Goal: Task Accomplishment & Management: Use online tool/utility

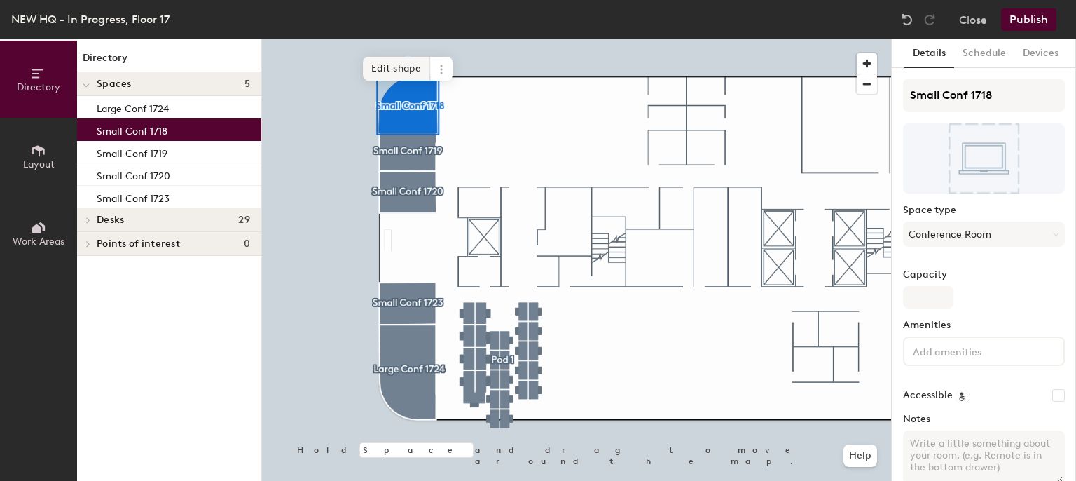
click at [390, 69] on span "Edit shape" at bounding box center [396, 69] width 67 height 24
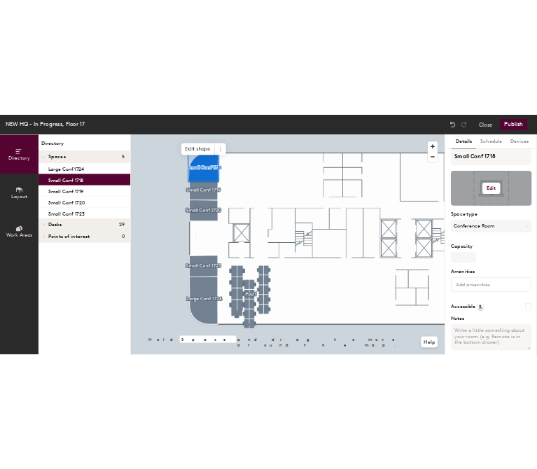
scroll to position [11, 0]
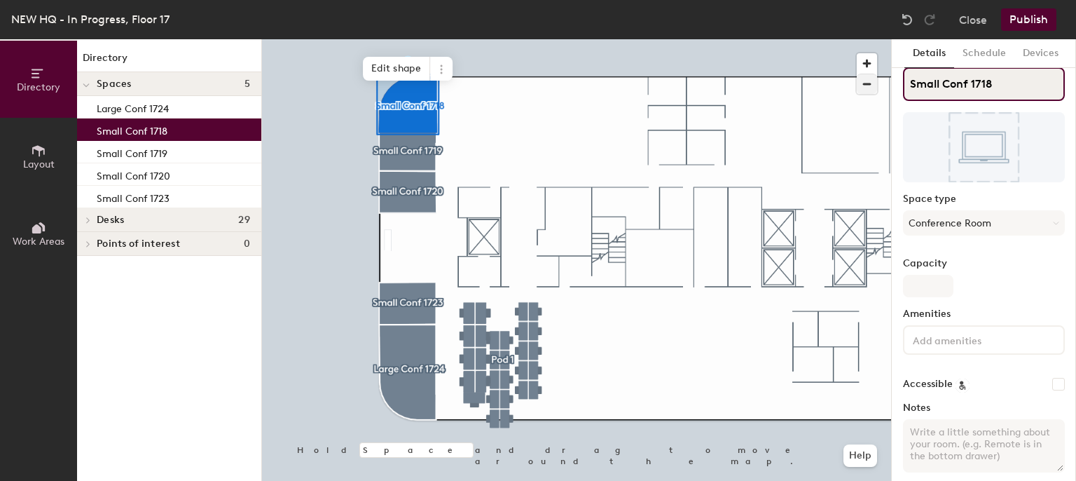
drag, startPoint x: 1014, startPoint y: 83, endPoint x: 868, endPoint y: 78, distance: 145.8
click at [868, 78] on div "Directory Layout Work Areas Directory Spaces 5 Large Conf 1724 Small Conf 1718 …" at bounding box center [538, 259] width 1076 height 441
type input "S"
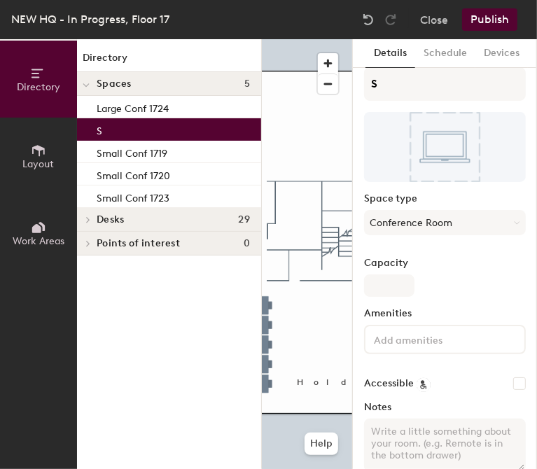
click at [317, 39] on div at bounding box center [307, 39] width 90 height 0
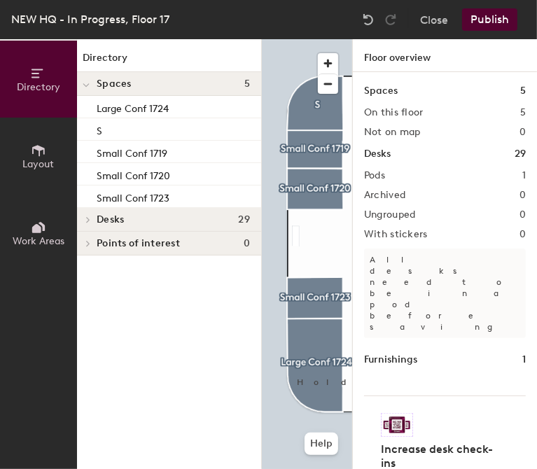
click at [292, 39] on div at bounding box center [307, 39] width 90 height 0
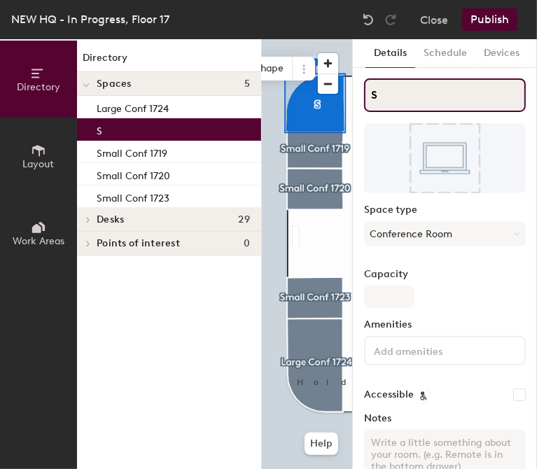
click at [439, 82] on input "S" at bounding box center [445, 95] width 162 height 34
click at [375, 96] on input "S17N." at bounding box center [445, 95] width 162 height 34
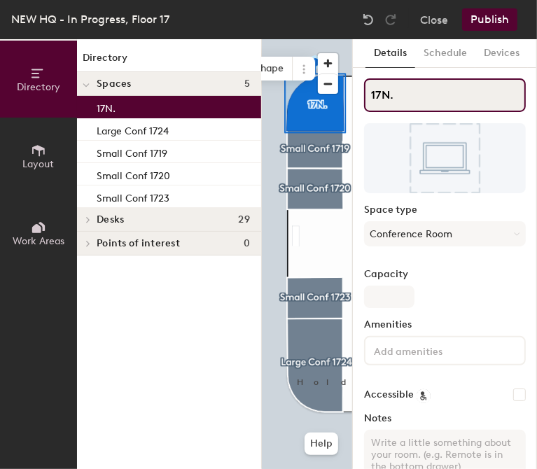
click at [398, 99] on input "17N." at bounding box center [445, 95] width 162 height 34
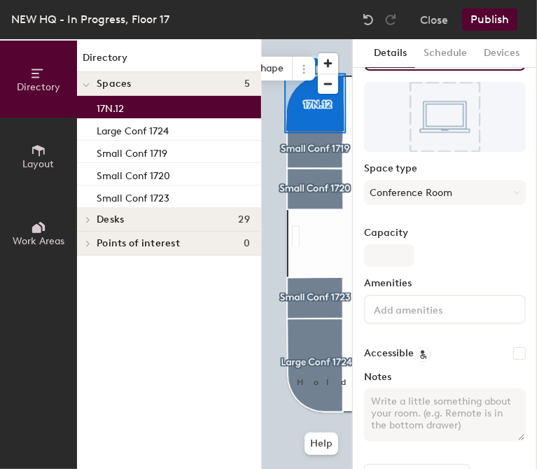
scroll to position [44, 0]
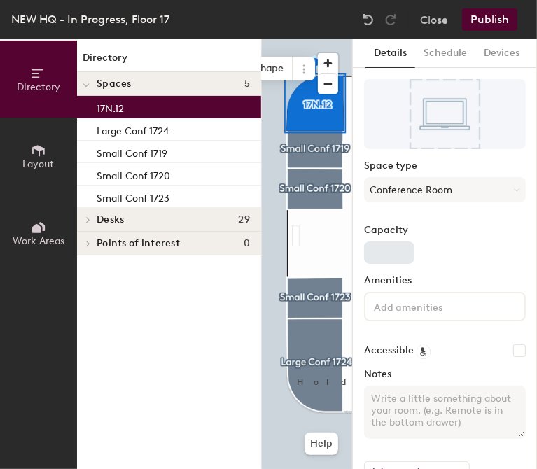
type input "17N.12"
click at [384, 251] on input "Capacity" at bounding box center [389, 253] width 50 height 22
type input "7"
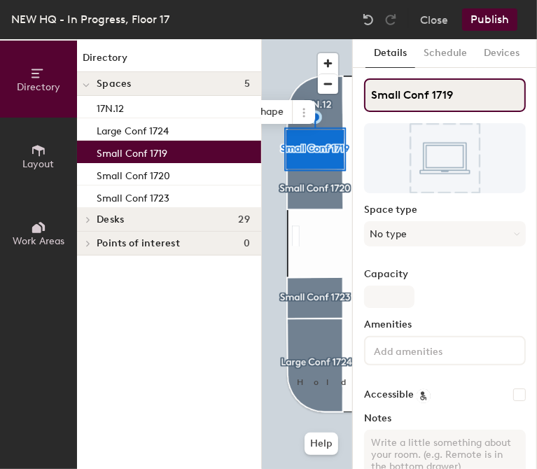
drag, startPoint x: 469, startPoint y: 93, endPoint x: 354, endPoint y: 103, distance: 115.3
click at [354, 103] on div "Details Schedule Devices Small Conf 1719 Space type No type Capacity Amenities …" at bounding box center [445, 254] width 184 height 430
click at [375, 93] on input "S17N" at bounding box center [445, 95] width 162 height 34
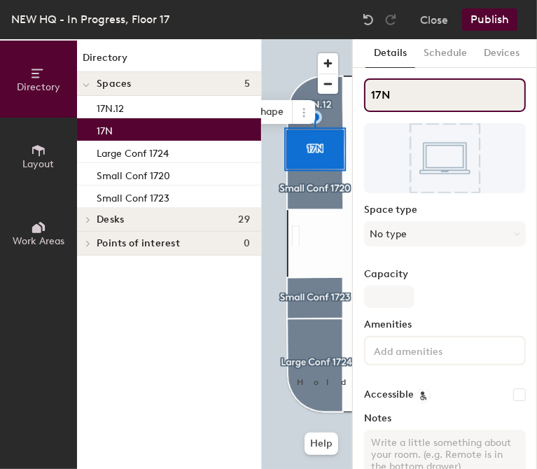
click at [398, 96] on input "17N" at bounding box center [445, 95] width 162 height 34
type input "17N.13"
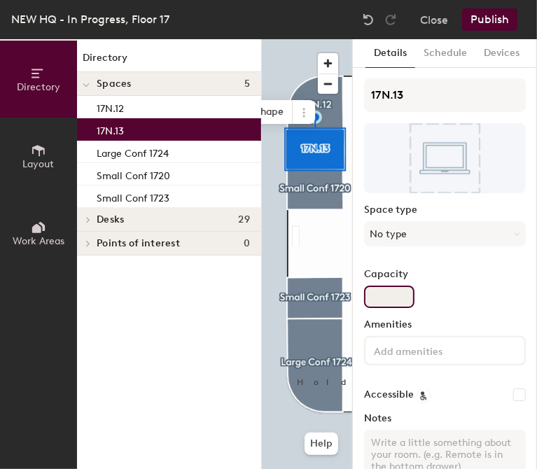
click at [397, 295] on input "Capacity" at bounding box center [389, 297] width 50 height 22
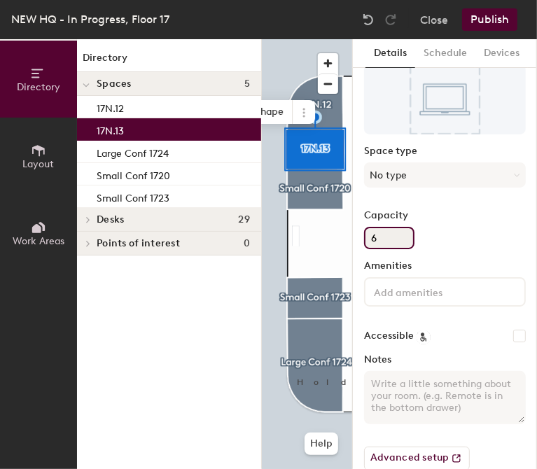
scroll to position [81, 0]
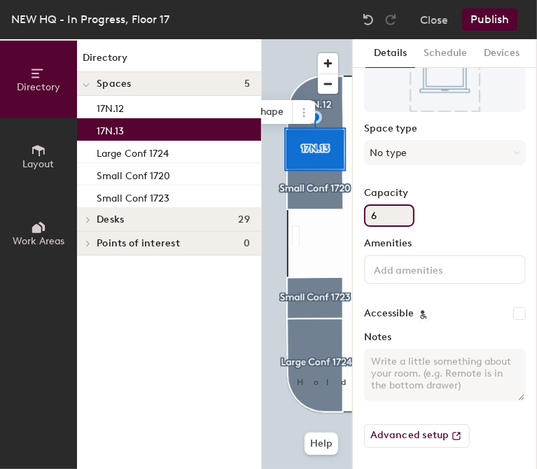
type input "6"
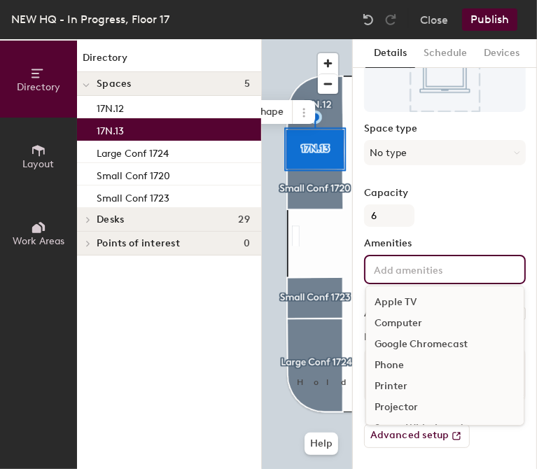
click at [413, 266] on input at bounding box center [434, 269] width 126 height 17
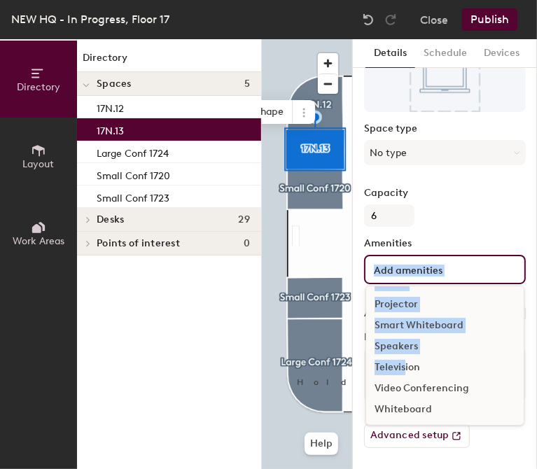
scroll to position [0, 0]
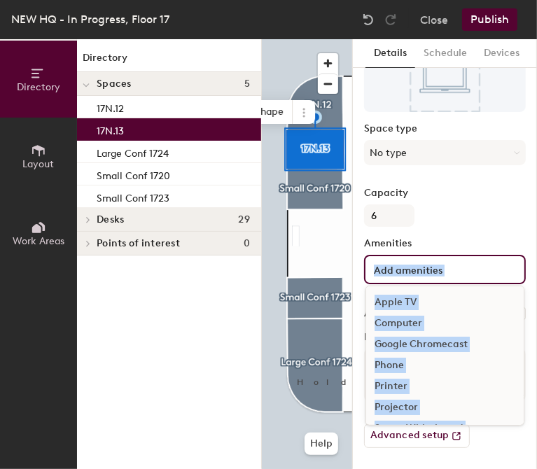
drag, startPoint x: 405, startPoint y: 365, endPoint x: 419, endPoint y: 238, distance: 127.6
click at [419, 238] on div "Amenities Apple TV Computer Google Chromecast Phone Printer Projector Smart Whi…" at bounding box center [445, 266] width 162 height 57
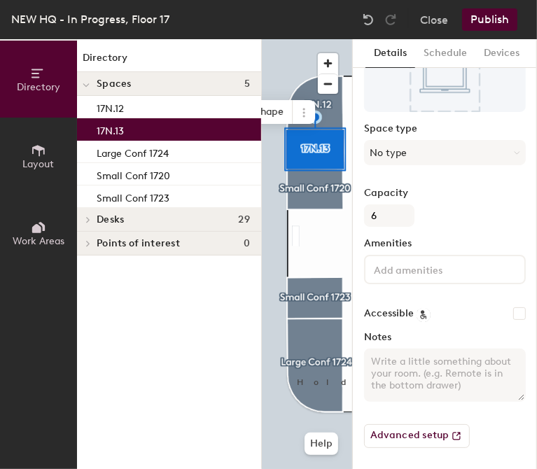
click at [451, 217] on div "Capacity 6" at bounding box center [445, 207] width 162 height 39
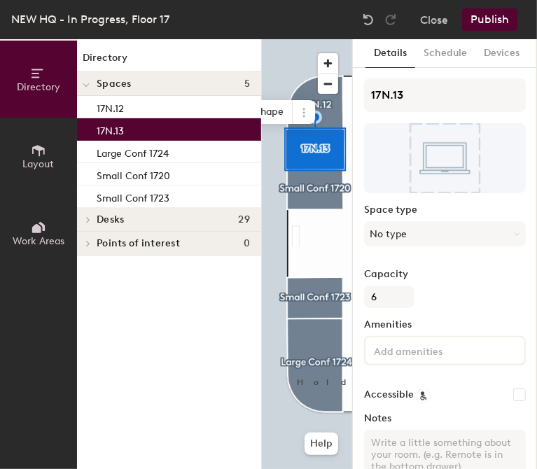
scroll to position [81, 0]
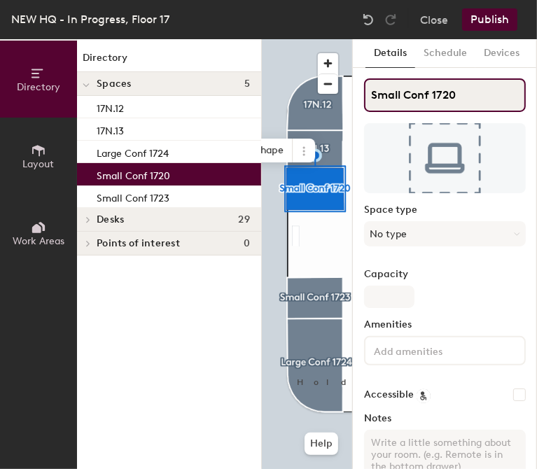
drag, startPoint x: 460, startPoint y: 104, endPoint x: 359, endPoint y: 102, distance: 100.2
click at [359, 102] on div "Details Schedule Devices Small Conf 1720 Space type No type Capacity Amenities …" at bounding box center [445, 254] width 184 height 430
click at [378, 99] on input "S17N.14" at bounding box center [445, 95] width 162 height 34
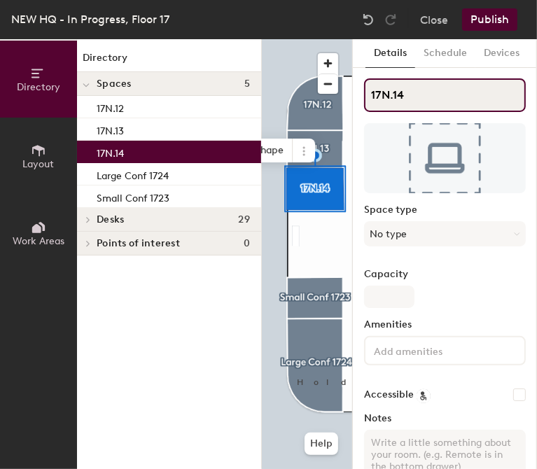
click at [412, 98] on input "17N.14" at bounding box center [445, 95] width 162 height 34
type input "17N.14"
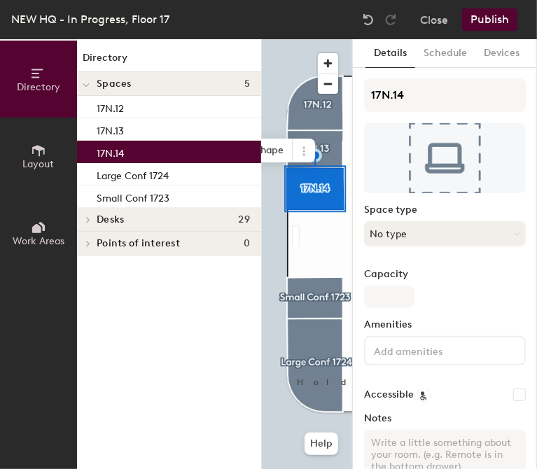
click at [395, 237] on button "No type" at bounding box center [445, 233] width 162 height 25
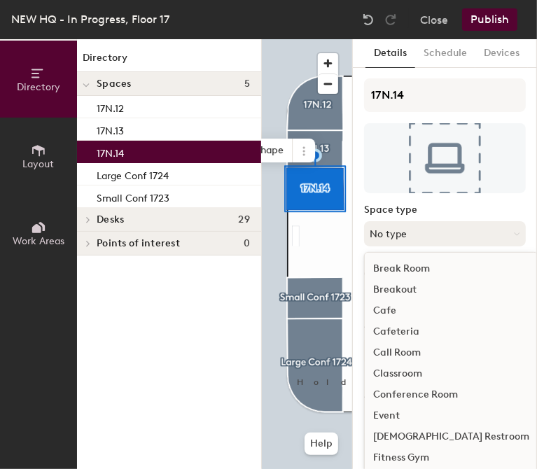
click at [395, 237] on button "No type" at bounding box center [445, 233] width 162 height 25
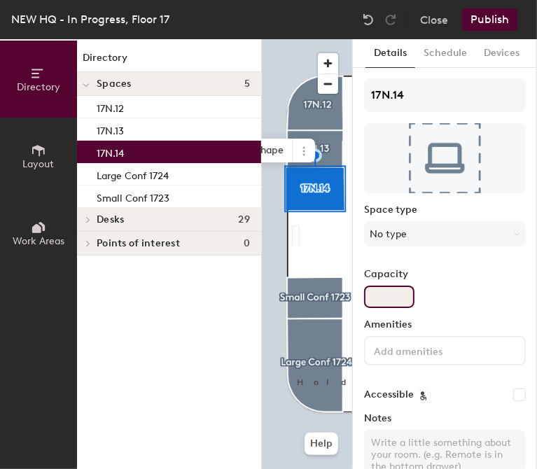
click at [389, 301] on input "Capacity" at bounding box center [389, 297] width 50 height 22
click at [373, 399] on label "Accessible" at bounding box center [389, 394] width 50 height 11
click at [513, 399] on input "Accessible" at bounding box center [519, 395] width 13 height 13
checkbox input "true"
click at [387, 305] on input "Capacity" at bounding box center [389, 297] width 50 height 22
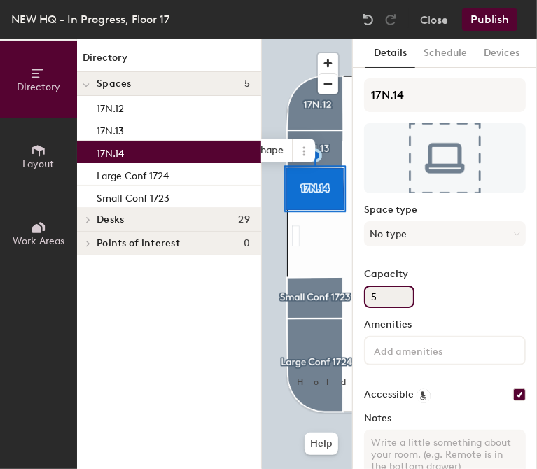
type input "5"
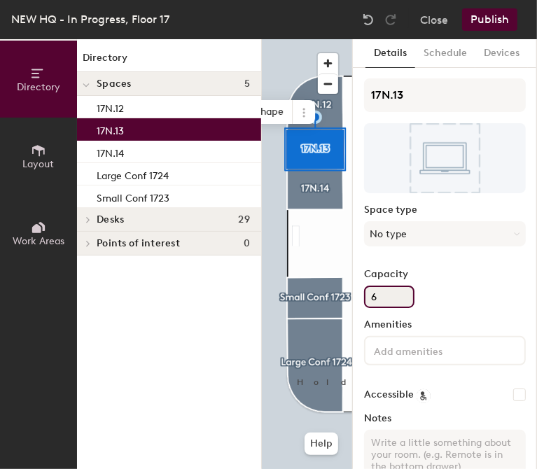
click at [392, 292] on input "6" at bounding box center [389, 297] width 50 height 22
type input "5"
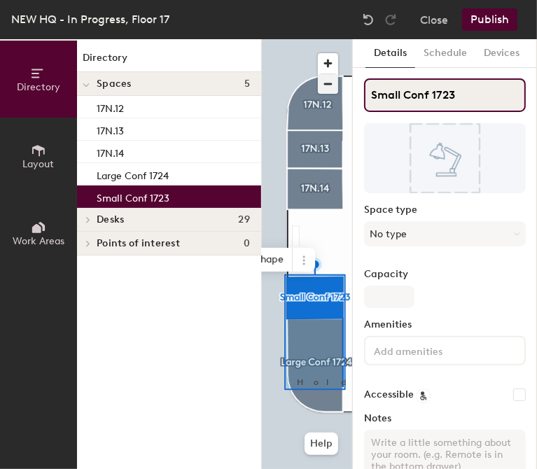
click at [303, 87] on div "Directory Layout Work Areas Directory Spaces 5 17N.12 17N.13 17N.14 Large Conf …" at bounding box center [268, 254] width 537 height 430
click at [378, 96] on input "S17S.15" at bounding box center [445, 95] width 162 height 34
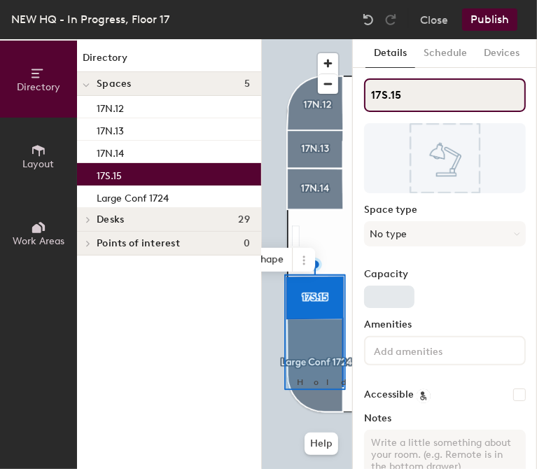
type input "17S.15"
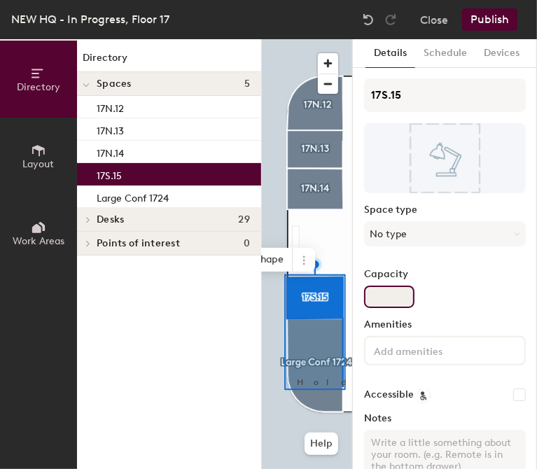
click at [389, 294] on input "Capacity" at bounding box center [389, 297] width 50 height 22
type input "5"
click at [454, 294] on div "Capacity 5" at bounding box center [445, 288] width 162 height 39
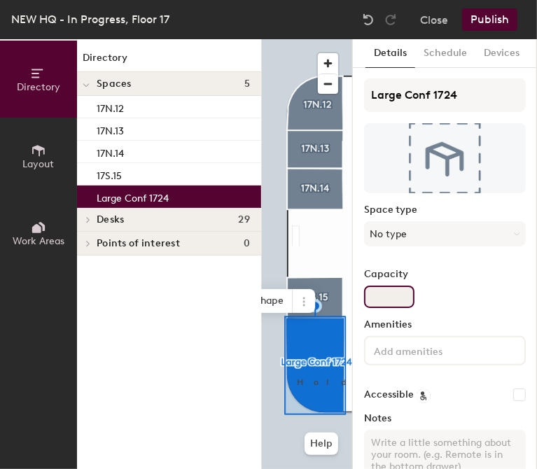
click at [389, 296] on input "Capacity" at bounding box center [389, 297] width 50 height 22
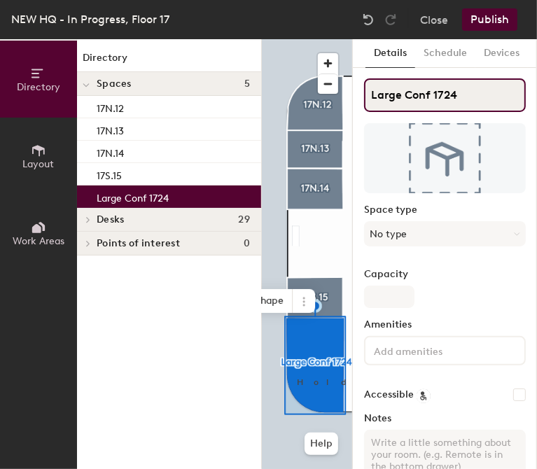
drag, startPoint x: 477, startPoint y: 97, endPoint x: 353, endPoint y: 92, distance: 124.1
click at [353, 92] on div "Details Schedule Devices Large Conf 1724 Space type No type Capacity Amenities …" at bounding box center [445, 254] width 184 height 430
click at [373, 93] on input "L17S.16" at bounding box center [445, 95] width 162 height 34
click at [376, 97] on input "L17S.16" at bounding box center [445, 95] width 162 height 34
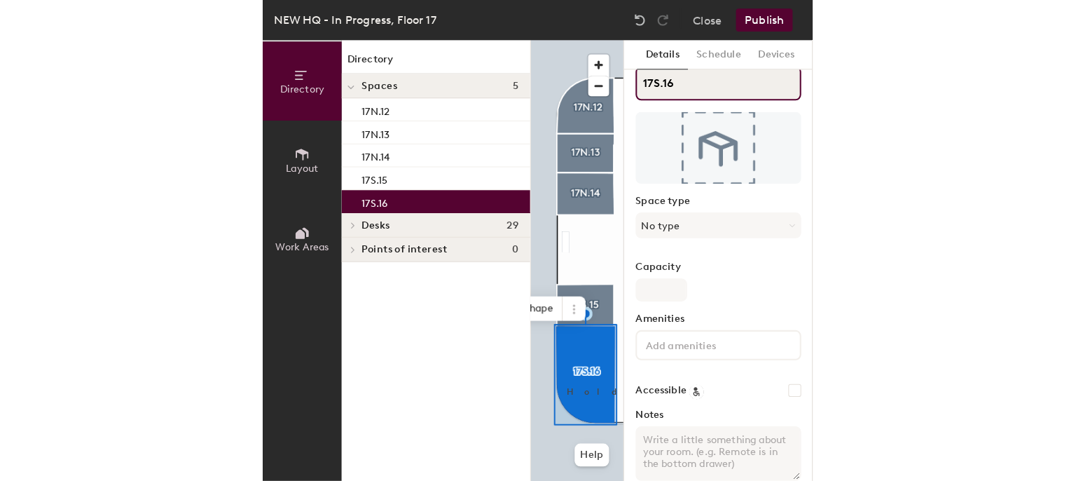
scroll to position [27, 0]
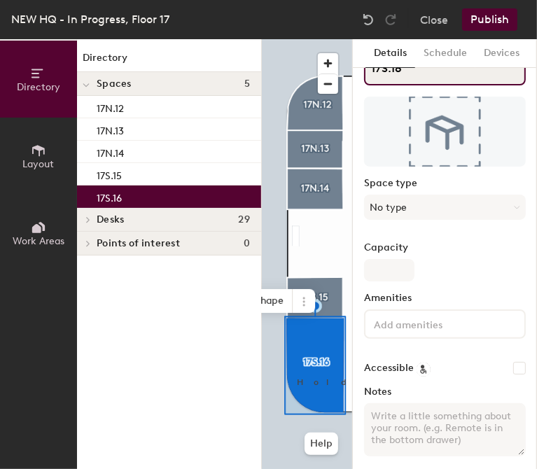
type input "17S.16"
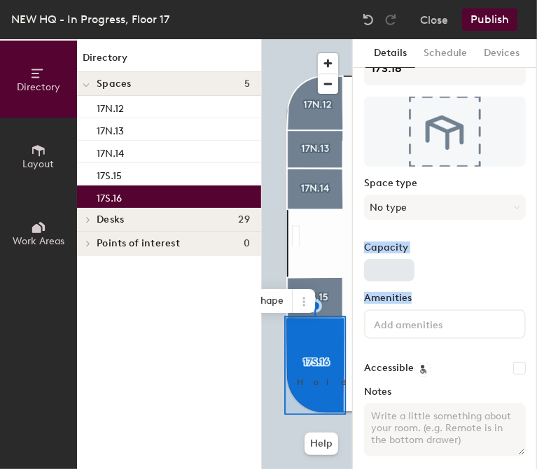
drag, startPoint x: 417, startPoint y: 294, endPoint x: 378, endPoint y: 258, distance: 53.1
click at [378, 258] on div "17S.16 Space type No type Capacity Amenities Accessible Notes Advanced setup" at bounding box center [445, 283] width 162 height 462
click at [395, 267] on input "Capacity" at bounding box center [389, 270] width 50 height 22
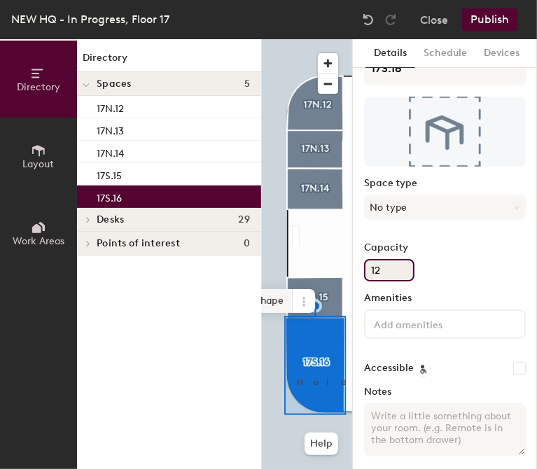
type input "12"
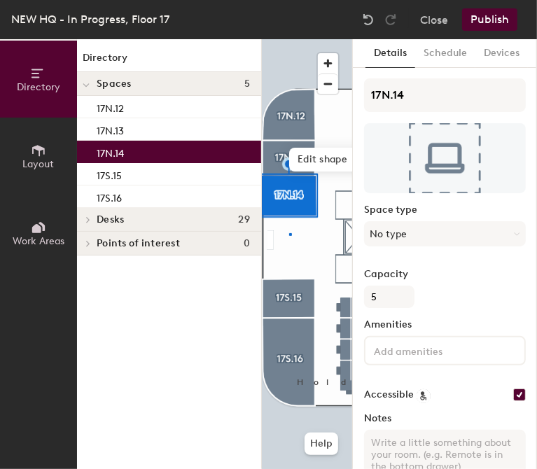
click at [291, 39] on div at bounding box center [307, 39] width 90 height 0
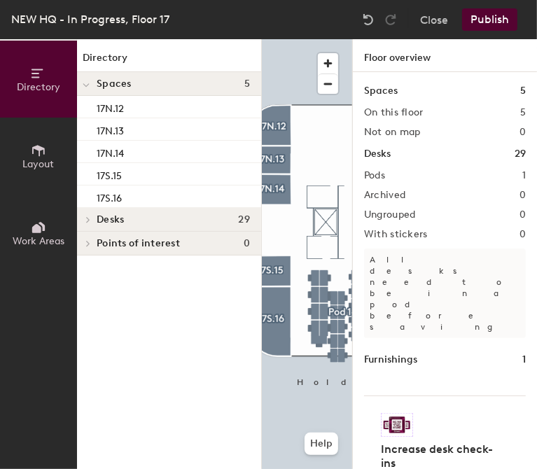
click at [319, 39] on div at bounding box center [307, 39] width 90 height 0
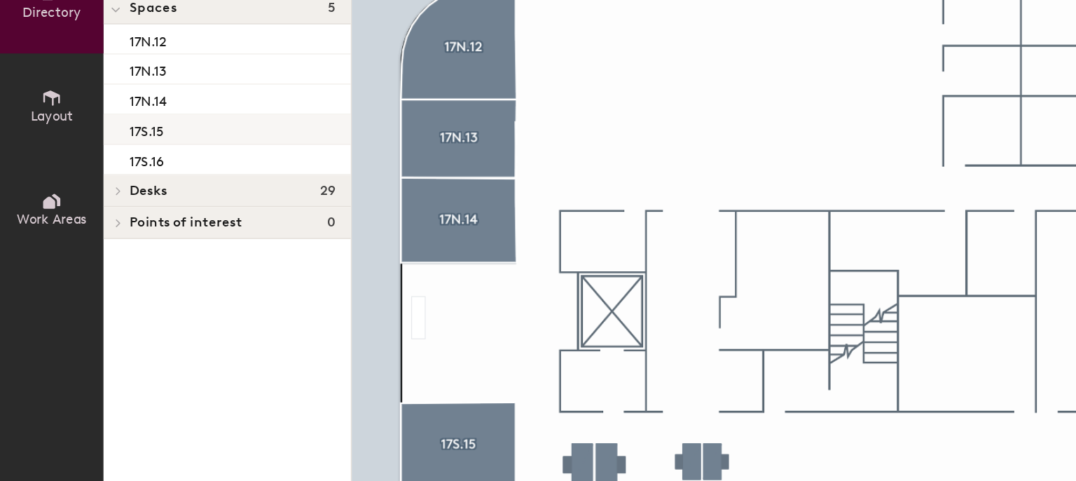
click at [358, 39] on div at bounding box center [576, 39] width 629 height 0
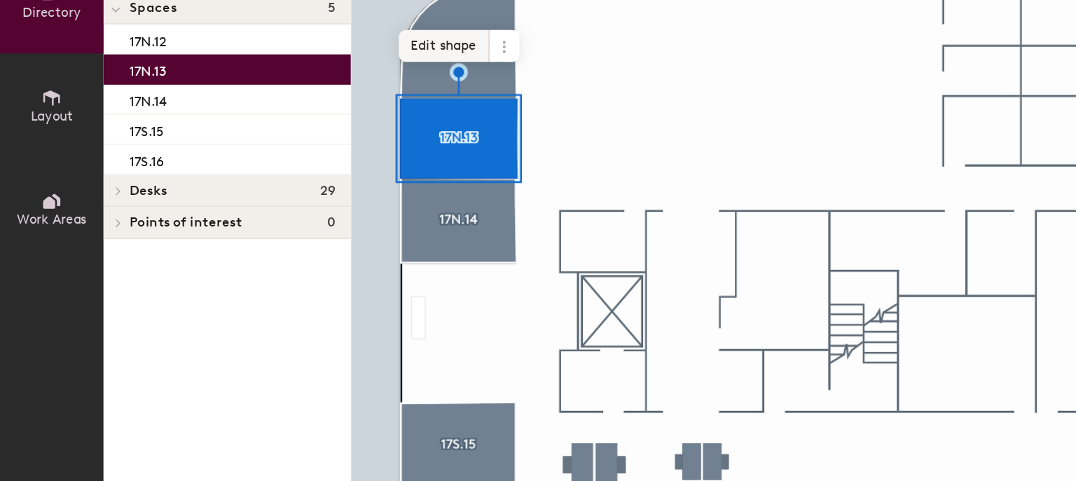
click at [325, 107] on span "Edit shape" at bounding box center [330, 112] width 67 height 24
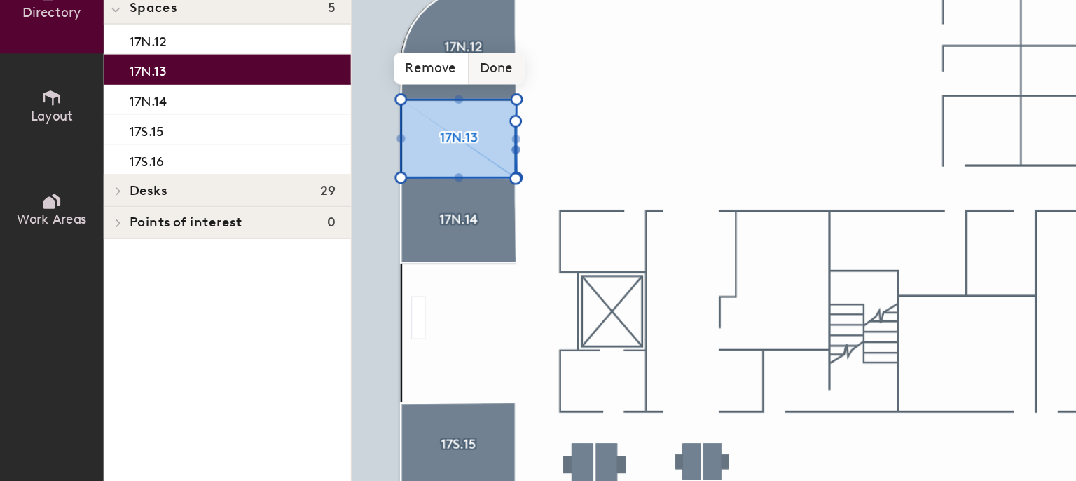
click at [376, 125] on span "Done" at bounding box center [369, 129] width 41 height 24
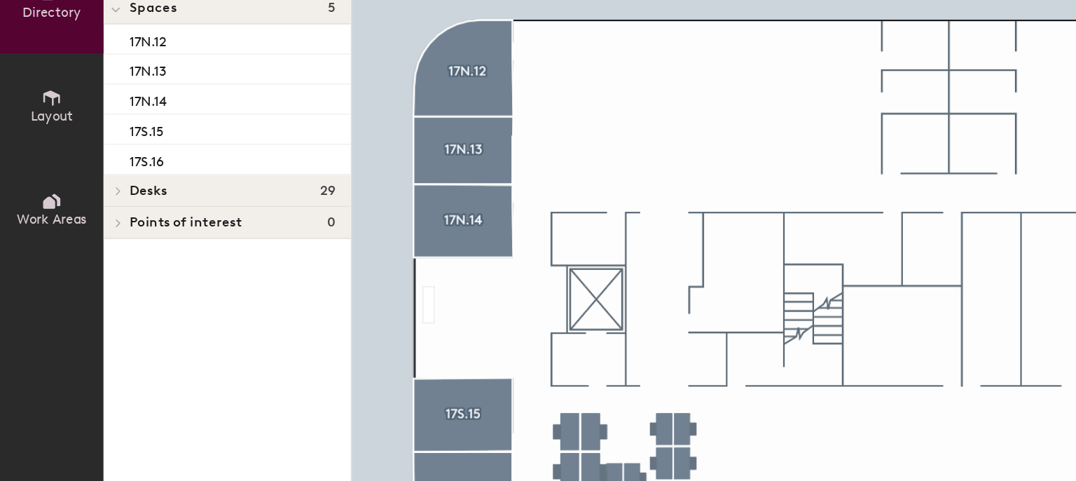
click at [415, 39] on div at bounding box center [576, 39] width 629 height 0
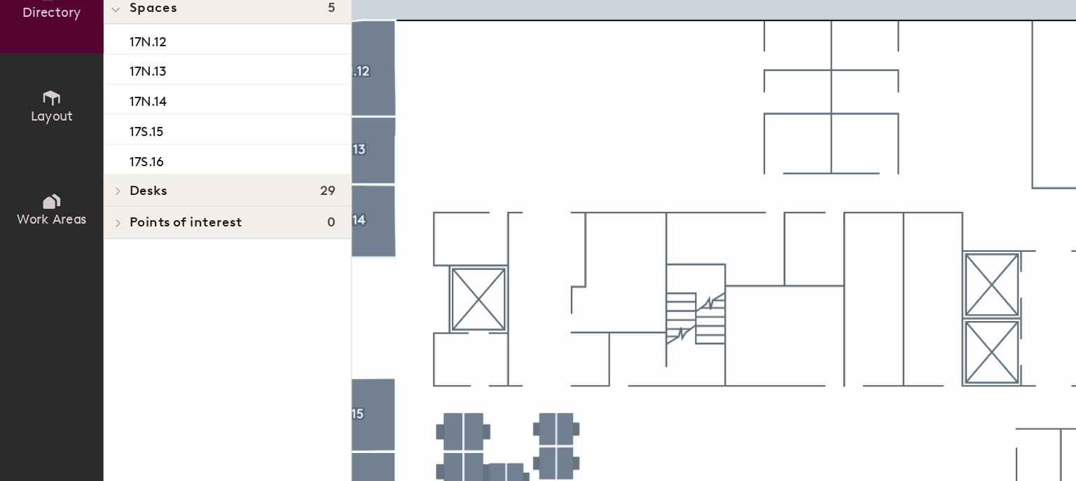
click at [59, 156] on button "Layout" at bounding box center [38, 156] width 77 height 77
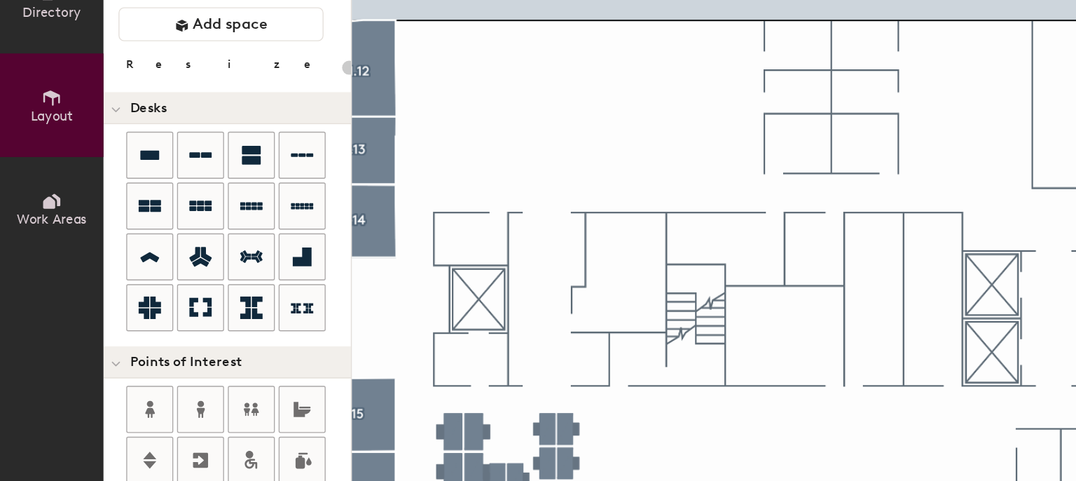
click at [600, 108] on div "Directory Layout Work Areas Layout Add space Resize Desks Points of Interest Fu…" at bounding box center [538, 259] width 1076 height 441
type input "140"
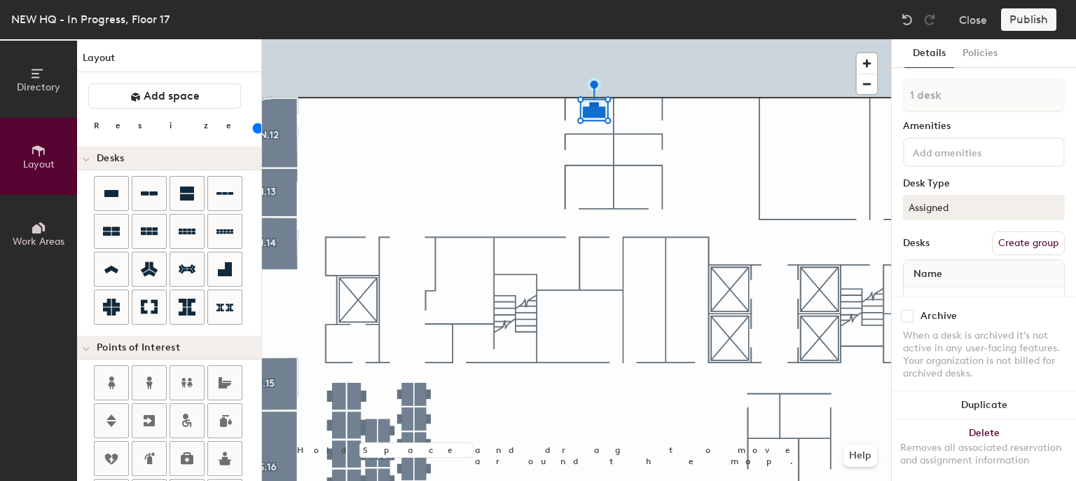
scroll to position [0, 0]
click at [564, 152] on div "Directory Layout Work Areas Layout Add space Resize Desks Points of Interest Fu…" at bounding box center [538, 259] width 1076 height 441
click at [602, 151] on div "Directory Layout Work Areas Layout Add space Resize Desks Points of Interest Fu…" at bounding box center [538, 259] width 1076 height 441
click at [590, 200] on div "Directory Layout Work Areas Layout Add space Resize Desks Points of Interest Fu…" at bounding box center [538, 259] width 1076 height 441
click at [600, 179] on div "Directory Layout Work Areas Layout Add space Resize Desks Points of Interest Fu…" at bounding box center [538, 259] width 1076 height 441
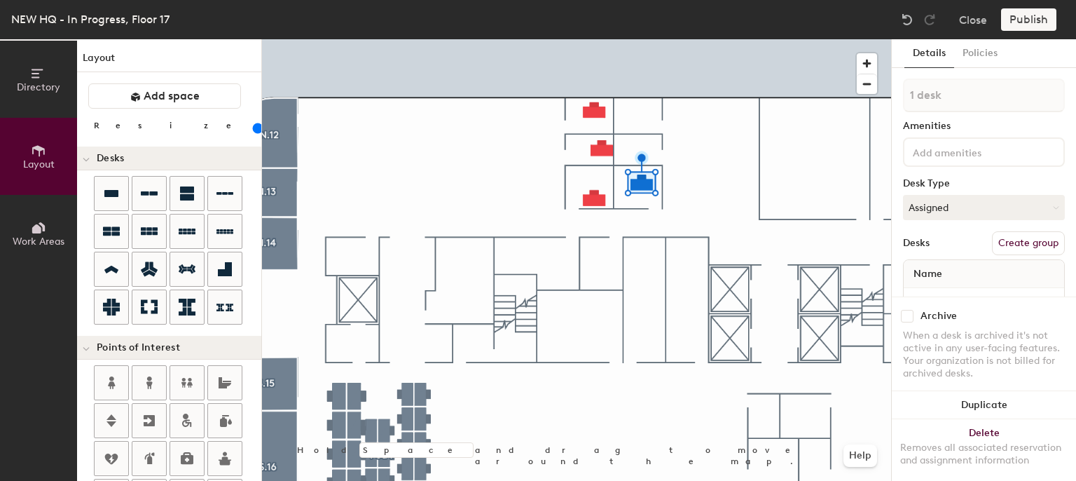
click at [636, 142] on div "Directory Layout Work Areas Layout Add space Resize Desks Points of Interest Fu…" at bounding box center [538, 259] width 1076 height 441
click at [92, 177] on div at bounding box center [169, 251] width 184 height 151
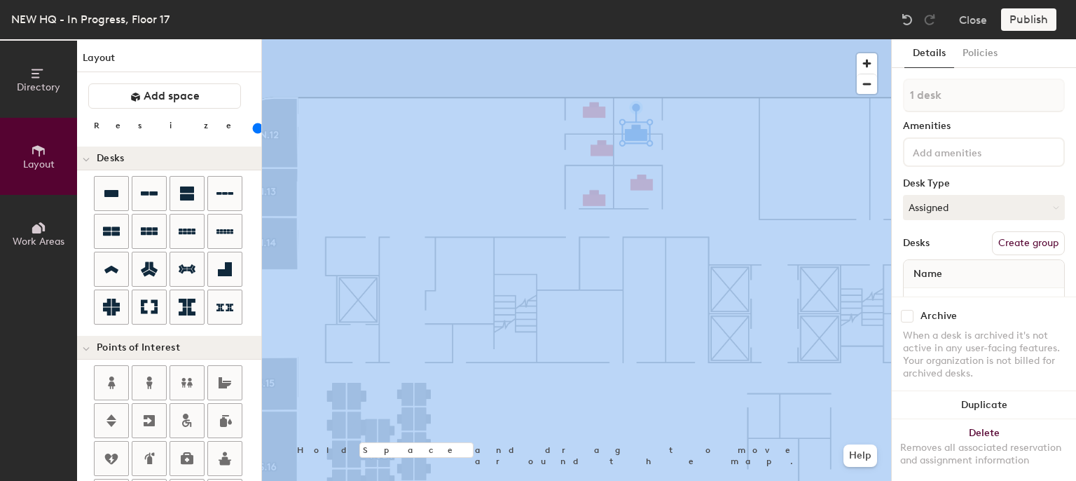
click at [506, 144] on div "Directory Layout Work Areas Layout Add space Resize Desks Points of Interest Fu…" at bounding box center [538, 259] width 1076 height 441
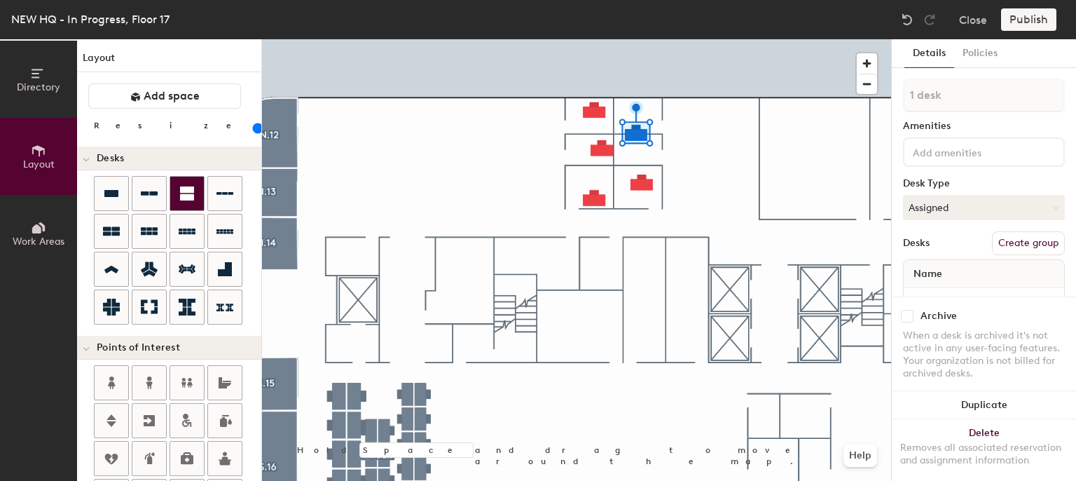
click at [646, 116] on div "Directory Layout Work Areas Layout Add space Resize Desks Points of Interest Fu…" at bounding box center [538, 259] width 1076 height 441
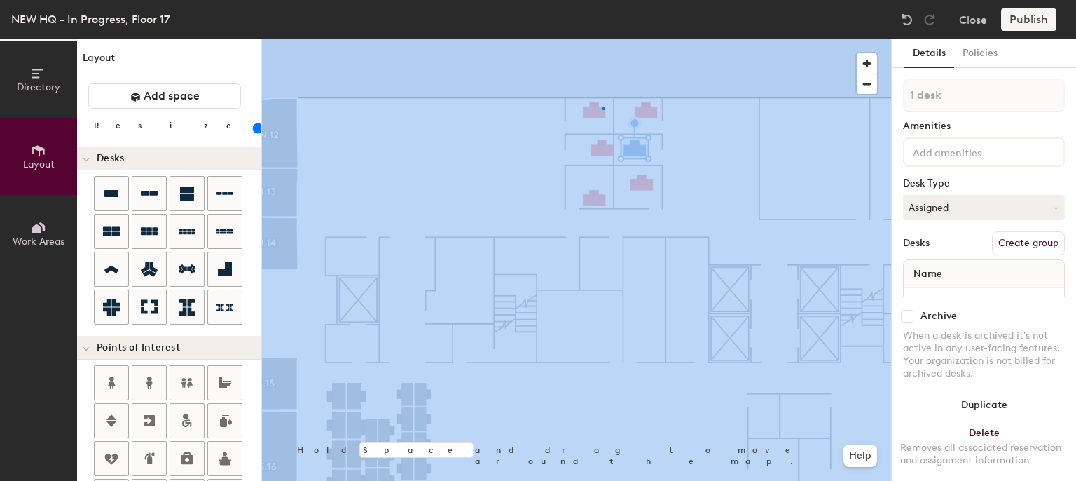
drag, startPoint x: 105, startPoint y: 207, endPoint x: 630, endPoint y: 134, distance: 529.7
click at [602, 39] on div at bounding box center [576, 39] width 629 height 0
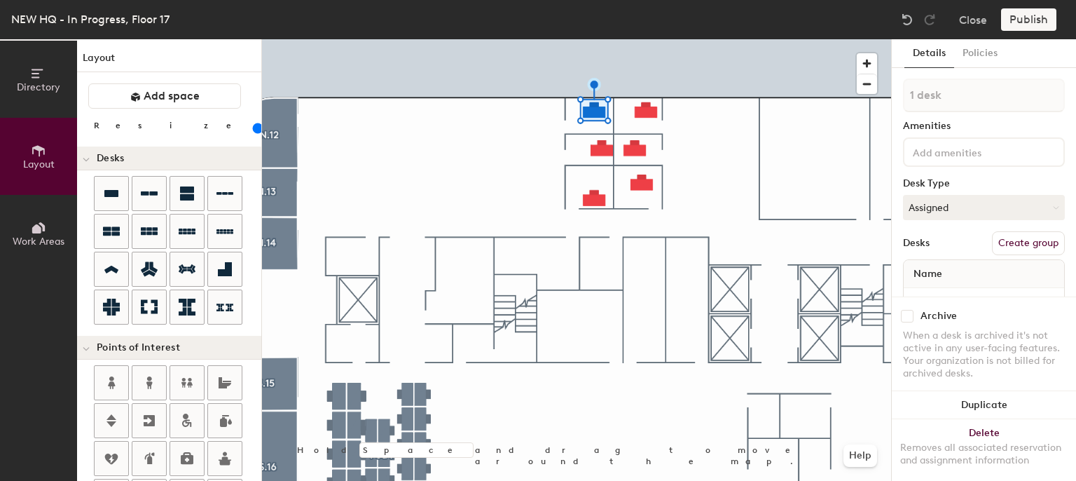
click at [1009, 236] on button "Create group" at bounding box center [1028, 243] width 73 height 24
type input "P"
type input "17N.10"
drag, startPoint x: 895, startPoint y: 326, endPoint x: 1006, endPoint y: 242, distance: 140.0
click at [1006, 244] on button "Create group" at bounding box center [1028, 243] width 73 height 24
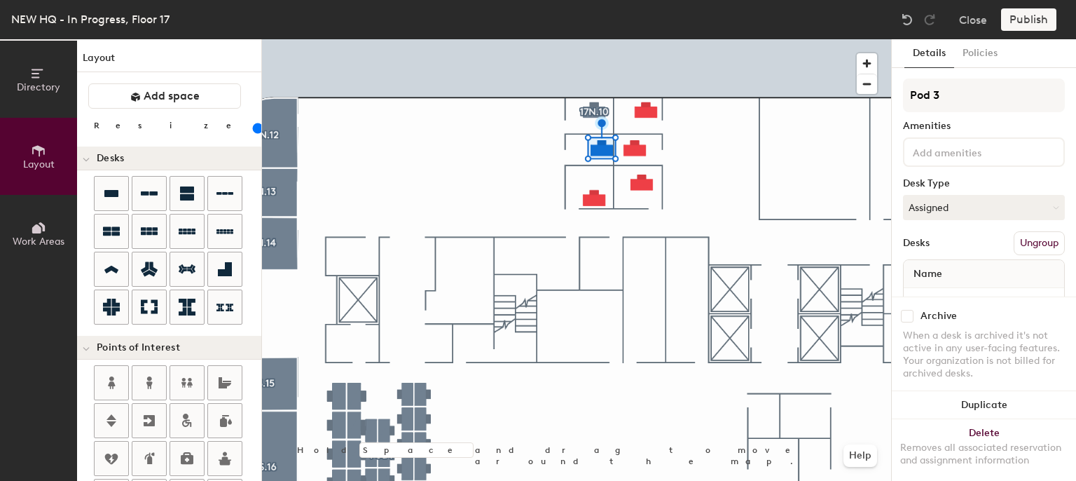
click at [1014, 244] on button "Ungroup" at bounding box center [1039, 243] width 51 height 24
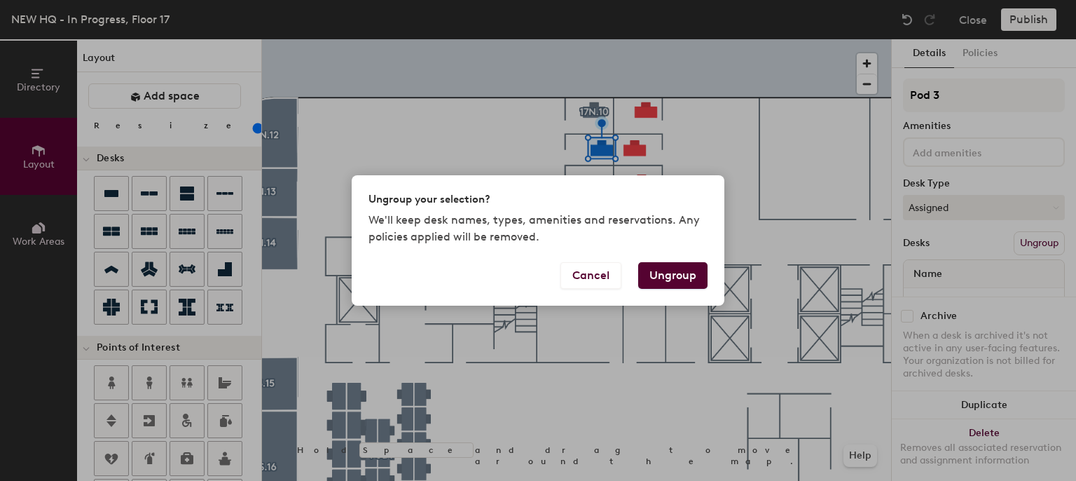
click at [1006, 244] on body "Skip navigation Schedule Office People Analytics Visits Deliveries Services Man…" at bounding box center [538, 240] width 1076 height 481
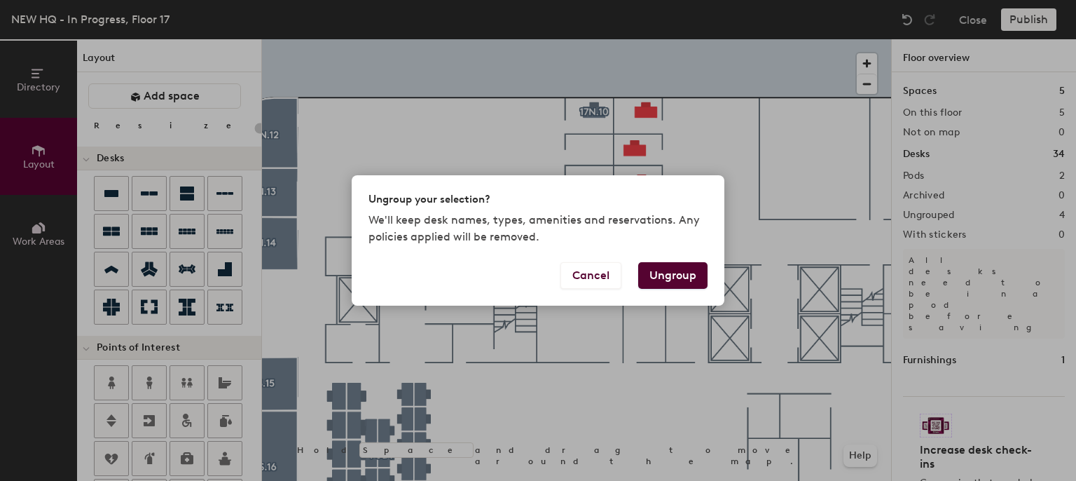
click at [664, 275] on button "Ungroup" at bounding box center [672, 275] width 69 height 27
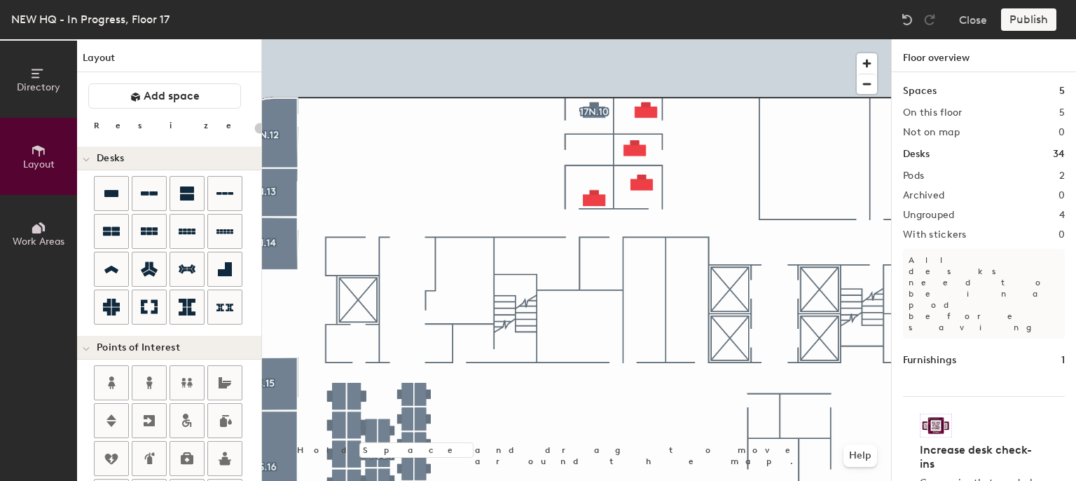
click at [591, 148] on div "Directory Layout Work Areas Layout Add space Resize Desks Points of Interest Fu…" at bounding box center [538, 259] width 1076 height 441
type input "140"
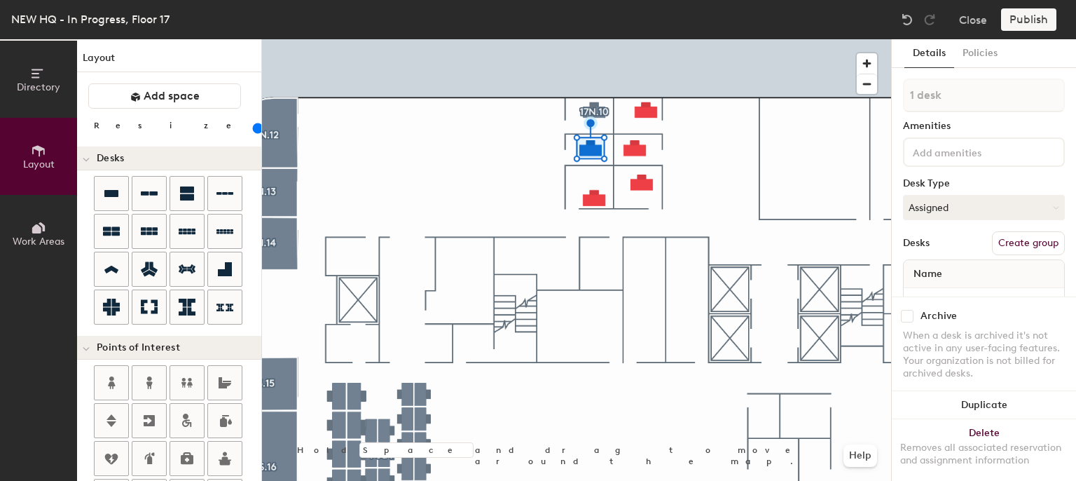
click at [992, 244] on button "Create group" at bounding box center [1028, 243] width 73 height 24
type input "P"
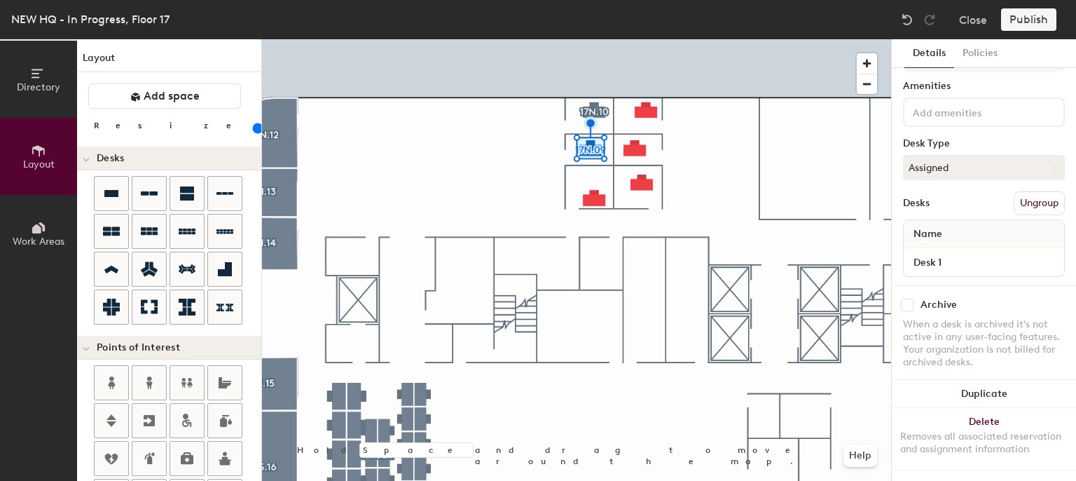
scroll to position [50, 0]
type input "17N.09"
click at [990, 155] on button "Assigned" at bounding box center [984, 167] width 162 height 25
click at [962, 242] on div "Hoteled" at bounding box center [974, 252] width 140 height 21
click at [908, 155] on button "Assigned" at bounding box center [984, 167] width 162 height 25
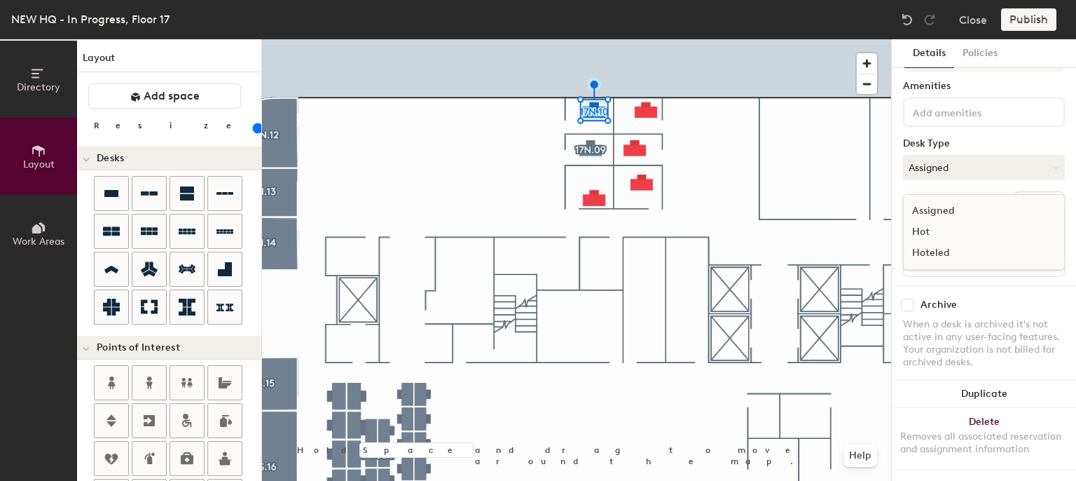
click at [920, 242] on div "Hoteled" at bounding box center [974, 252] width 140 height 21
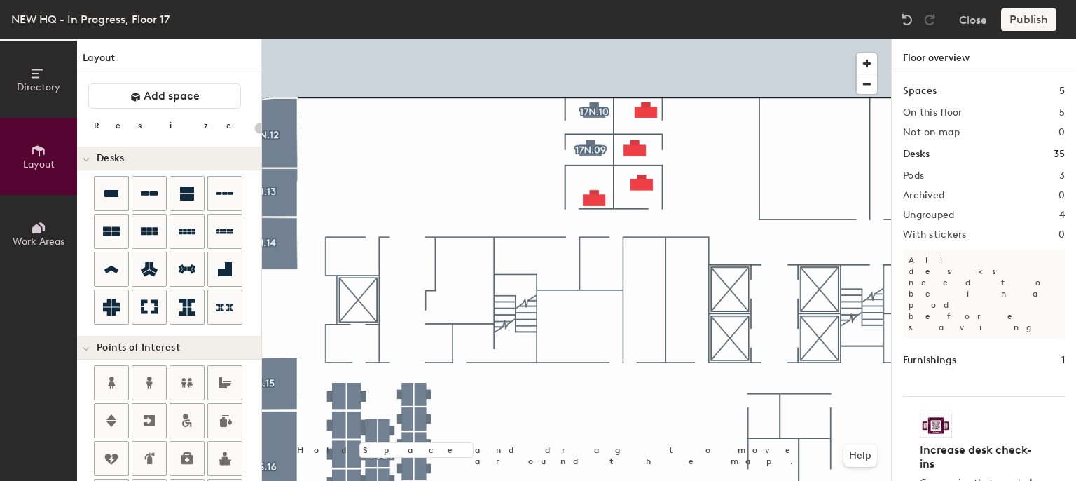
type input "140"
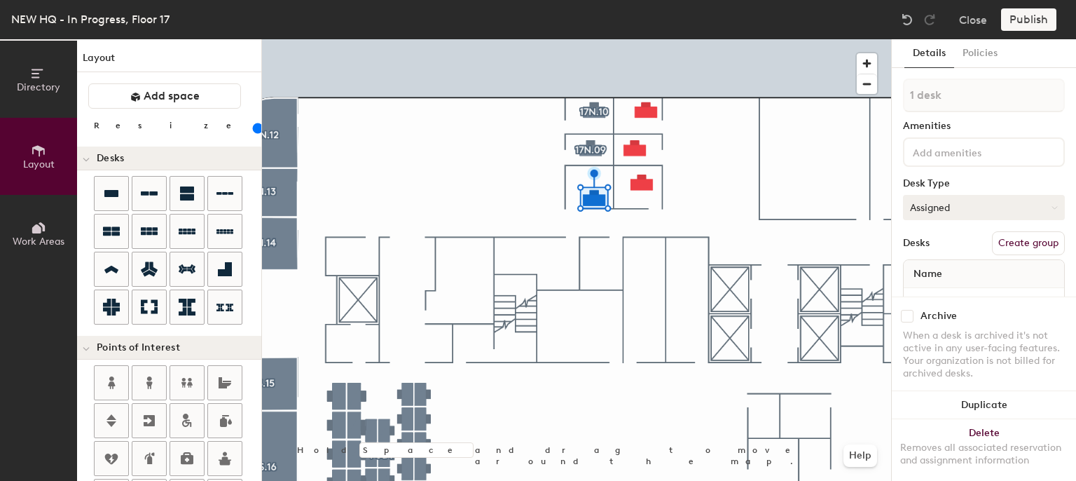
click at [933, 200] on button "Assigned" at bounding box center [984, 207] width 162 height 25
click at [912, 289] on div "Hoteled" at bounding box center [974, 292] width 140 height 21
click at [1023, 242] on button "Create group" at bounding box center [1028, 243] width 73 height 24
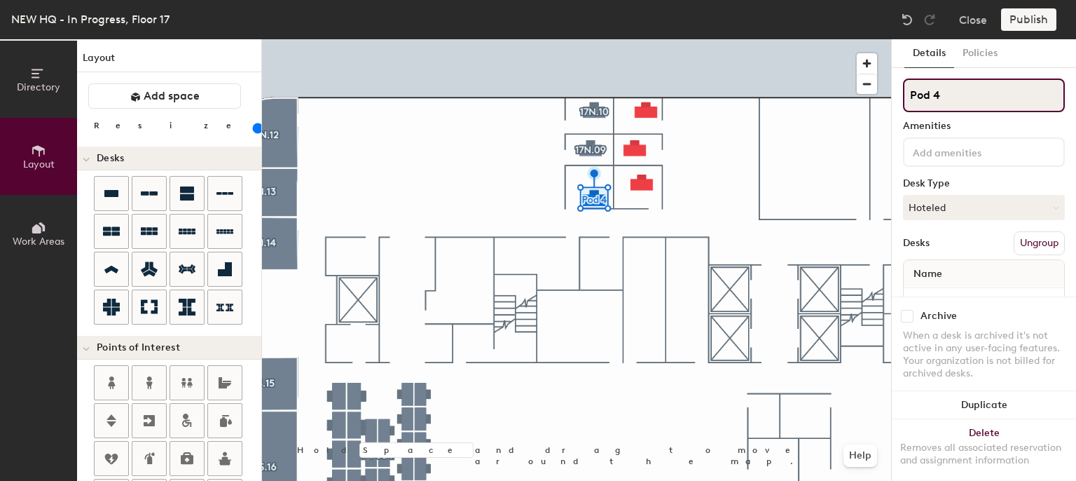
click at [934, 96] on input "Pod 4" at bounding box center [984, 95] width 162 height 34
drag, startPoint x: 934, startPoint y: 96, endPoint x: 864, endPoint y: 82, distance: 72.1
click at [864, 82] on div "Directory Layout Work Areas Layout Add space Resize Desks Points of Interest Fu…" at bounding box center [538, 259] width 1076 height 441
click at [867, 95] on div "Directory Layout Work Areas Layout Add space Resize Desks Points of Interest Fu…" at bounding box center [538, 259] width 1076 height 441
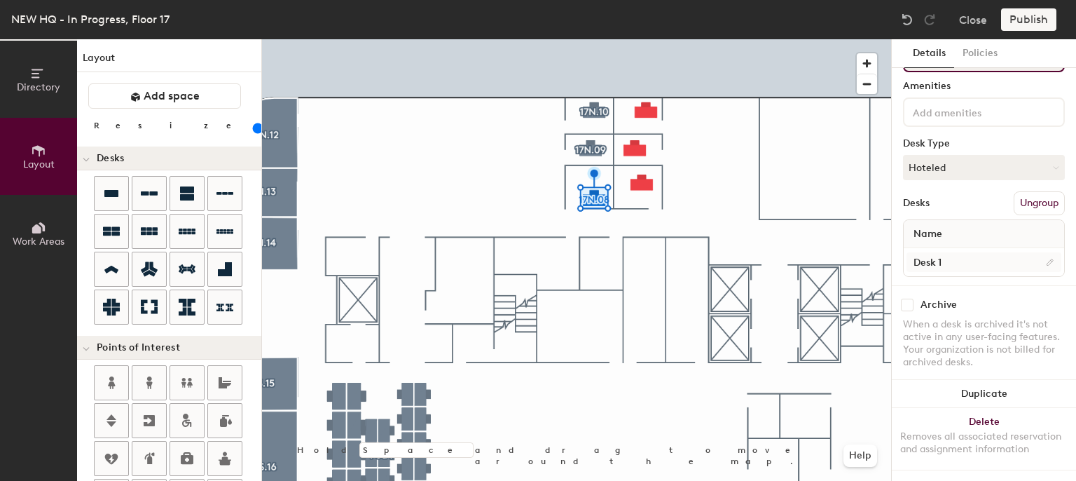
type input "17N.08"
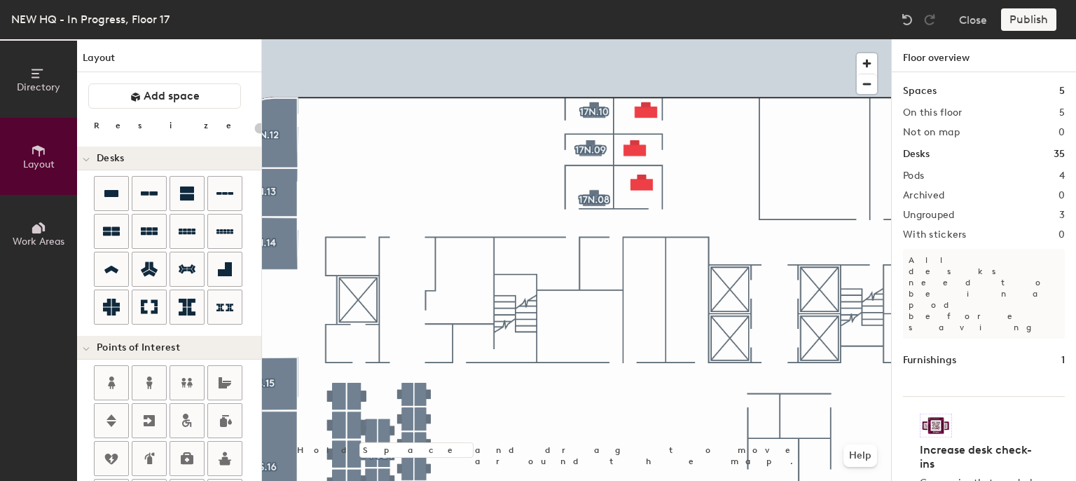
type input "140"
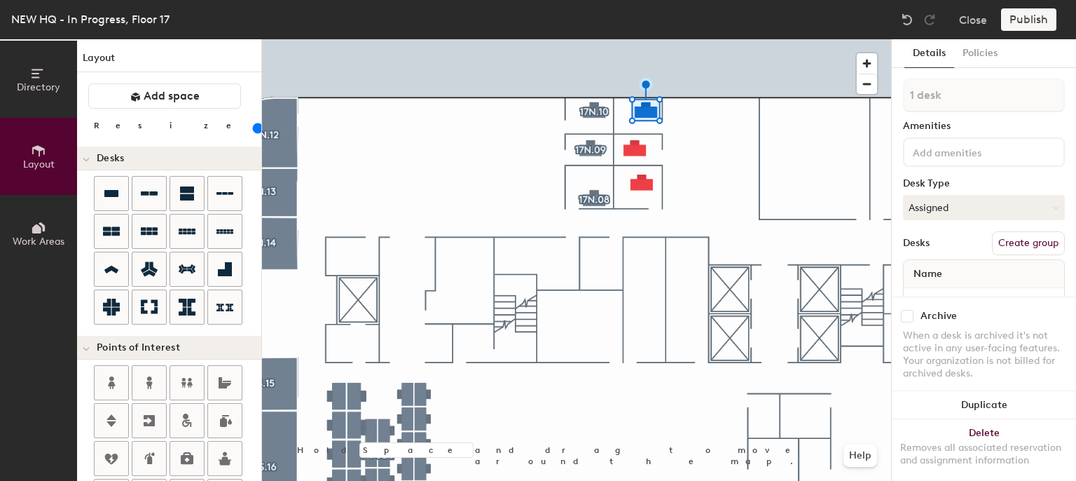
click at [1012, 235] on button "Create group" at bounding box center [1028, 243] width 73 height 24
type input "P"
type input "17N.07"
click at [978, 208] on button "Assigned" at bounding box center [984, 207] width 162 height 25
click at [945, 293] on div "Hoteled" at bounding box center [974, 292] width 140 height 21
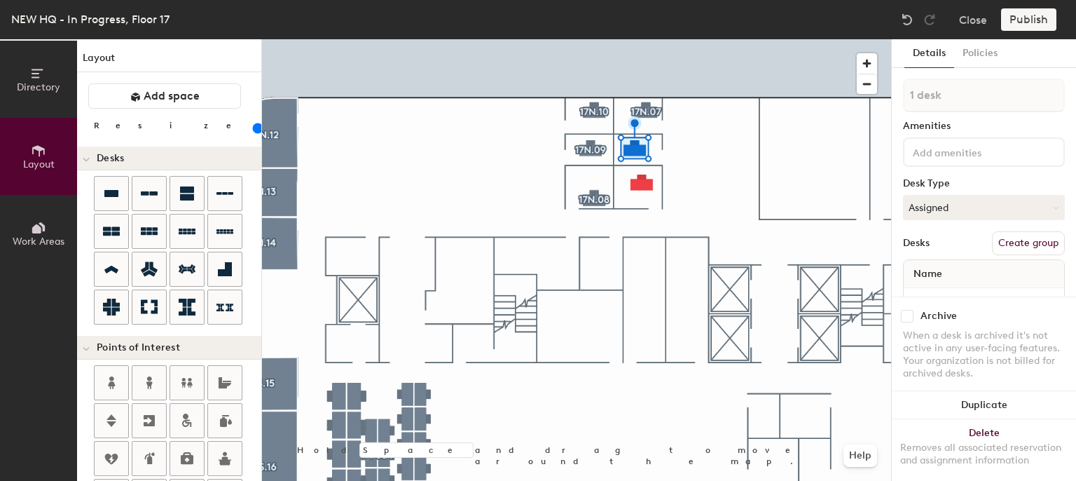
click at [1012, 240] on button "Create group" at bounding box center [1028, 243] width 73 height 24
type input "P"
type input "17N.06"
click at [946, 208] on button "Assigned" at bounding box center [984, 207] width 162 height 25
click at [927, 291] on div "Hoteled" at bounding box center [974, 292] width 140 height 21
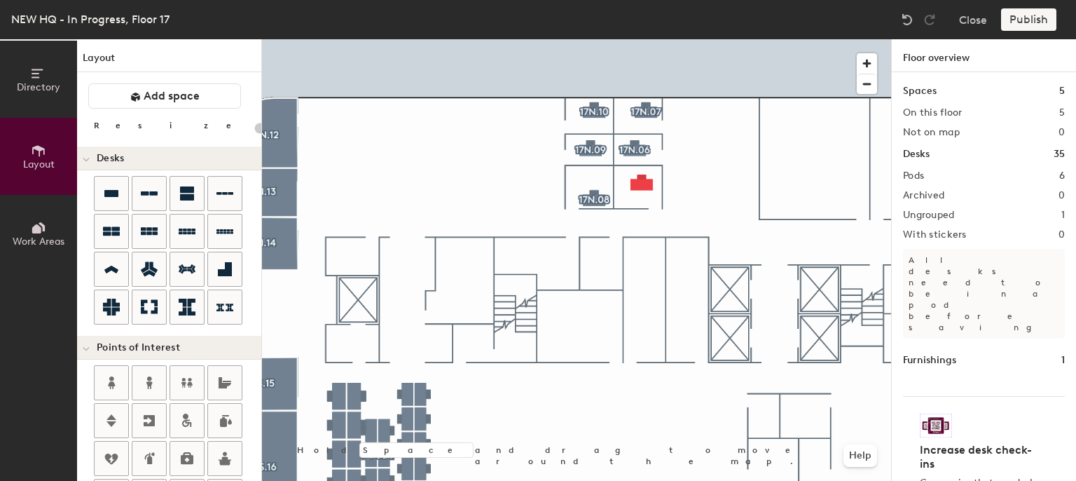
type input "140"
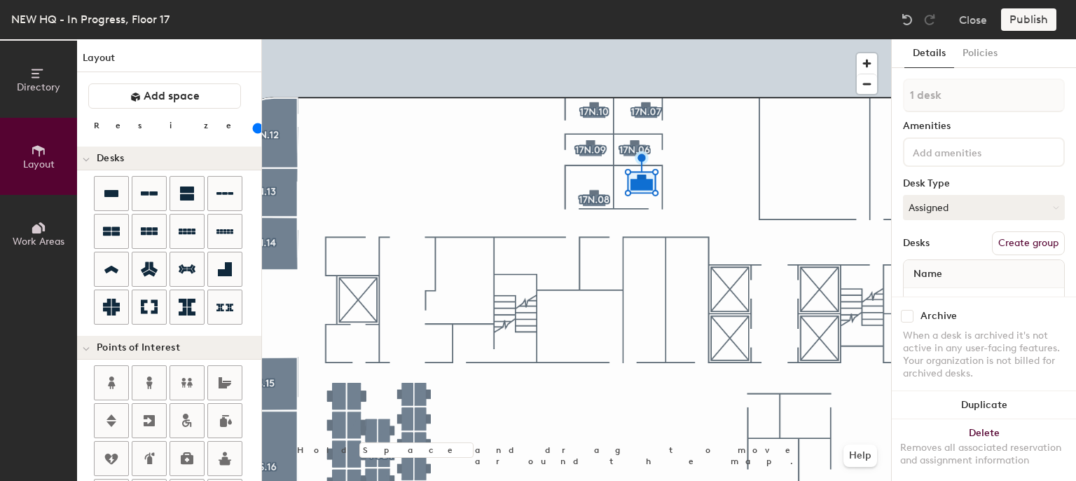
click at [1003, 235] on button "Create group" at bounding box center [1028, 243] width 73 height 24
type input "P"
type input "17N.05"
click at [594, 39] on div at bounding box center [576, 39] width 629 height 0
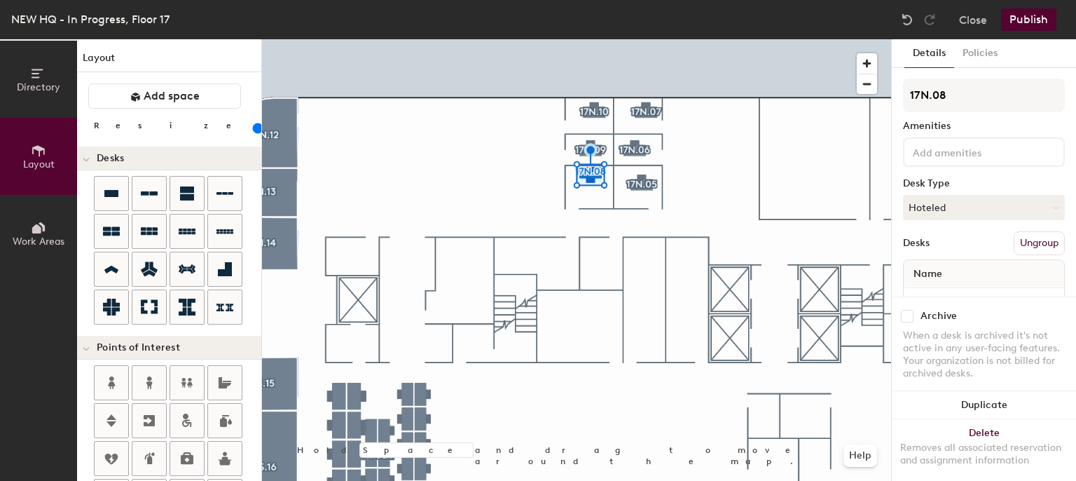
click at [632, 39] on div at bounding box center [576, 39] width 629 height 0
click at [670, 39] on div at bounding box center [576, 39] width 629 height 0
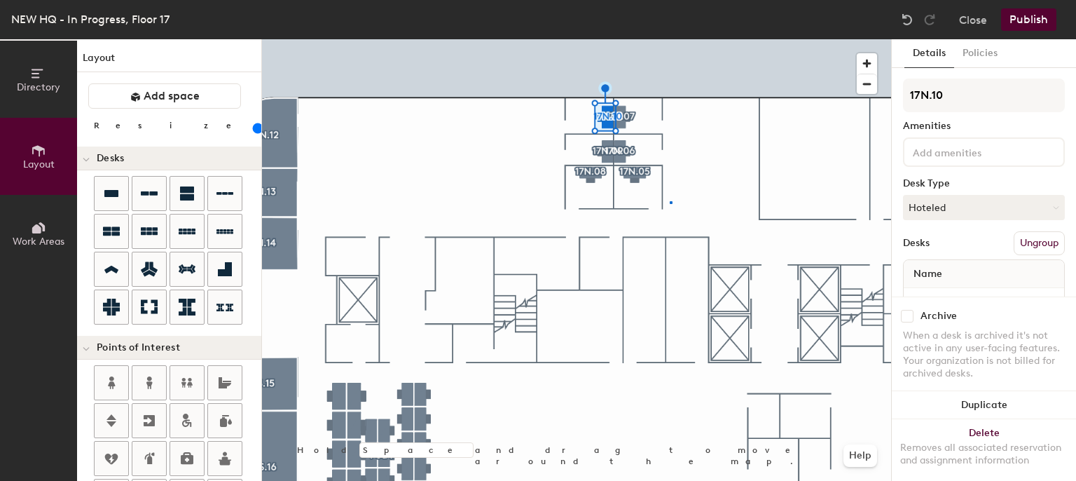
click at [670, 39] on div at bounding box center [576, 39] width 629 height 0
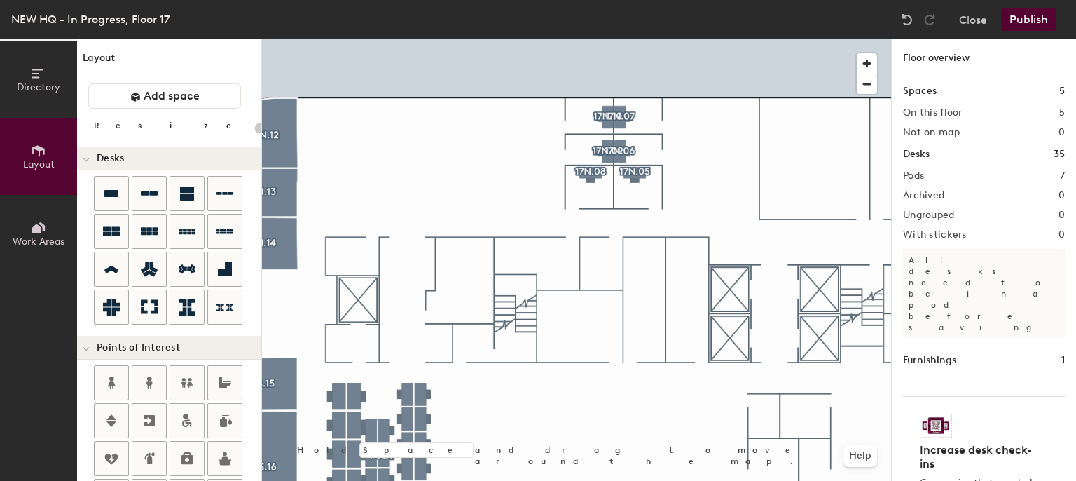
type input "20"
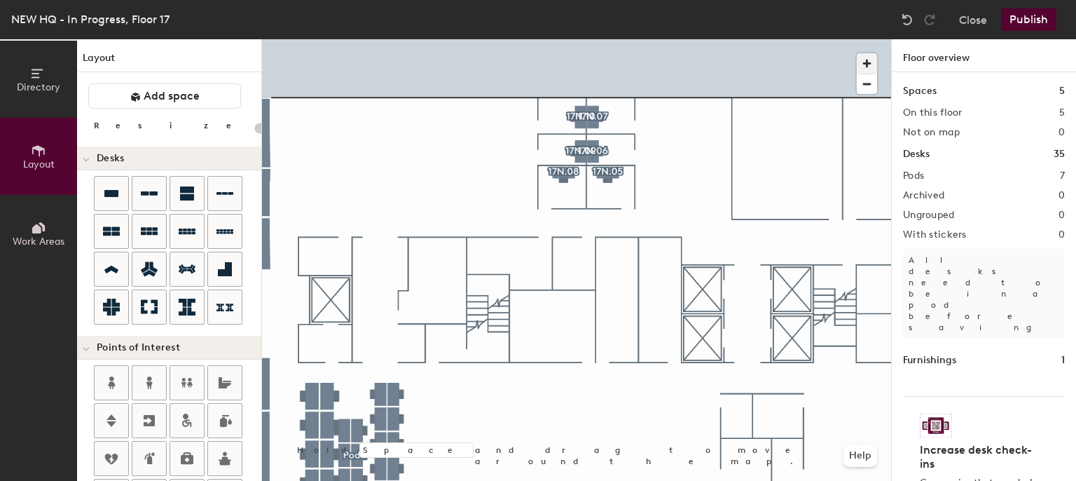
click at [866, 64] on span "button" at bounding box center [867, 63] width 20 height 20
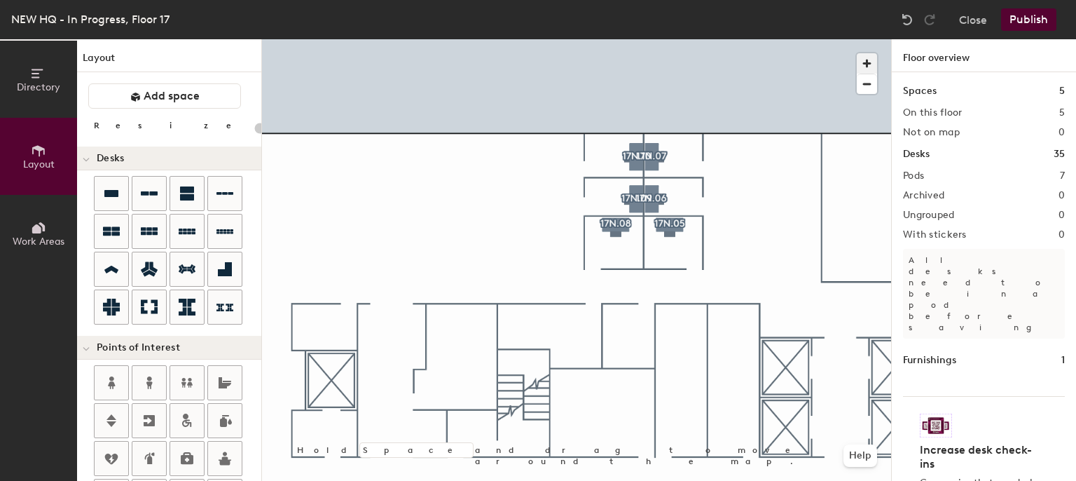
click at [867, 60] on span "button" at bounding box center [867, 63] width 20 height 20
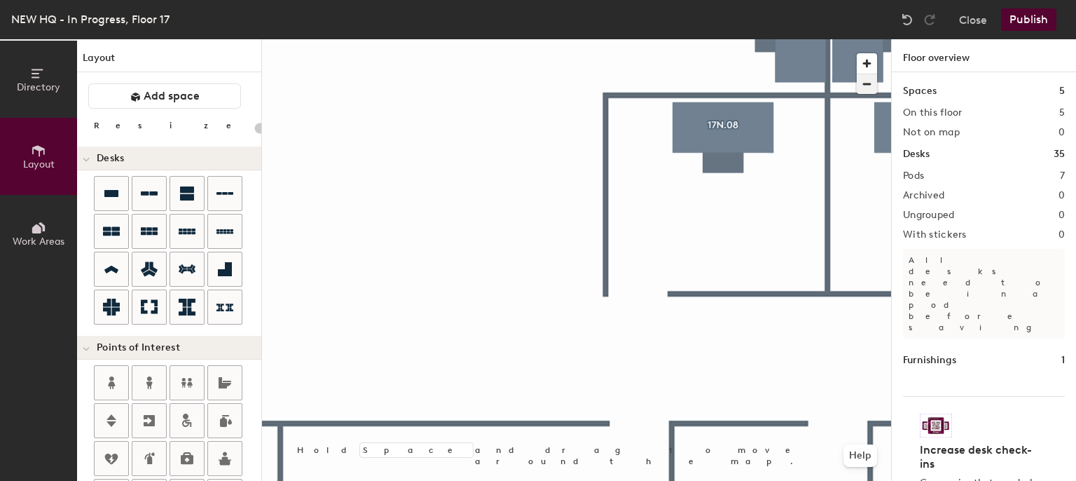
click at [863, 76] on span "button" at bounding box center [867, 84] width 20 height 20
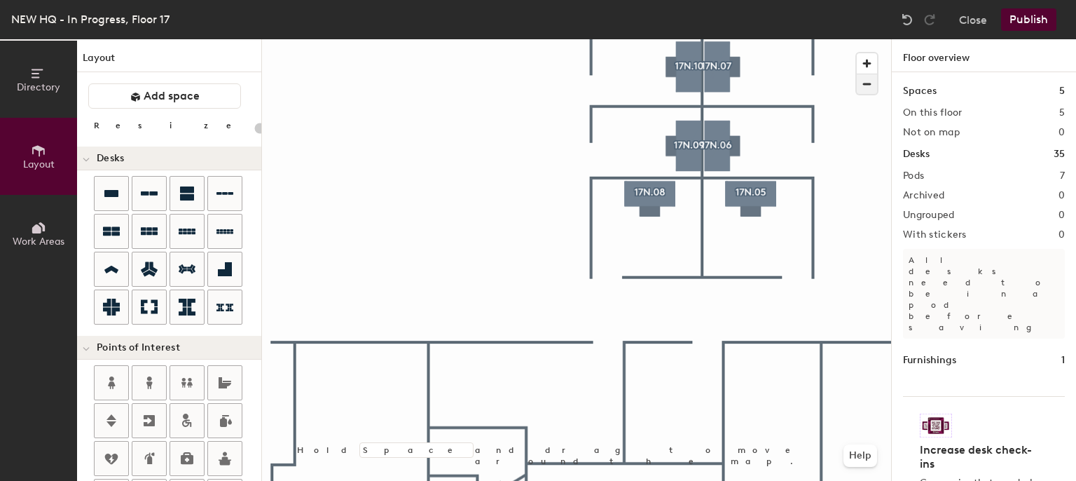
click at [857, 74] on button "button" at bounding box center [867, 84] width 20 height 20
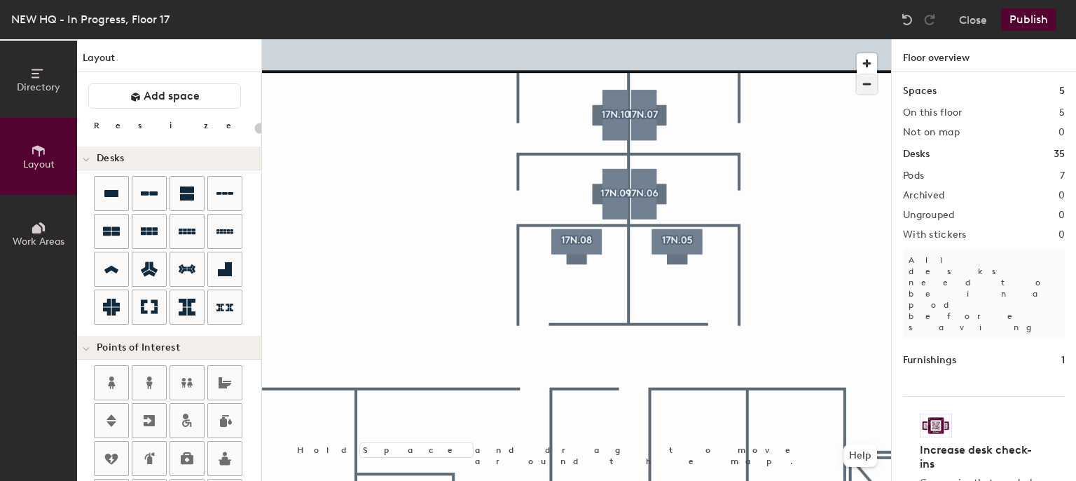
type input "140"
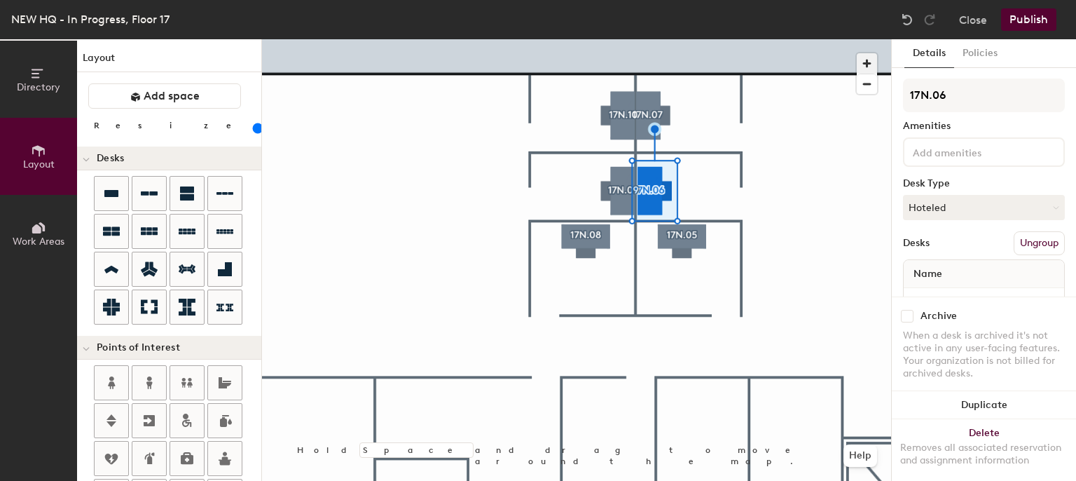
click at [869, 59] on span "button" at bounding box center [867, 63] width 20 height 20
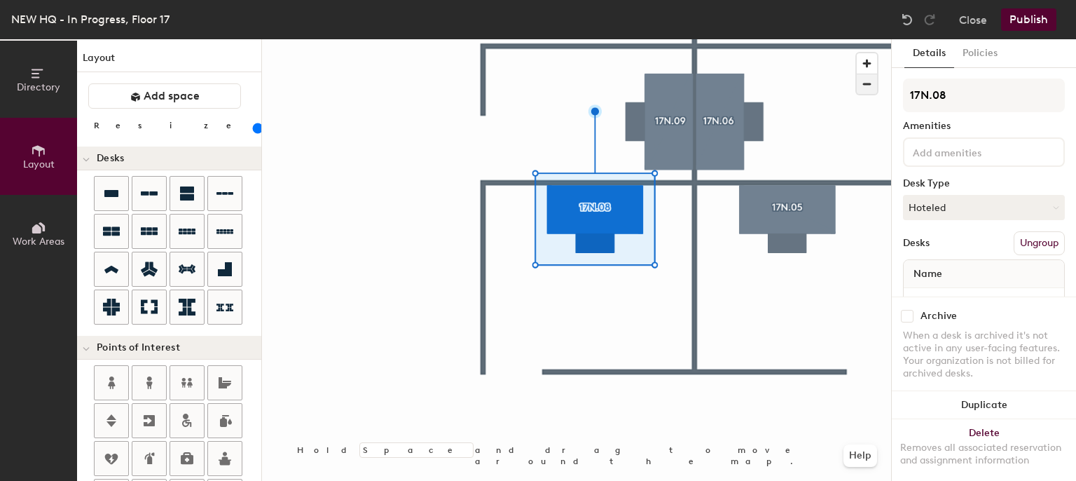
click at [868, 78] on span "button" at bounding box center [867, 84] width 20 height 20
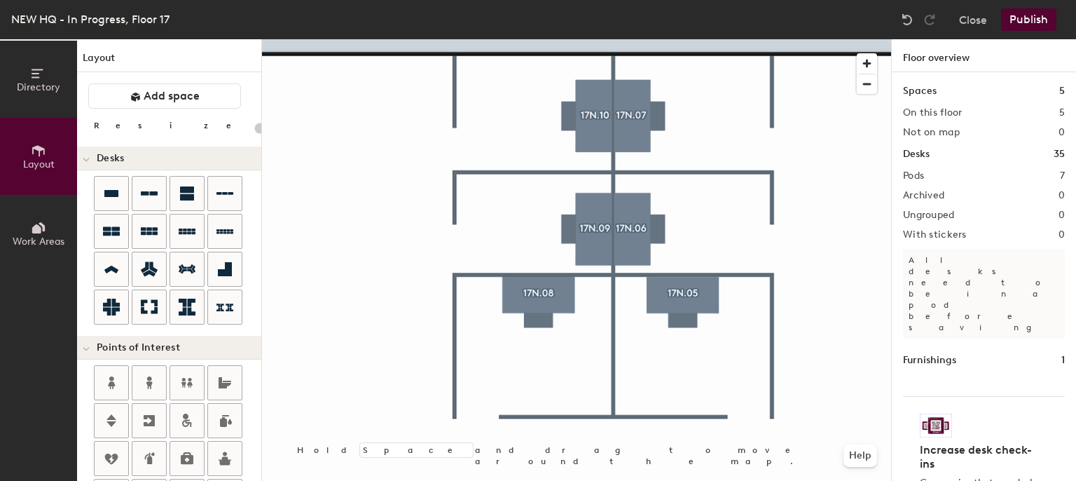
click at [1054, 19] on button "Publish" at bounding box center [1028, 19] width 55 height 22
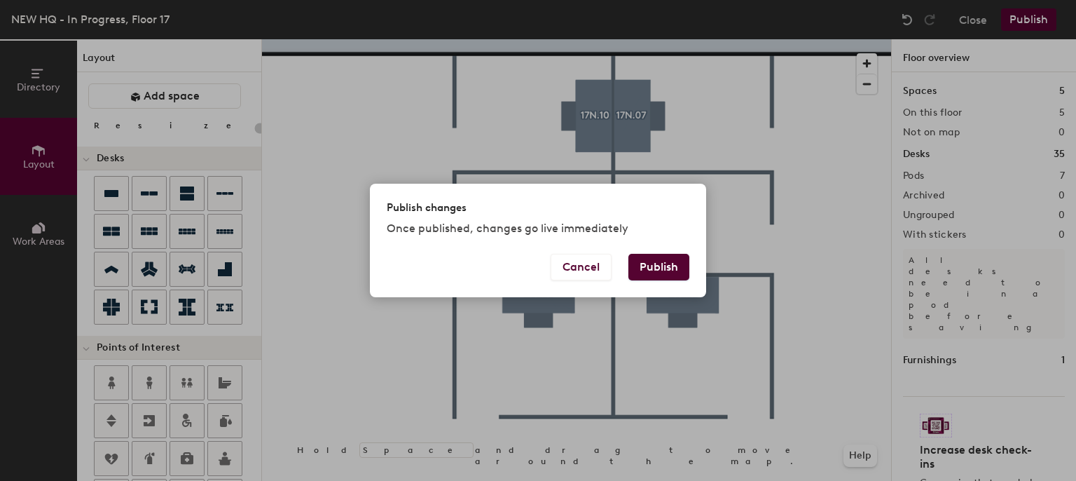
click at [671, 261] on button "Publish" at bounding box center [658, 267] width 61 height 27
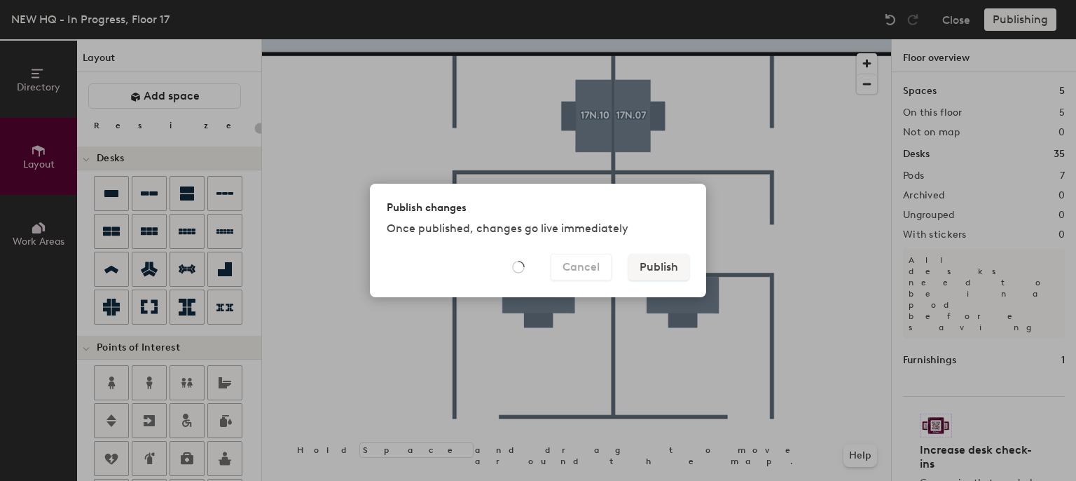
type input "20"
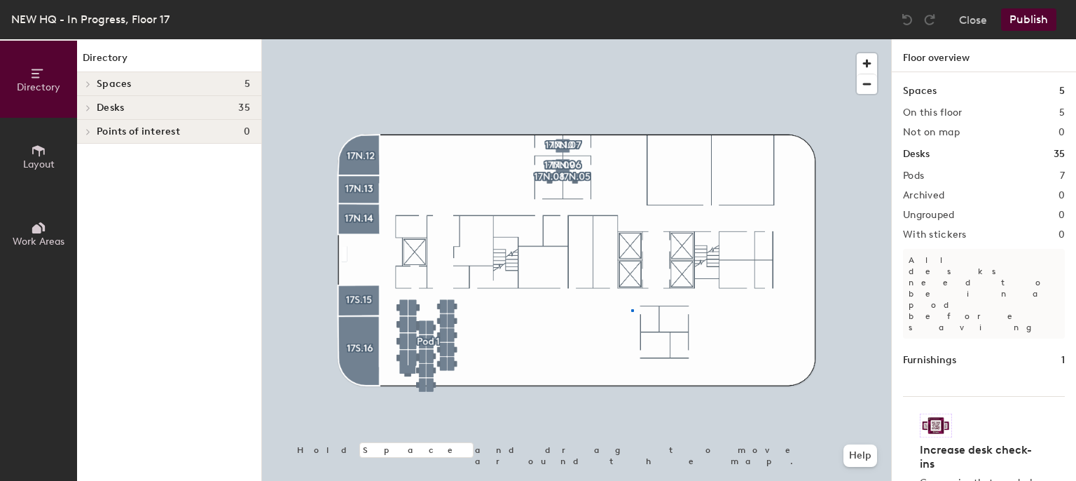
click at [631, 39] on div at bounding box center [576, 39] width 629 height 0
click at [36, 147] on icon at bounding box center [38, 150] width 13 height 11
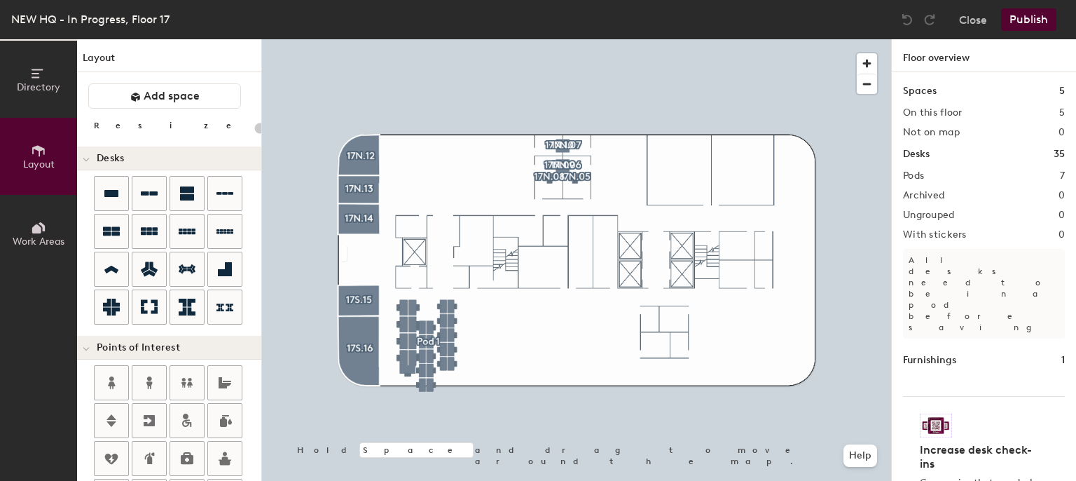
click at [403, 225] on div "Directory Layout Work Areas Layout Add space Resize Desks Points of Interest Fu…" at bounding box center [538, 259] width 1076 height 441
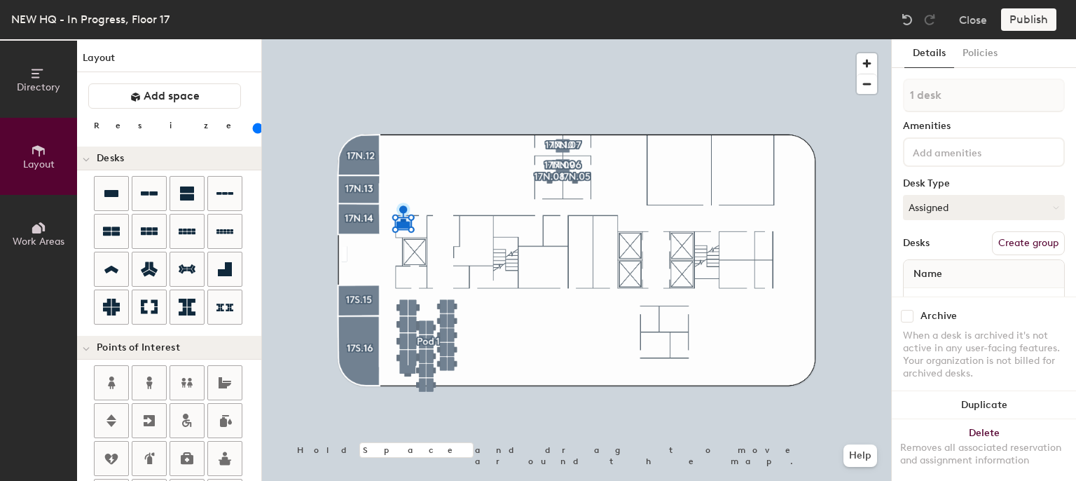
click at [645, 39] on div at bounding box center [576, 39] width 629 height 0
type input "140"
click at [1008, 237] on button "Create group" at bounding box center [1028, 243] width 73 height 24
type input "P"
type input "17N."
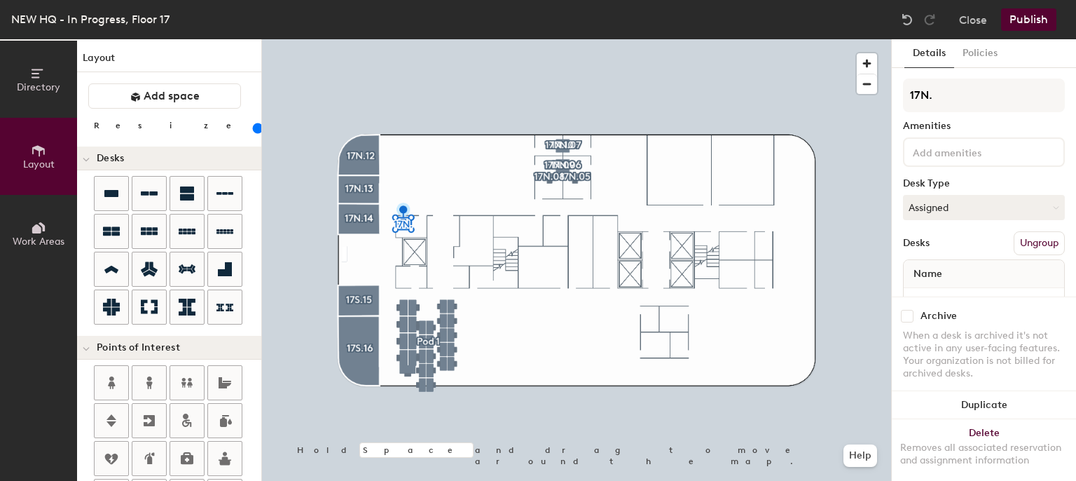
click at [716, 39] on div at bounding box center [576, 39] width 629 height 0
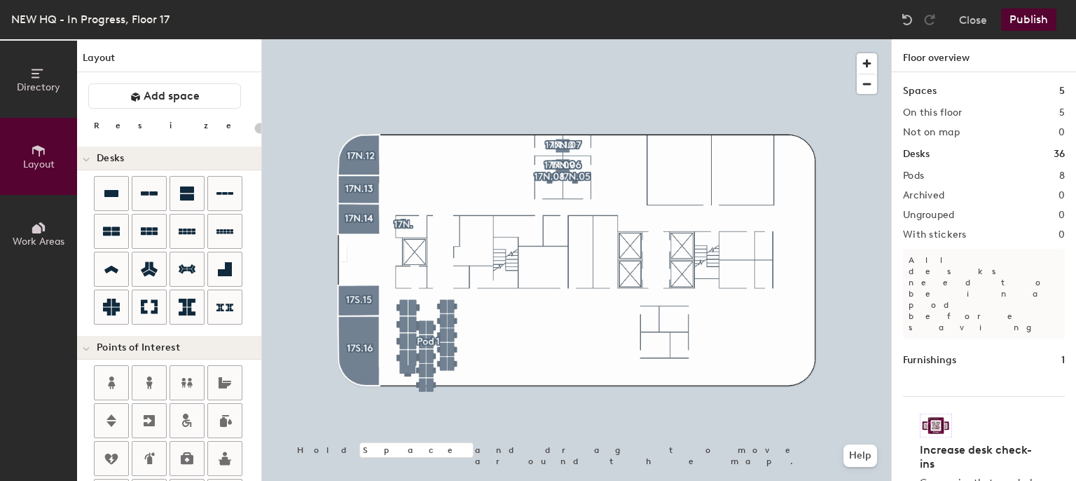
type input "140"
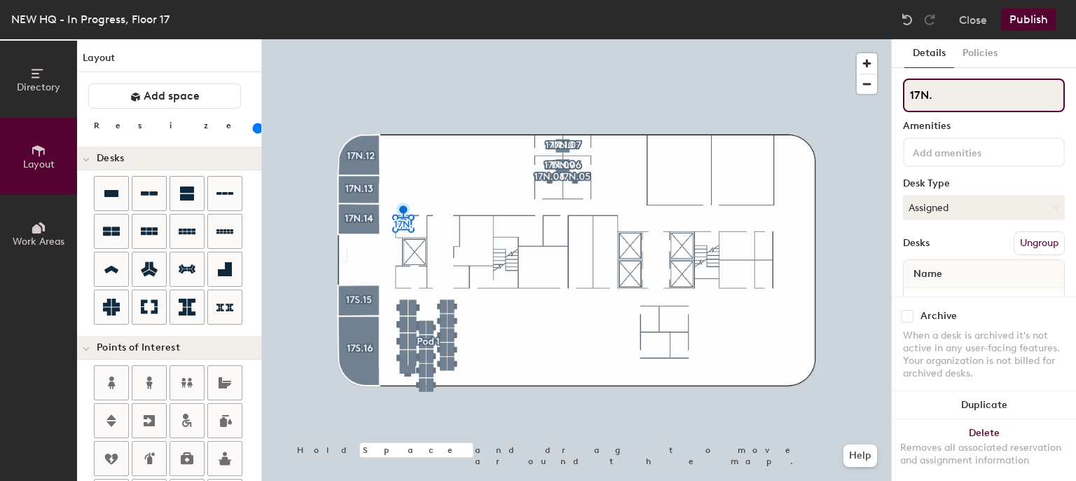
click at [944, 108] on input "17N." at bounding box center [984, 95] width 162 height 34
type input "17N.11"
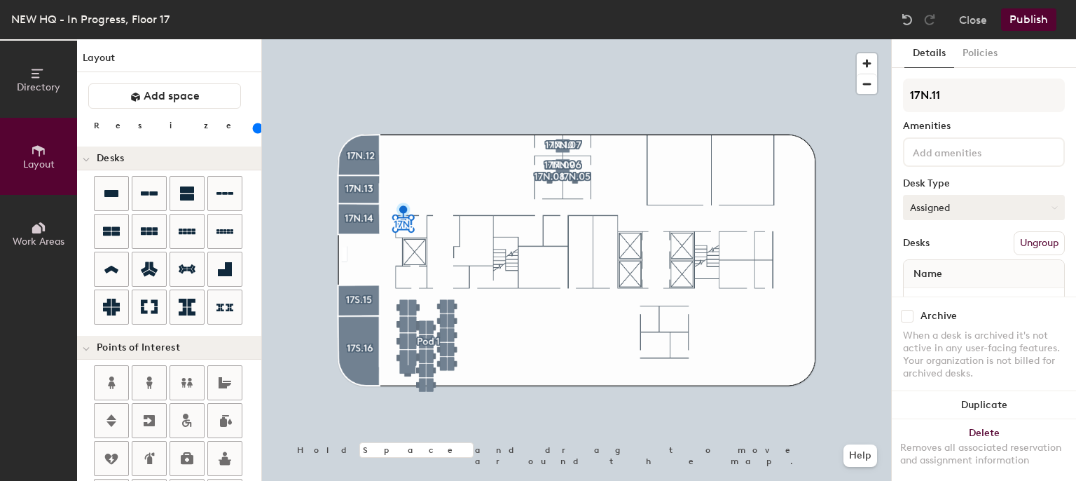
click at [974, 215] on button "Assigned" at bounding box center [984, 207] width 162 height 25
click at [944, 285] on div "Hoteled" at bounding box center [974, 292] width 140 height 21
click at [917, 200] on button "Assigned" at bounding box center [984, 207] width 162 height 25
click at [931, 291] on div "Hoteled" at bounding box center [974, 292] width 140 height 21
click at [556, 39] on div at bounding box center [576, 39] width 629 height 0
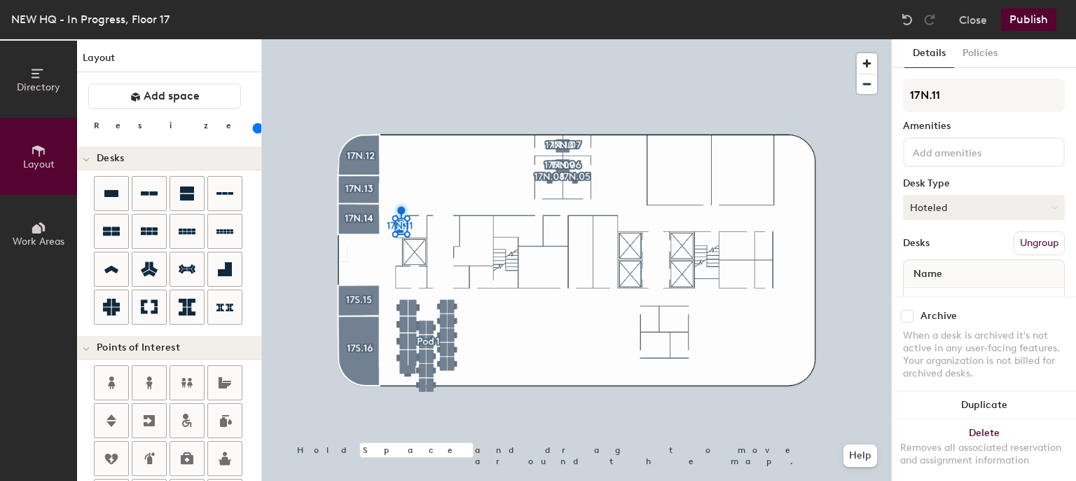
click at [726, 39] on div at bounding box center [576, 39] width 629 height 0
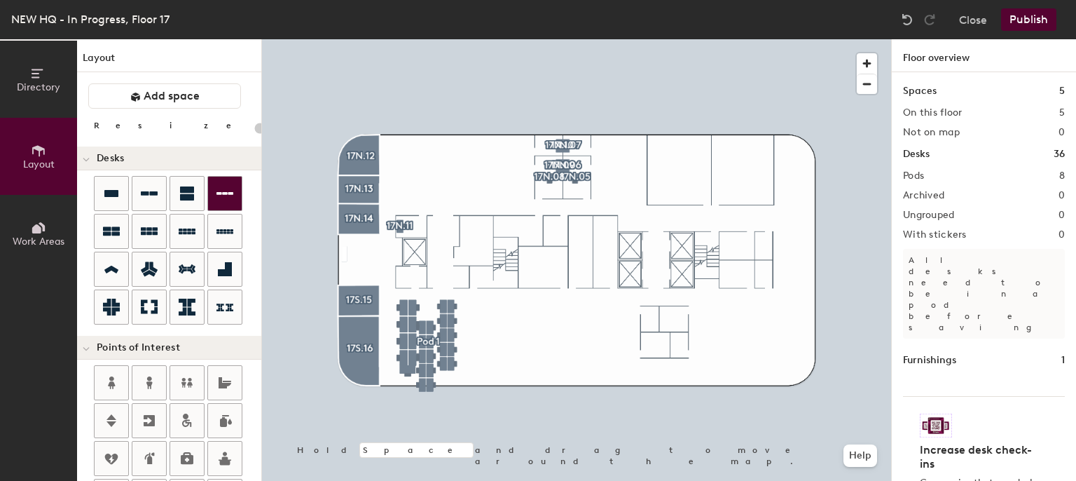
click at [736, 244] on div "Directory Layout Work Areas Layout Add space Resize Desks Points of Interest Fu…" at bounding box center [538, 259] width 1076 height 441
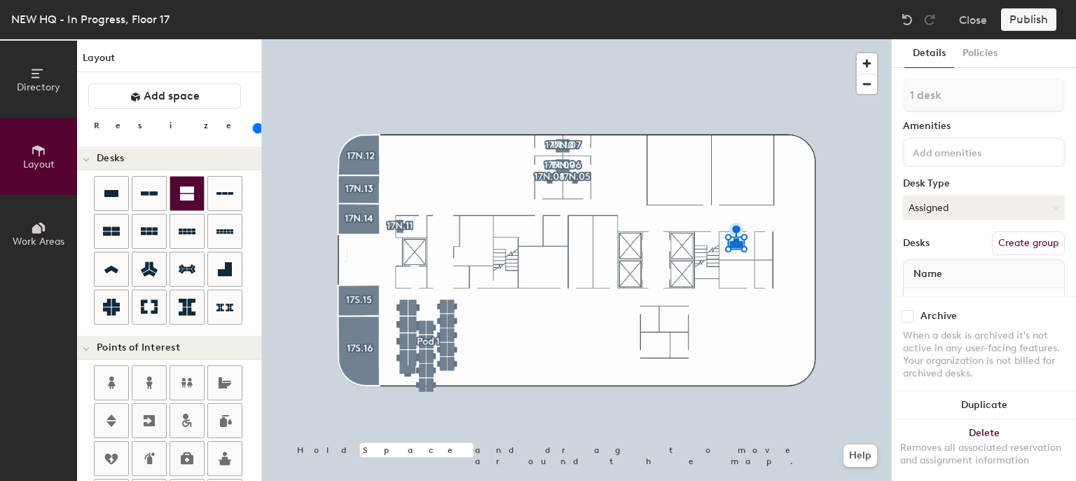
click at [732, 273] on div "Directory Layout Work Areas Layout Add space Resize Desks Points of Interest Fu…" at bounding box center [538, 259] width 1076 height 441
click at [737, 39] on div at bounding box center [576, 39] width 629 height 0
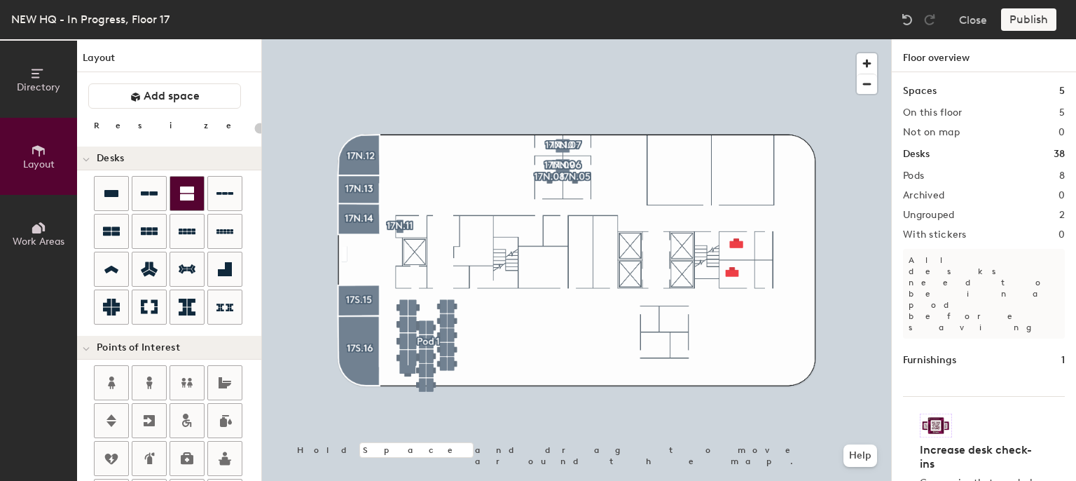
click at [764, 272] on div "Directory Layout Work Areas Layout Add space Resize Desks Points of Interest Fu…" at bounding box center [538, 259] width 1076 height 441
type input "140"
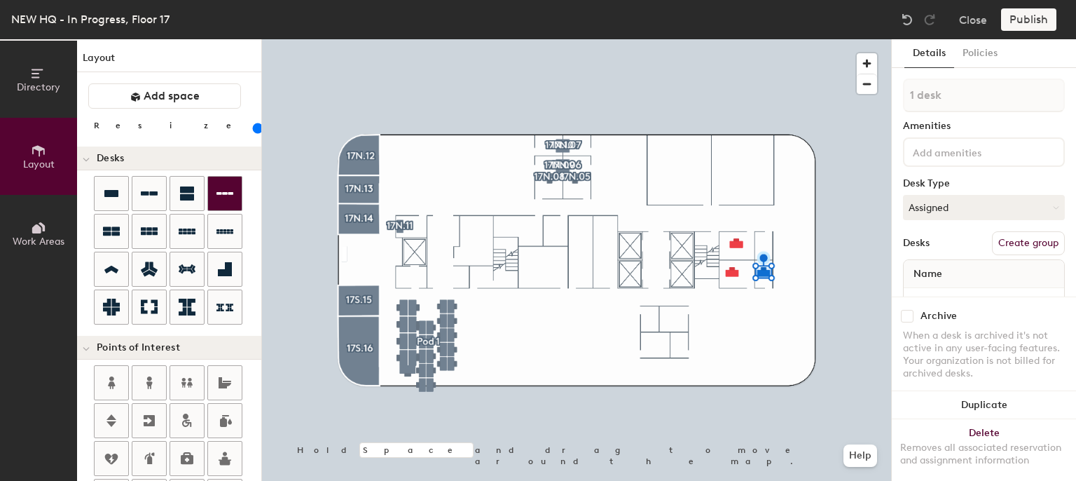
click at [764, 251] on div "Directory Layout Work Areas Layout Add space Resize Desks Points of Interest Fu…" at bounding box center [538, 259] width 1076 height 441
click at [969, 204] on button "Assigned" at bounding box center [984, 207] width 162 height 25
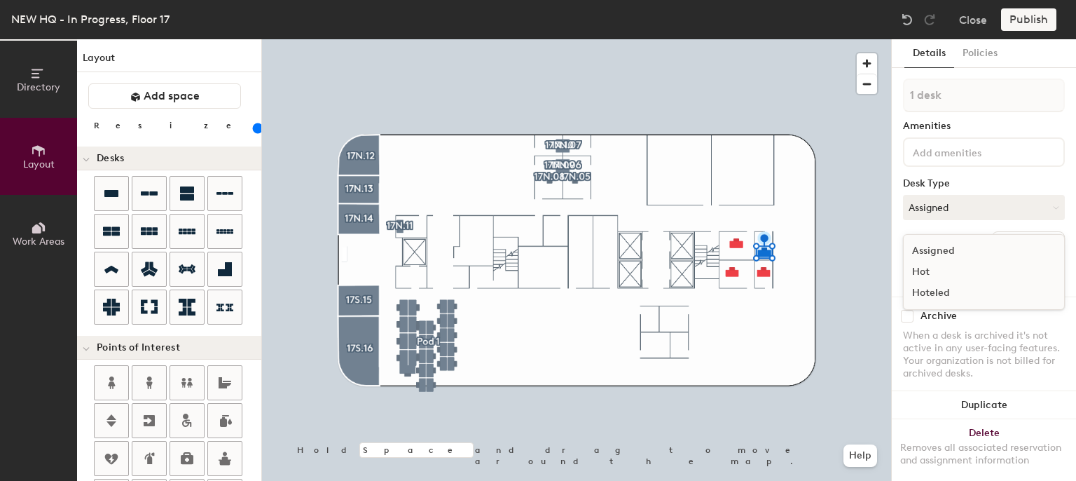
click at [919, 284] on div "Hoteled" at bounding box center [974, 292] width 140 height 21
click at [1009, 244] on button "Create group" at bounding box center [1028, 243] width 73 height 24
type input "P"
click at [925, 152] on input at bounding box center [973, 151] width 126 height 17
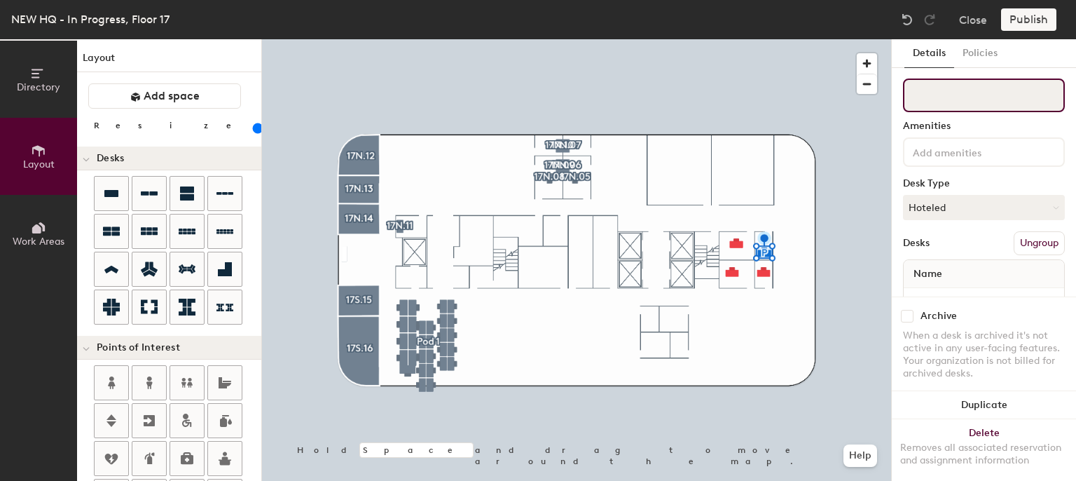
click at [931, 92] on input at bounding box center [984, 95] width 162 height 34
click at [978, 98] on input "17N.0" at bounding box center [984, 95] width 162 height 34
type input "17N.01"
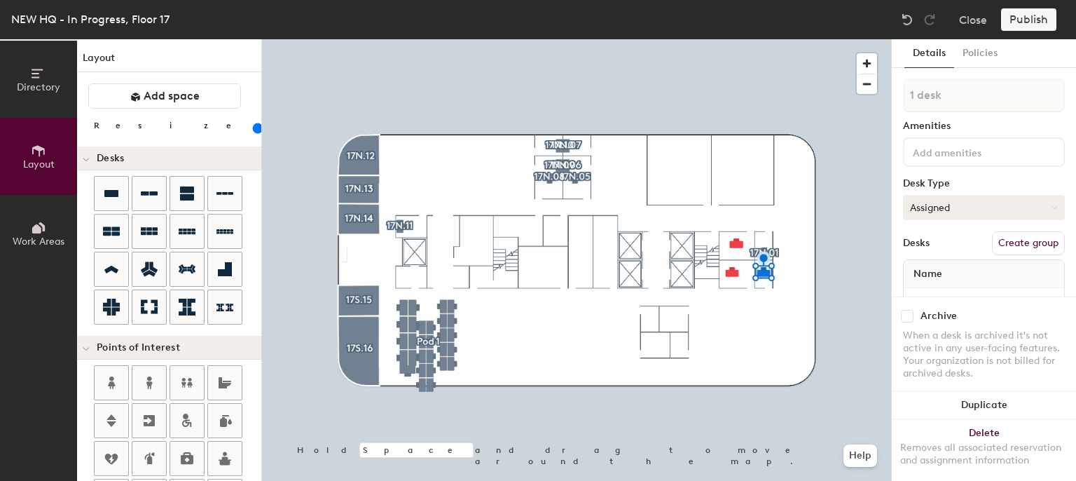
click at [948, 211] on button "Assigned" at bounding box center [984, 207] width 162 height 25
click at [944, 295] on div "Hoteled" at bounding box center [974, 292] width 140 height 21
click at [1013, 253] on button "Create group" at bounding box center [1028, 243] width 73 height 24
type input "P"
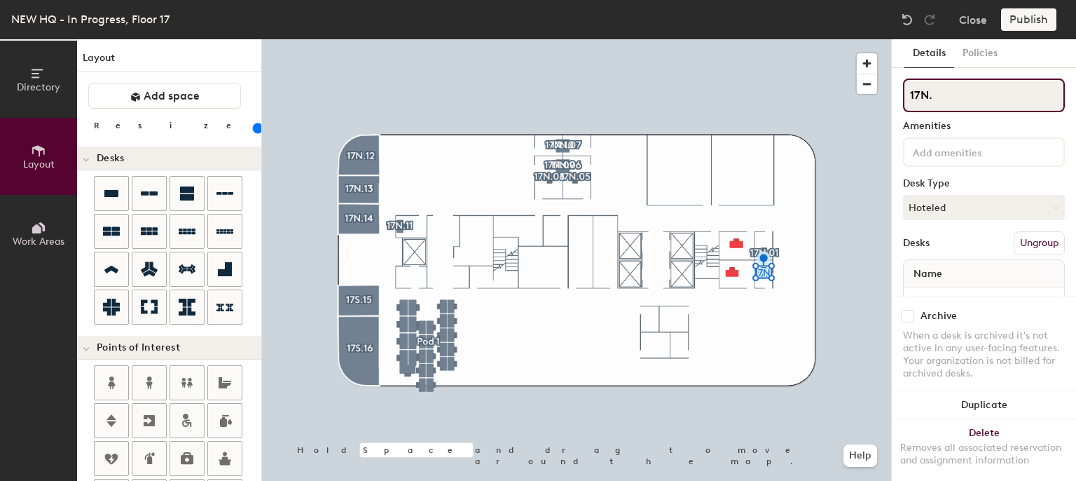
click at [926, 93] on input "17N." at bounding box center [984, 95] width 162 height 34
click at [945, 99] on input "17S." at bounding box center [984, 95] width 162 height 34
type input "17S.22"
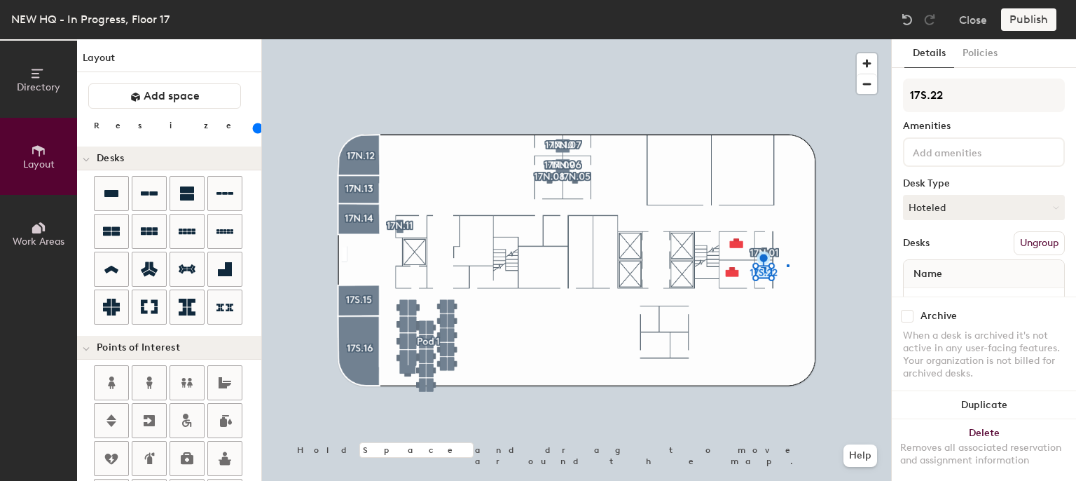
click at [787, 39] on div at bounding box center [576, 39] width 629 height 0
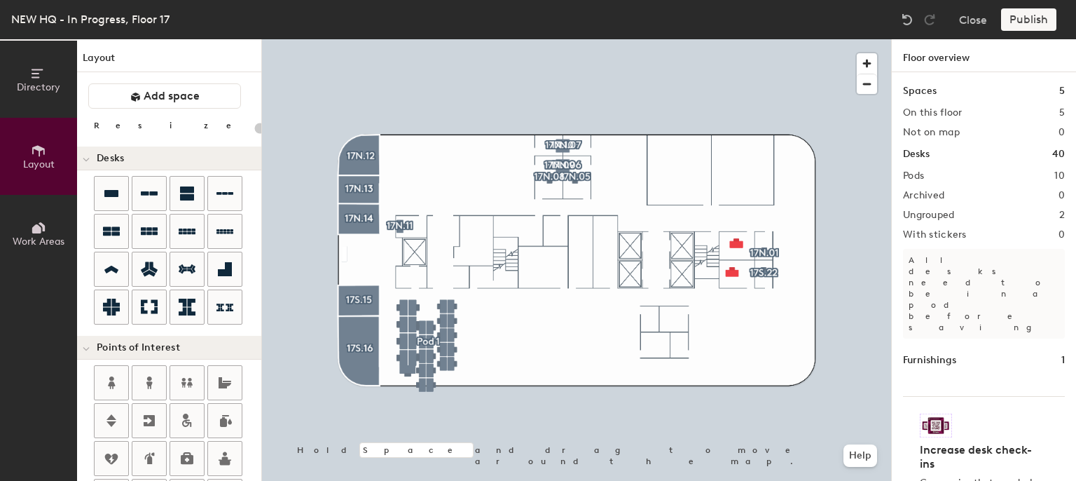
type input "140"
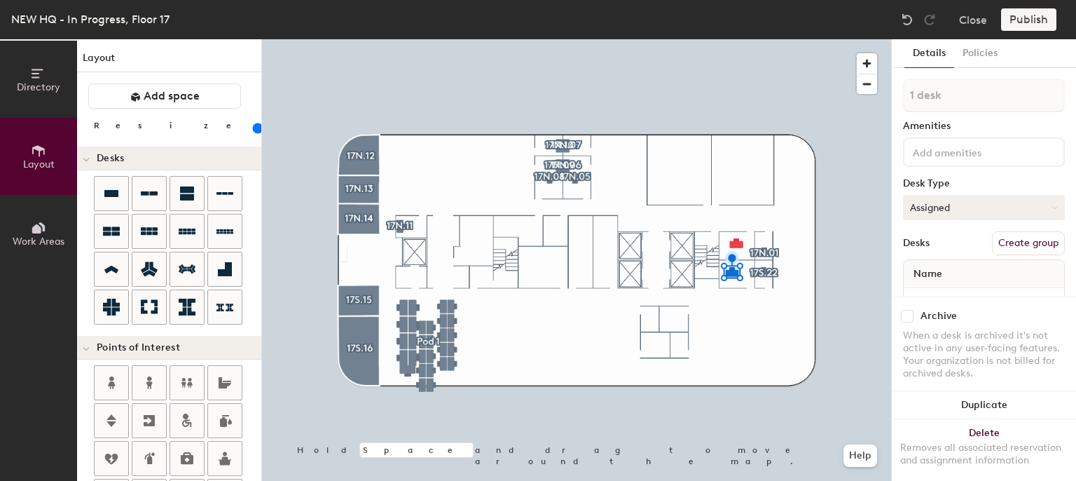
click at [979, 211] on button "Assigned" at bounding box center [984, 207] width 162 height 25
click at [944, 289] on div "Hoteled" at bounding box center [974, 292] width 140 height 21
click at [1009, 240] on button "Create group" at bounding box center [1028, 243] width 73 height 24
type input "P"
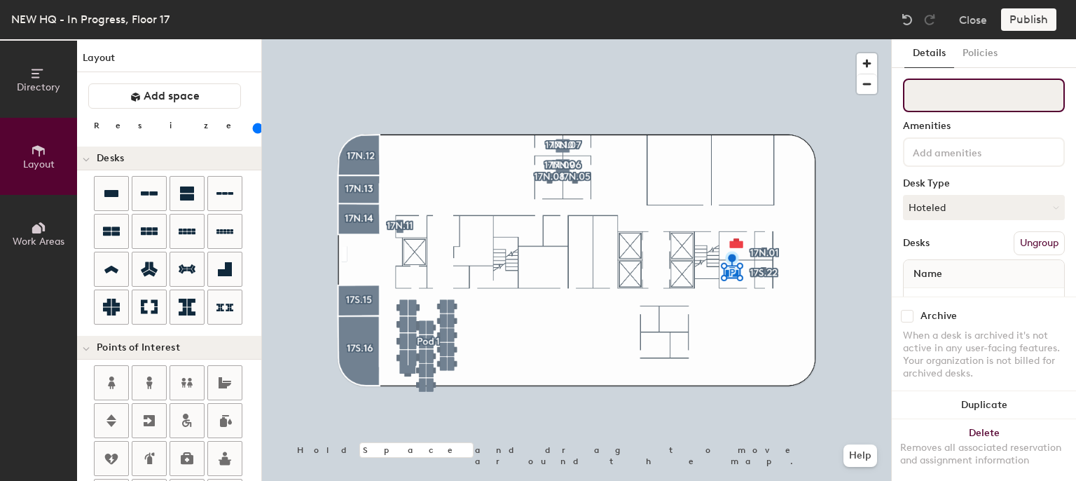
click at [974, 102] on input at bounding box center [984, 95] width 162 height 34
click at [954, 98] on input "17S." at bounding box center [984, 95] width 162 height 34
type input "17S.21"
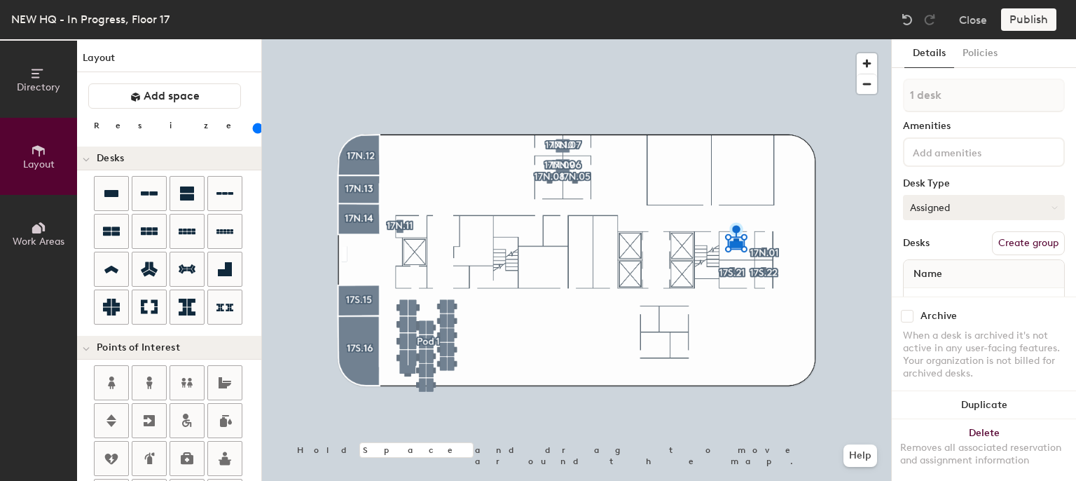
click at [990, 206] on button "Assigned" at bounding box center [984, 207] width 162 height 25
click at [961, 279] on div "Hot" at bounding box center [974, 271] width 140 height 21
click at [984, 207] on button "Hot" at bounding box center [984, 207] width 162 height 25
click at [952, 298] on div "Hoteled" at bounding box center [974, 292] width 140 height 21
click at [1012, 239] on button "Create group" at bounding box center [1028, 243] width 73 height 24
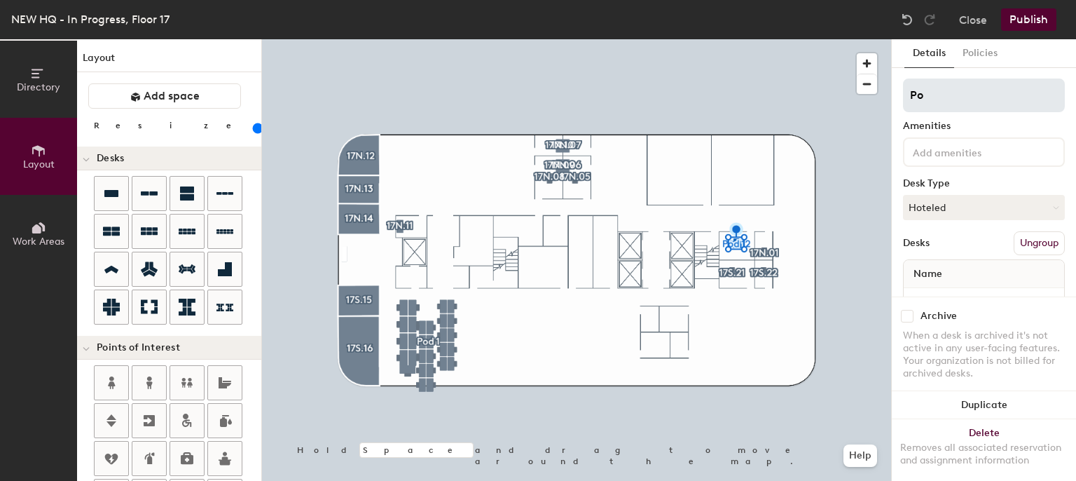
type input "P"
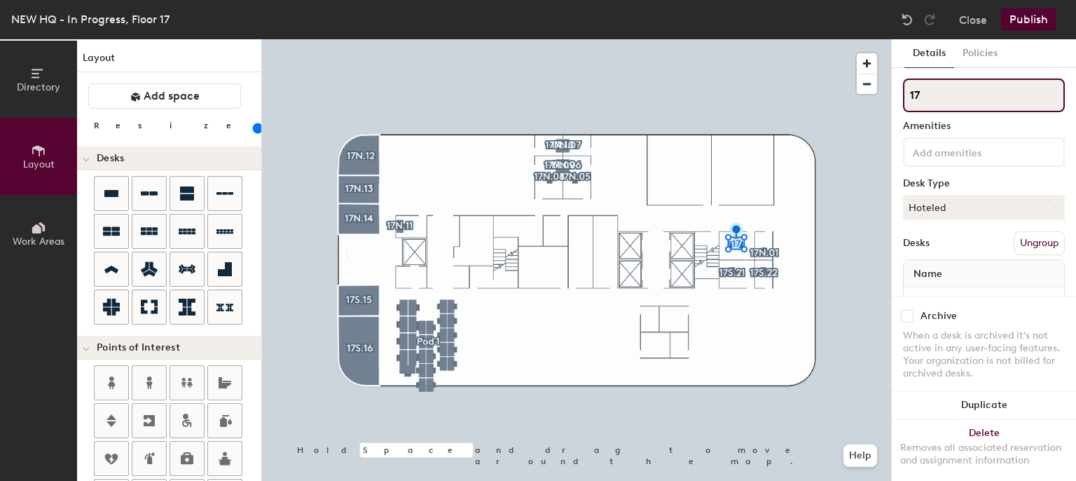
click at [1020, 103] on input "17" at bounding box center [984, 95] width 162 height 34
type input "17N.02"
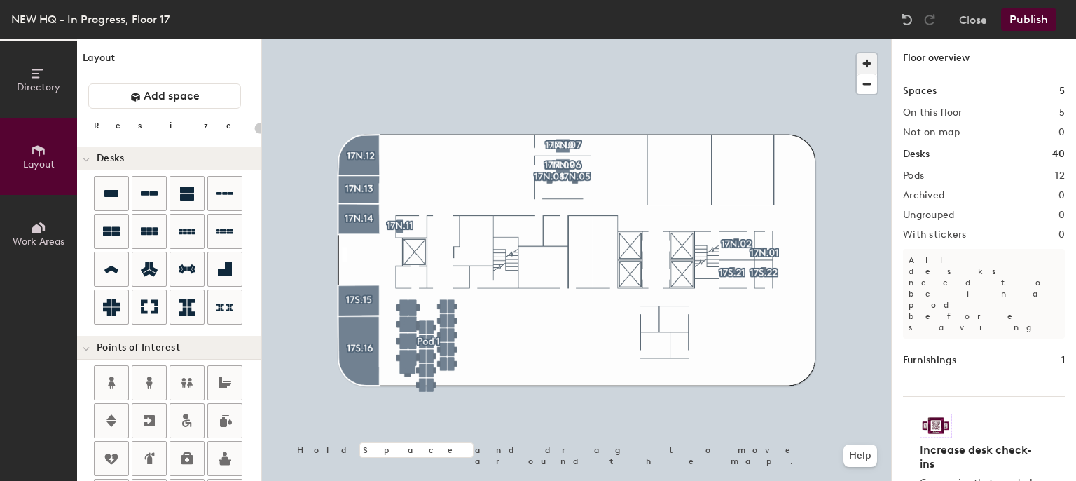
click at [867, 59] on span "button" at bounding box center [867, 63] width 20 height 20
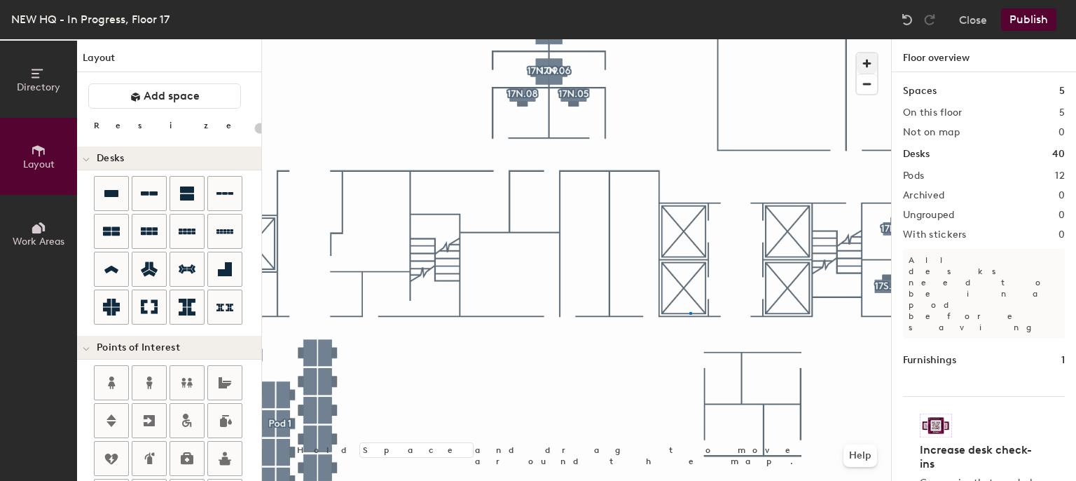
click at [689, 39] on div at bounding box center [576, 39] width 629 height 0
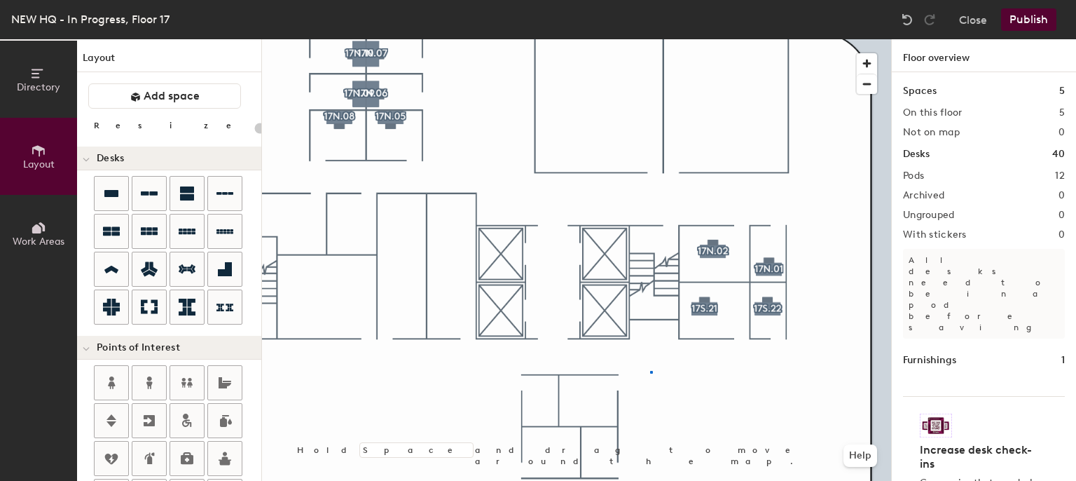
click at [650, 39] on div at bounding box center [576, 39] width 629 height 0
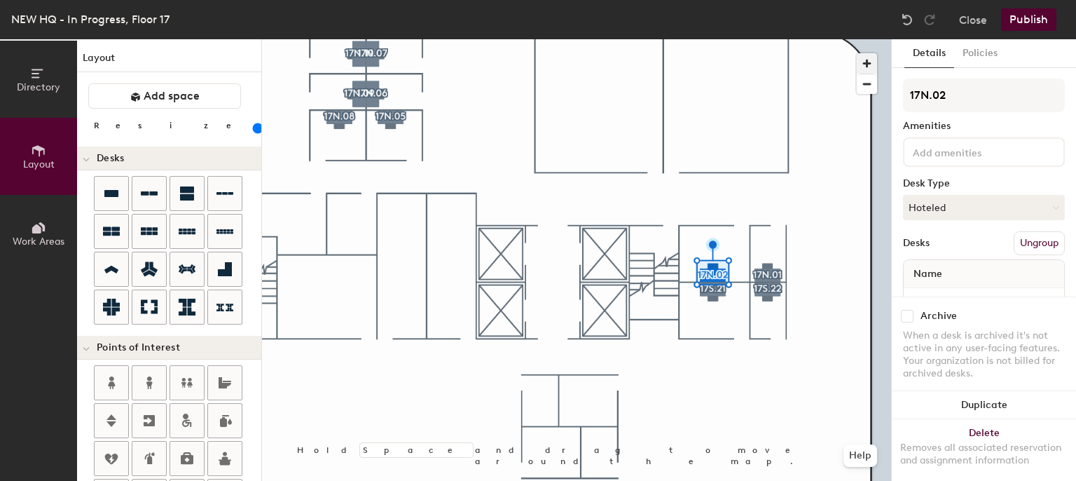
click at [862, 68] on span "button" at bounding box center [867, 63] width 20 height 20
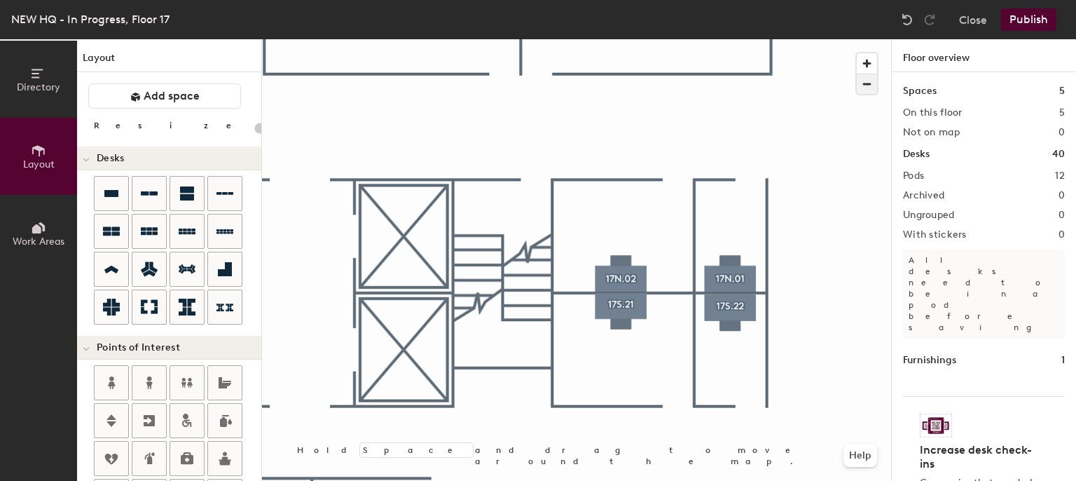
click at [871, 86] on span "button" at bounding box center [867, 84] width 20 height 20
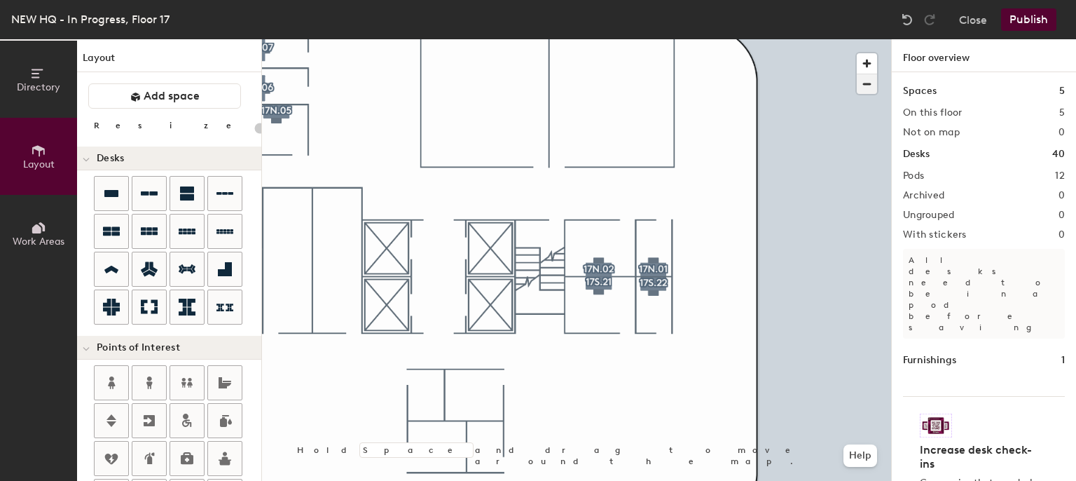
click at [871, 86] on span "button" at bounding box center [867, 84] width 20 height 20
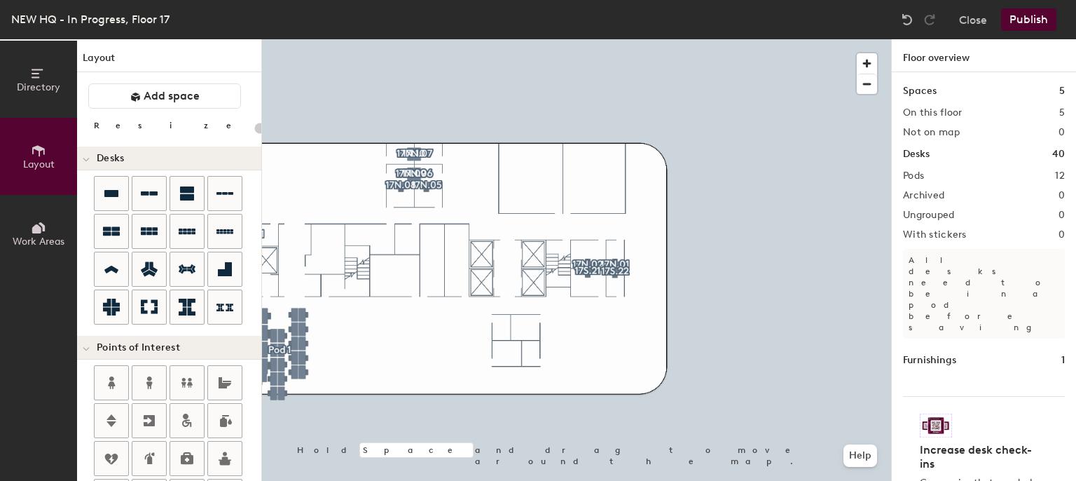
click at [1036, 18] on button "Publish" at bounding box center [1028, 19] width 55 height 22
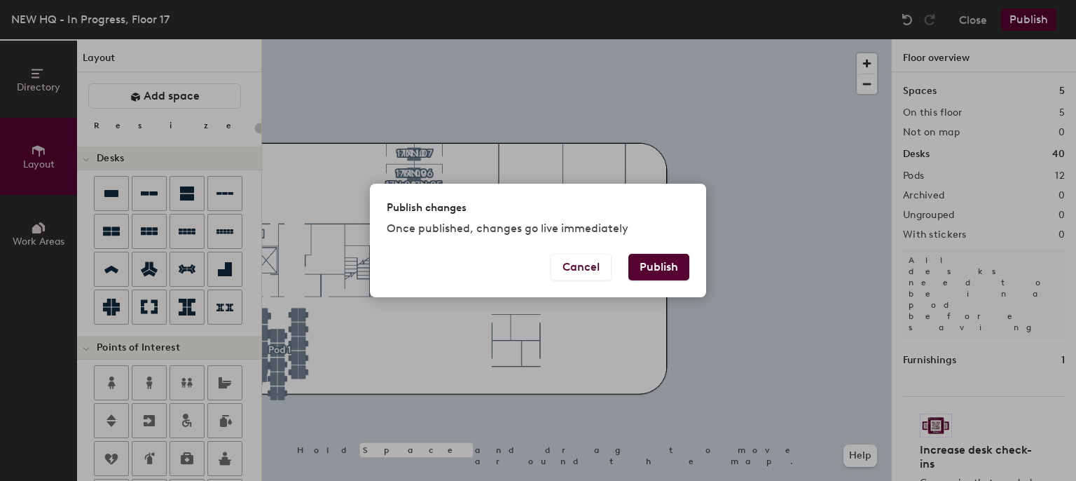
click at [659, 268] on button "Publish" at bounding box center [658, 267] width 61 height 27
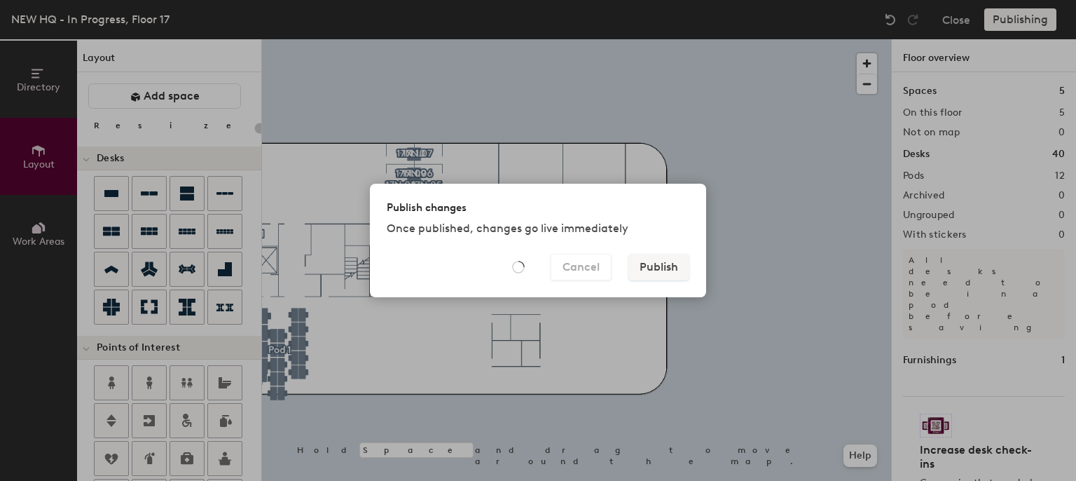
type input "20"
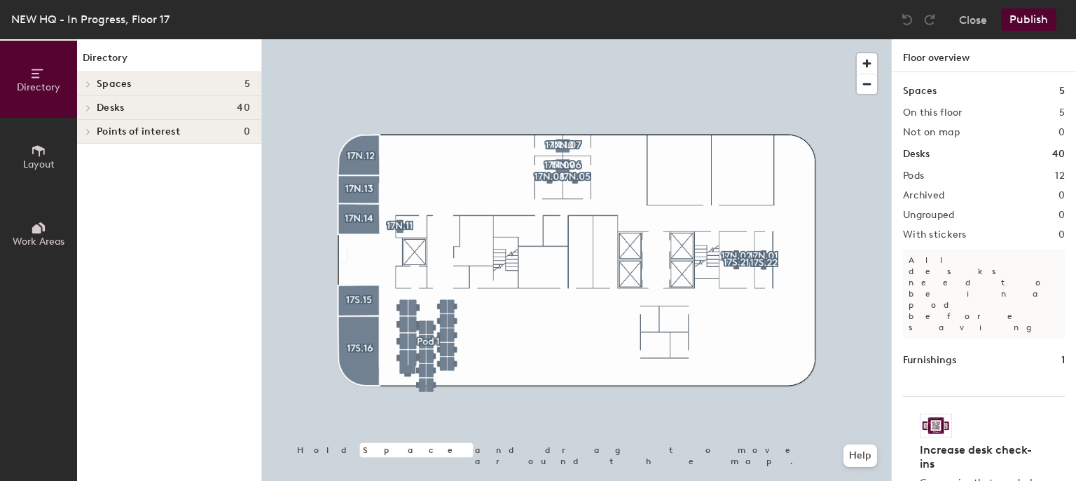
click at [614, 39] on div at bounding box center [576, 39] width 629 height 0
click at [56, 158] on button "Layout" at bounding box center [38, 156] width 77 height 77
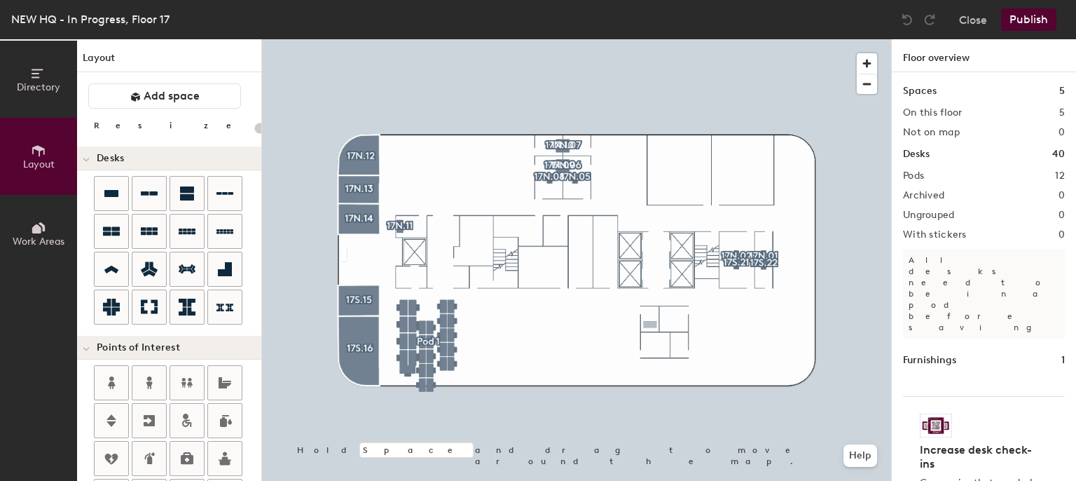
click at [650, 325] on div "Directory Layout Work Areas Layout Add space Resize Desks Points of Interest Fu…" at bounding box center [538, 259] width 1076 height 441
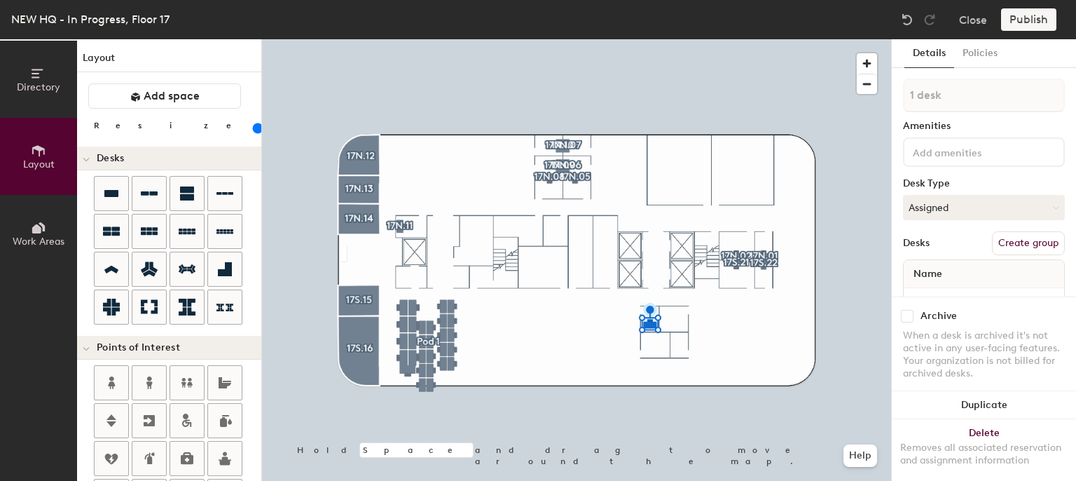
click at [673, 326] on div "Directory Layout Work Areas Layout Add space Resize Desks Points of Interest Fu…" at bounding box center [538, 259] width 1076 height 441
click at [658, 341] on div "Directory Layout Work Areas Layout Add space Resize Desks Points of Interest Fu…" at bounding box center [538, 259] width 1076 height 441
click at [662, 342] on div "Directory Layout Work Areas Layout Add space Resize Desks Points of Interest Fu…" at bounding box center [538, 259] width 1076 height 441
click at [684, 340] on div "Directory Layout Work Areas Layout Add space Resize Desks Points of Interest Fu…" at bounding box center [538, 259] width 1076 height 441
drag, startPoint x: 112, startPoint y: 190, endPoint x: 657, endPoint y: 340, distance: 565.2
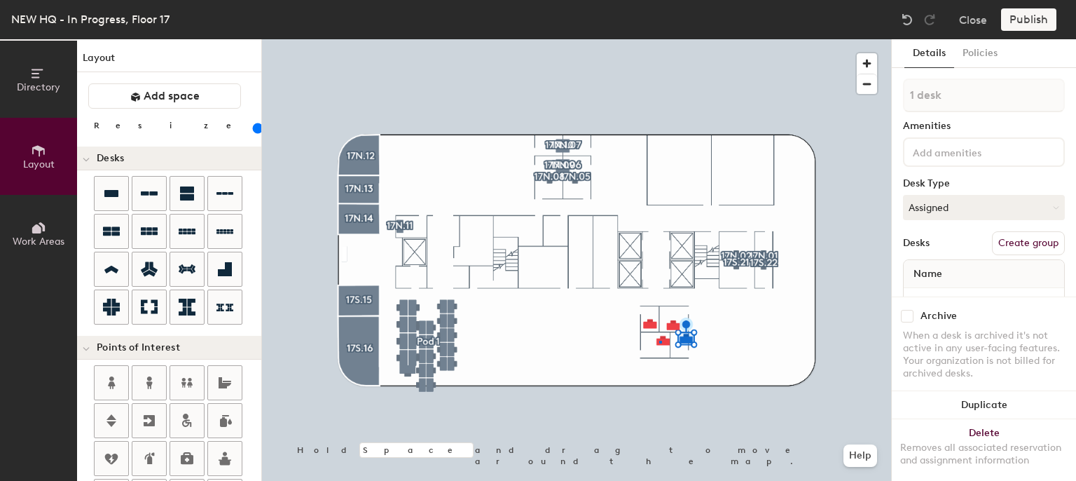
click at [657, 39] on div at bounding box center [576, 39] width 629 height 0
click at [743, 39] on div at bounding box center [576, 39] width 629 height 0
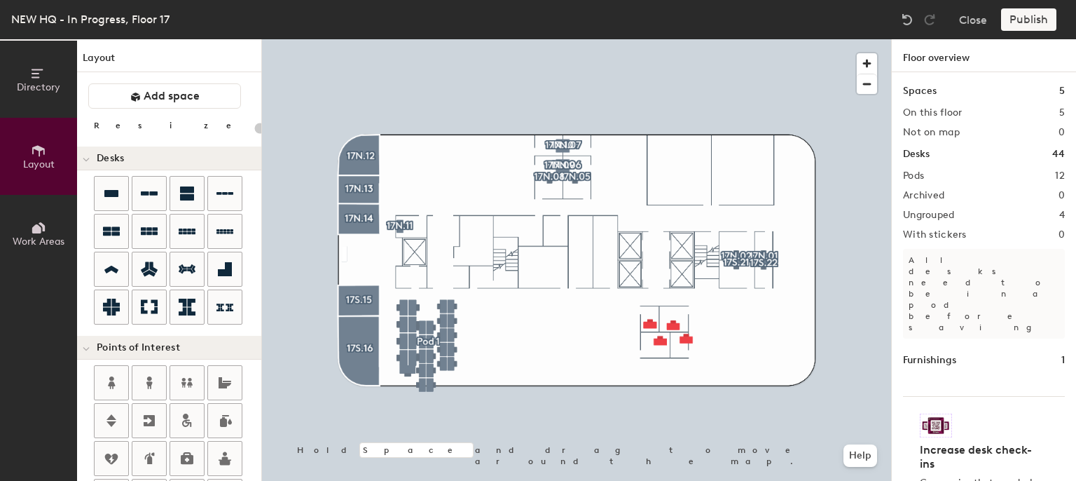
type input "20"
click at [869, 66] on span "button" at bounding box center [867, 63] width 20 height 20
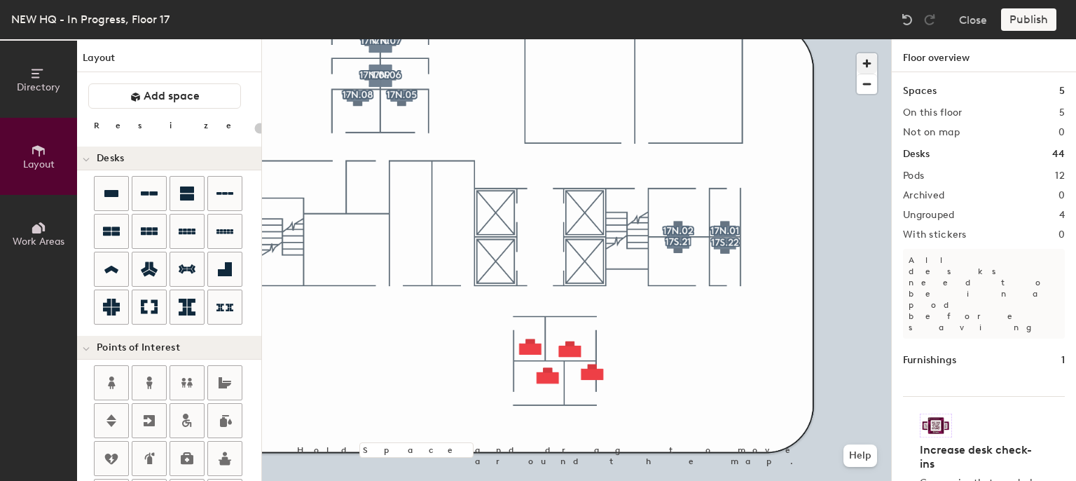
type input "140"
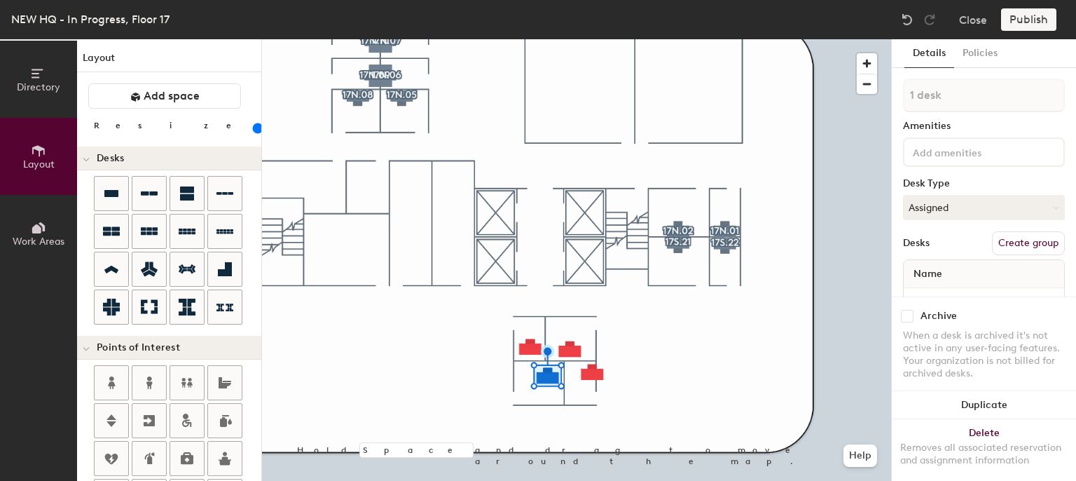
click at [918, 219] on div "1 desk Amenities Desk Type Assigned Desks Create group Name" at bounding box center [984, 201] width 162 height 247
click at [920, 212] on button "Assigned" at bounding box center [984, 207] width 162 height 25
click at [928, 295] on div "Hoteled" at bounding box center [974, 292] width 140 height 21
click at [1022, 238] on button "Create group" at bounding box center [1028, 243] width 73 height 24
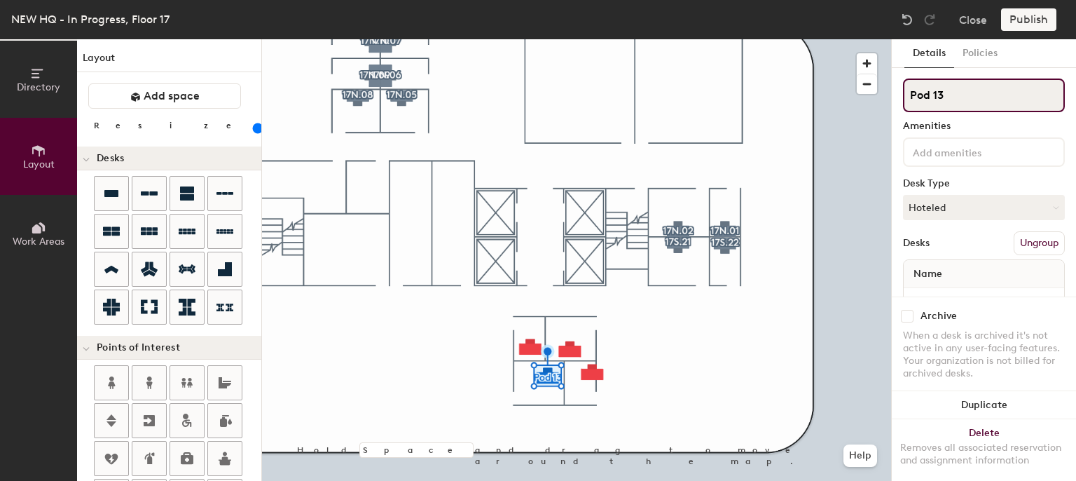
click at [869, 102] on div "Directory Layout Work Areas Layout Add space Resize Desks Points of Interest Fu…" at bounding box center [538, 259] width 1076 height 441
click at [932, 104] on input "17" at bounding box center [984, 95] width 162 height 34
type input "17S.18"
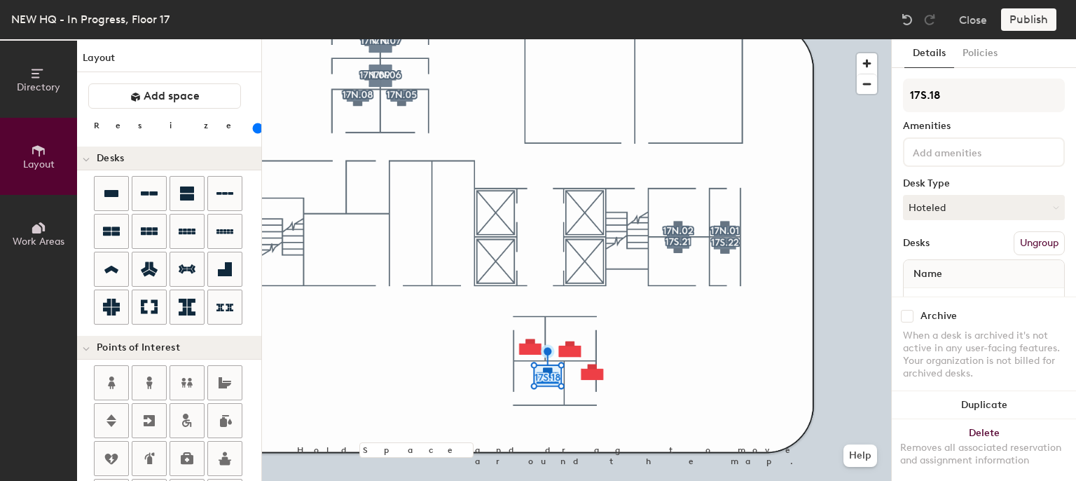
click at [740, 39] on div at bounding box center [576, 39] width 629 height 0
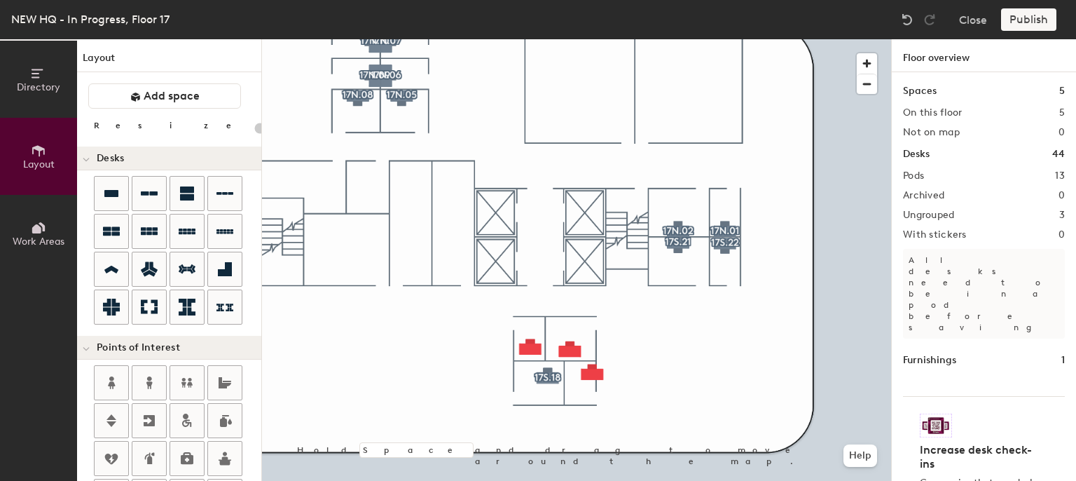
type input "140"
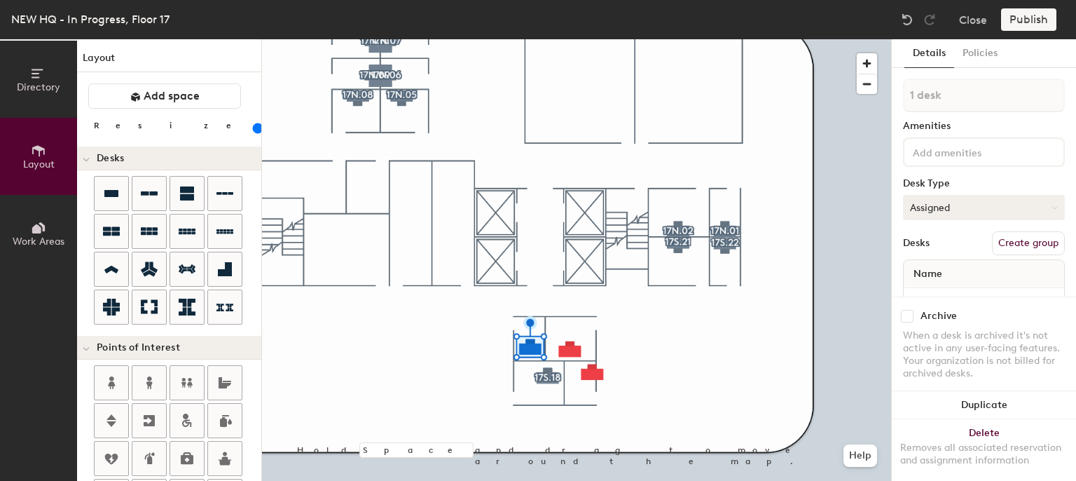
click at [951, 206] on button "Assigned" at bounding box center [984, 207] width 162 height 25
click at [924, 295] on div "Hoteled" at bounding box center [974, 292] width 140 height 21
click at [1025, 242] on button "Create group" at bounding box center [1028, 243] width 73 height 24
type input "P"
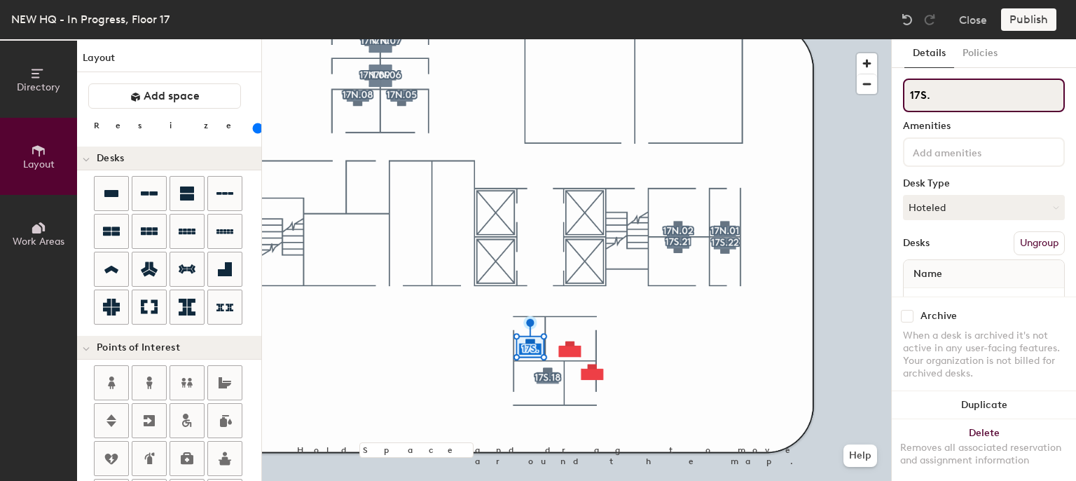
click at [947, 92] on input "17S." at bounding box center [984, 95] width 162 height 34
type input "17S.17"
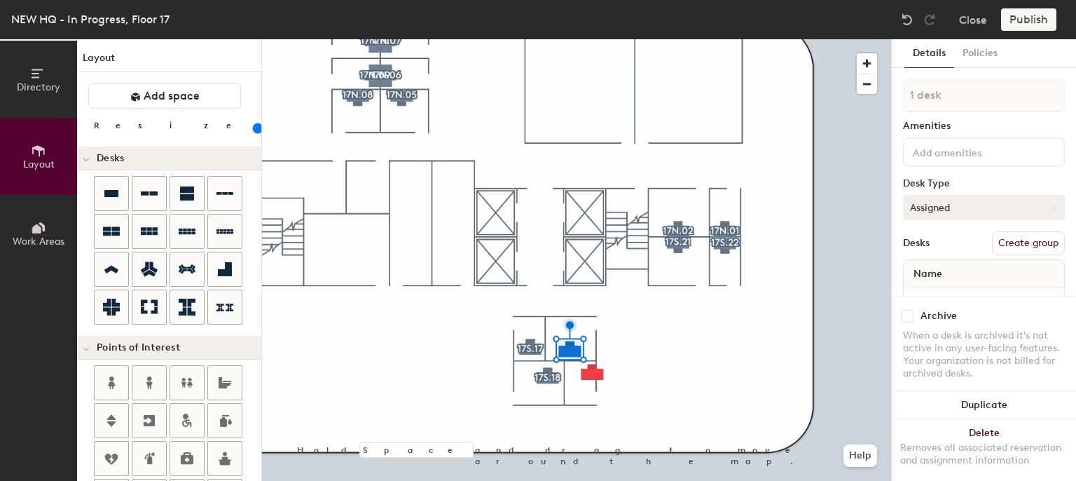
click at [951, 212] on button "Assigned" at bounding box center [984, 207] width 162 height 25
click at [940, 287] on div "Hoteled" at bounding box center [974, 292] width 140 height 21
click at [1012, 241] on button "Create group" at bounding box center [1028, 243] width 73 height 24
drag, startPoint x: 978, startPoint y: 102, endPoint x: 907, endPoint y: 98, distance: 70.9
click at [907, 98] on input "Pod 15" at bounding box center [984, 95] width 162 height 34
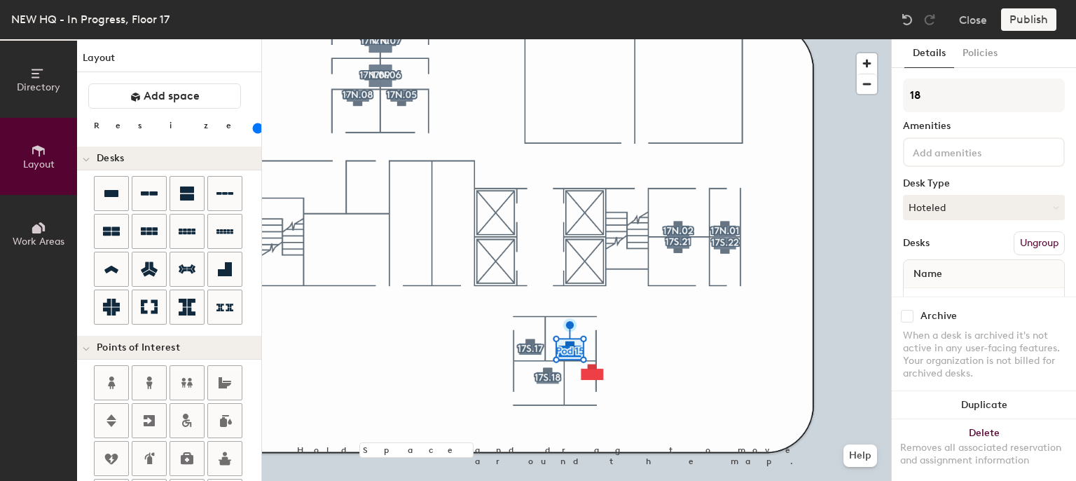
type input "18"
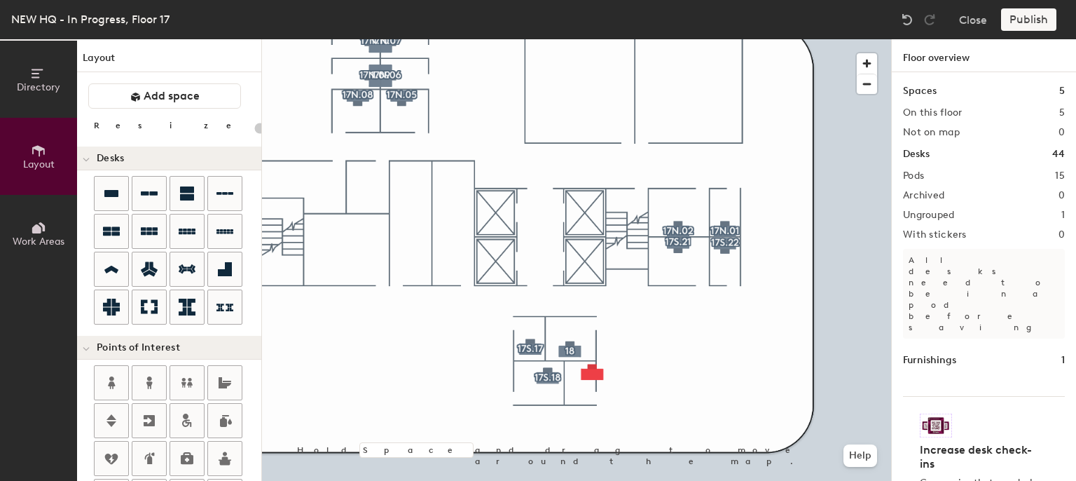
type input "140"
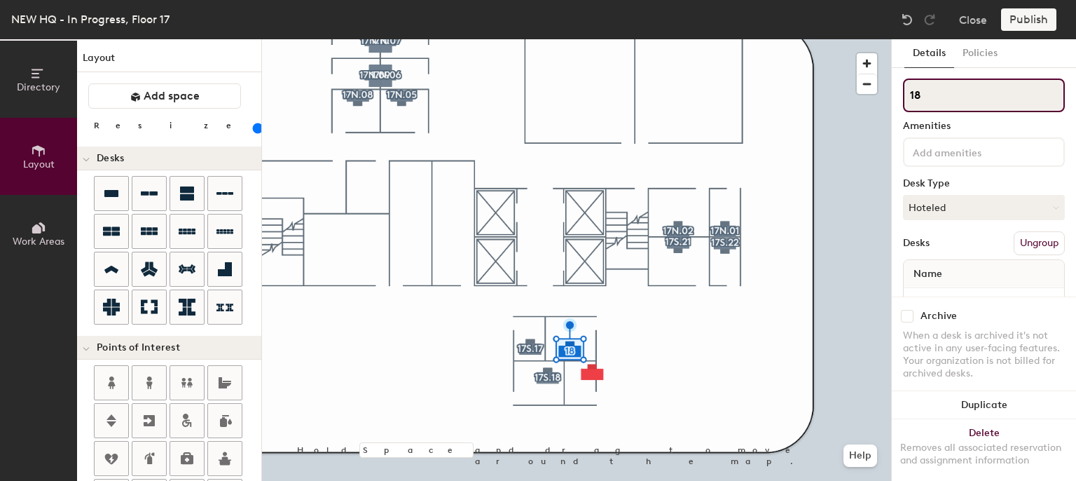
drag, startPoint x: 953, startPoint y: 106, endPoint x: 939, endPoint y: 103, distance: 14.3
click at [939, 103] on input "18" at bounding box center [984, 95] width 162 height 34
click at [926, 100] on input "17" at bounding box center [984, 95] width 162 height 34
type input "17S.19"
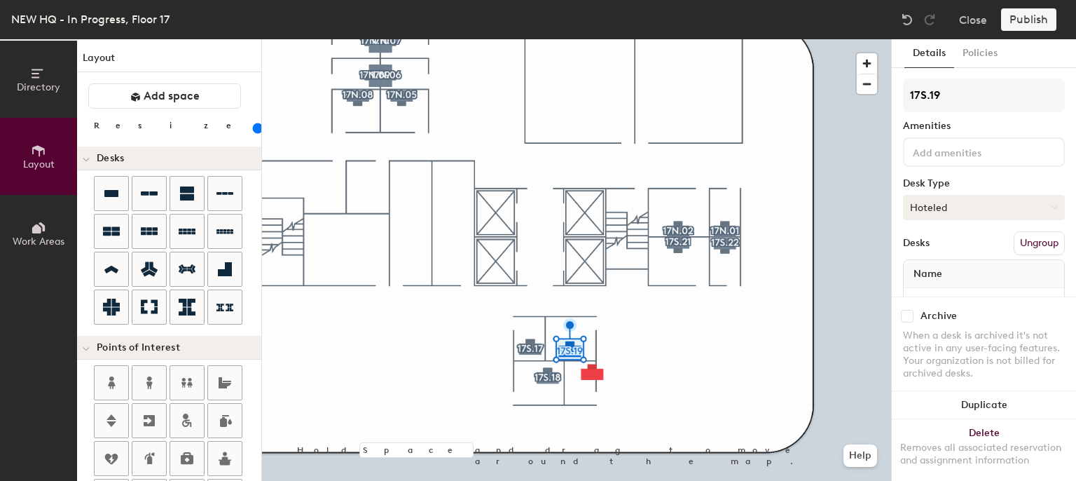
click at [957, 201] on button "Hoteled" at bounding box center [984, 207] width 162 height 25
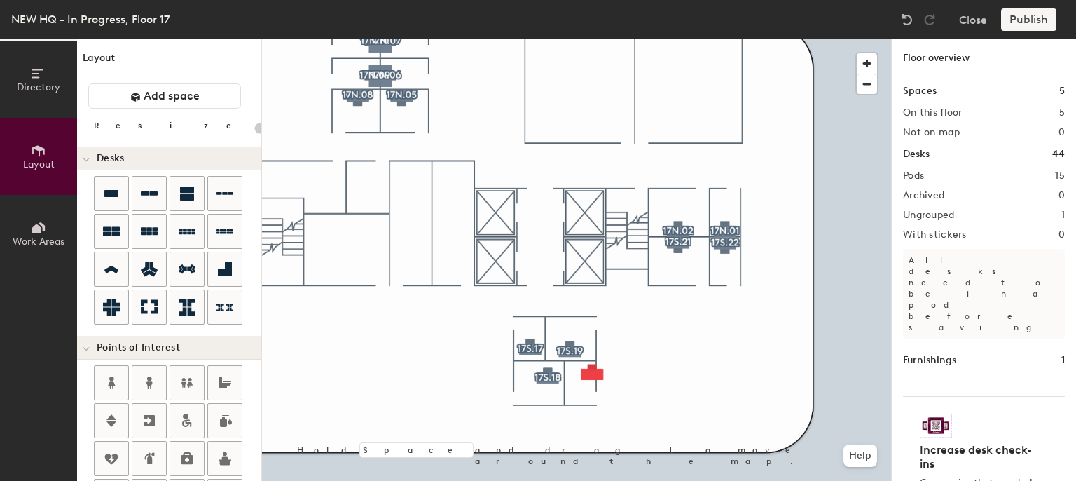
type input "140"
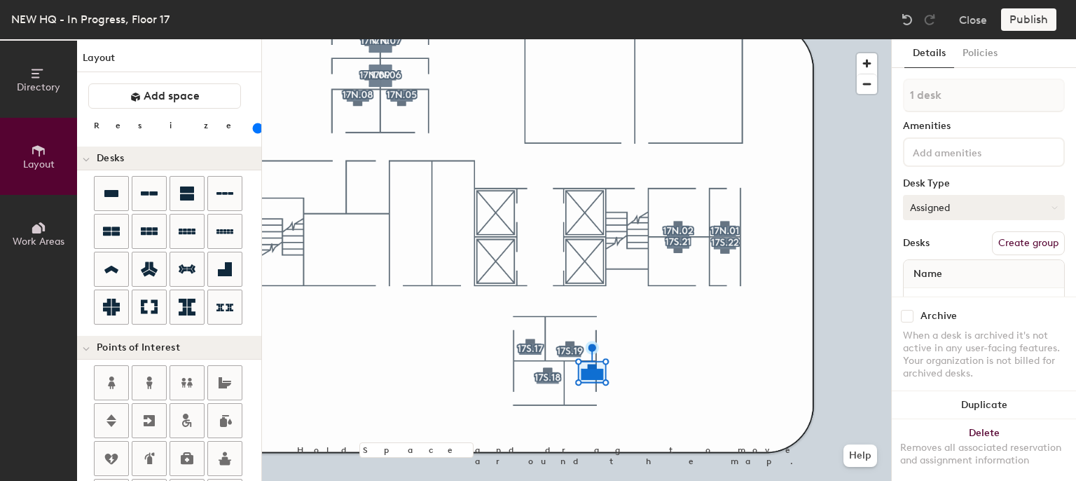
click at [976, 197] on button "Assigned" at bounding box center [984, 207] width 162 height 25
click at [945, 294] on div "Hoteled" at bounding box center [974, 292] width 140 height 21
click at [1017, 244] on button "Create group" at bounding box center [1028, 243] width 73 height 24
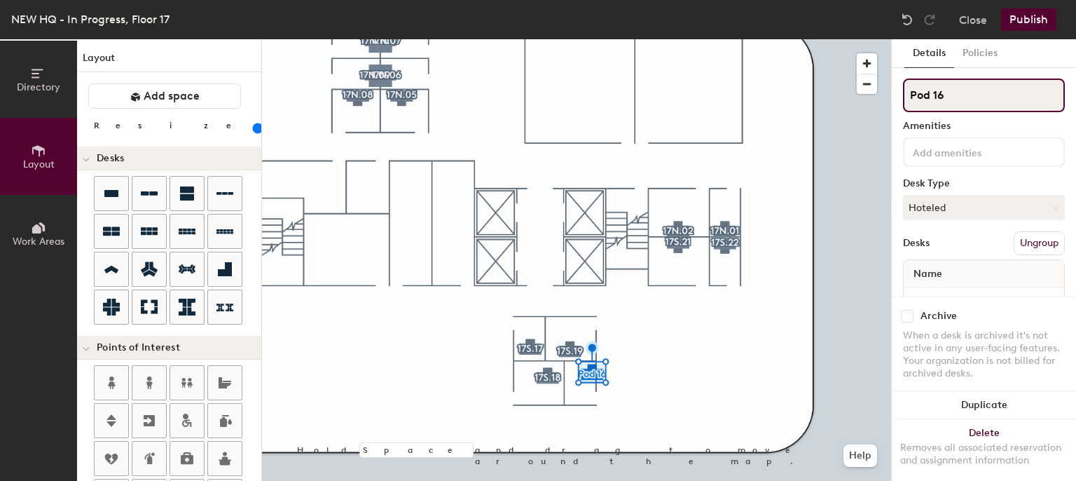
click at [993, 99] on input "Pod 16" at bounding box center [984, 95] width 162 height 34
type input "P"
click at [972, 102] on input "17S" at bounding box center [984, 95] width 162 height 34
type input "17S.20"
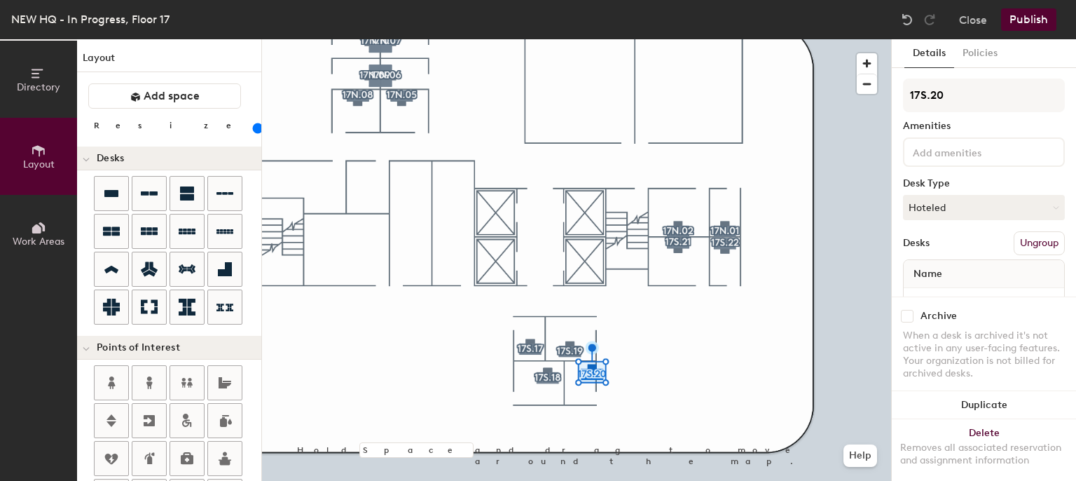
click at [680, 39] on div at bounding box center [576, 39] width 629 height 0
click at [864, 61] on span "button" at bounding box center [867, 63] width 20 height 20
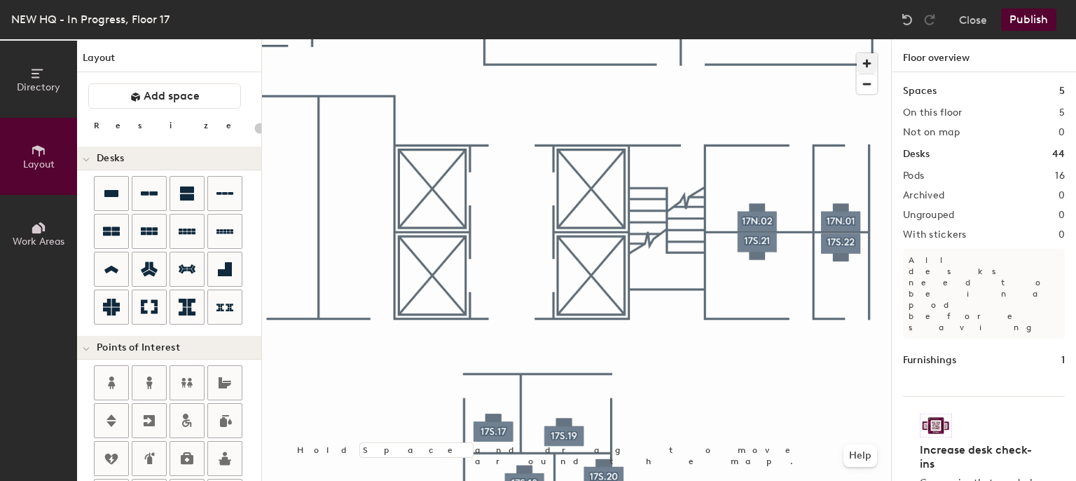
click at [502, 39] on div at bounding box center [576, 39] width 629 height 0
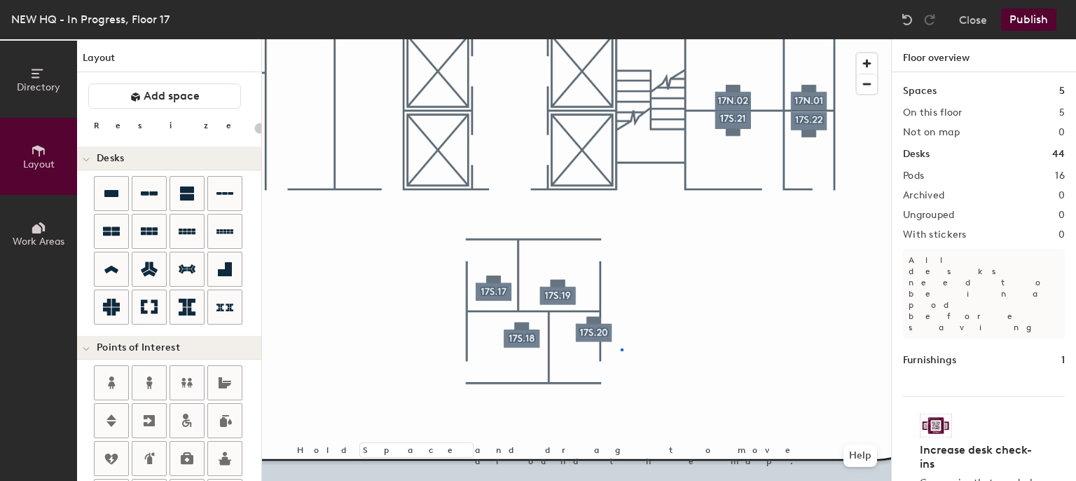
click at [621, 39] on div at bounding box center [576, 39] width 629 height 0
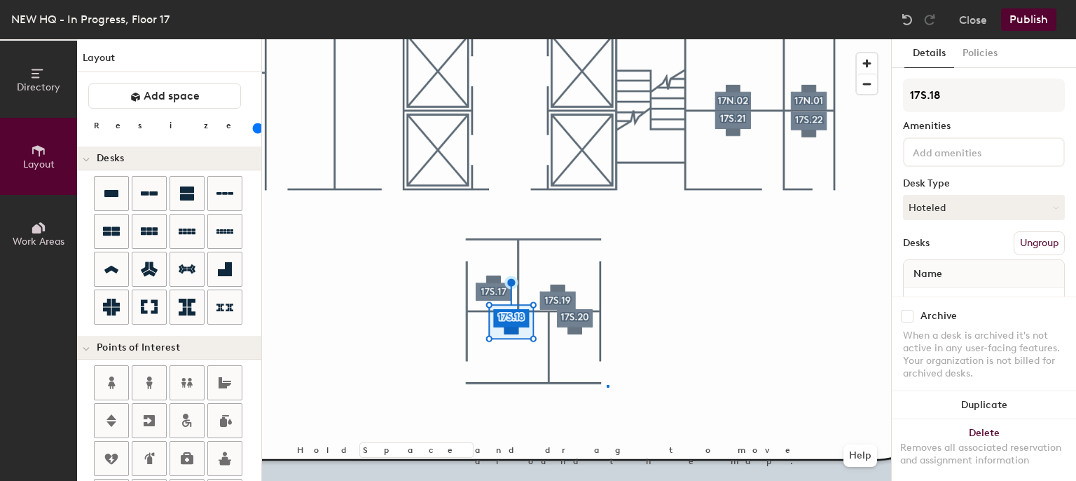
click at [607, 39] on div at bounding box center [576, 39] width 629 height 0
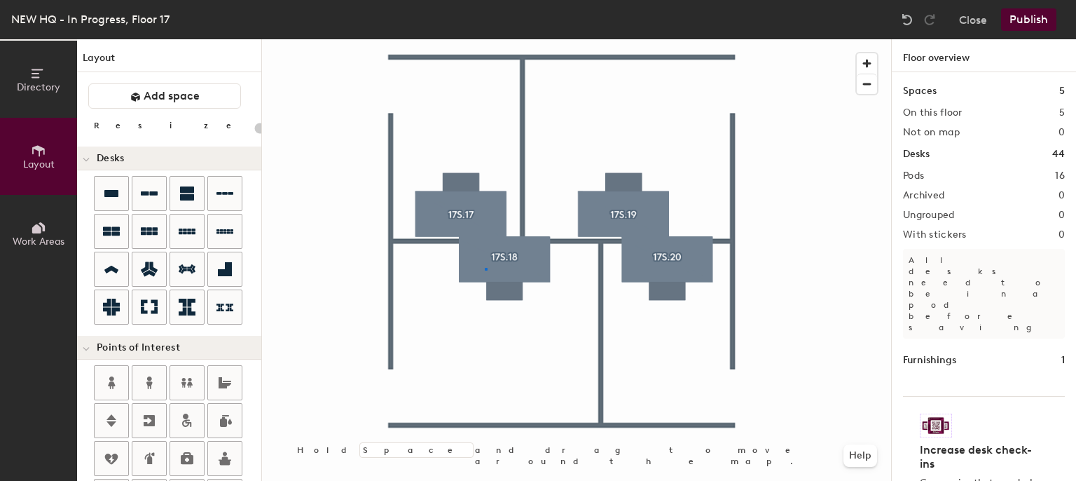
click at [485, 39] on div at bounding box center [576, 39] width 629 height 0
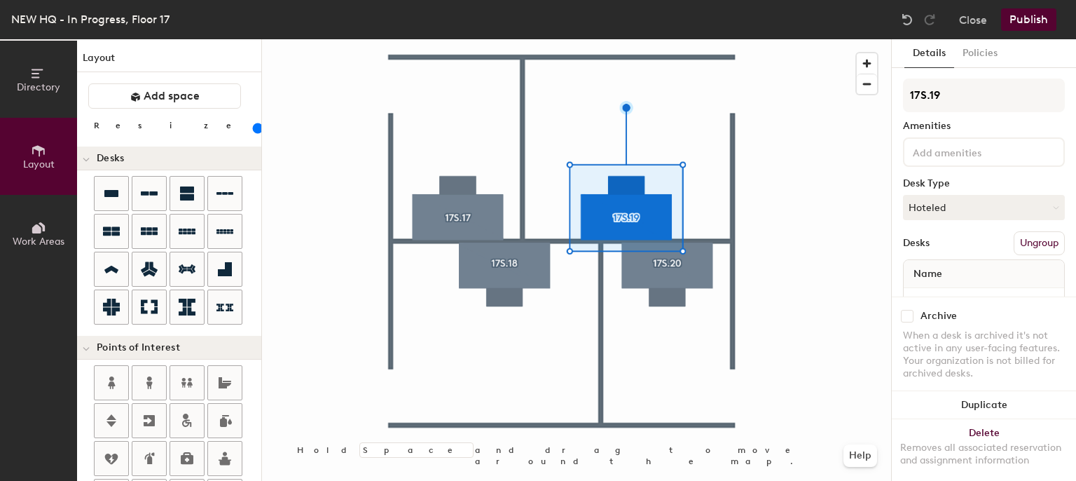
click at [739, 39] on div at bounding box center [576, 39] width 629 height 0
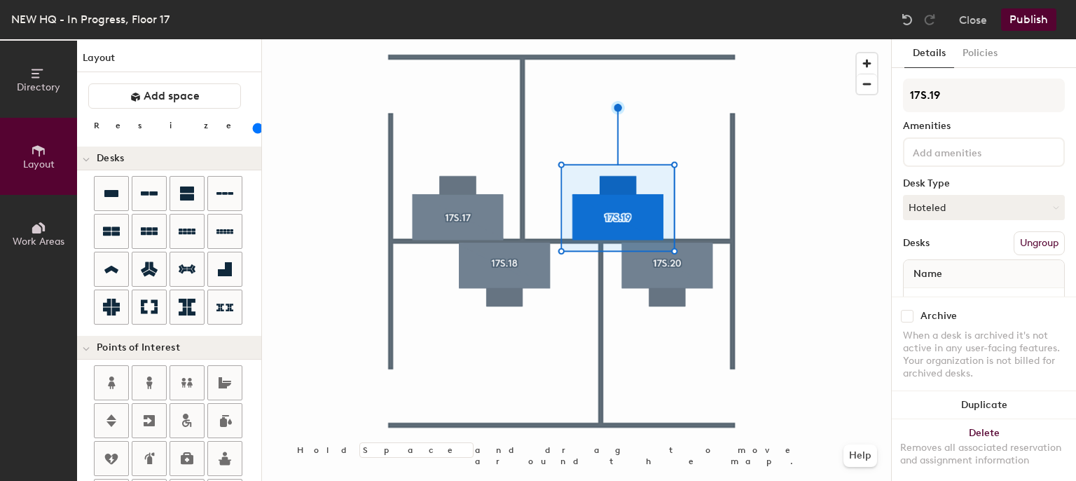
click at [595, 39] on div at bounding box center [576, 39] width 629 height 0
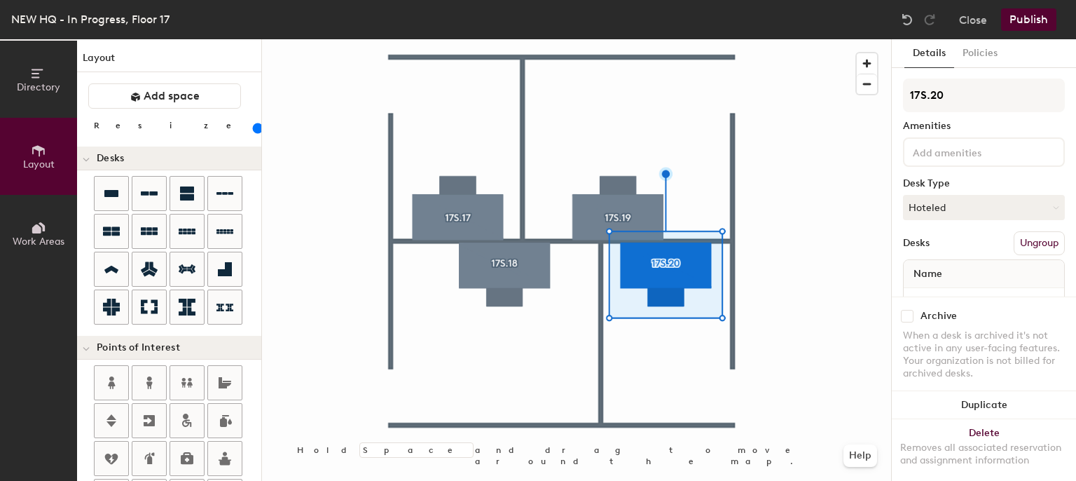
click at [776, 39] on div at bounding box center [576, 39] width 629 height 0
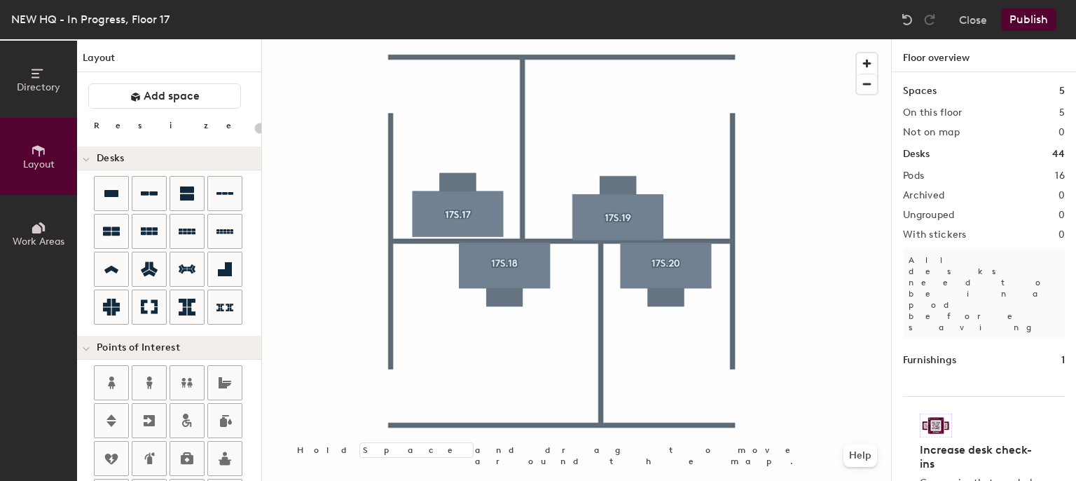
click at [611, 39] on div at bounding box center [576, 39] width 629 height 0
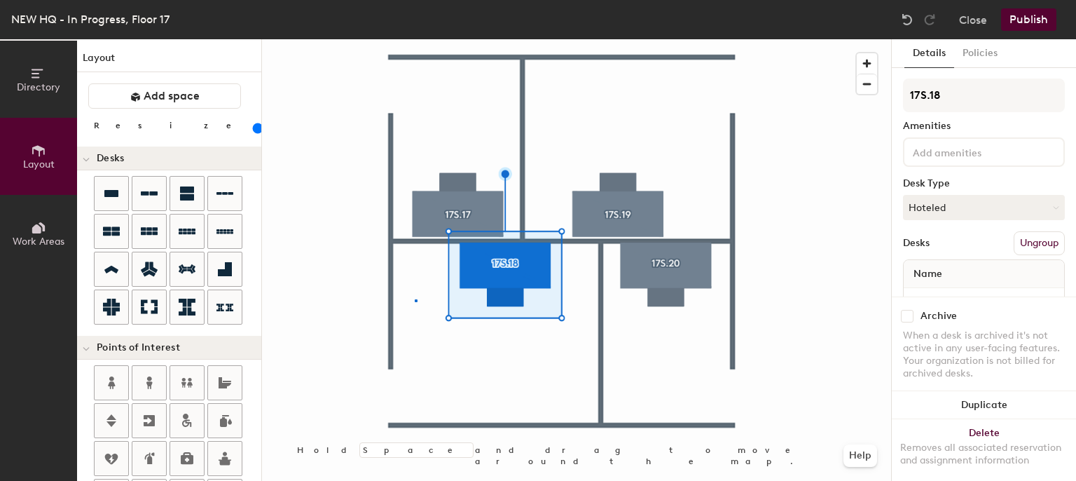
click at [415, 39] on div at bounding box center [576, 39] width 629 height 0
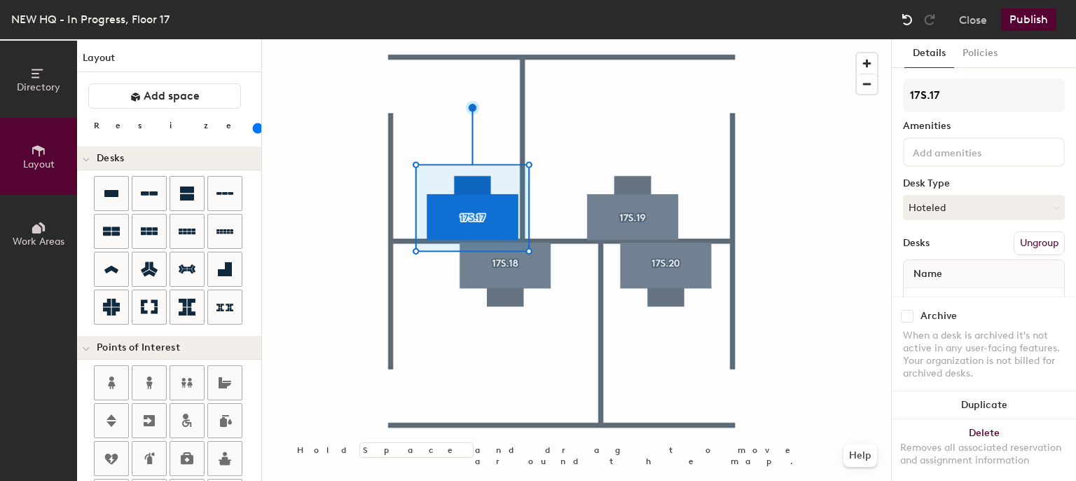
click at [909, 15] on img at bounding box center [907, 20] width 14 height 14
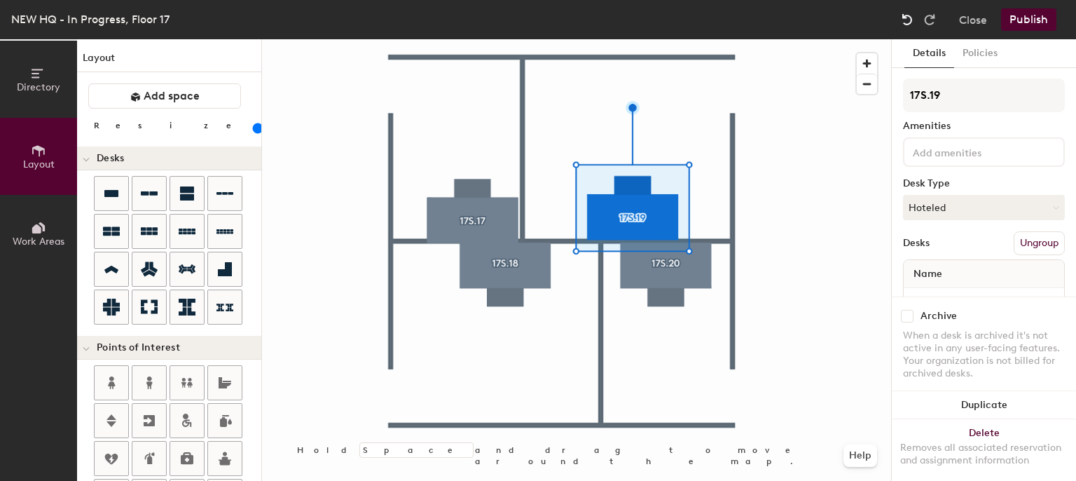
click at [909, 15] on img at bounding box center [907, 20] width 14 height 14
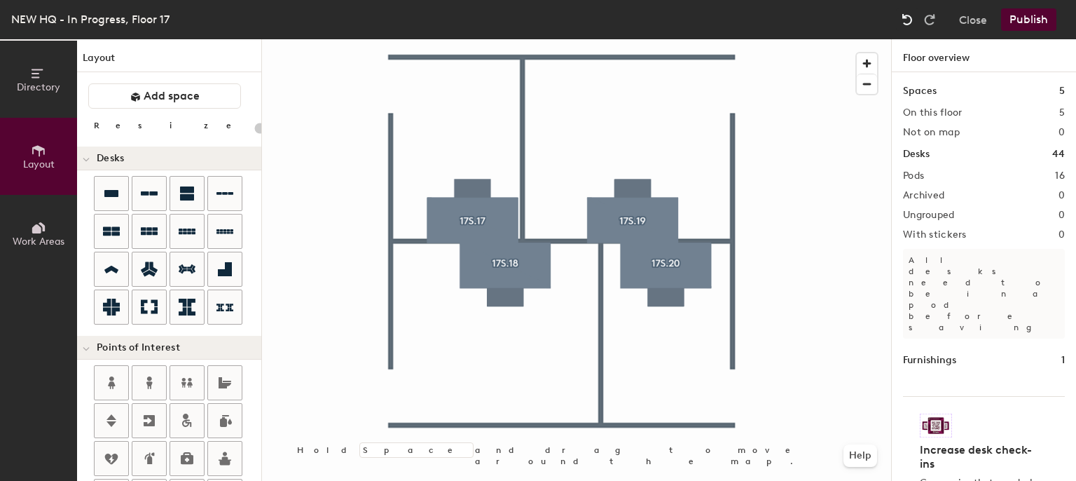
click at [909, 15] on img at bounding box center [907, 20] width 14 height 14
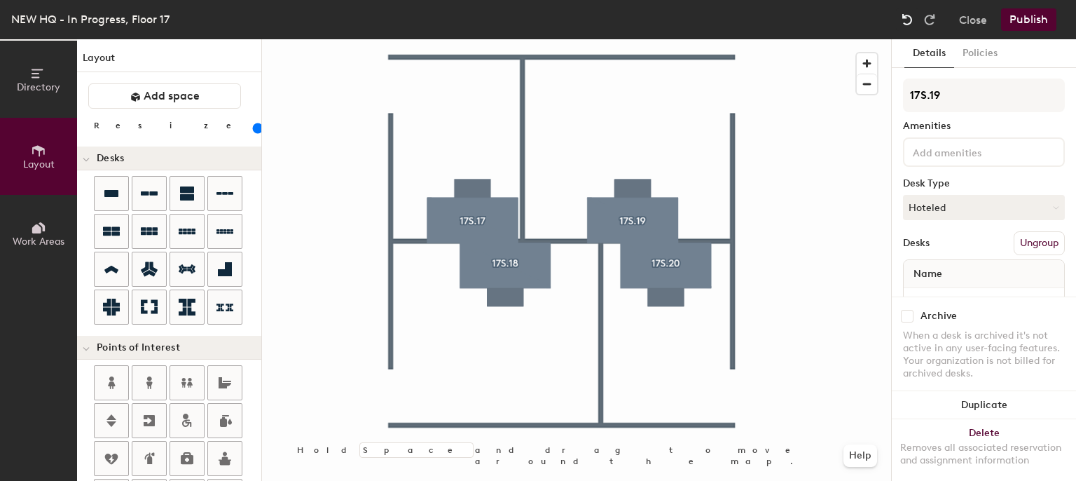
click at [909, 15] on img at bounding box center [907, 20] width 14 height 14
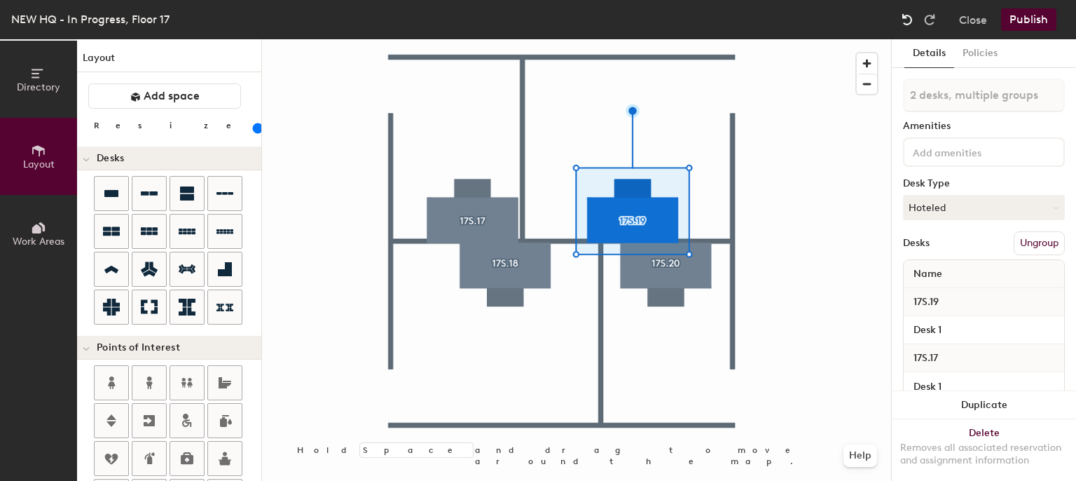
click at [909, 15] on img at bounding box center [907, 20] width 14 height 14
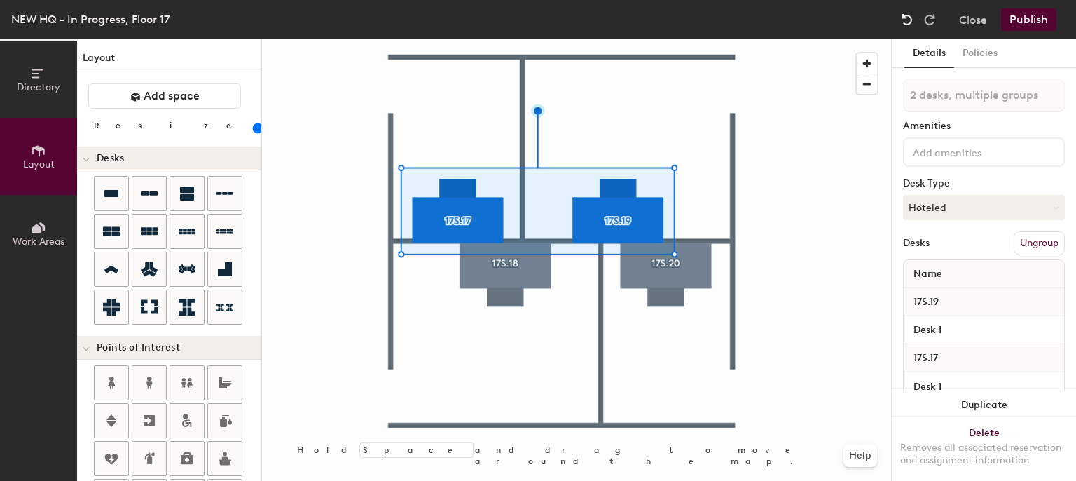
click at [909, 15] on img at bounding box center [907, 20] width 14 height 14
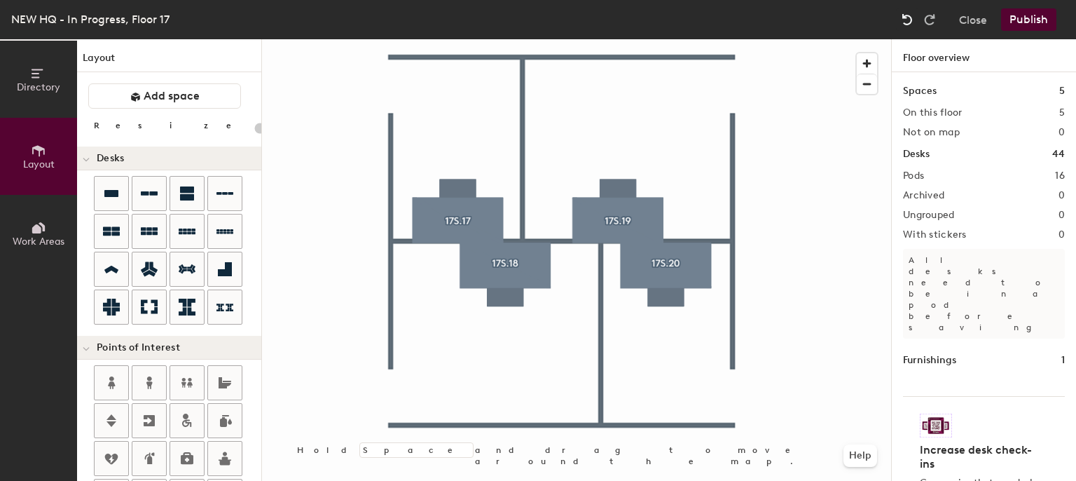
click at [910, 9] on div at bounding box center [907, 19] width 22 height 22
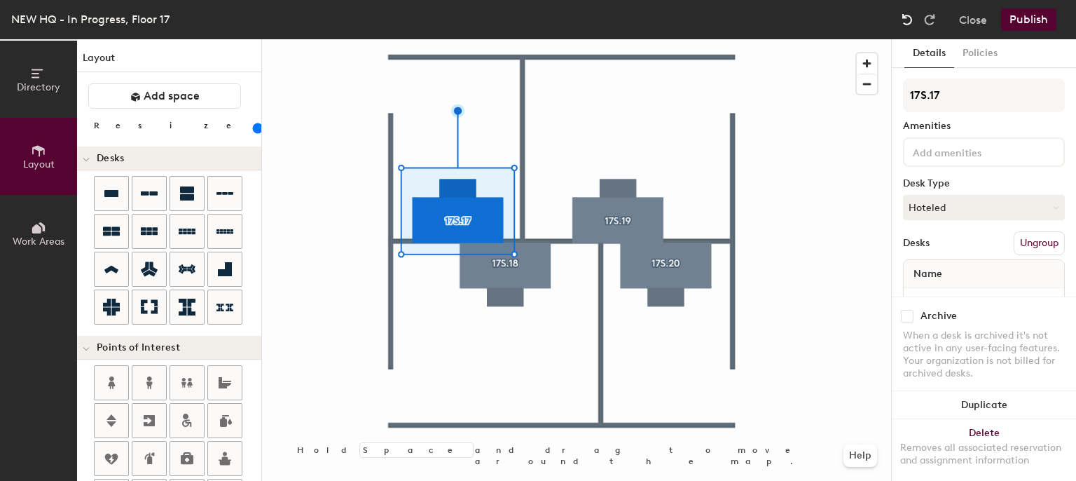
click at [910, 9] on div at bounding box center [907, 19] width 22 height 22
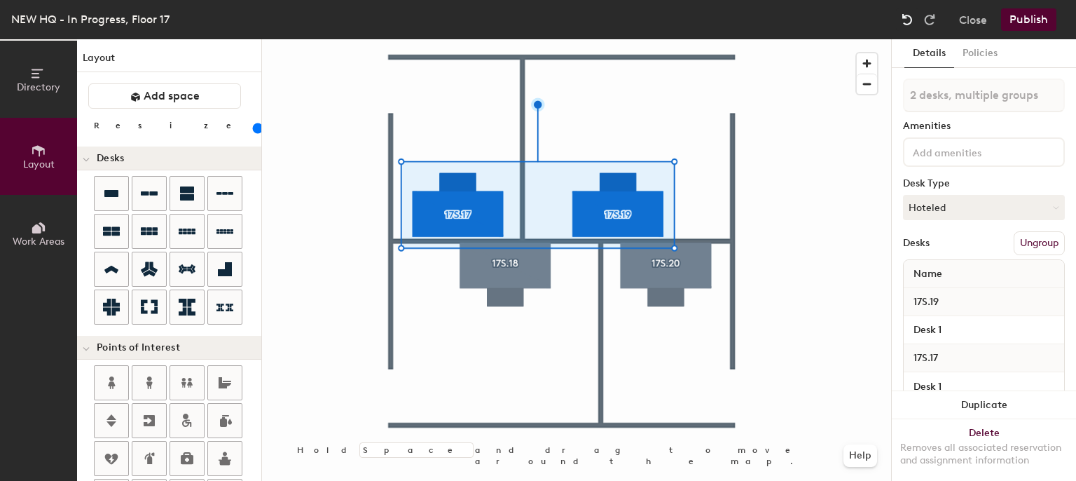
click at [902, 20] on img at bounding box center [907, 20] width 14 height 14
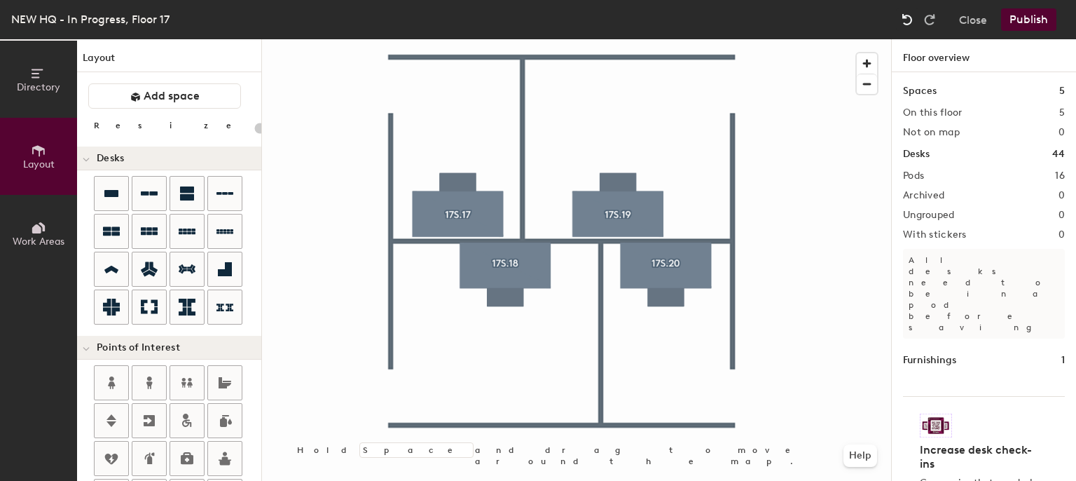
click at [916, 13] on div at bounding box center [907, 19] width 22 height 22
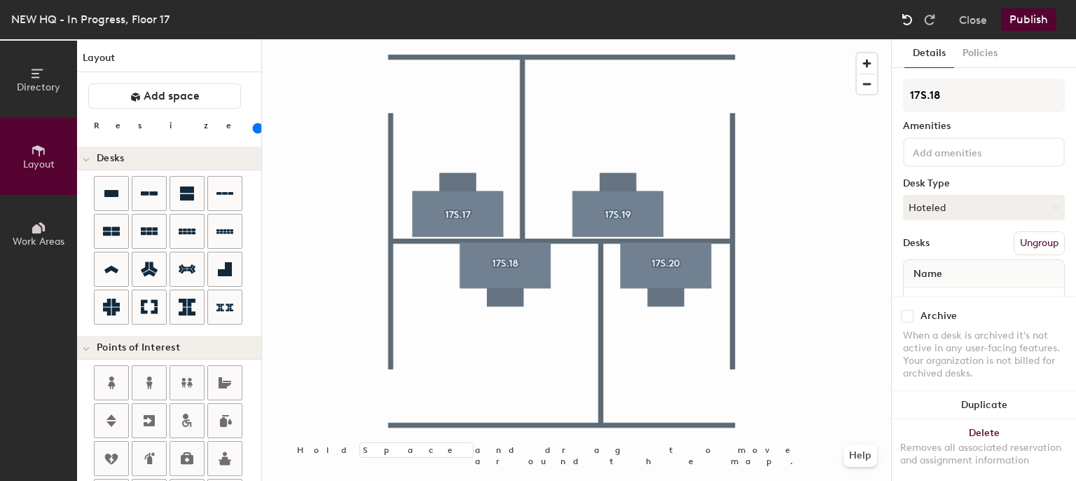
click at [915, 12] on div at bounding box center [907, 19] width 22 height 22
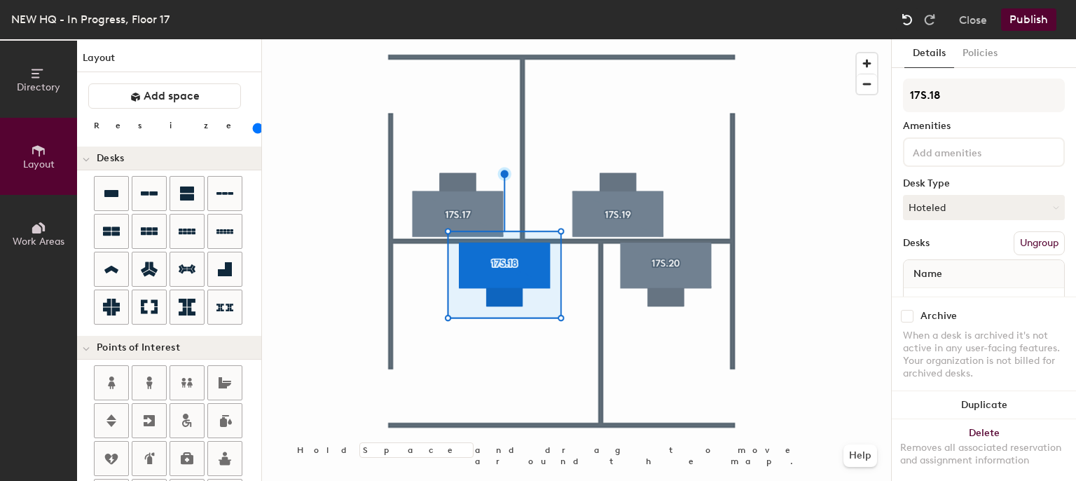
click at [915, 12] on div at bounding box center [907, 19] width 22 height 22
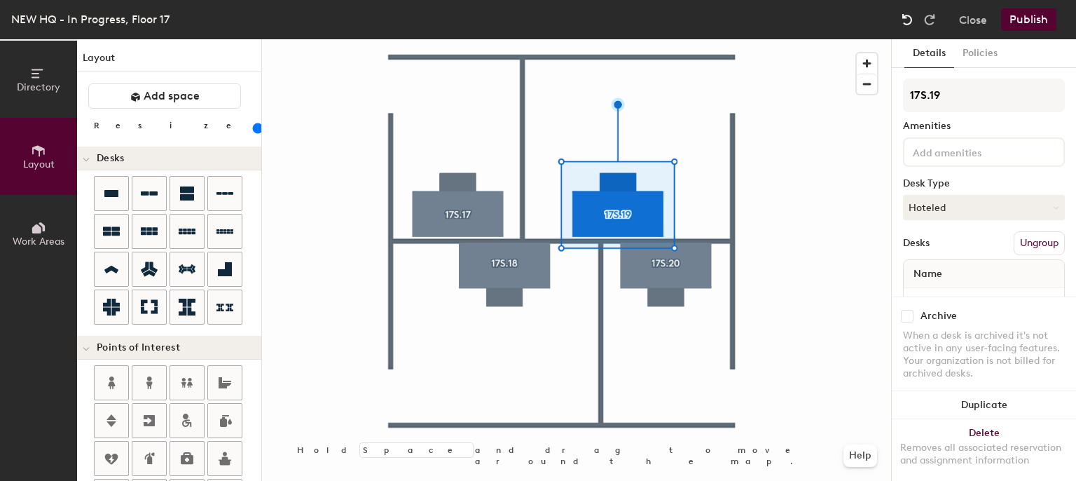
click at [915, 12] on div at bounding box center [907, 19] width 22 height 22
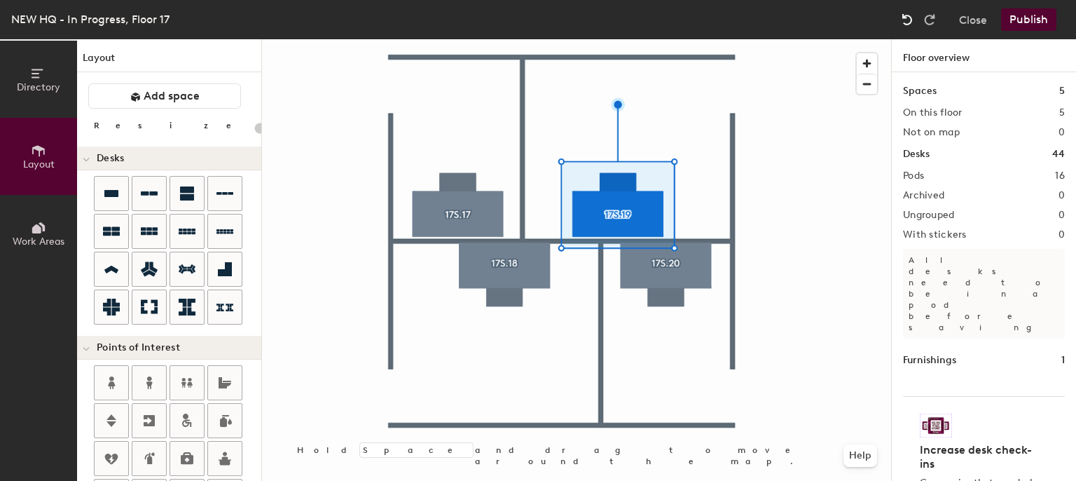
click at [915, 12] on div at bounding box center [907, 19] width 22 height 22
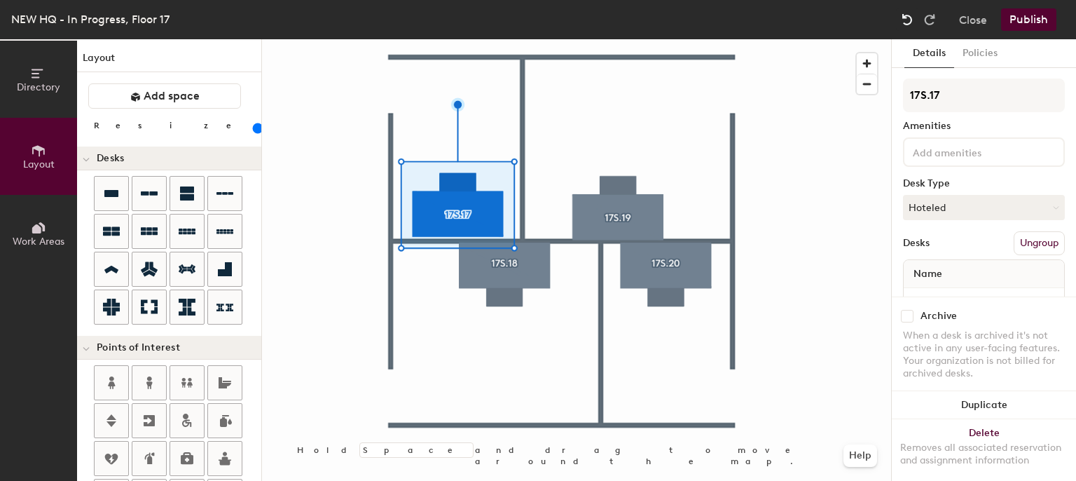
click at [915, 12] on div at bounding box center [907, 19] width 22 height 22
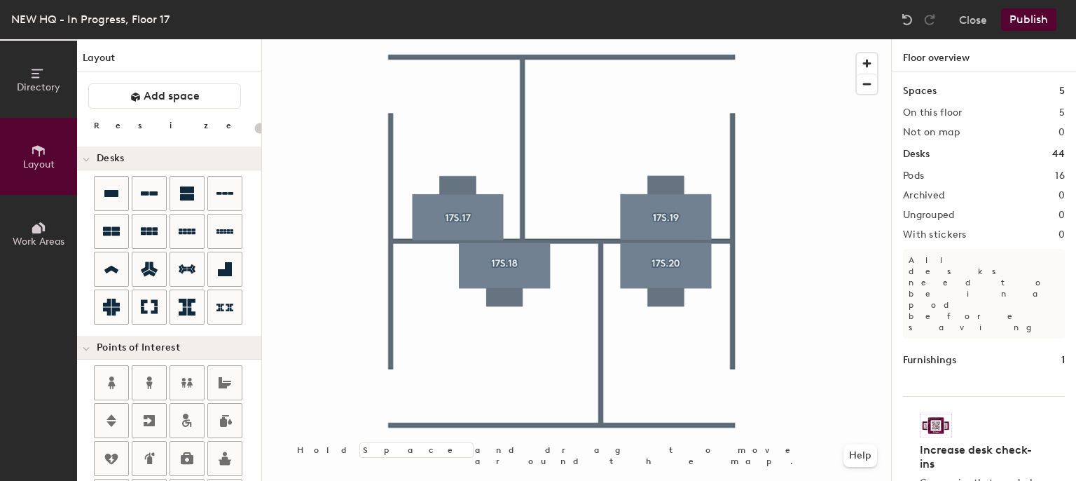
type input "140"
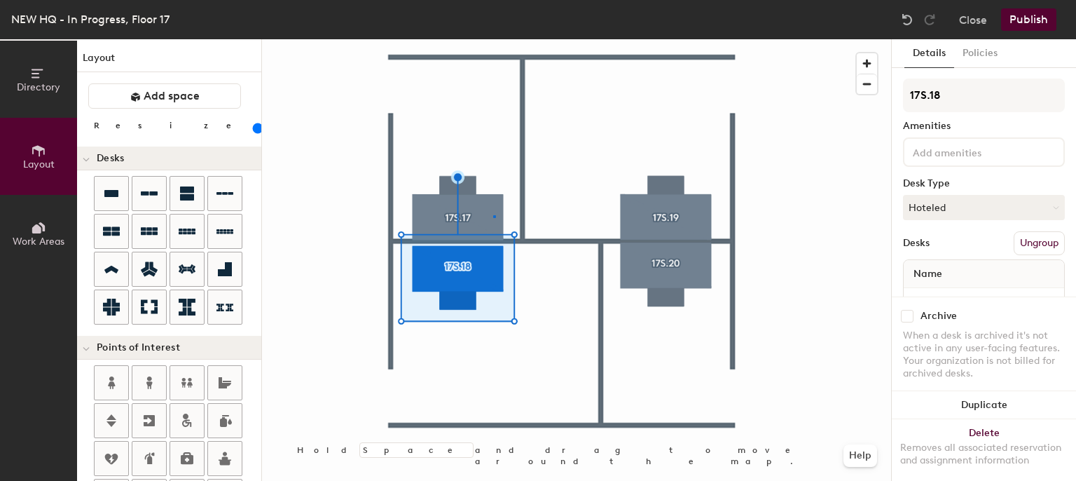
click at [493, 39] on div at bounding box center [576, 39] width 629 height 0
click at [576, 39] on div at bounding box center [576, 39] width 629 height 0
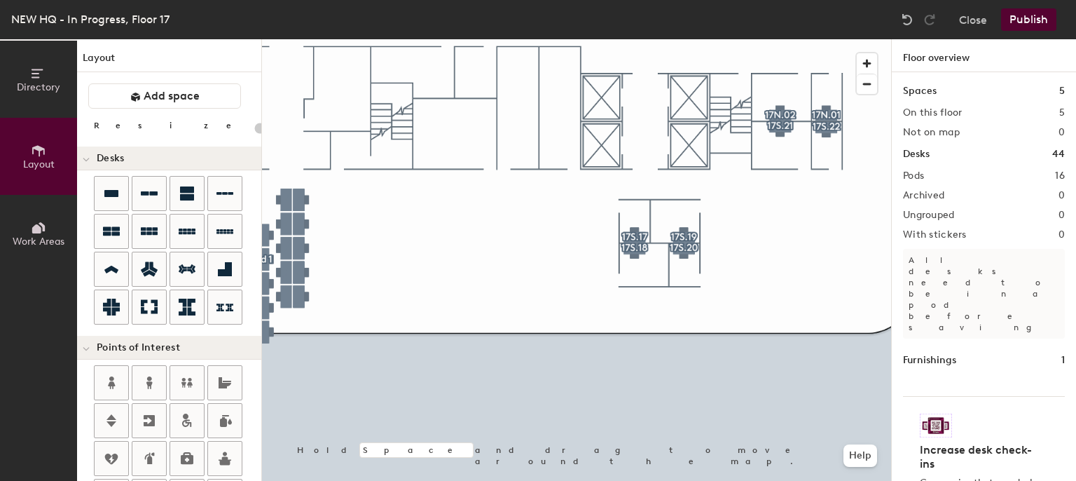
click at [662, 39] on div at bounding box center [576, 39] width 629 height 0
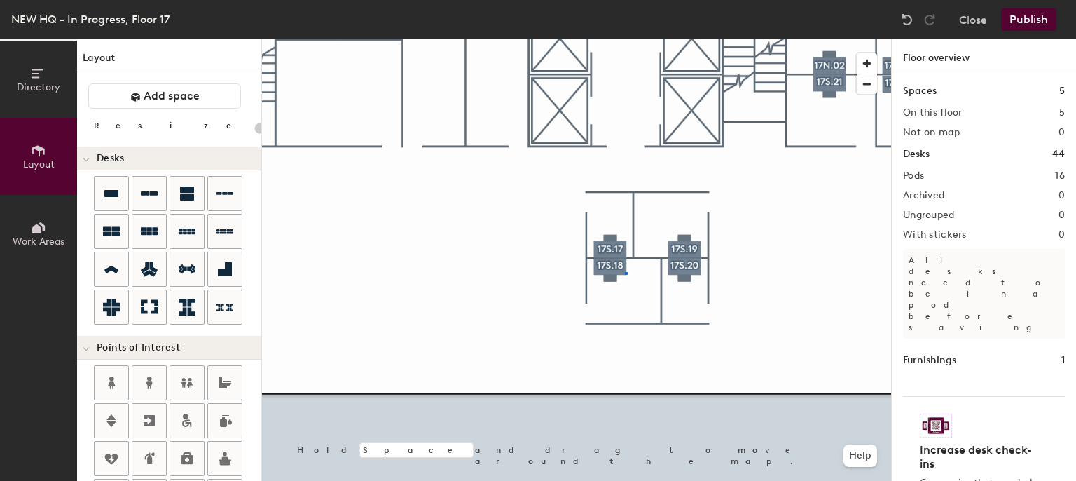
click at [625, 39] on div at bounding box center [576, 39] width 629 height 0
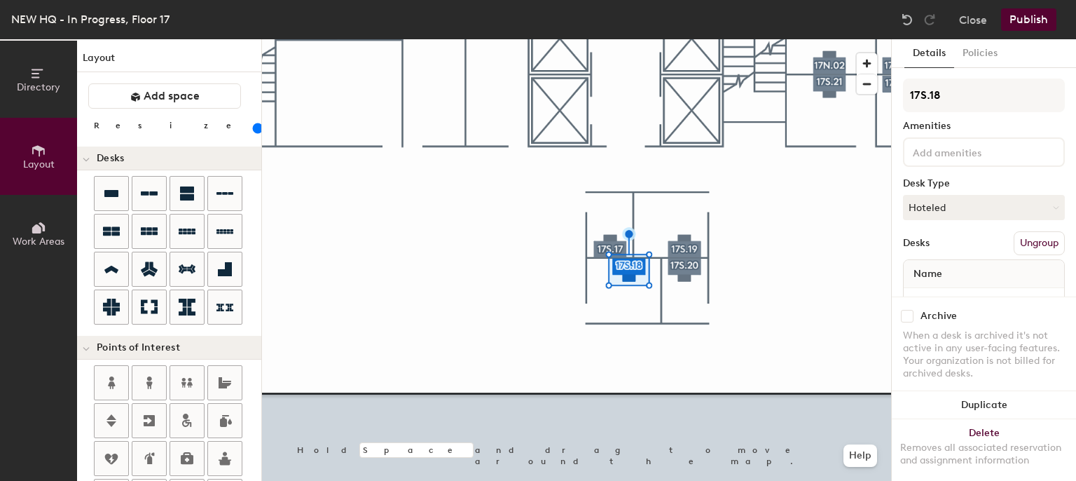
click at [676, 39] on div at bounding box center [576, 39] width 629 height 0
click at [636, 39] on div at bounding box center [576, 39] width 629 height 0
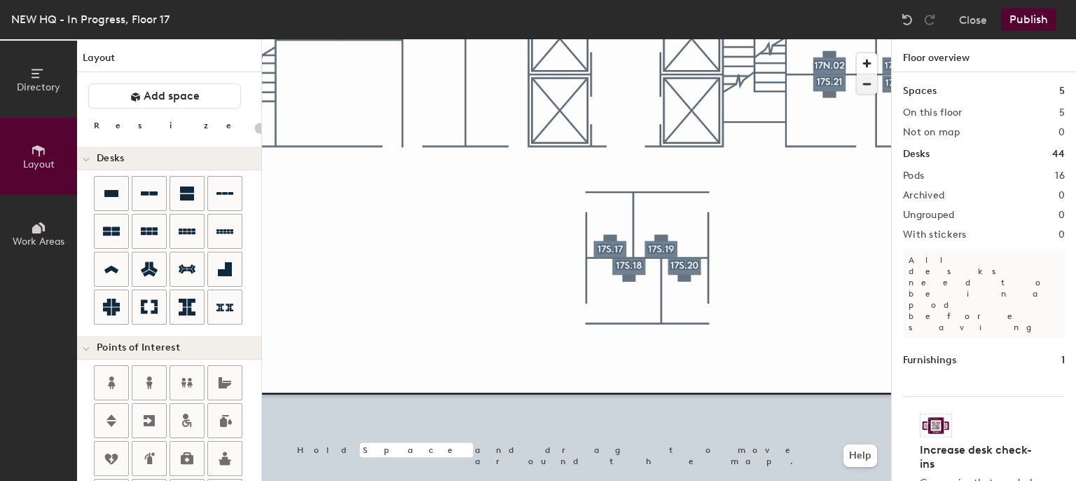
click at [869, 89] on span "button" at bounding box center [867, 84] width 20 height 20
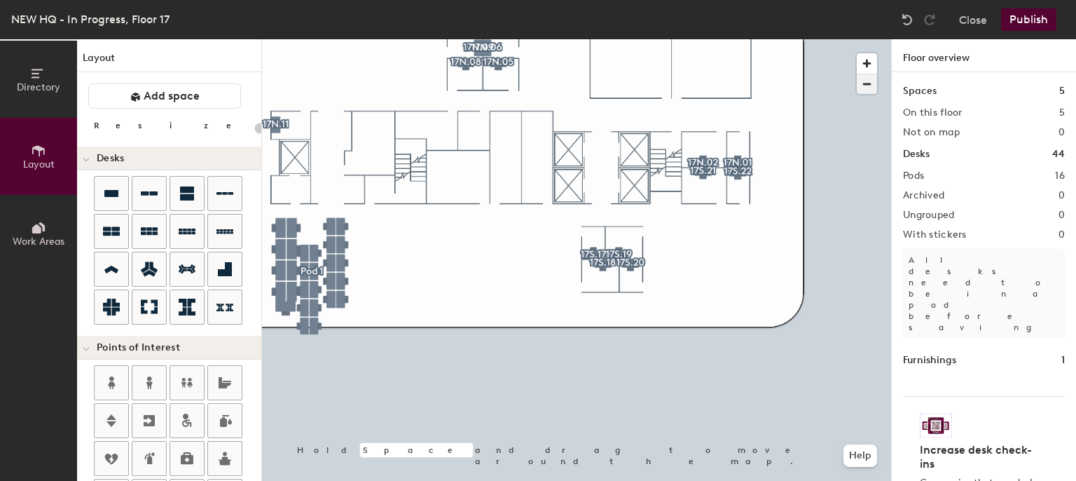
click at [869, 89] on span "button" at bounding box center [867, 84] width 20 height 20
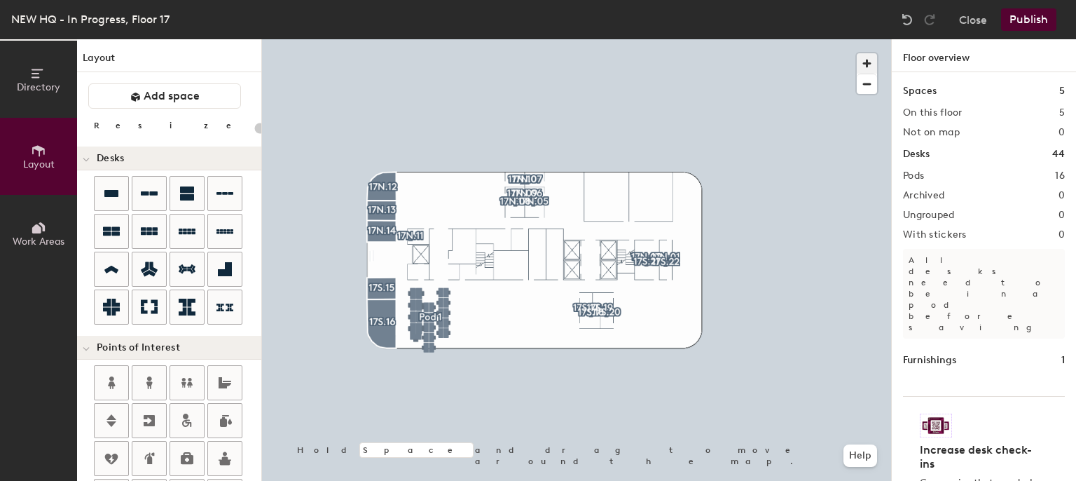
click at [864, 60] on span "button" at bounding box center [867, 63] width 20 height 20
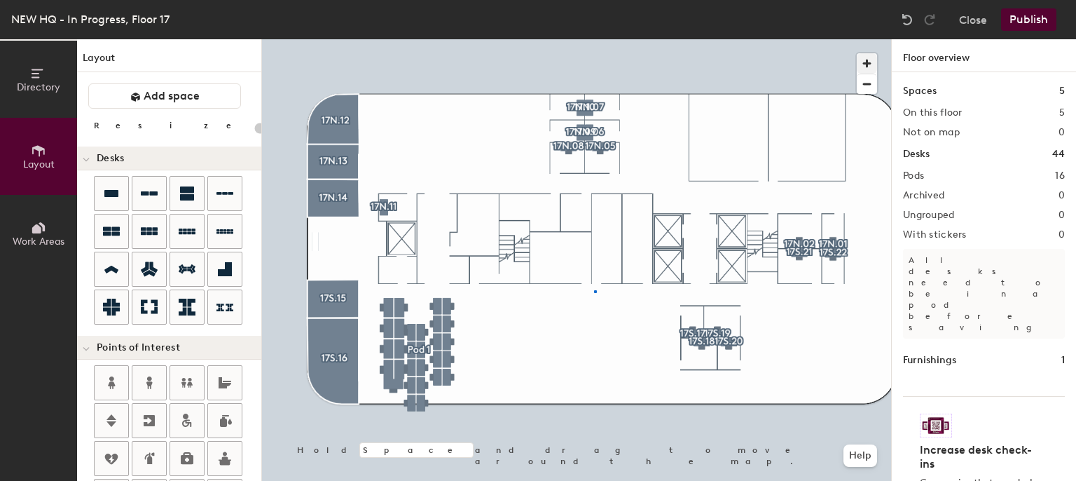
click at [594, 39] on div at bounding box center [576, 39] width 629 height 0
click at [588, 39] on div at bounding box center [576, 39] width 629 height 0
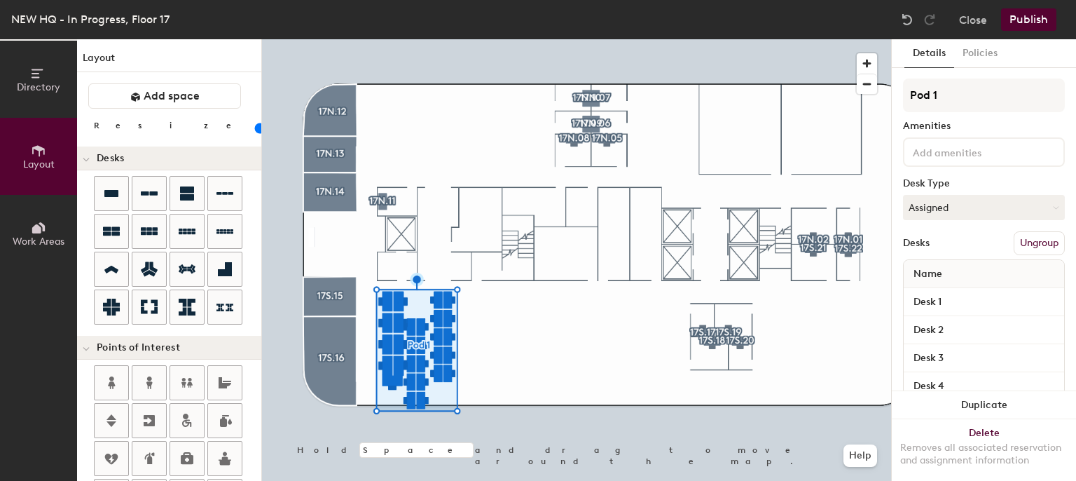
click at [1014, 239] on button "Ungroup" at bounding box center [1039, 243] width 51 height 24
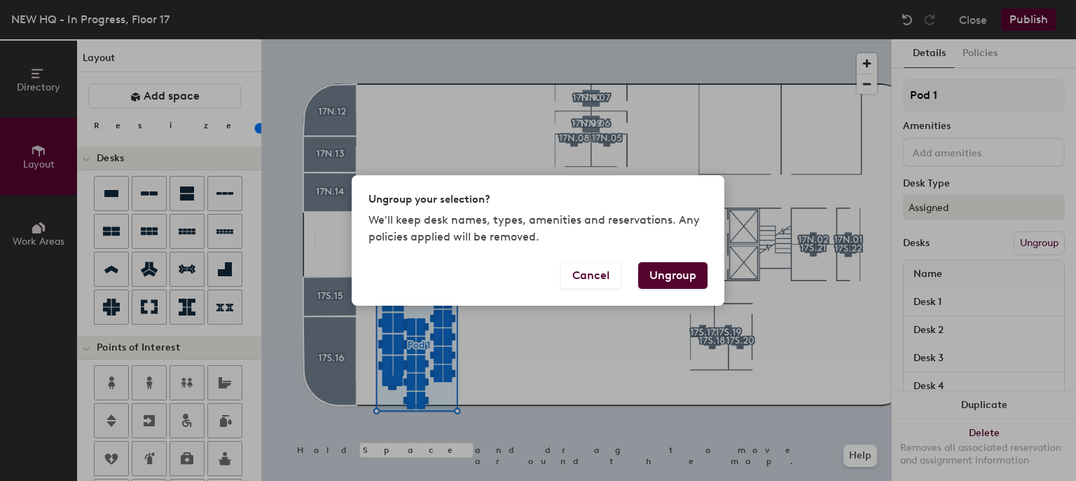
click at [698, 269] on button "Ungroup" at bounding box center [672, 275] width 69 height 27
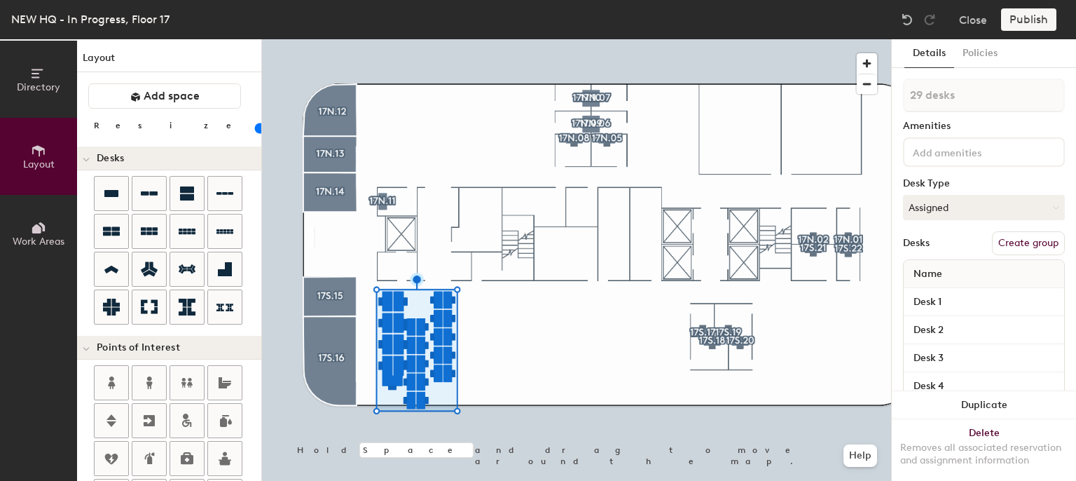
type input "140"
type input "1 desk"
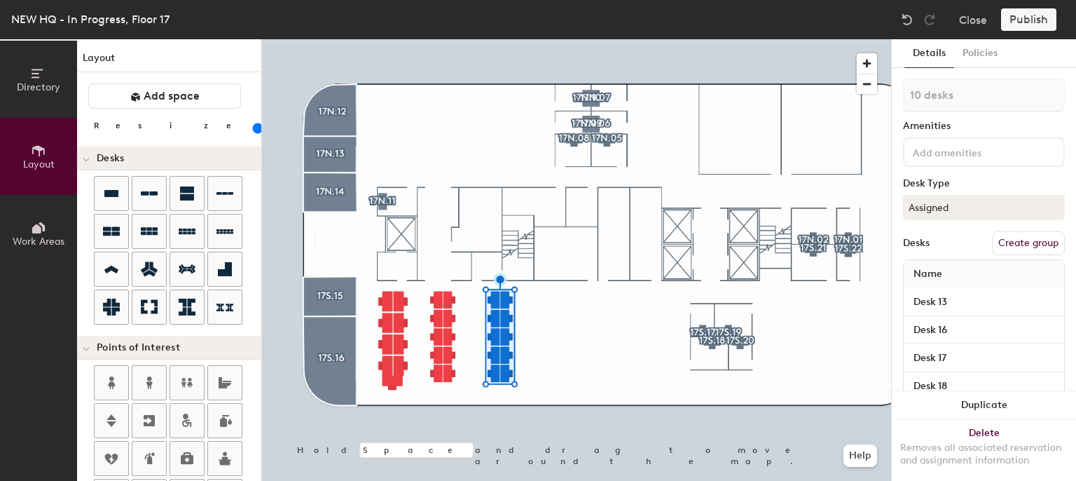
click at [593, 39] on div at bounding box center [576, 39] width 629 height 0
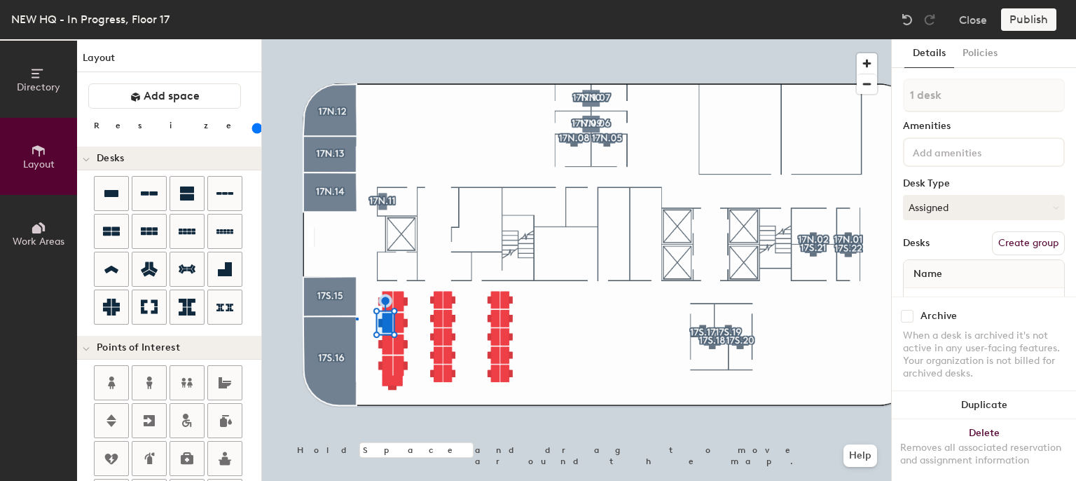
click at [357, 39] on div at bounding box center [576, 39] width 629 height 0
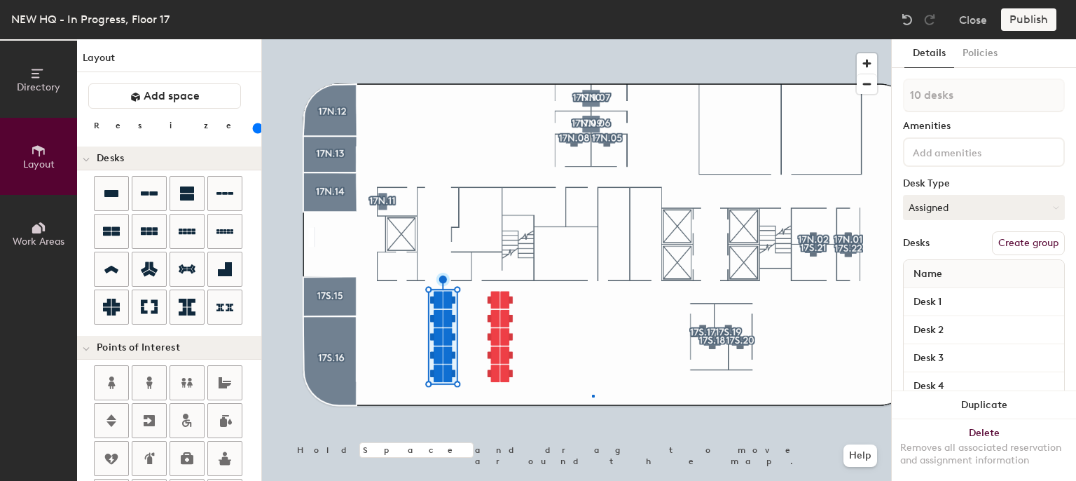
click at [592, 39] on div at bounding box center [576, 39] width 629 height 0
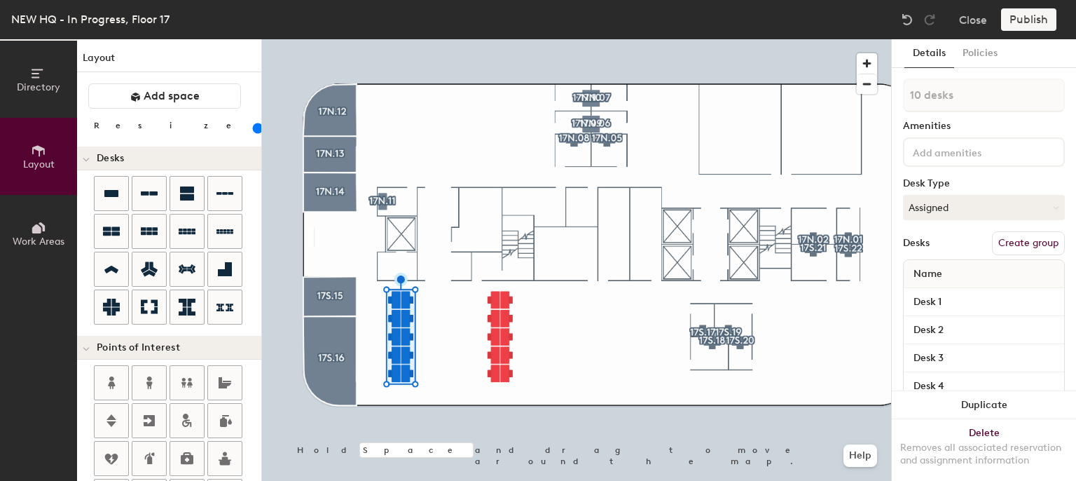
click at [616, 39] on div at bounding box center [576, 39] width 629 height 0
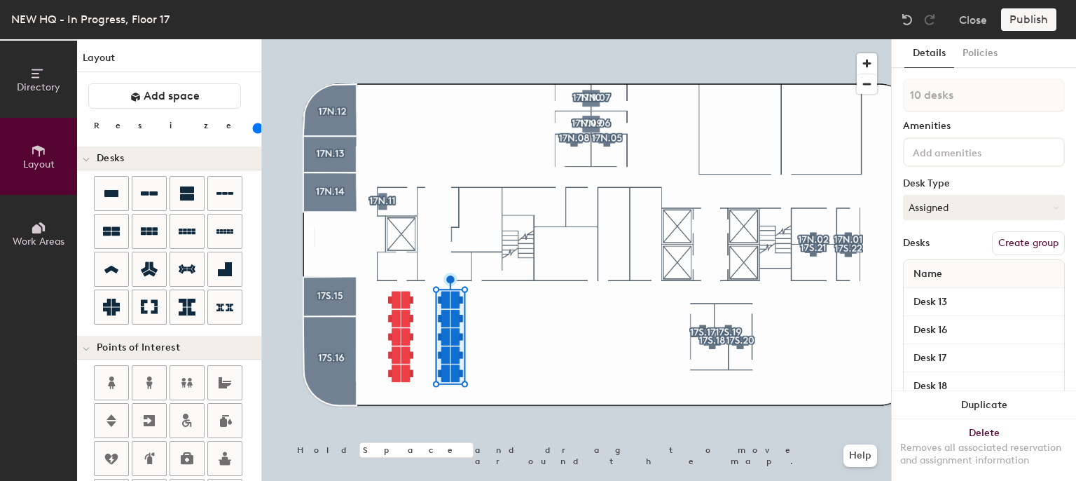
click at [619, 39] on div at bounding box center [576, 39] width 629 height 0
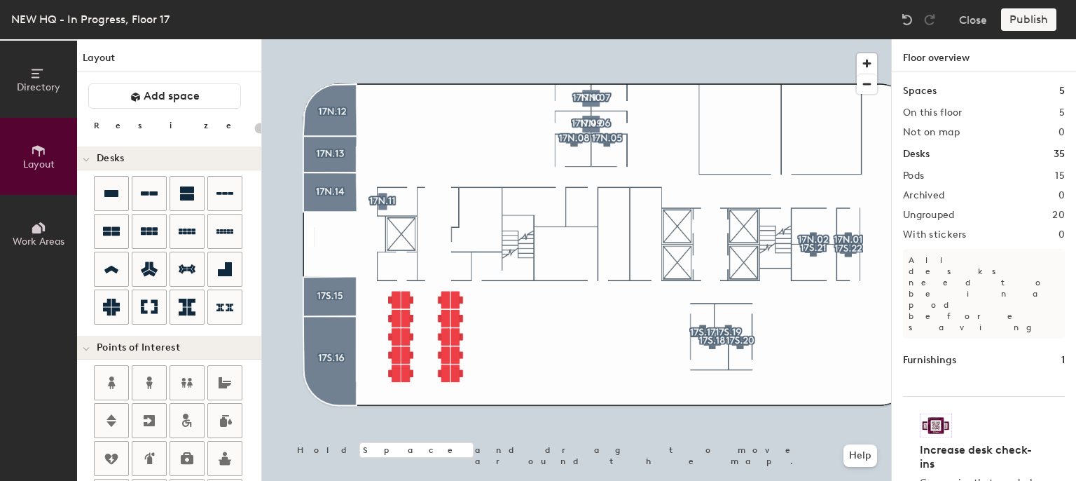
click at [580, 39] on div at bounding box center [576, 39] width 629 height 0
click at [587, 39] on div at bounding box center [576, 39] width 629 height 0
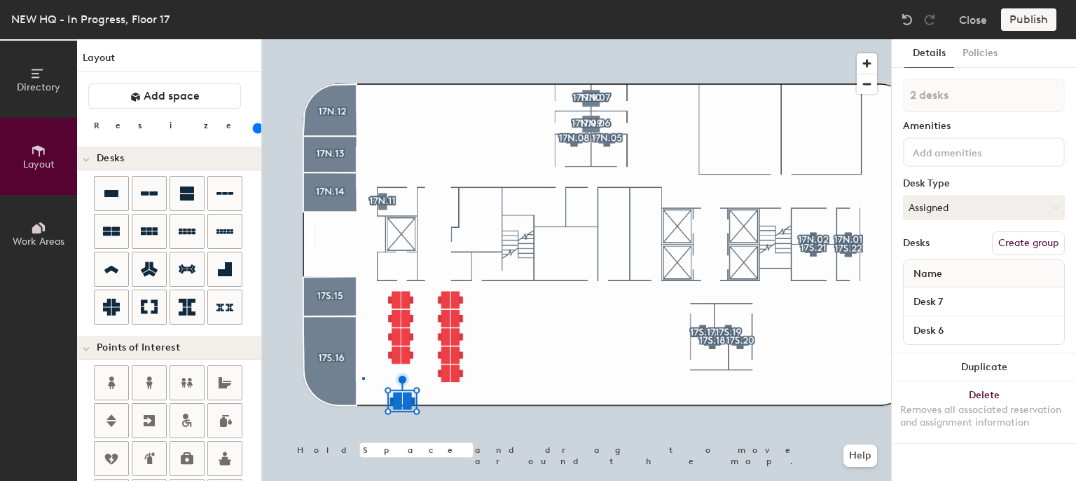
click at [364, 39] on div at bounding box center [576, 39] width 629 height 0
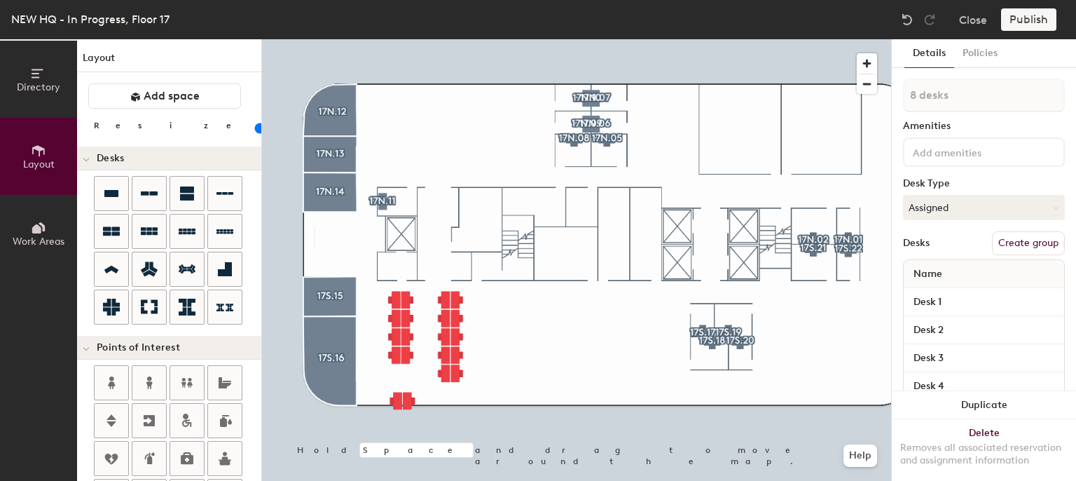
type input "140"
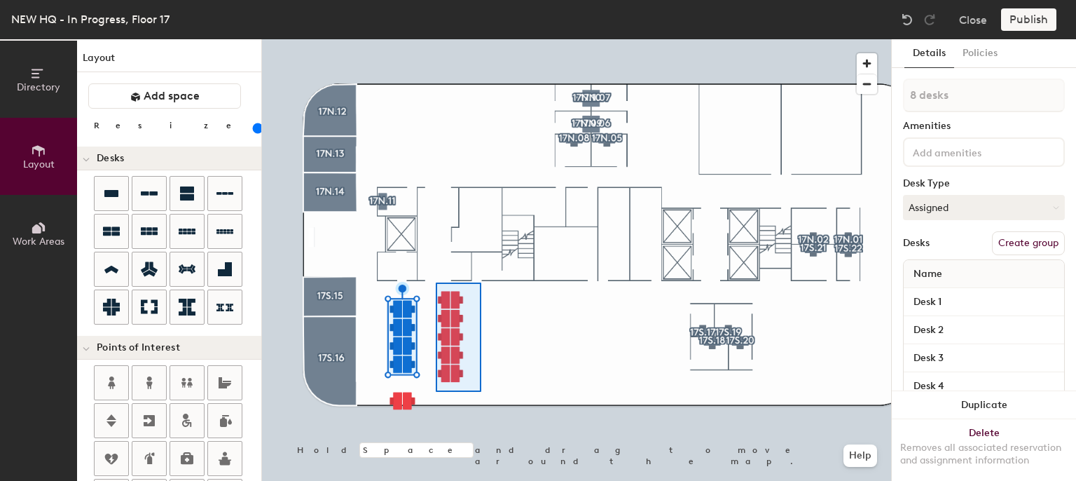
type input "10 desks"
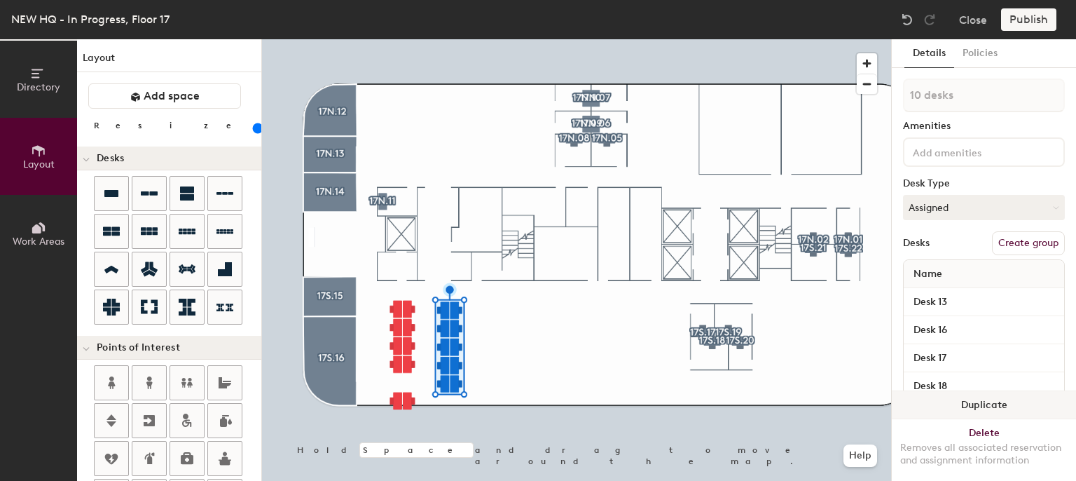
click at [941, 391] on button "Duplicate" at bounding box center [984, 405] width 184 height 28
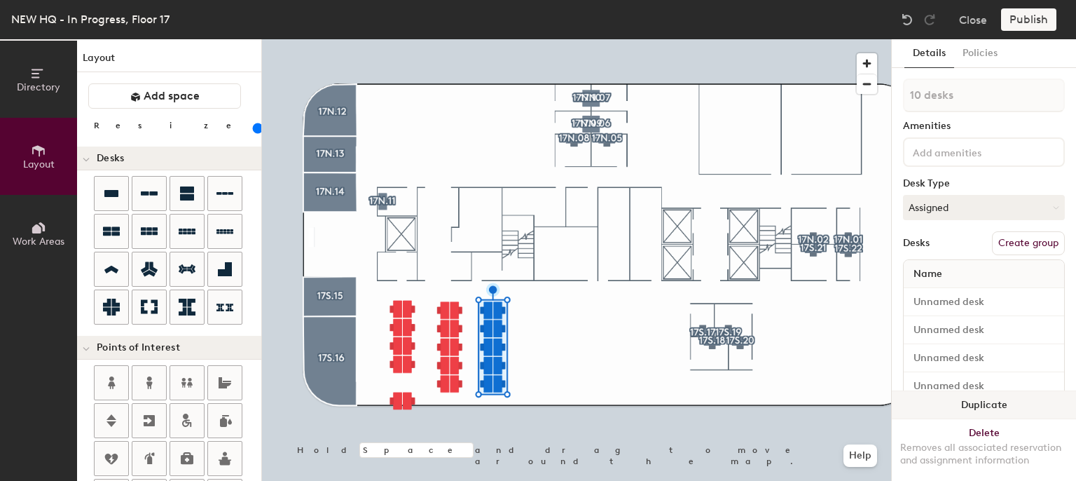
drag, startPoint x: 902, startPoint y: 385, endPoint x: 930, endPoint y: 390, distance: 29.1
click at [930, 391] on button "Duplicate" at bounding box center [984, 405] width 184 height 28
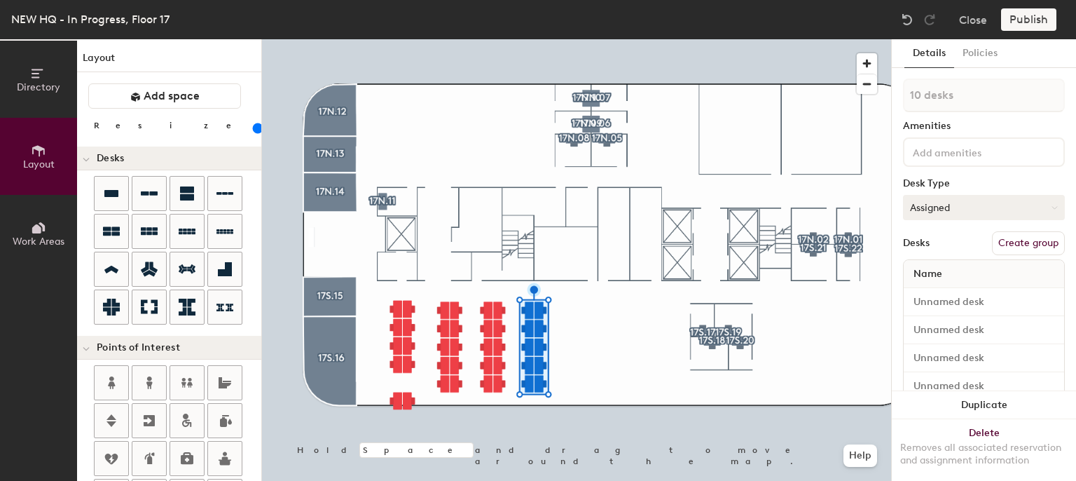
click at [959, 201] on button "Assigned" at bounding box center [984, 207] width 162 height 25
click at [926, 291] on div "Hoteled" at bounding box center [974, 292] width 140 height 21
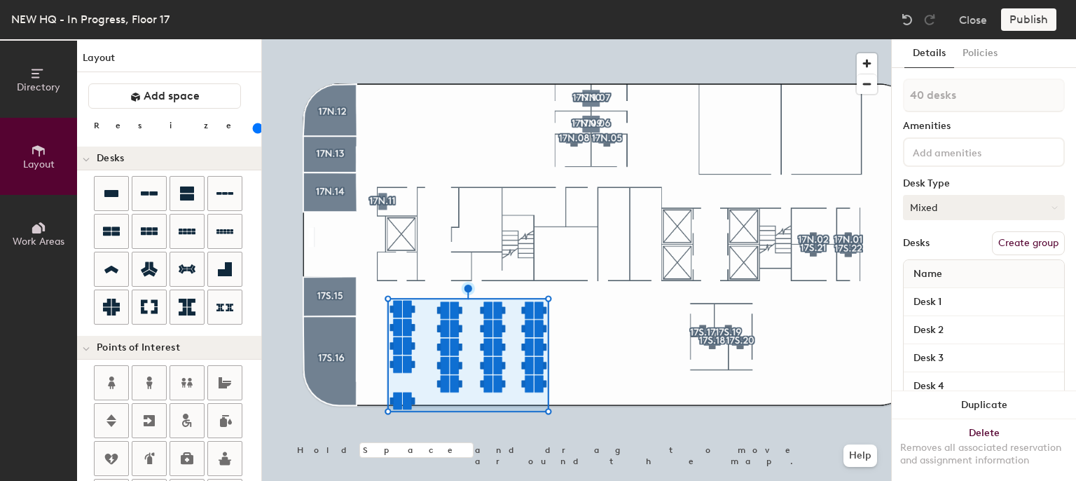
drag, startPoint x: 918, startPoint y: 291, endPoint x: 970, endPoint y: 212, distance: 94.6
click at [970, 212] on button "Mixed" at bounding box center [984, 207] width 162 height 25
click at [950, 296] on div "Hoteled" at bounding box center [974, 292] width 140 height 21
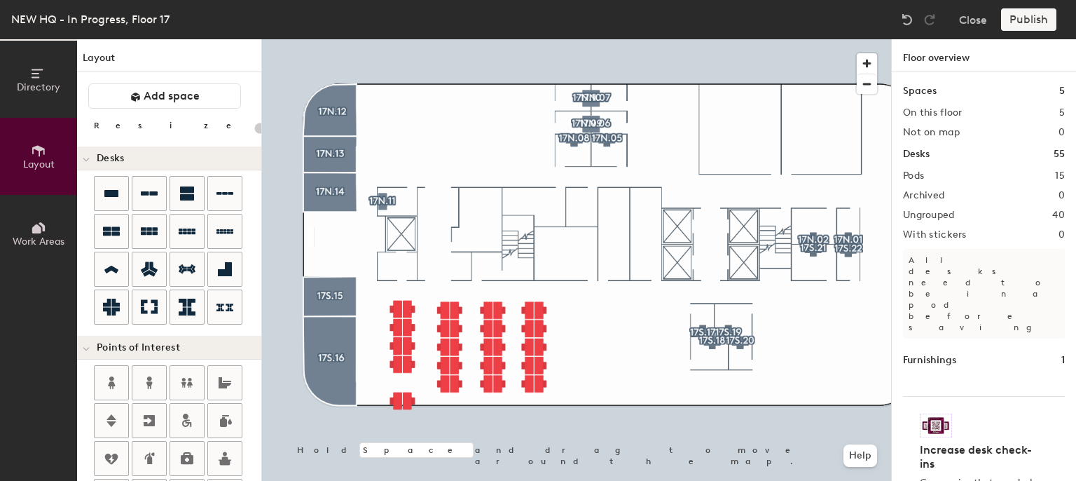
click at [692, 39] on div at bounding box center [576, 39] width 629 height 0
click at [689, 39] on div at bounding box center [576, 39] width 629 height 0
type input "140"
click at [422, 39] on div at bounding box center [576, 39] width 629 height 0
click at [679, 39] on div at bounding box center [576, 39] width 629 height 0
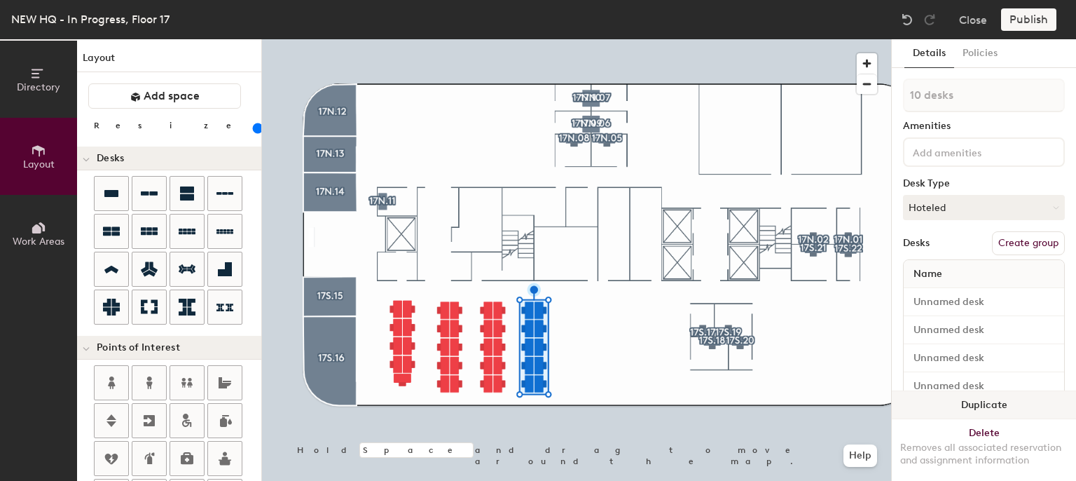
click at [955, 393] on button "Duplicate" at bounding box center [984, 405] width 184 height 28
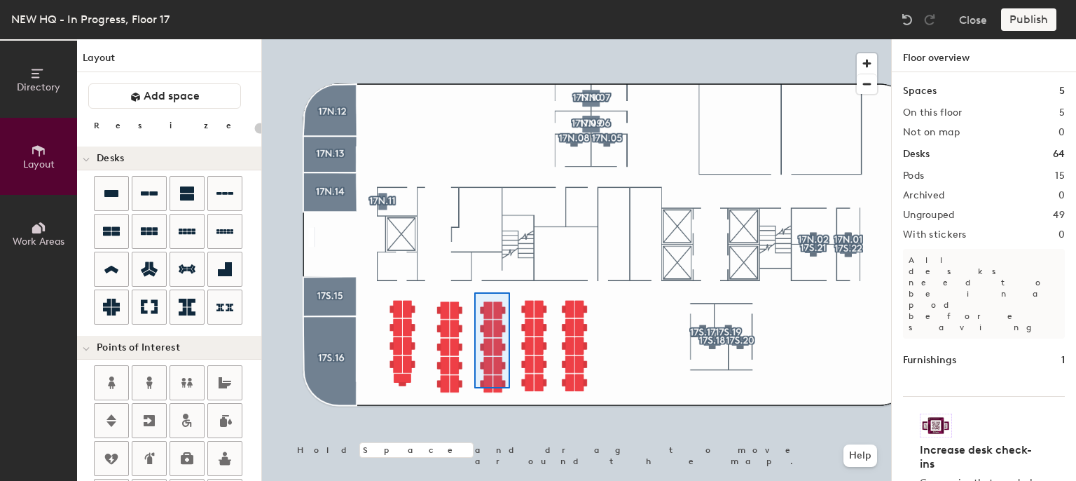
type input "140"
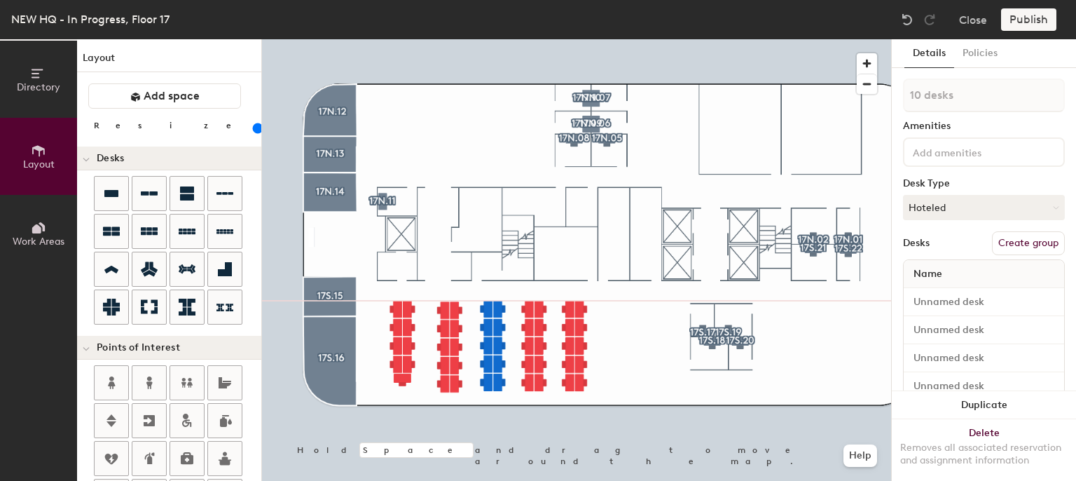
type input "1 desk"
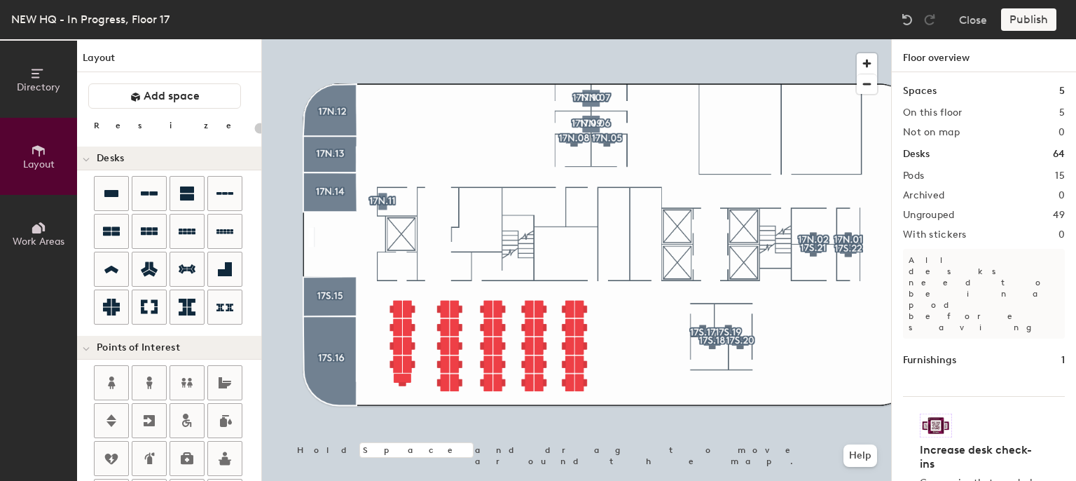
click at [712, 39] on div at bounding box center [576, 39] width 629 height 0
click at [624, 39] on div at bounding box center [576, 39] width 629 height 0
click at [644, 326] on div "Directory Layout Work Areas Layout Add space Resize Desks Points of Interest Fu…" at bounding box center [538, 259] width 1076 height 441
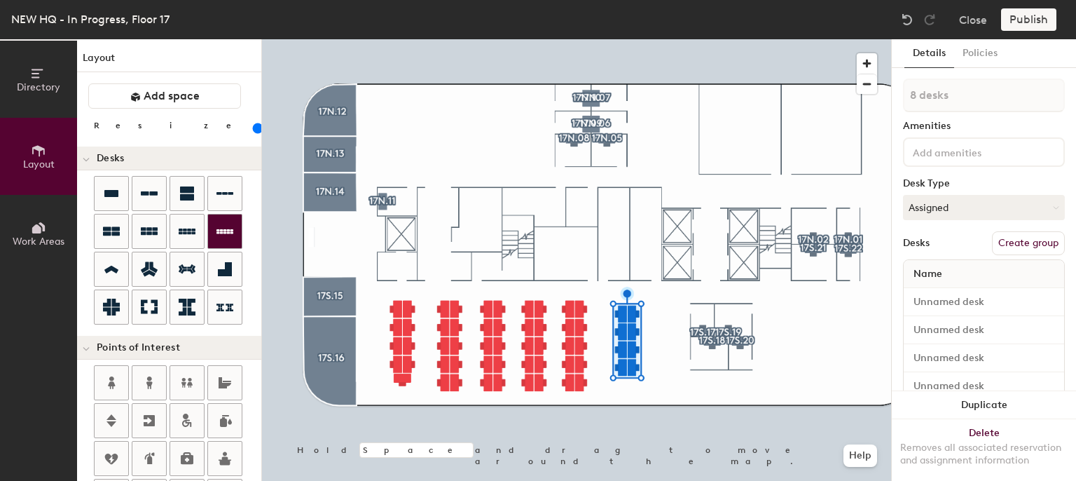
click at [660, 39] on div at bounding box center [576, 39] width 629 height 0
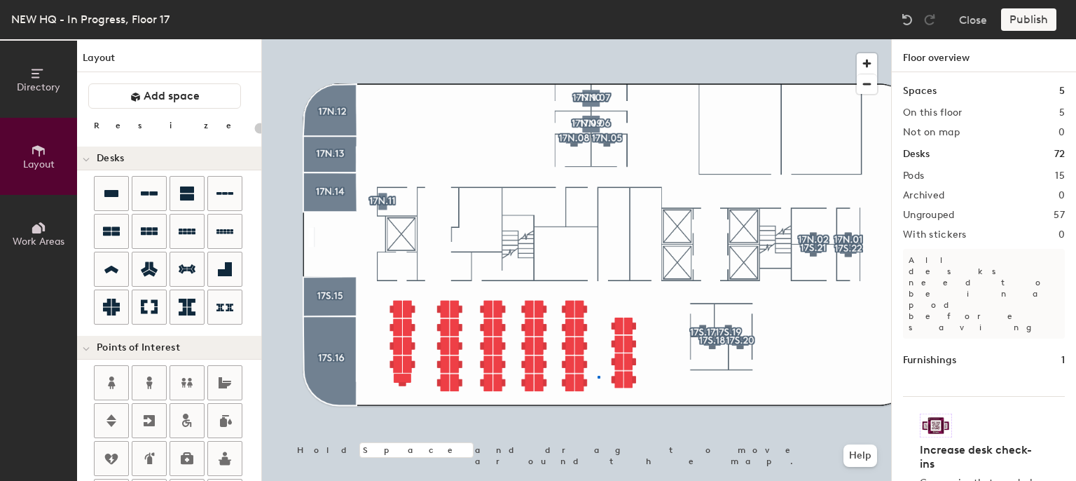
drag, startPoint x: 184, startPoint y: 226, endPoint x: 680, endPoint y: 388, distance: 522.6
click at [598, 39] on div at bounding box center [576, 39] width 629 height 0
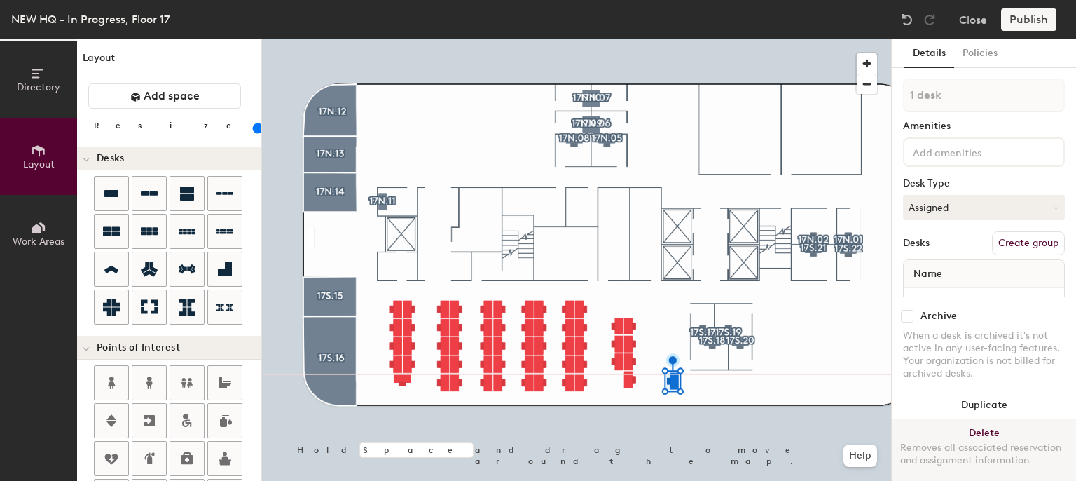
click at [960, 419] on button "Delete Removes all associated reservation and assignment information" at bounding box center [984, 450] width 184 height 62
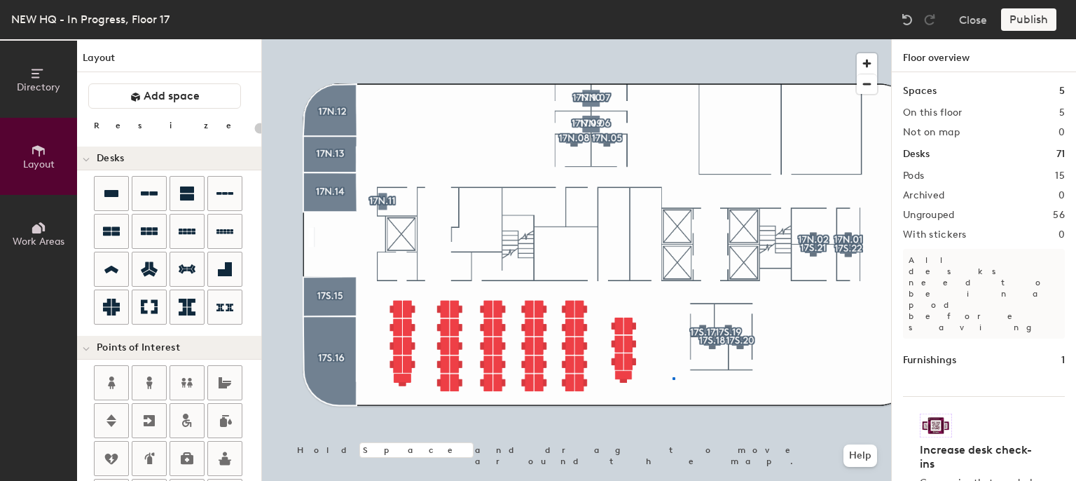
click at [672, 39] on div at bounding box center [576, 39] width 629 height 0
type input "140"
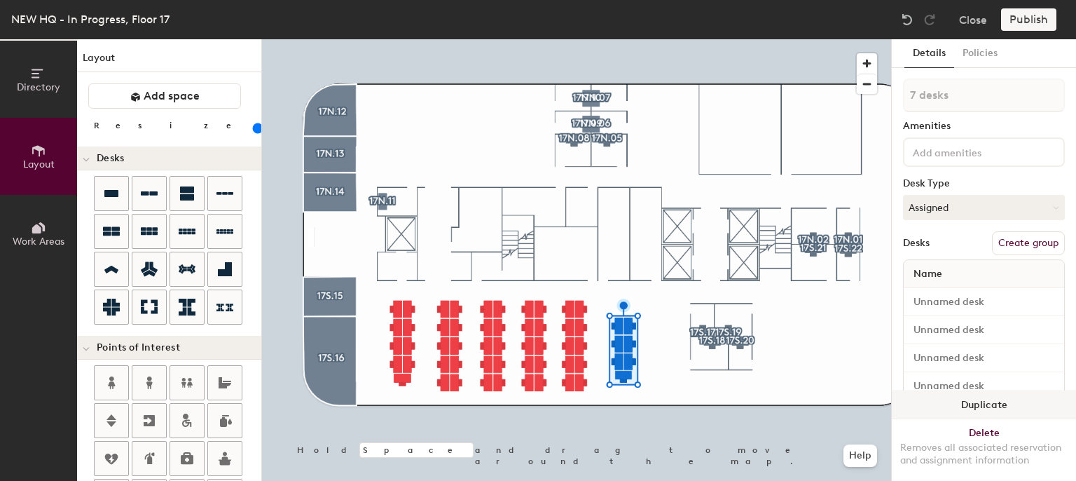
click at [948, 394] on button "Duplicate" at bounding box center [984, 405] width 184 height 28
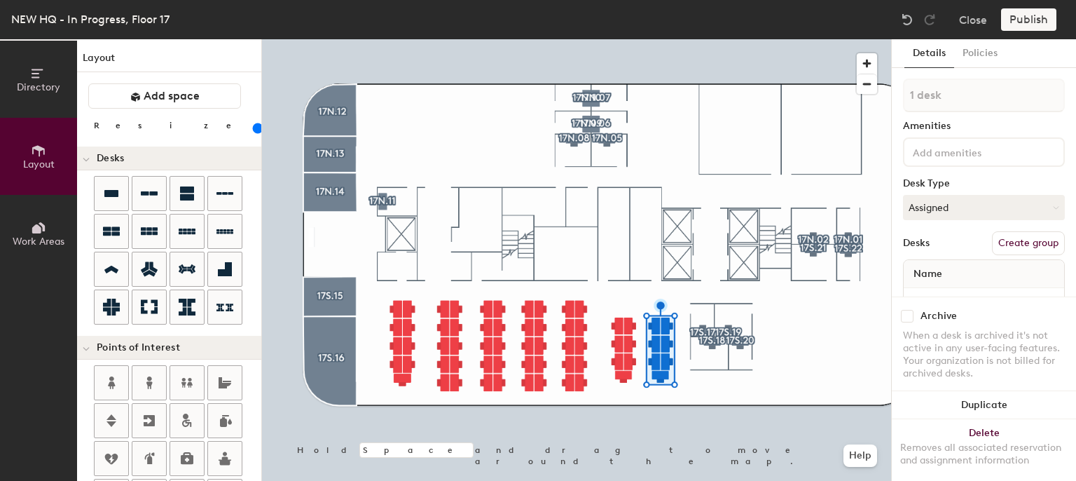
type input "1 desk"
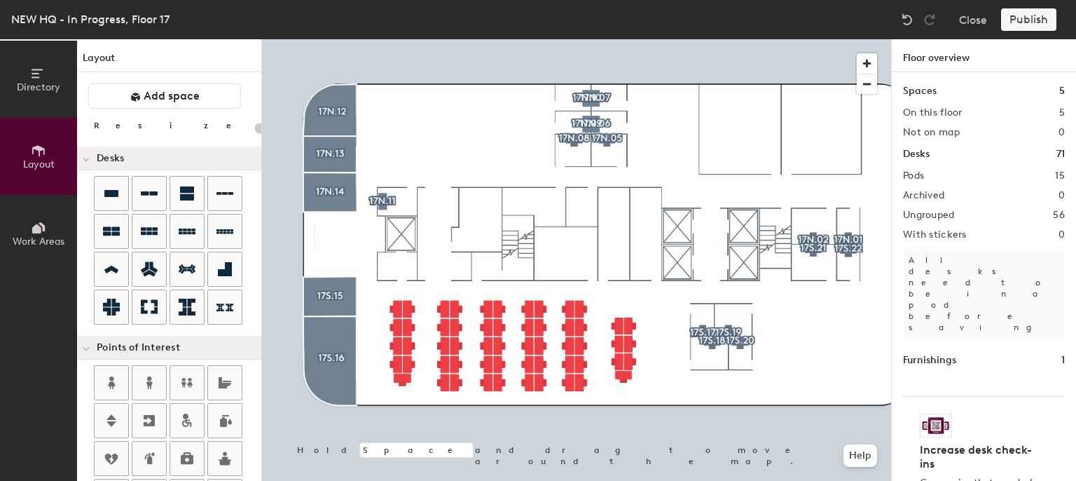
click at [664, 344] on div "Directory Layout Work Areas Layout Add space Resize Desks Points of Interest Fu…" at bounding box center [538, 259] width 1076 height 441
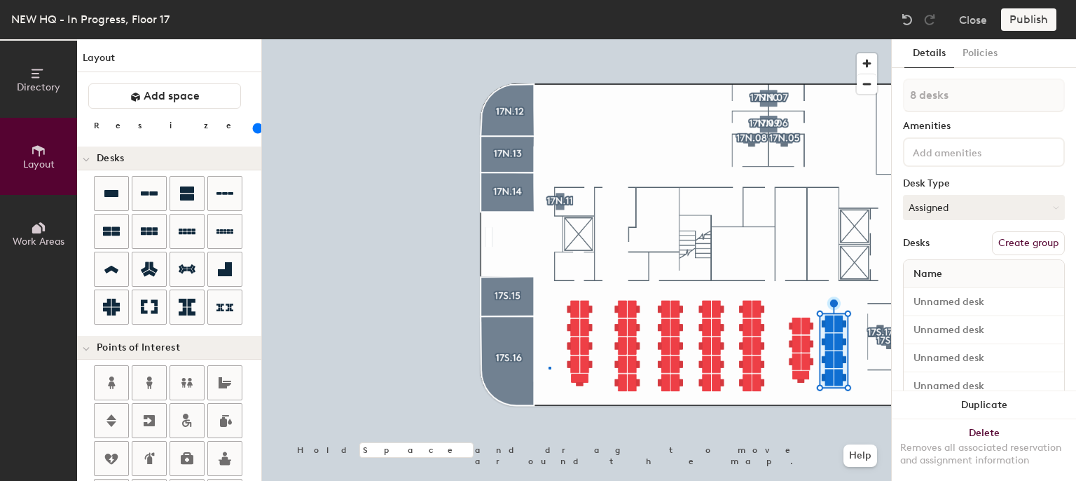
drag, startPoint x: 198, startPoint y: 242, endPoint x: 548, endPoint y: 366, distance: 372.4
click at [548, 39] on div at bounding box center [576, 39] width 629 height 0
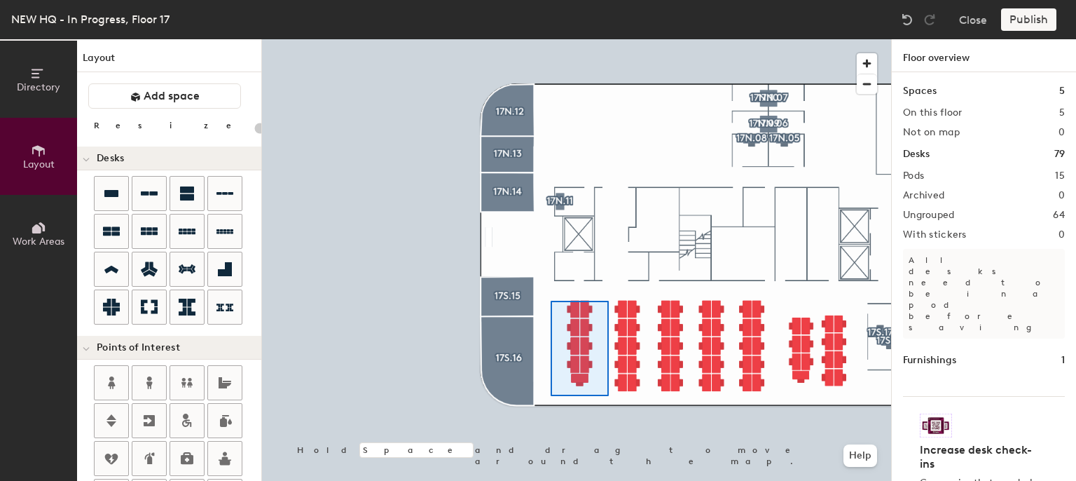
type input "140"
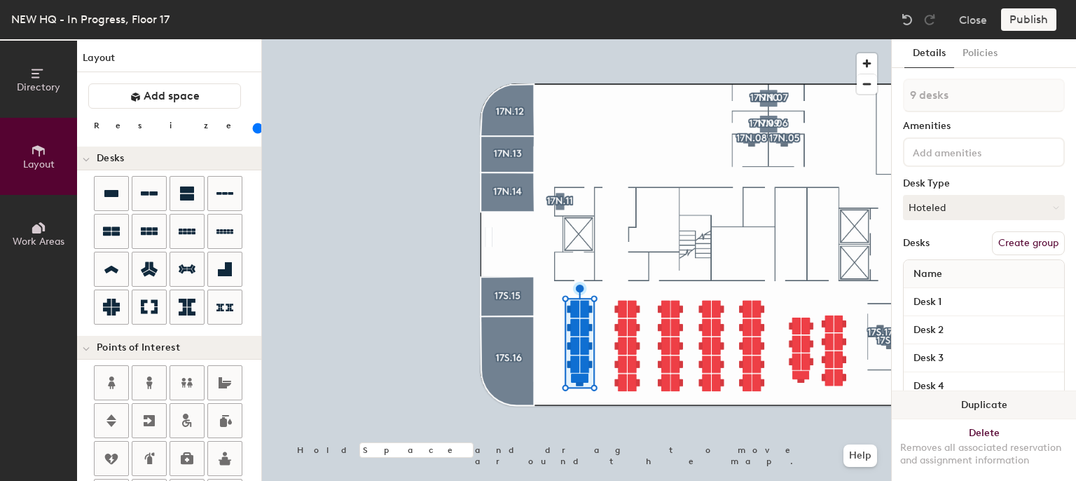
click at [958, 394] on button "Duplicate" at bounding box center [984, 405] width 184 height 28
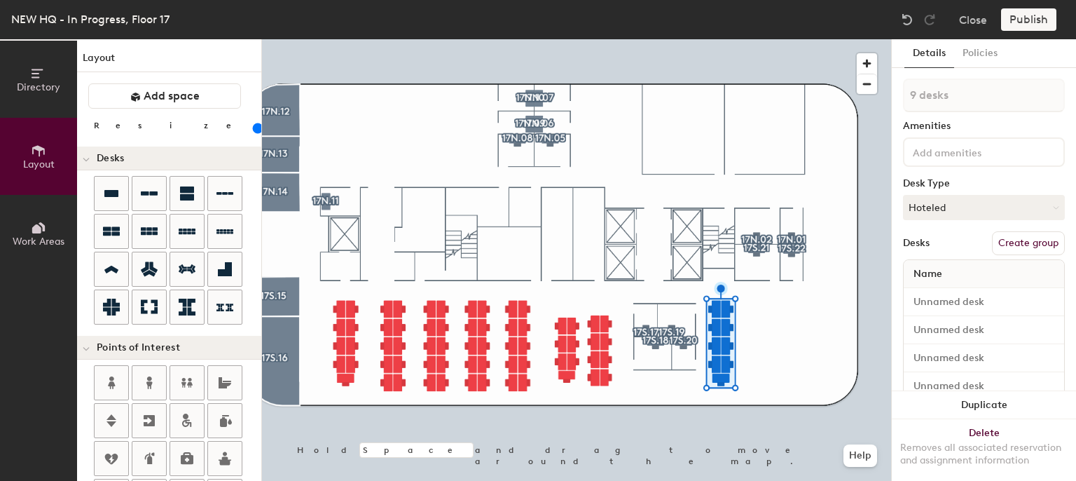
type input "1 desk"
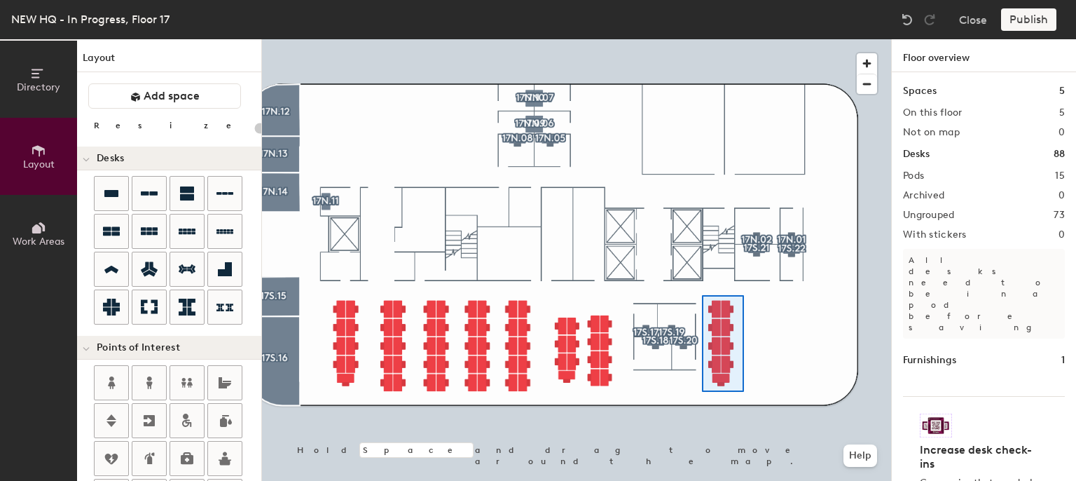
type input "140"
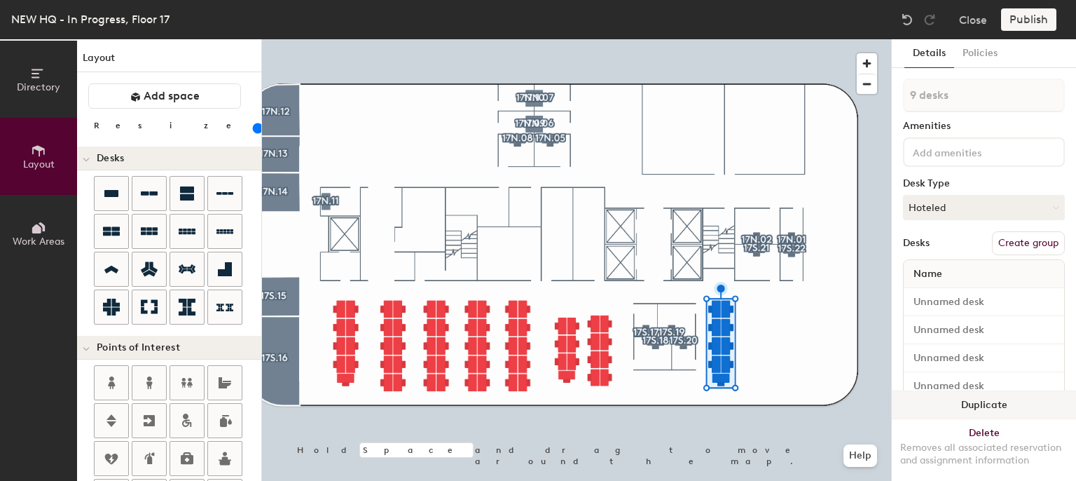
click at [946, 391] on button "Duplicate" at bounding box center [984, 405] width 184 height 28
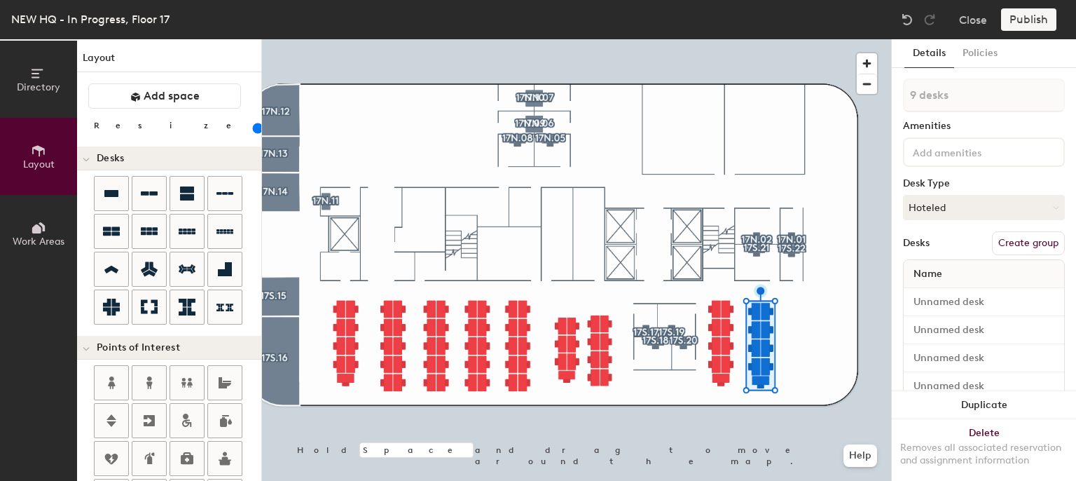
click at [635, 39] on div at bounding box center [576, 39] width 629 height 0
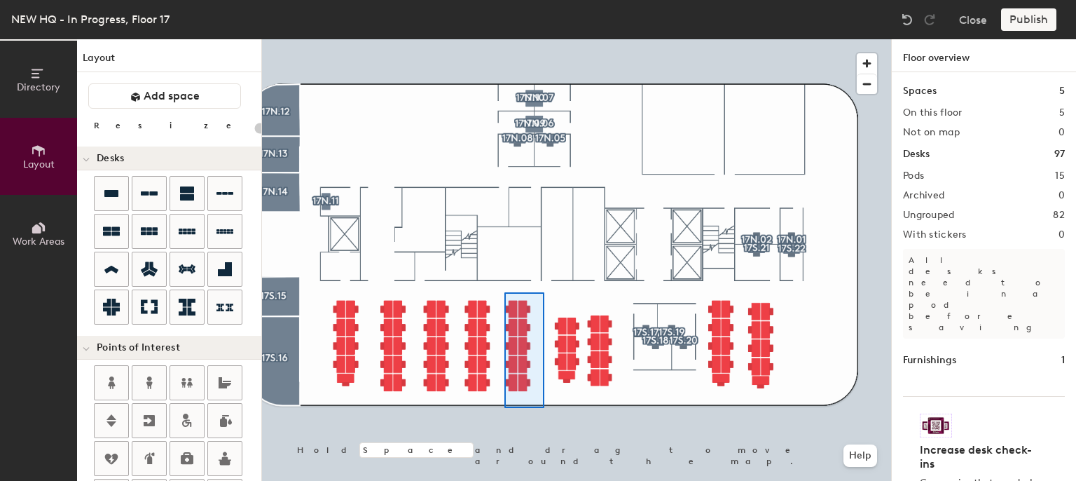
type input "140"
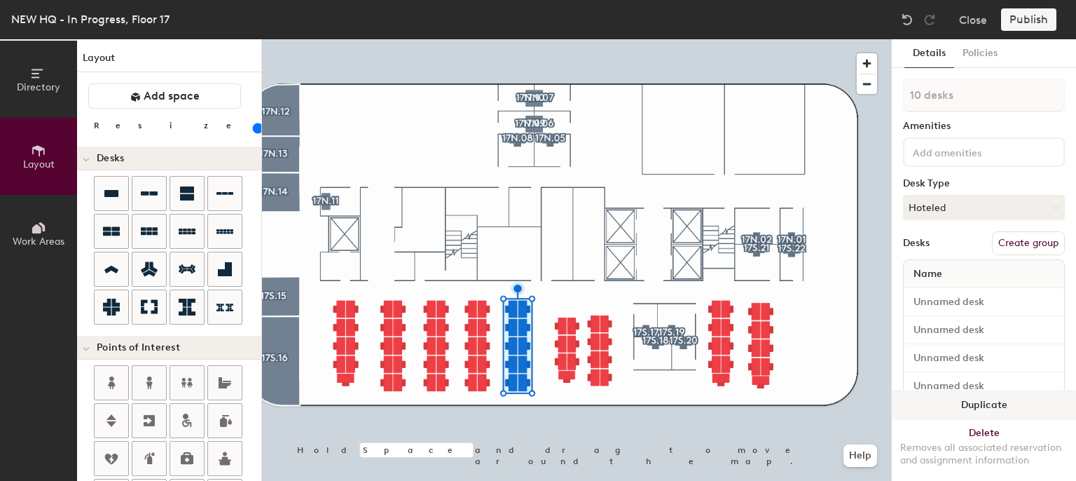
click at [948, 391] on button "Duplicate" at bounding box center [984, 405] width 184 height 28
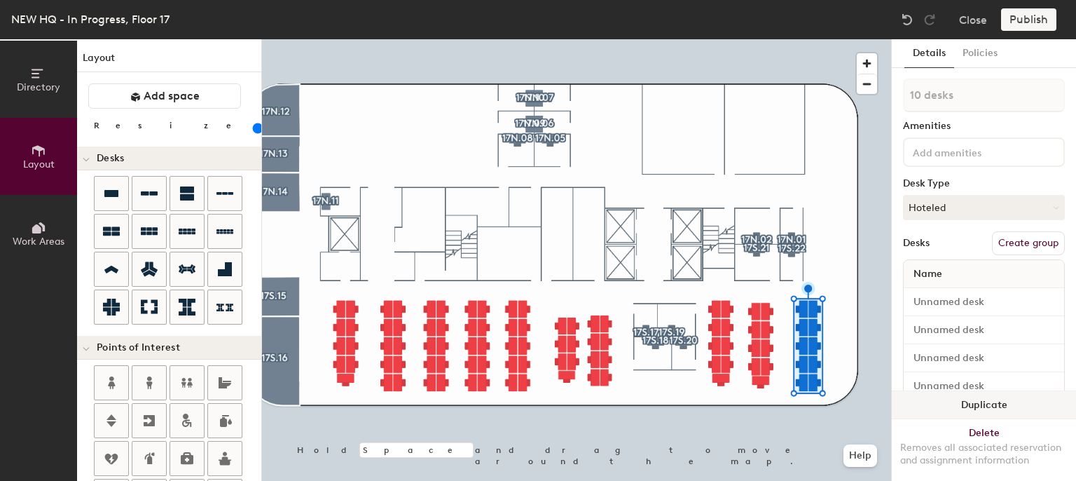
type input "1 desk"
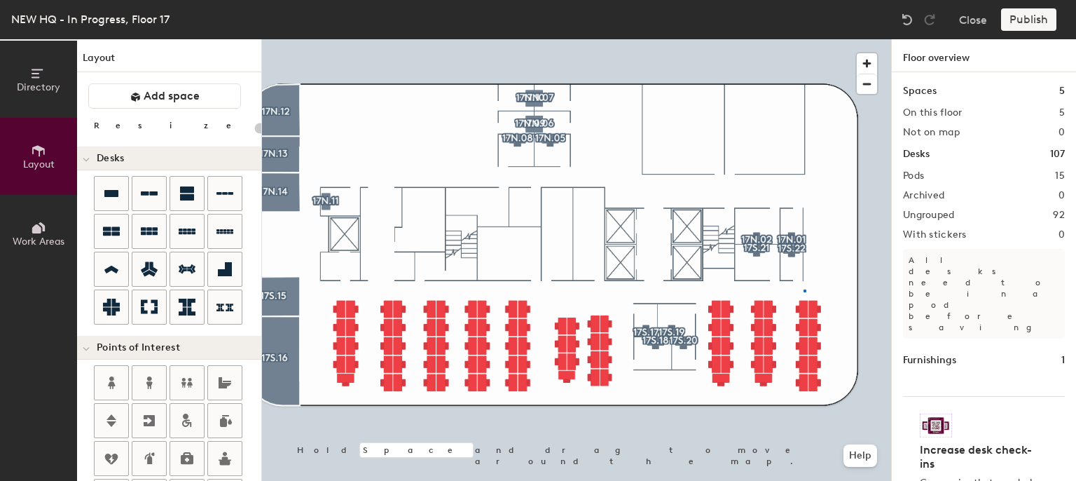
click at [803, 39] on div at bounding box center [576, 39] width 629 height 0
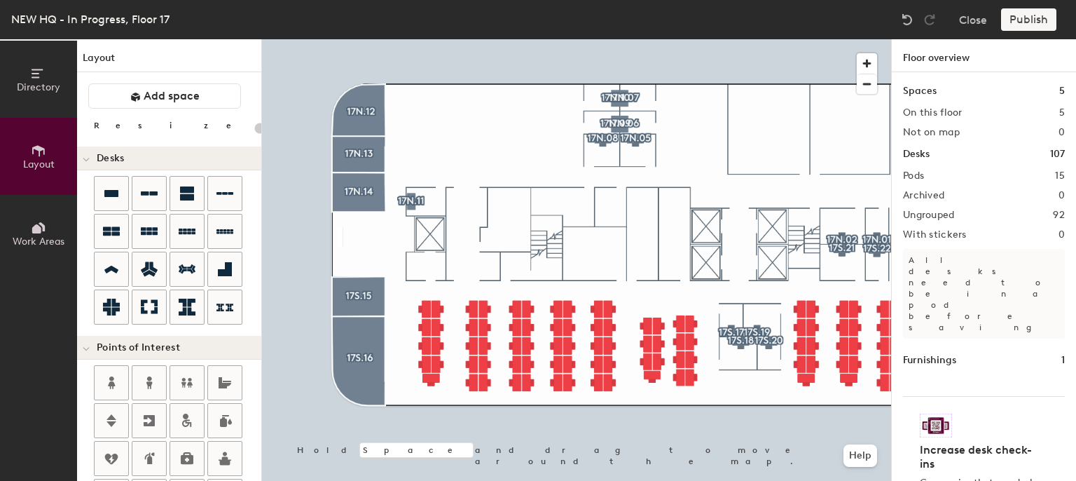
type input "140"
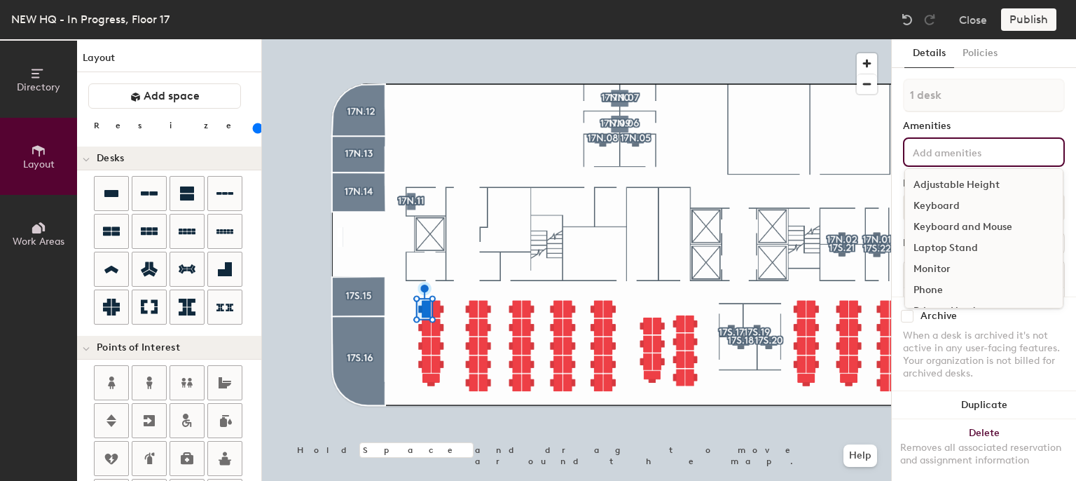
click at [938, 149] on input at bounding box center [973, 151] width 126 height 17
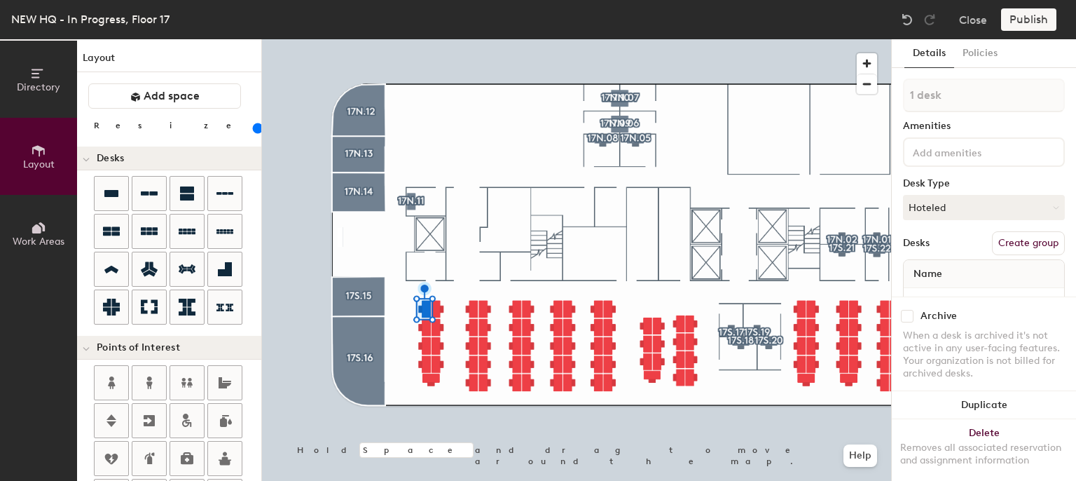
click at [955, 116] on div "1 desk Amenities Desk Type Hoteled Desks Create group Name Desk 1" at bounding box center [984, 201] width 162 height 247
click at [1007, 249] on button "Create group" at bounding box center [1028, 243] width 73 height 24
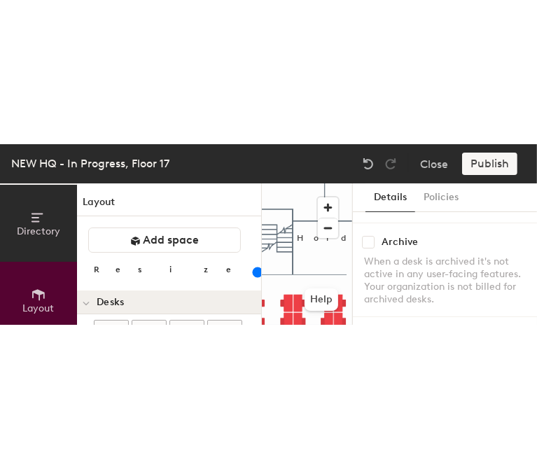
scroll to position [0, 114]
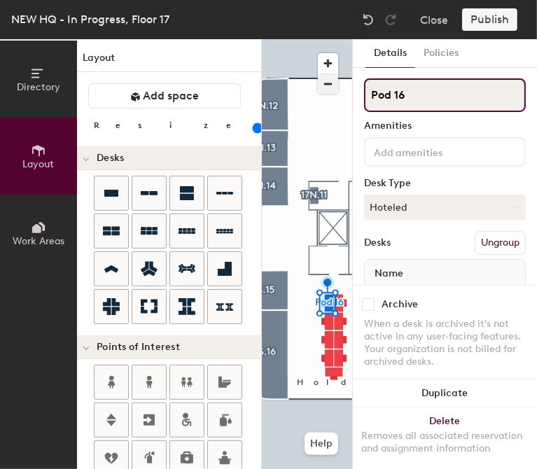
drag, startPoint x: 437, startPoint y: 97, endPoint x: 328, endPoint y: 92, distance: 109.4
click at [328, 92] on div "Directory Layout Work Areas Layout Add space Resize Desks Points of Interest Fu…" at bounding box center [268, 254] width 537 height 430
drag, startPoint x: 429, startPoint y: 100, endPoint x: 357, endPoint y: 100, distance: 72.2
click at [357, 100] on div "Details Policies 17.6S.A Amenities Desk Type Hoteled Desks Ungroup Name Desk 1 …" at bounding box center [445, 254] width 184 height 430
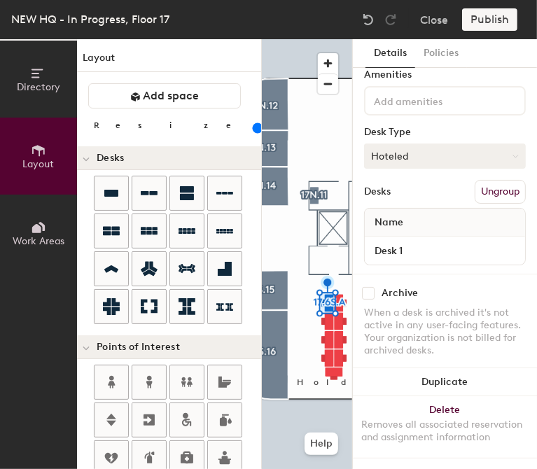
scroll to position [62, 0]
type input "17.6S.A"
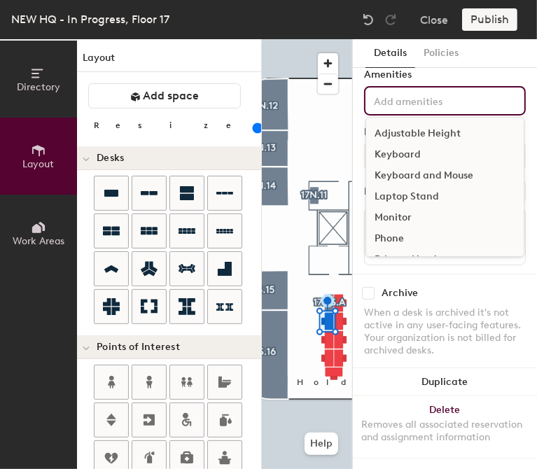
paste input "17.6S.A"
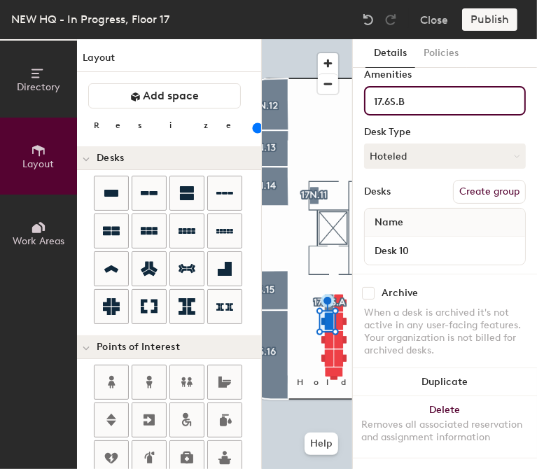
type input "17.6S.B"
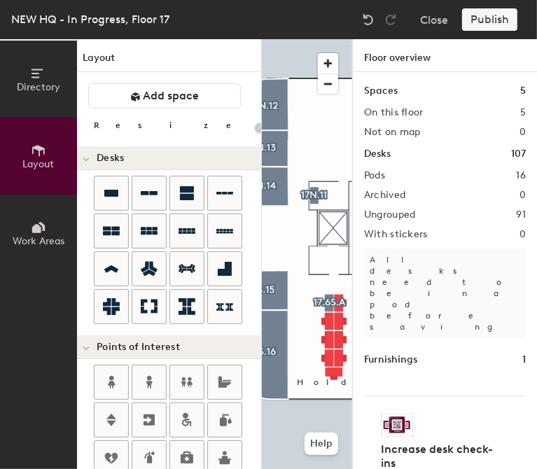
type input "140"
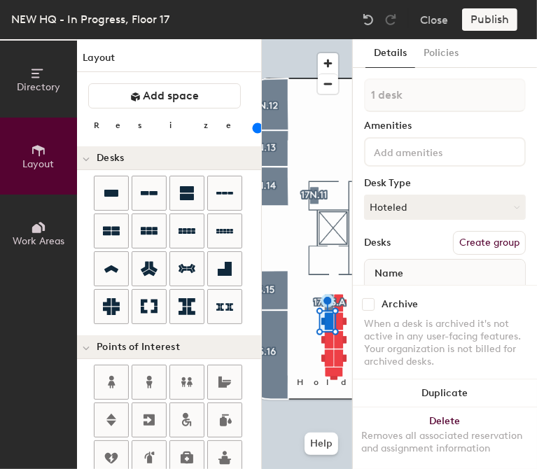
click at [470, 241] on button "Create group" at bounding box center [489, 243] width 73 height 24
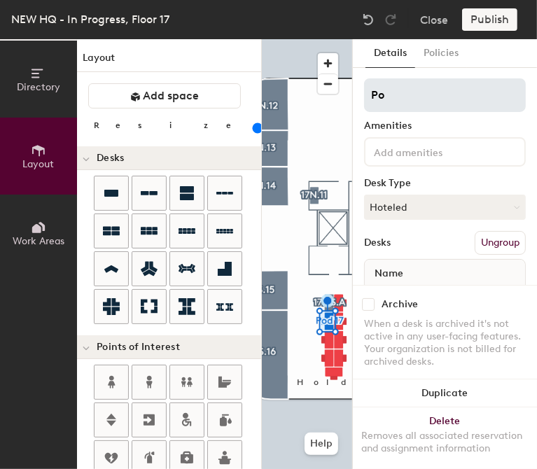
type input "P"
type input "17.6S.B"
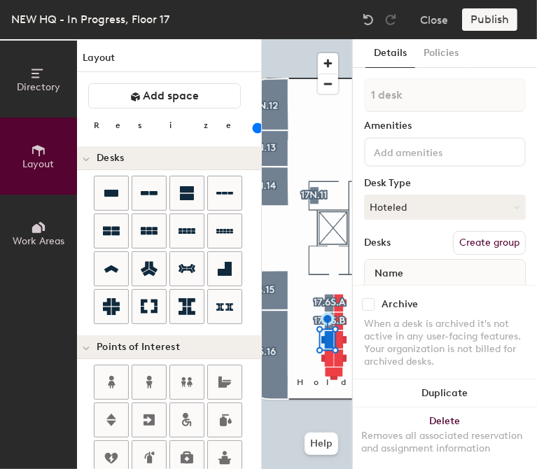
click at [488, 237] on button "Create group" at bounding box center [489, 243] width 73 height 24
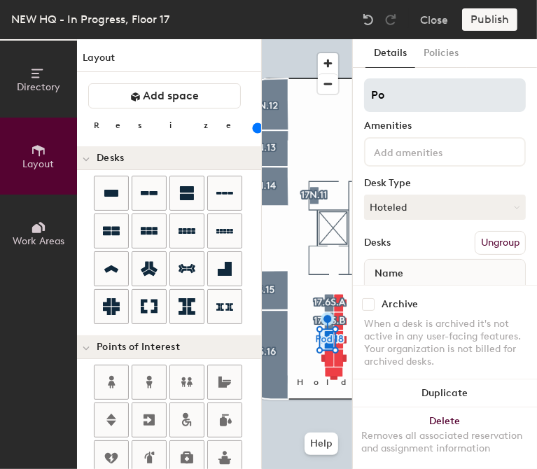
type input "P"
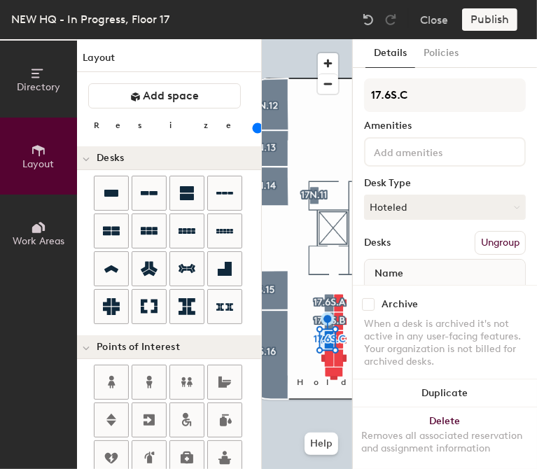
scroll to position [41, 0]
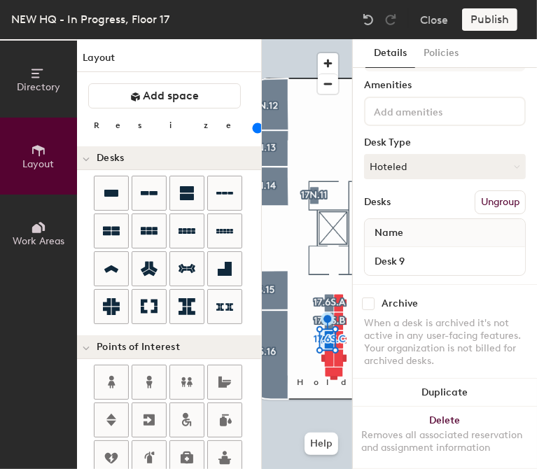
type input "17.6S.C"
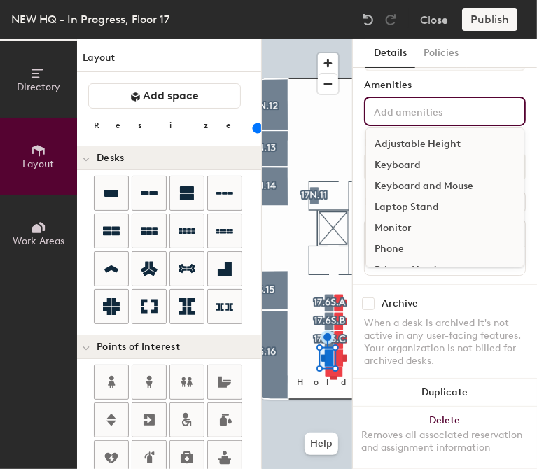
click at [404, 106] on input at bounding box center [434, 110] width 126 height 17
drag, startPoint x: 404, startPoint y: 106, endPoint x: 420, endPoint y: 101, distance: 17.1
click at [420, 101] on div "Adjustable Height Keyboard Keyboard and Mouse Laptop Stand Monitor Phone Privac…" at bounding box center [445, 111] width 162 height 29
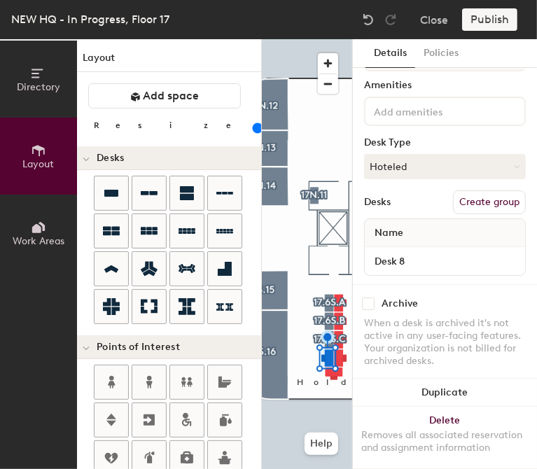
click at [455, 85] on div "Amenities" at bounding box center [445, 85] width 162 height 11
click at [474, 200] on button "Create group" at bounding box center [489, 203] width 73 height 24
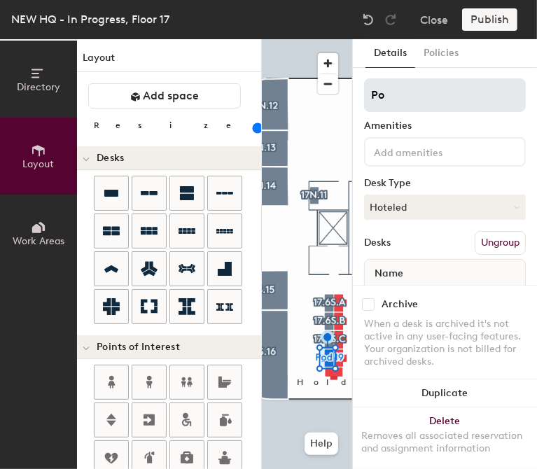
type input "P"
click at [461, 93] on input at bounding box center [445, 95] width 162 height 34
click at [424, 102] on input "17.6S.d" at bounding box center [445, 95] width 162 height 34
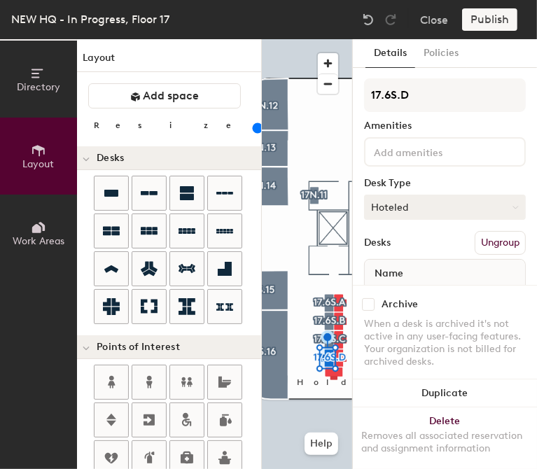
scroll to position [62, 0]
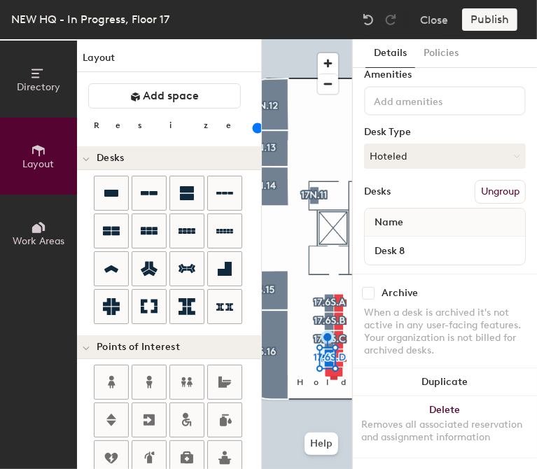
type input "17.6S.D"
click at [433, 209] on div "Name" at bounding box center [445, 223] width 160 height 28
drag, startPoint x: 433, startPoint y: 205, endPoint x: 451, endPoint y: 191, distance: 22.6
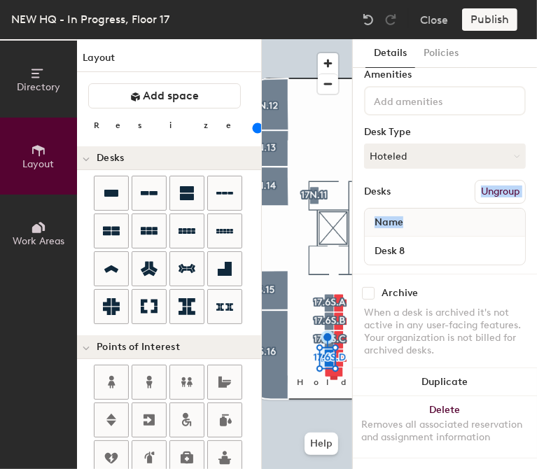
click at [451, 191] on div "17.6S.D Amenities Desk Type Hoteled Desks Ungroup Name Desk 8" at bounding box center [445, 150] width 162 height 247
click at [446, 209] on div "Name" at bounding box center [445, 223] width 160 height 28
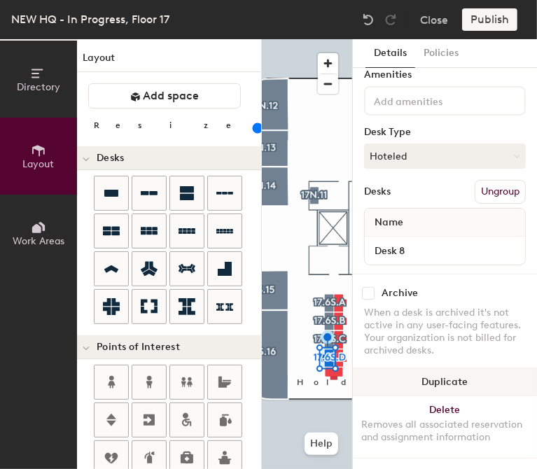
click at [339, 39] on div at bounding box center [307, 39] width 90 height 0
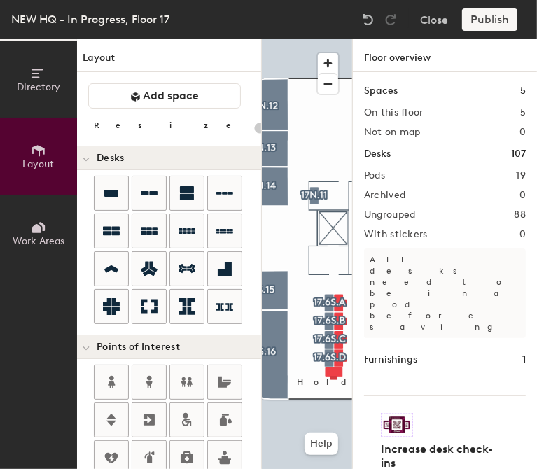
type input "140"
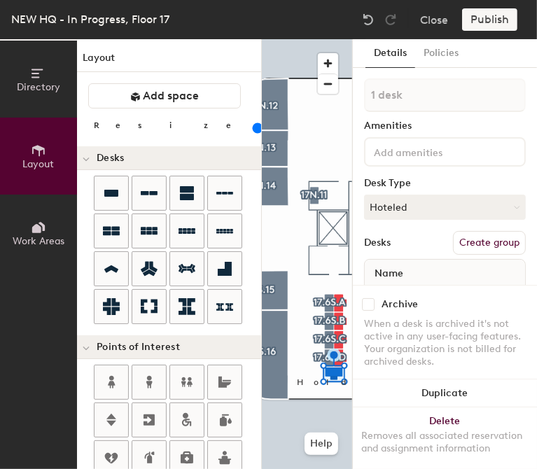
click at [490, 244] on button "Create group" at bounding box center [489, 243] width 73 height 24
type input "P"
type input "17.6S.I"
click at [474, 237] on button "Create group" at bounding box center [489, 243] width 73 height 24
type input "P"
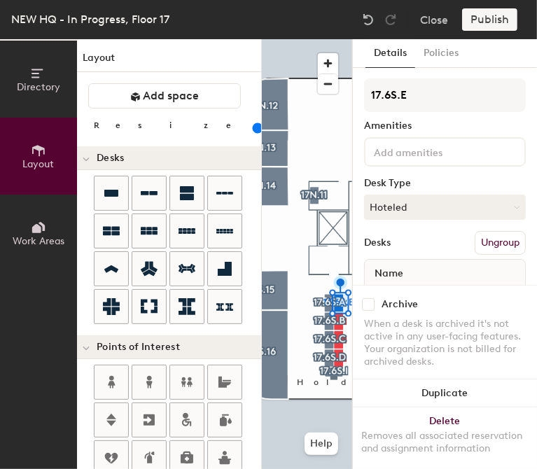
type input "17.6S.E"
click at [474, 242] on button "Create group" at bounding box center [489, 243] width 73 height 24
type input "P"
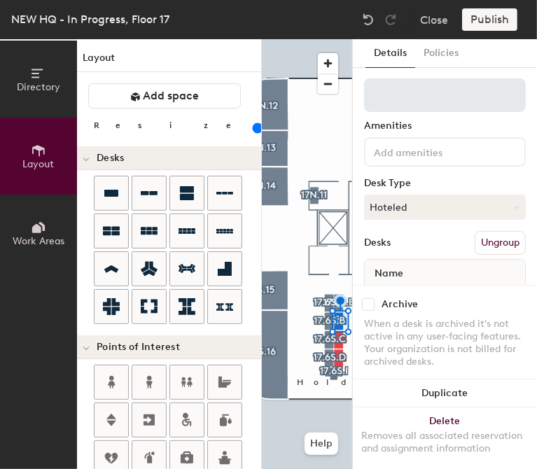
click at [403, 104] on input at bounding box center [445, 95] width 162 height 34
type input "17.6S.A"
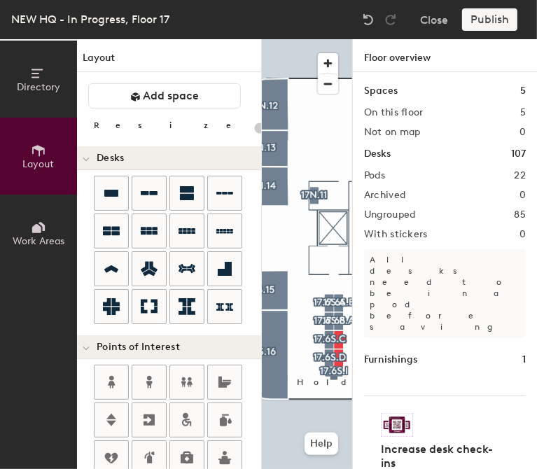
type input "140"
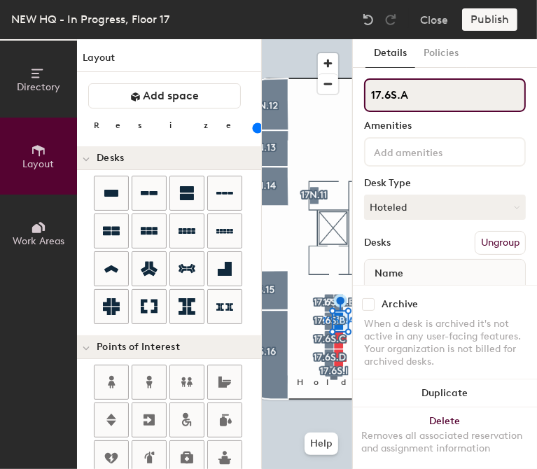
click at [415, 104] on input "17.6S.A" at bounding box center [445, 95] width 162 height 34
type input "17.6S.F"
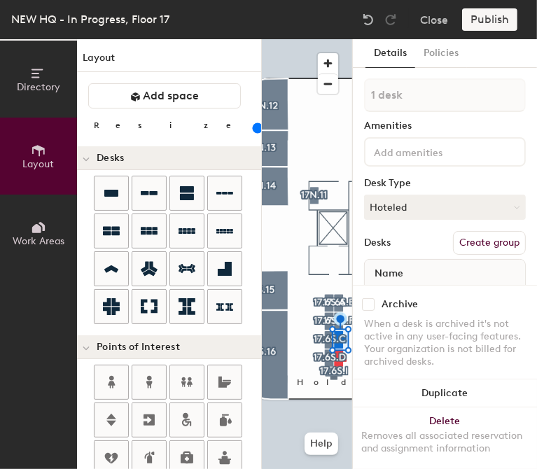
click at [469, 242] on button "Create group" at bounding box center [489, 243] width 73 height 24
type input "P"
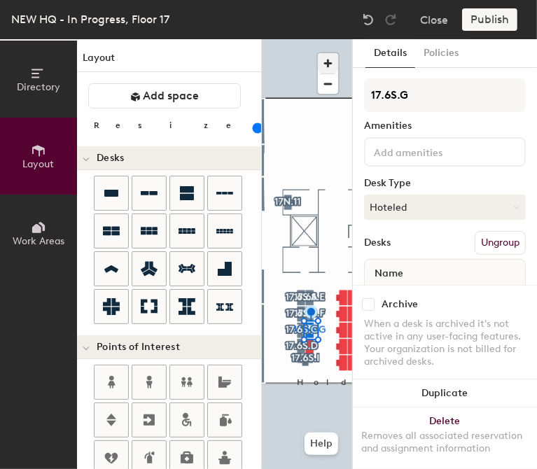
type input "17.6S.G"
click at [328, 57] on span "button" at bounding box center [328, 63] width 20 height 20
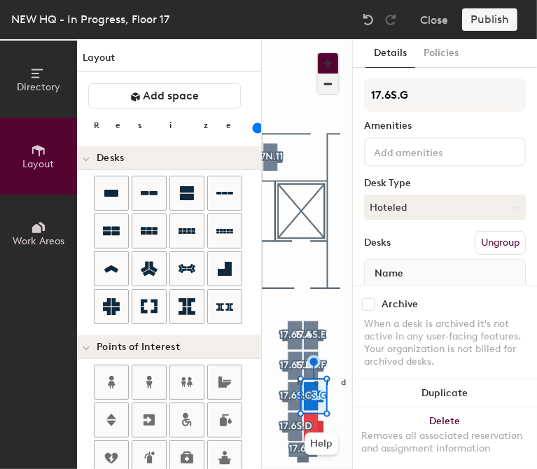
click at [318, 53] on button "button" at bounding box center [328, 63] width 20 height 20
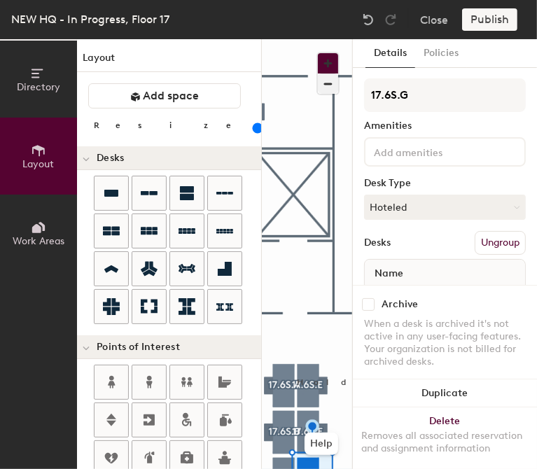
click at [318, 53] on button "button" at bounding box center [328, 63] width 20 height 20
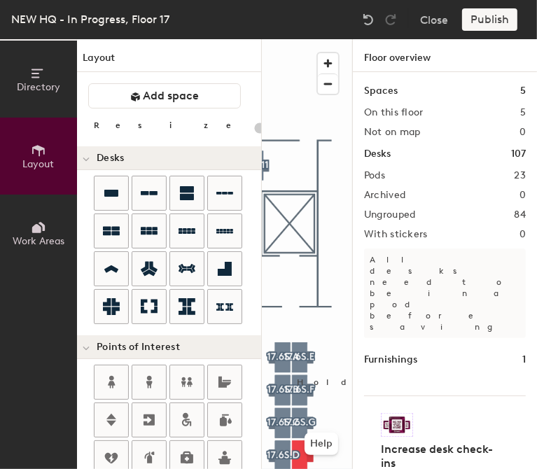
type input "140"
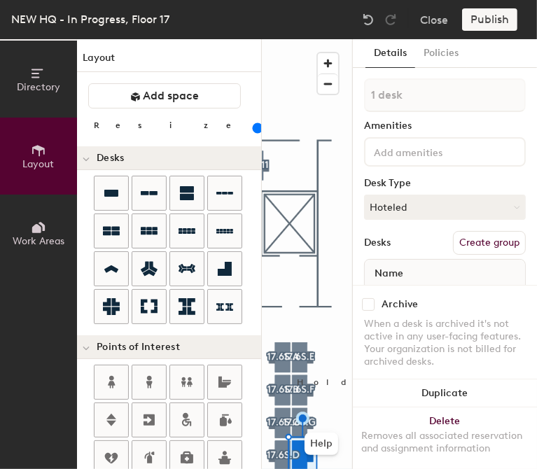
click at [469, 254] on div "1 desk Amenities Desk Type Hoteled Desks Create group Name Desk 5" at bounding box center [445, 201] width 162 height 247
click at [468, 244] on button "Create group" at bounding box center [489, 243] width 73 height 24
type input "P"
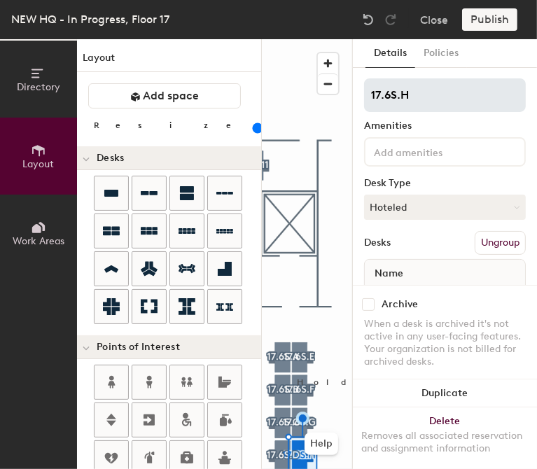
type input "17.6S.H"
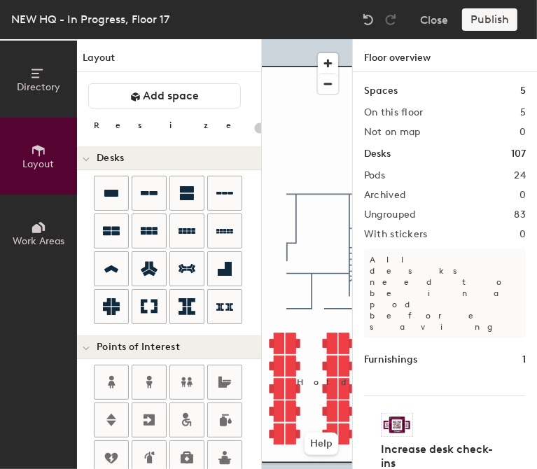
type input "140"
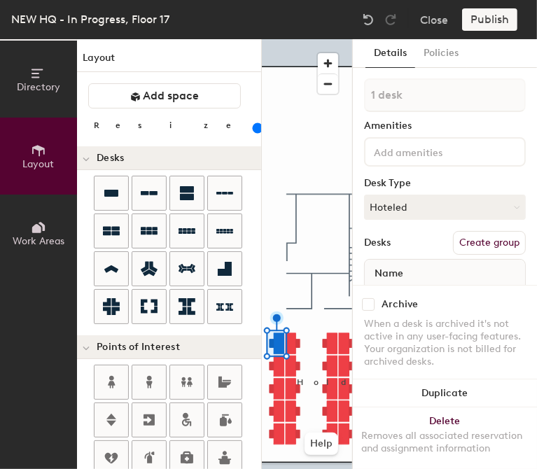
drag, startPoint x: 479, startPoint y: 239, endPoint x: 496, endPoint y: 236, distance: 17.0
click at [496, 236] on button "Create group" at bounding box center [489, 243] width 73 height 24
type input "P"
drag, startPoint x: 439, startPoint y: 97, endPoint x: 324, endPoint y: 76, distance: 117.4
click at [324, 76] on div "Directory Layout Work Areas Layout Add space Resize Desks Points of Interest Fu…" at bounding box center [268, 254] width 537 height 430
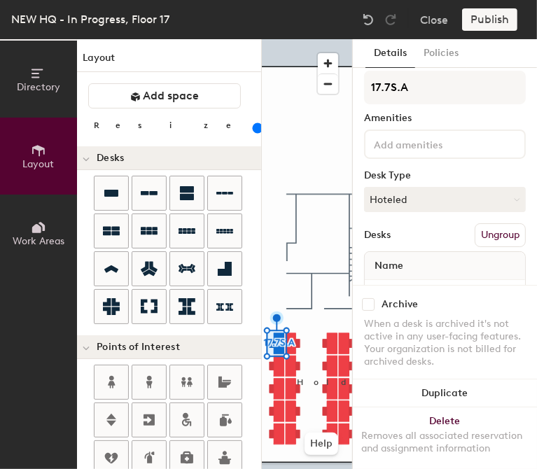
scroll to position [8, 0]
type input "17.7S.A"
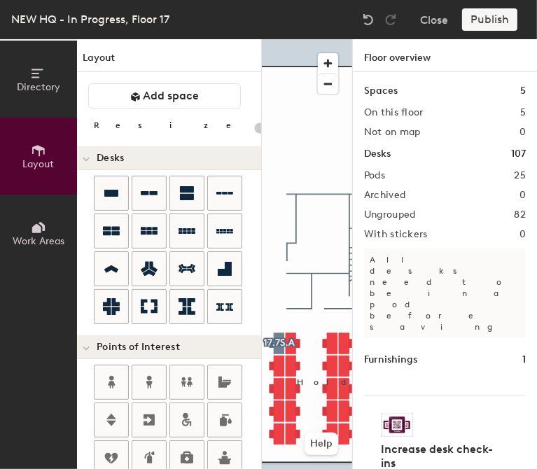
type input "140"
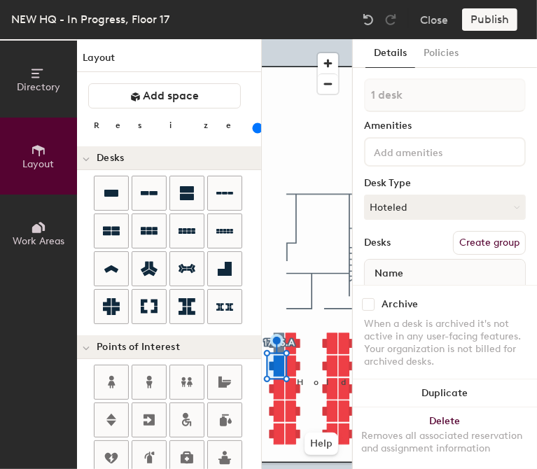
click at [465, 242] on button "Create group" at bounding box center [489, 243] width 73 height 24
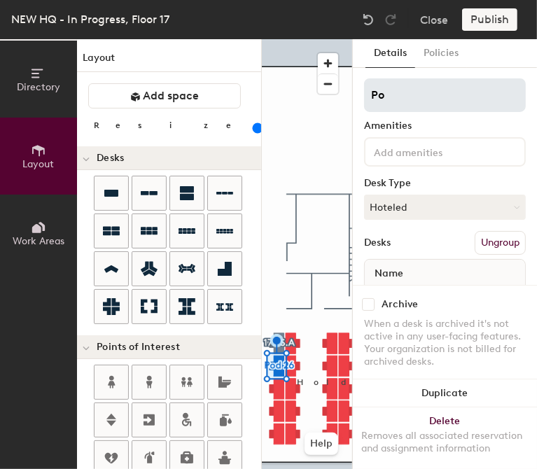
type input "P"
type input "17.7S.B"
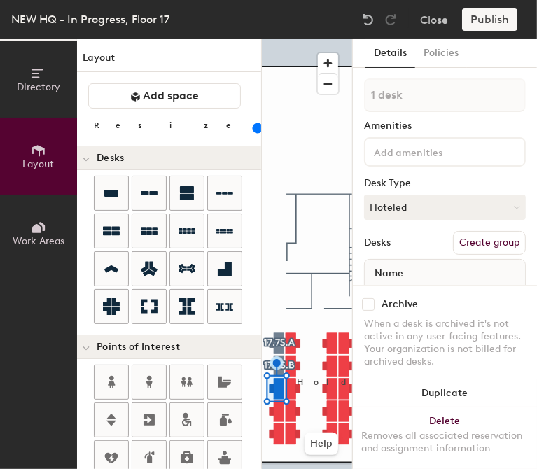
click at [453, 249] on button "Create group" at bounding box center [489, 243] width 73 height 24
type input "P"
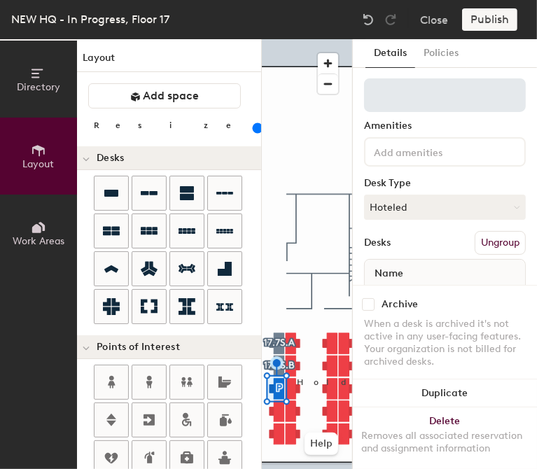
click at [394, 98] on input at bounding box center [445, 95] width 162 height 34
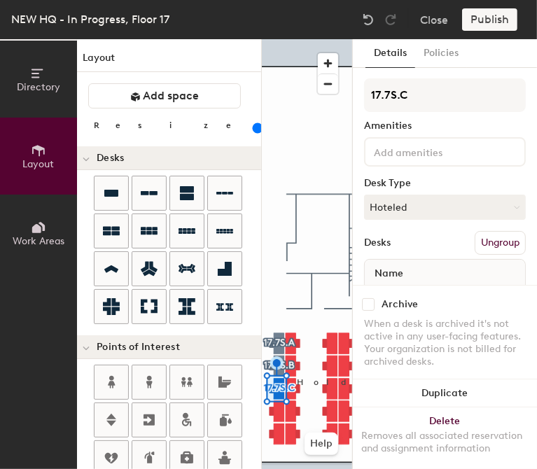
type input "17.7S.C"
click at [467, 249] on button "Create group" at bounding box center [489, 243] width 73 height 24
type input "P"
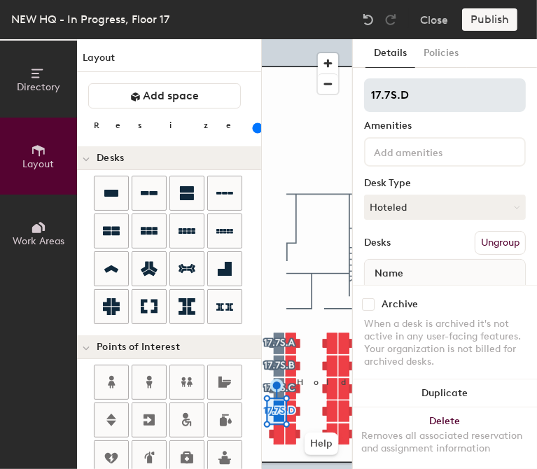
type input "17.7S.D"
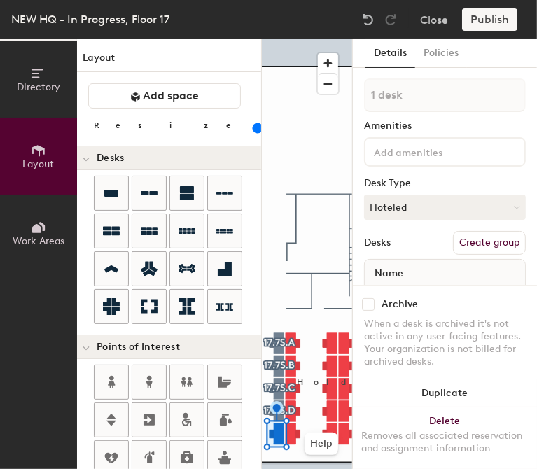
click at [479, 237] on button "Create group" at bounding box center [489, 243] width 73 height 24
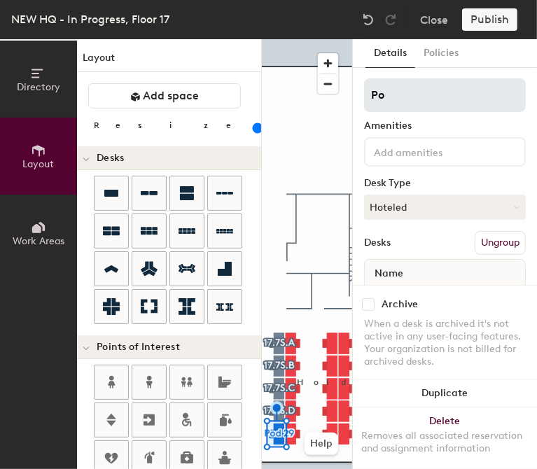
type input "P"
type input "17.7S.E"
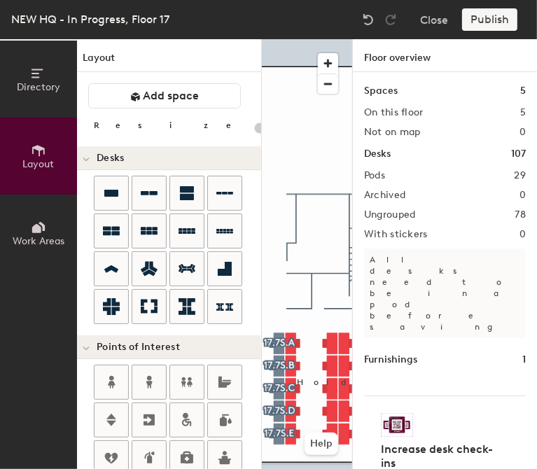
type input "140"
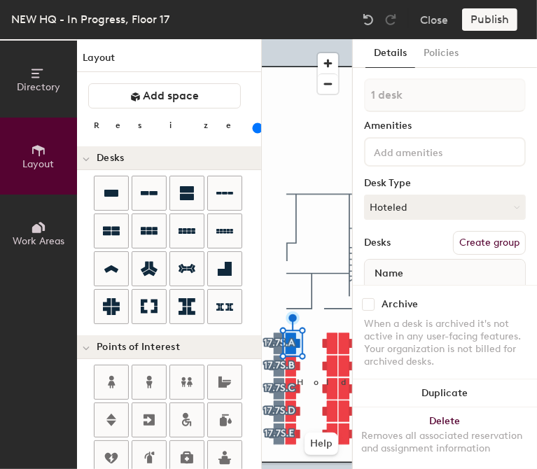
drag, startPoint x: 472, startPoint y: 233, endPoint x: 471, endPoint y: 222, distance: 11.3
click at [471, 222] on div "1 desk Amenities Desk Type Hoteled Desks Create group Name Desk 16" at bounding box center [445, 201] width 162 height 247
click at [482, 244] on button "Create group" at bounding box center [489, 243] width 73 height 24
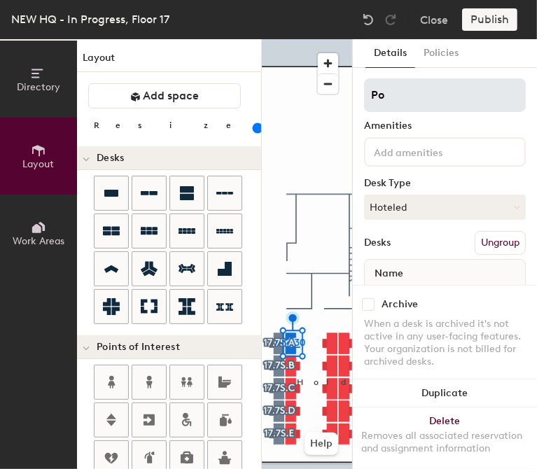
type input "P"
drag, startPoint x: 429, startPoint y: 80, endPoint x: 423, endPoint y: 88, distance: 9.5
click at [423, 88] on input at bounding box center [445, 95] width 162 height 34
type input "17.7S.A"
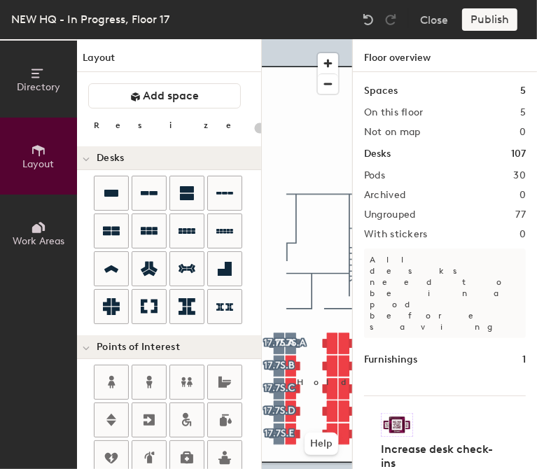
type input "140"
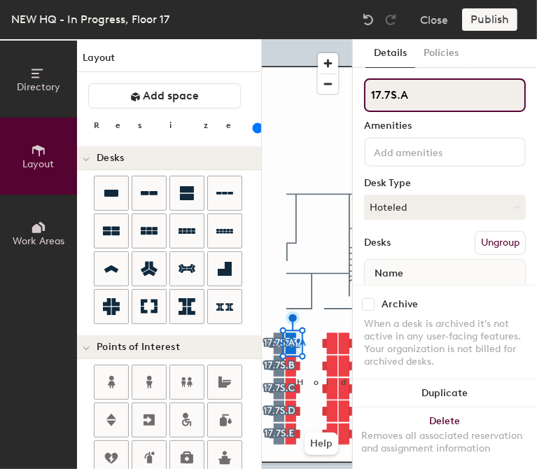
click at [424, 97] on input "17.7S.A" at bounding box center [445, 95] width 162 height 34
type input "17.7S.F"
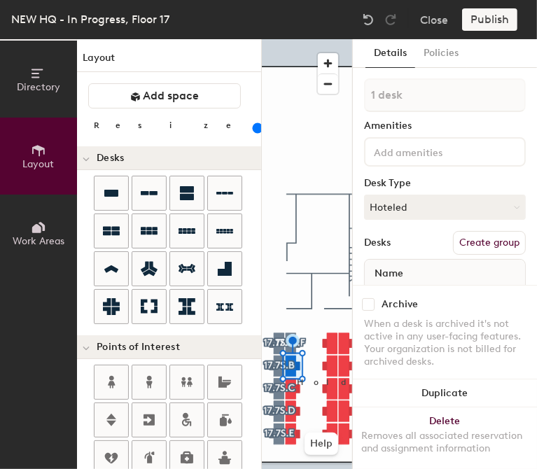
click at [499, 249] on button "Create group" at bounding box center [489, 243] width 73 height 24
type input "P"
type input "17.7S.G"
click at [501, 250] on button "Create group" at bounding box center [489, 243] width 73 height 24
type input "P"
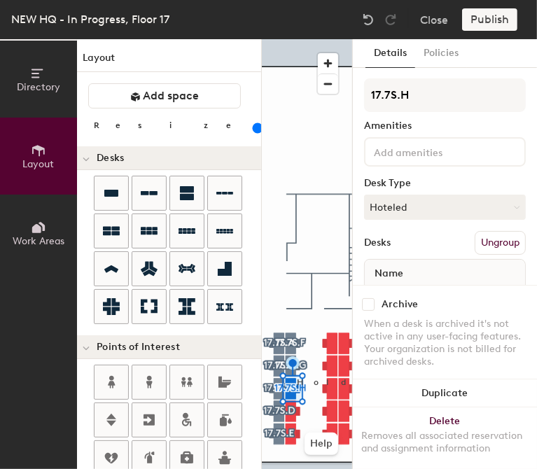
type input "17.7S.H"
click at [499, 249] on button "Create group" at bounding box center [489, 243] width 73 height 24
type input "P"
type input "17.7S.I"
click at [472, 247] on button "Create group" at bounding box center [489, 243] width 73 height 24
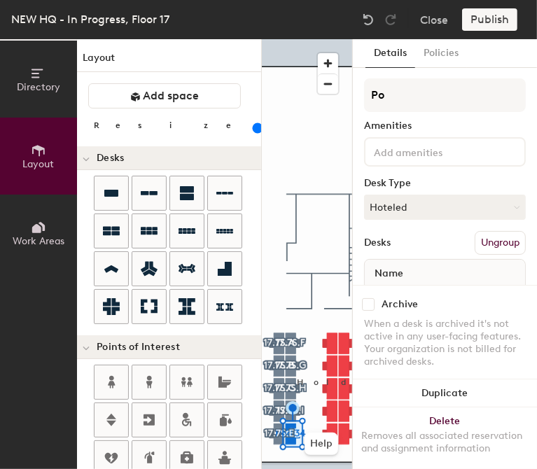
type input "P"
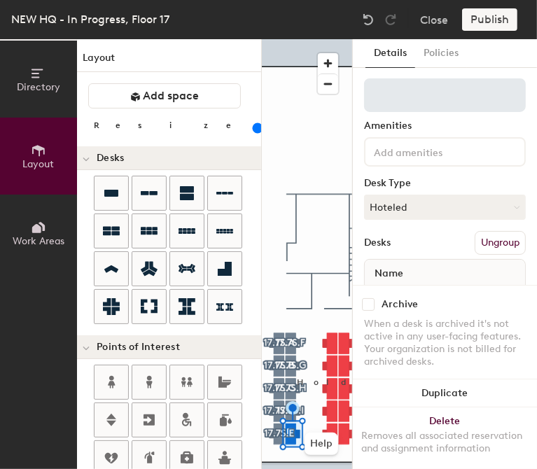
click at [409, 111] on input at bounding box center [445, 95] width 162 height 34
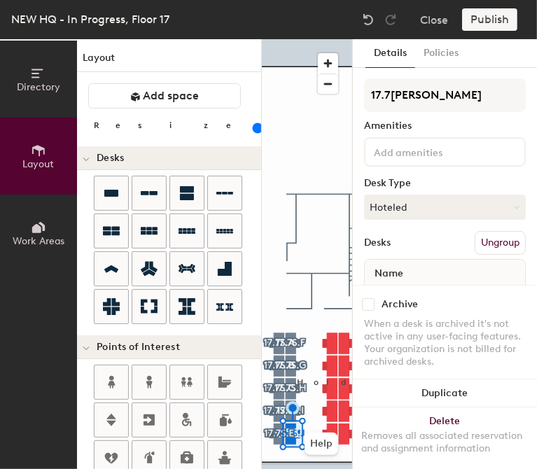
type input "17.7S.J"
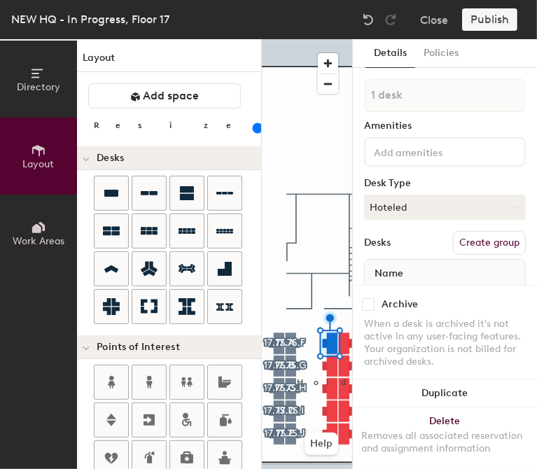
click at [463, 247] on button "Create group" at bounding box center [489, 243] width 73 height 24
type input "P"
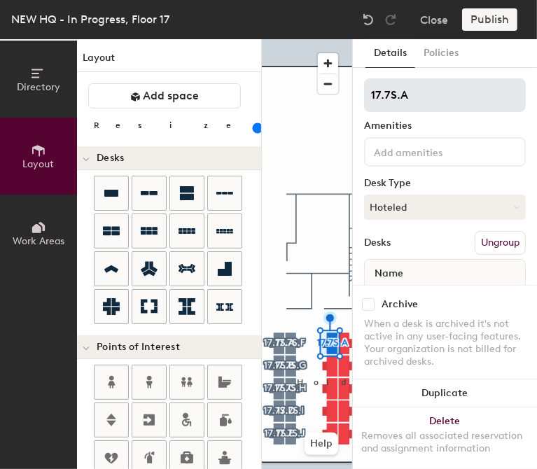
click at [386, 97] on input "17.7S.A" at bounding box center [445, 95] width 162 height 34
click at [387, 97] on input "17.7S.A" at bounding box center [445, 95] width 162 height 34
type input "17.8S.A"
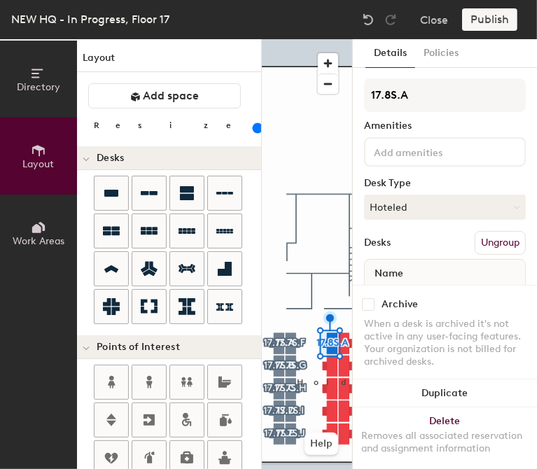
drag, startPoint x: 425, startPoint y: 106, endPoint x: 361, endPoint y: 110, distance: 63.9
click at [361, 110] on div "Details Policies 17.8S.A Amenities Desk Type Hoteled Desks Ungroup Name Desk 1 …" at bounding box center [445, 254] width 184 height 430
click at [471, 242] on button "Create group" at bounding box center [489, 243] width 73 height 24
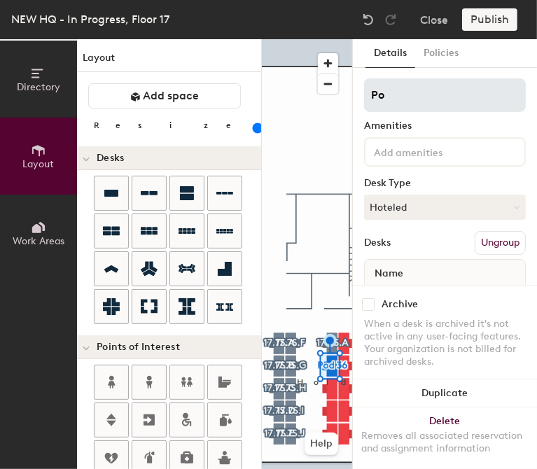
type input "P"
type input "17.8S.B"
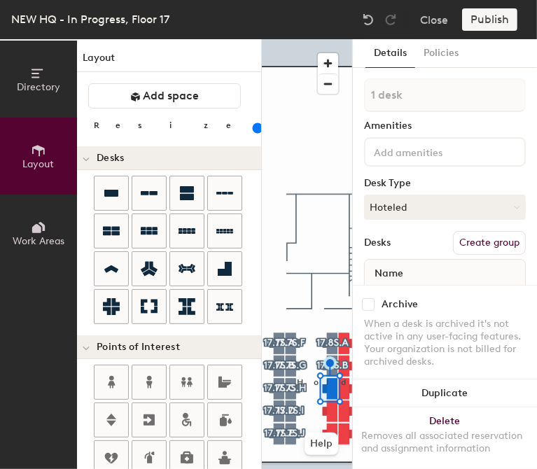
click at [469, 244] on button "Create group" at bounding box center [489, 243] width 73 height 24
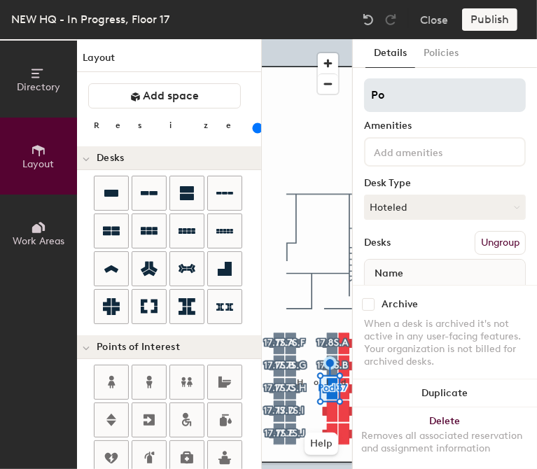
type input "P"
type input "17.8S.C"
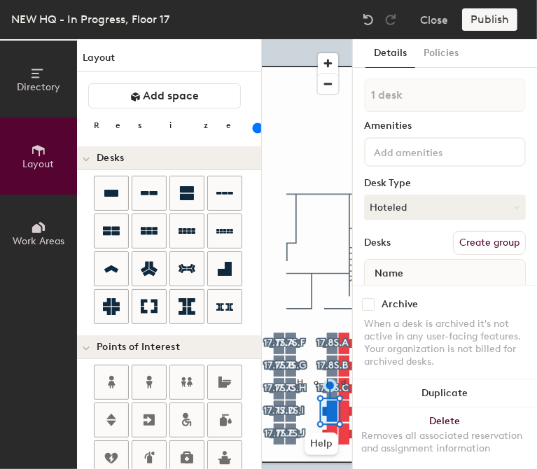
click at [478, 240] on button "Create group" at bounding box center [489, 243] width 73 height 24
type input "P"
type input "17.8S.D"
click at [484, 249] on button "Create group" at bounding box center [489, 243] width 73 height 24
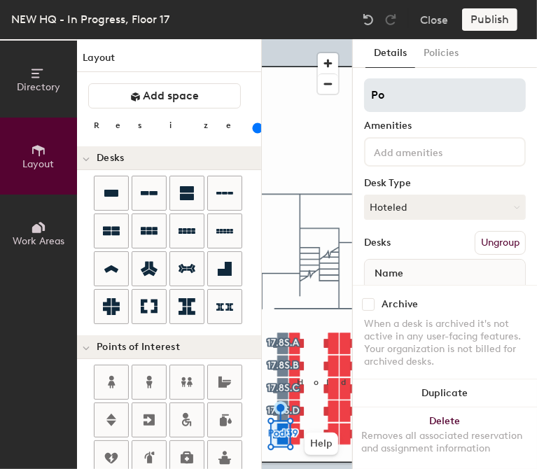
type input "P"
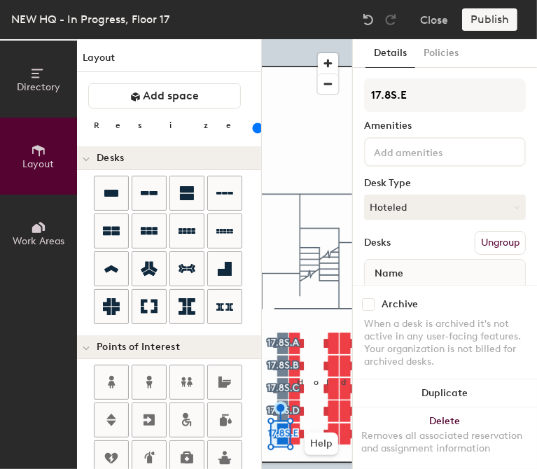
type input "17.8S.E"
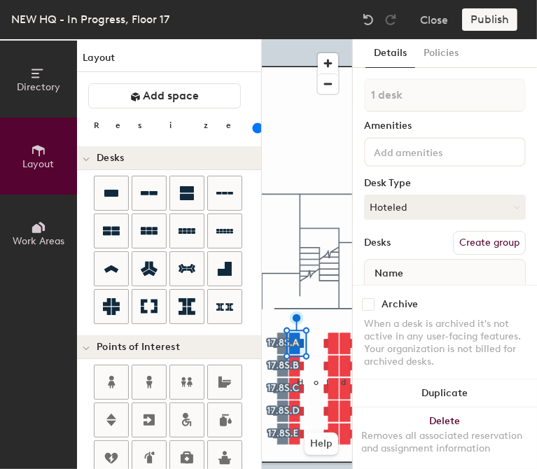
click at [488, 244] on button "Create group" at bounding box center [489, 243] width 73 height 24
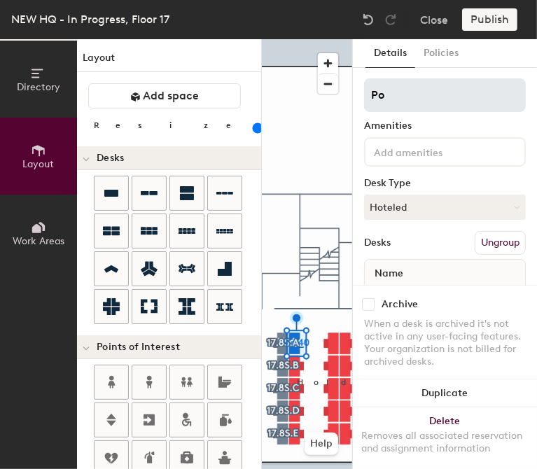
type input "P"
type input "17.8S.F"
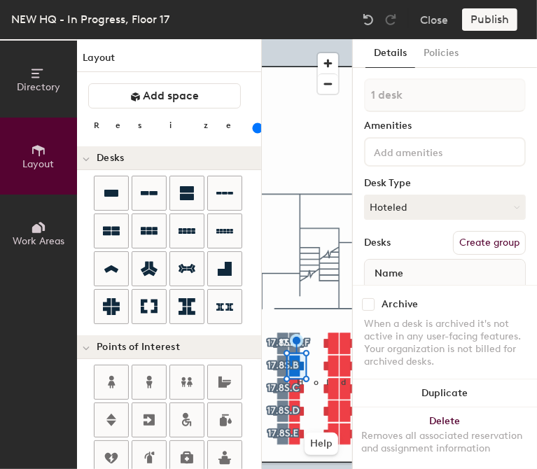
click at [454, 234] on button "Create group" at bounding box center [489, 243] width 73 height 24
type input "P"
type input "17.8S.G"
click at [453, 244] on button "Create group" at bounding box center [489, 243] width 73 height 24
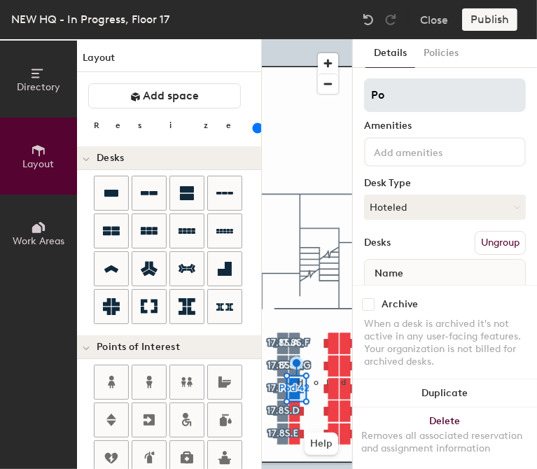
type input "P"
type input "17.8S.A"
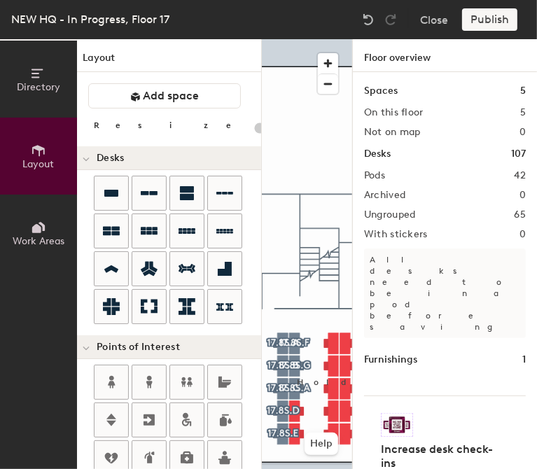
type input "140"
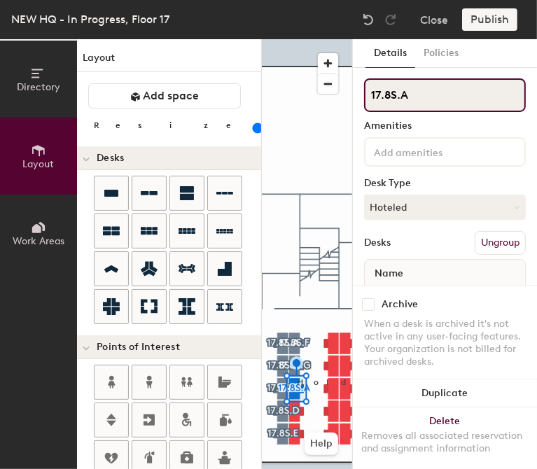
click at [450, 94] on input "17.8S.A" at bounding box center [445, 95] width 162 height 34
type input "17.8S.G"
drag, startPoint x: 450, startPoint y: 94, endPoint x: 424, endPoint y: 223, distance: 131.5
click at [424, 223] on div "17.8S.G Amenities Desk Type Hoteled Desks Ungroup Name Desk 1" at bounding box center [445, 201] width 162 height 247
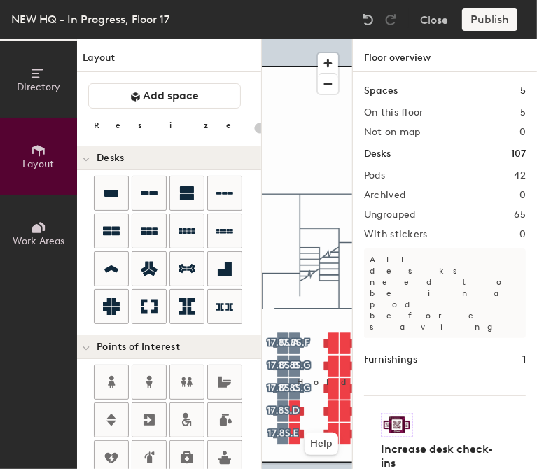
type input "140"
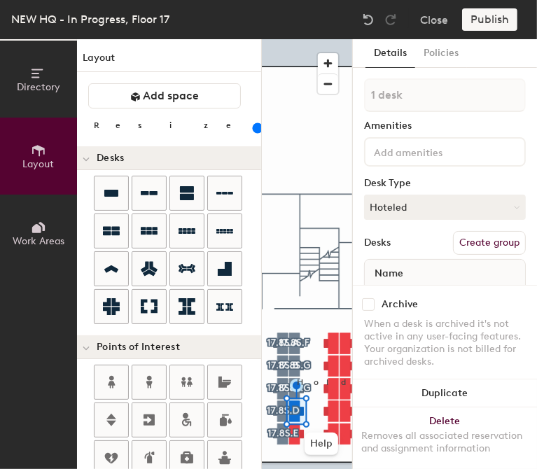
click at [459, 246] on button "Create group" at bounding box center [489, 243] width 73 height 24
type input "P"
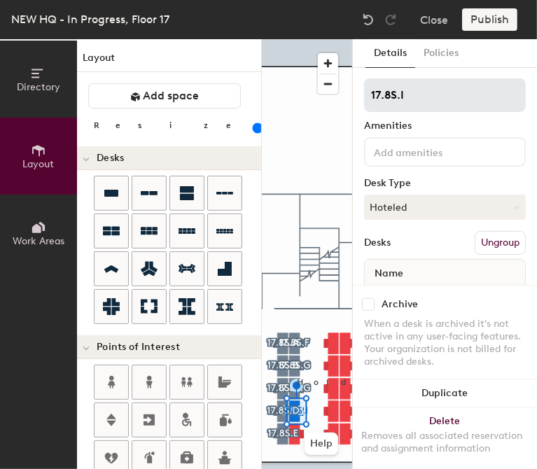
type input "17.8S.I"
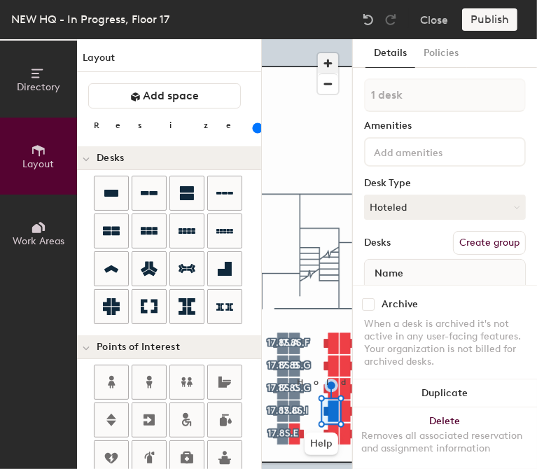
click at [322, 62] on span "button" at bounding box center [328, 63] width 20 height 20
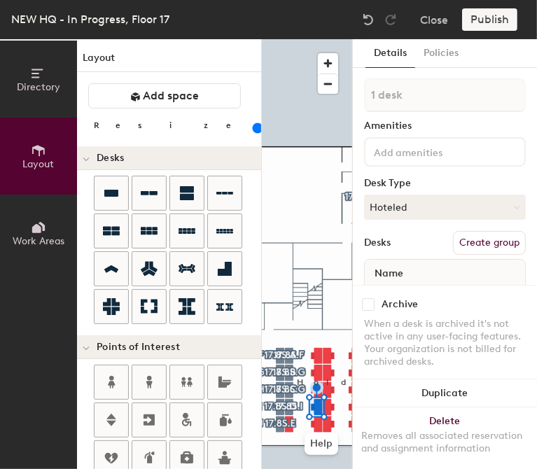
click at [463, 231] on button "Create group" at bounding box center [489, 243] width 73 height 24
click at [411, 117] on div "Pod 44 Amenities Desk Type Hoteled Desks Ungroup Name Desk 1" at bounding box center [445, 201] width 162 height 247
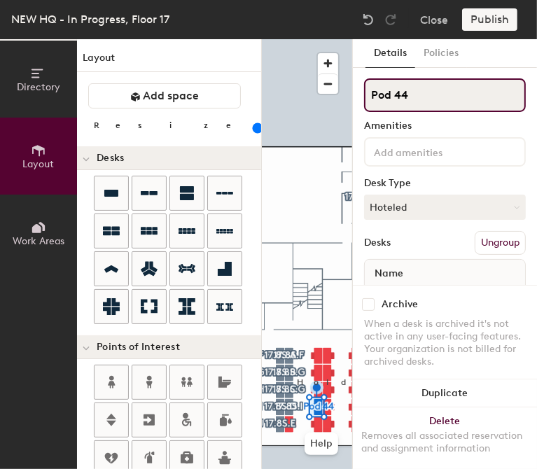
click at [413, 95] on input "Pod 44" at bounding box center [445, 95] width 162 height 34
type input "P"
type input "YEA"
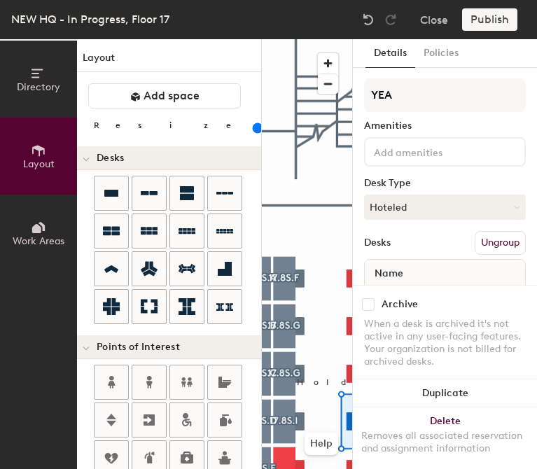
scroll to position [0, 114]
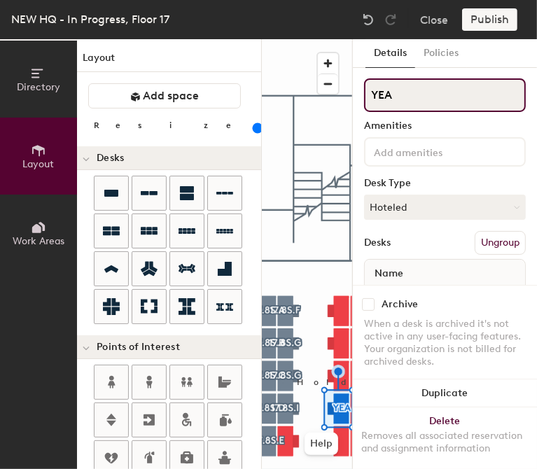
click at [407, 106] on input "YEA" at bounding box center [445, 95] width 162 height 34
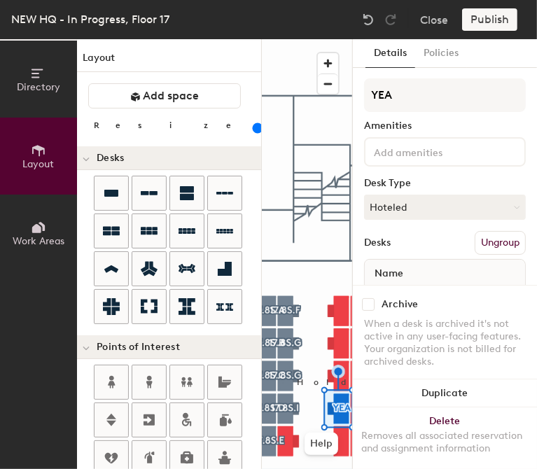
click at [491, 240] on button "Ungroup" at bounding box center [500, 243] width 51 height 24
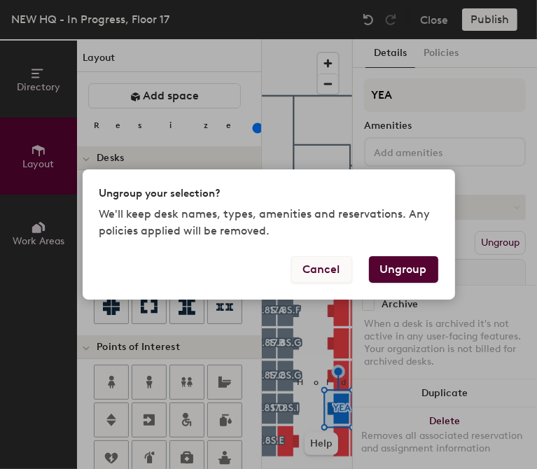
click at [318, 272] on button "Cancel" at bounding box center [321, 269] width 61 height 27
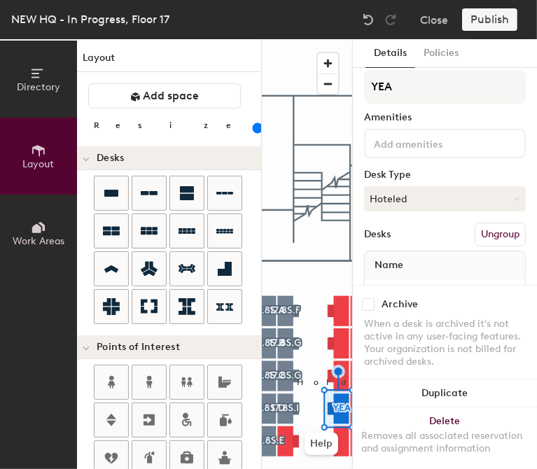
scroll to position [62, 0]
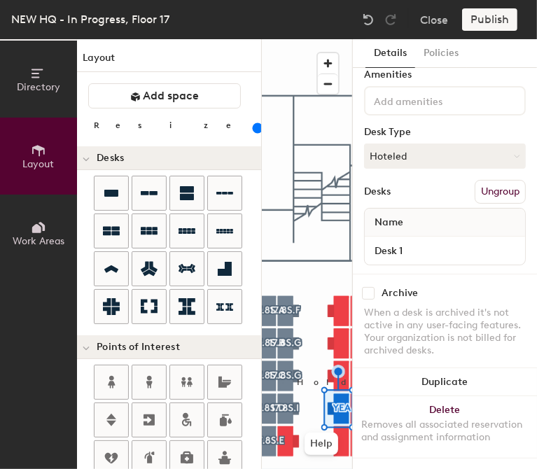
click at [485, 180] on button "Ungroup" at bounding box center [500, 192] width 51 height 24
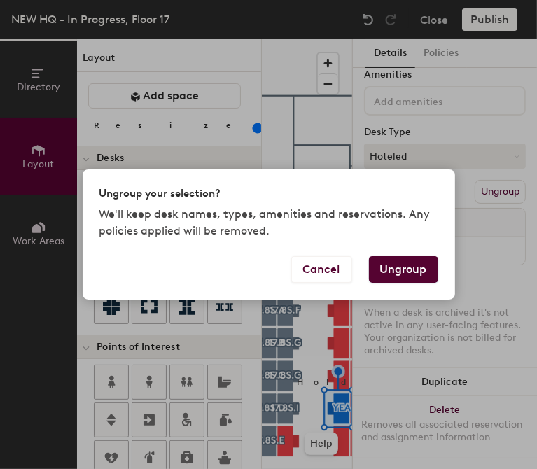
click at [373, 275] on button "Ungroup" at bounding box center [403, 269] width 69 height 27
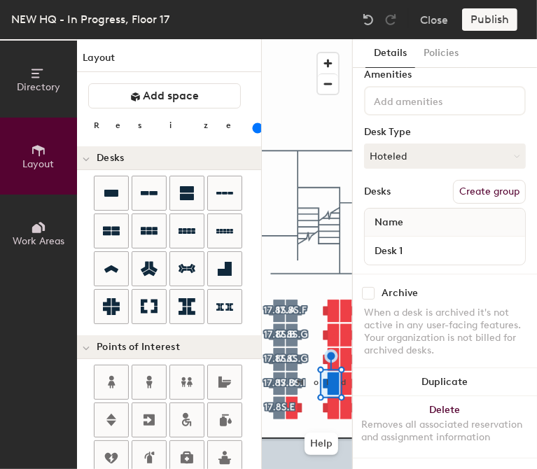
click at [261, 311] on div "Directory Layout Work Areas Layout Add space Resize Desks Points of Interest Fu…" at bounding box center [268, 254] width 537 height 430
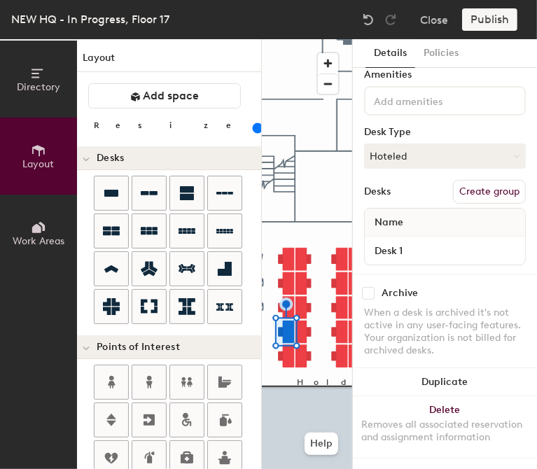
click at [361, 210] on div "Directory Layout Work Areas Layout Add space Resize Desks Points of Interest Fu…" at bounding box center [268, 254] width 537 height 430
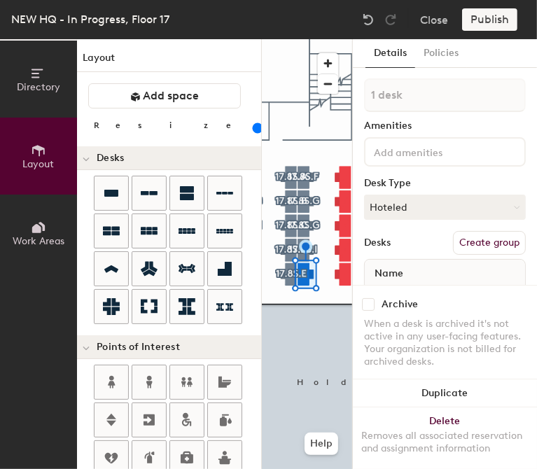
click at [318, 39] on div at bounding box center [307, 39] width 90 height 0
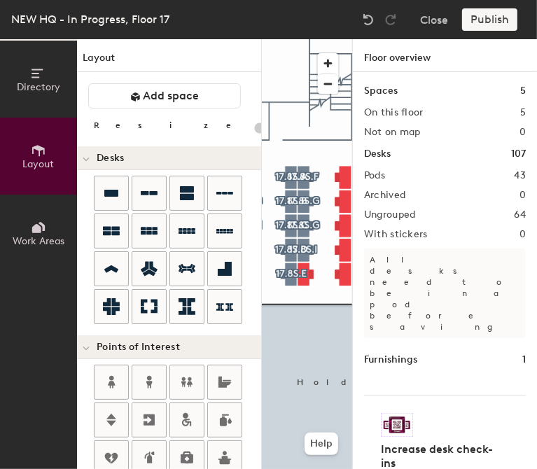
type input "140"
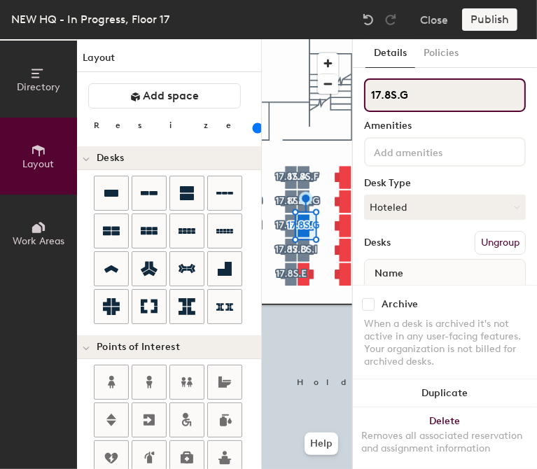
click at [415, 93] on input "17.8S.G" at bounding box center [445, 95] width 162 height 34
type input "17.8S.H"
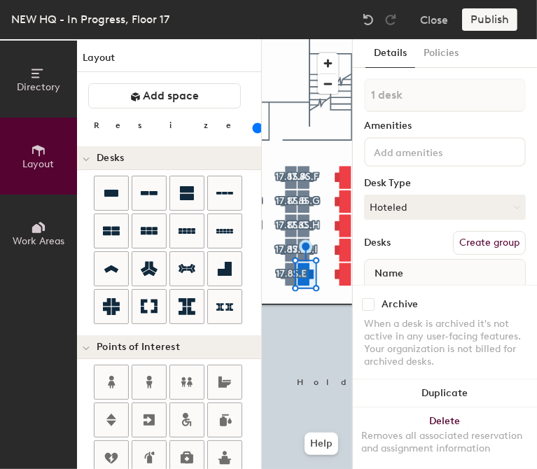
click at [457, 244] on button "Create group" at bounding box center [489, 243] width 73 height 24
type input "P"
type input "17.8[PERSON_NAME]"
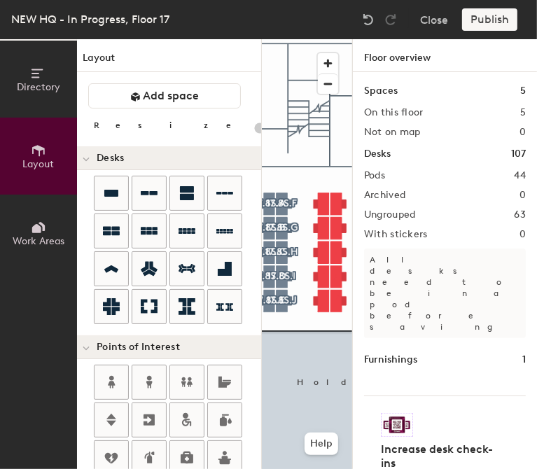
type input "140"
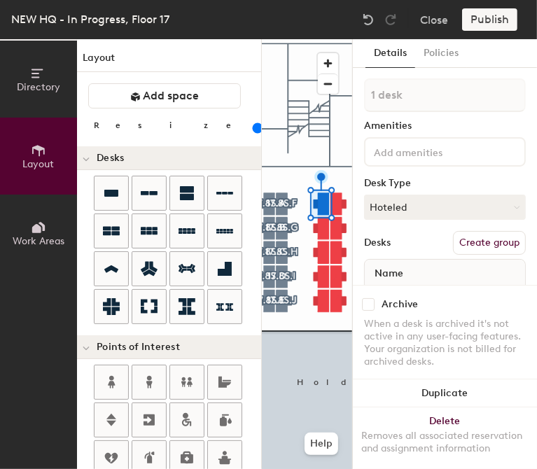
click at [490, 237] on button "Create group" at bounding box center [489, 243] width 73 height 24
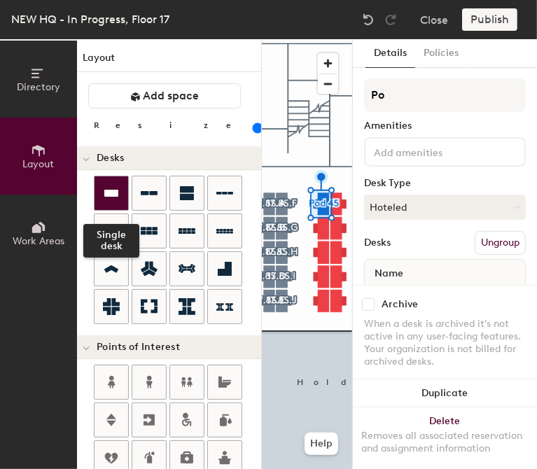
type input "P"
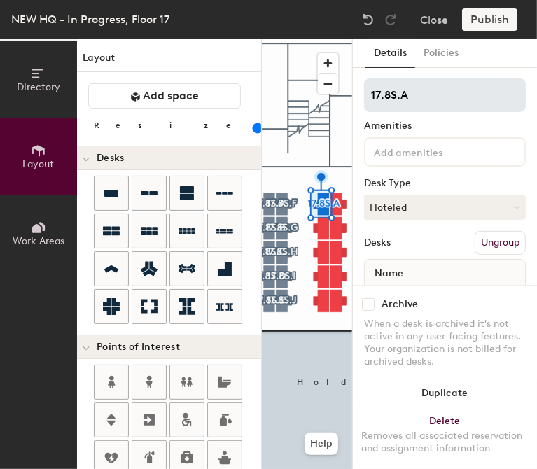
click at [388, 98] on input "17.8S.A" at bounding box center [445, 95] width 162 height 34
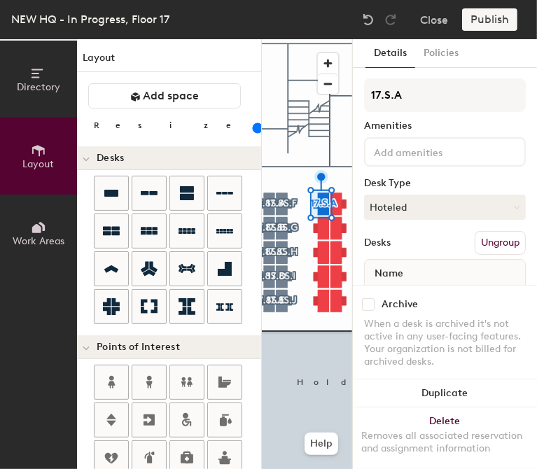
type input "17.9S.A"
click at [339, 102] on div "Directory Layout Work Areas Layout Add space Resize Desks Points of Interest Fu…" at bounding box center [268, 254] width 537 height 430
click at [469, 237] on button "Create group" at bounding box center [489, 243] width 73 height 24
type input "P"
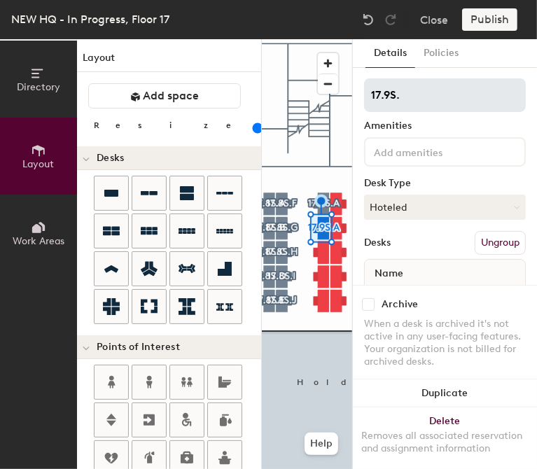
type input "17.9S.B"
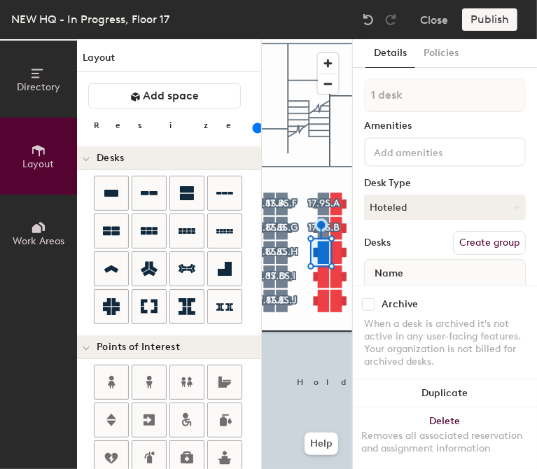
click at [469, 237] on button "Create group" at bounding box center [489, 243] width 73 height 24
type input "P"
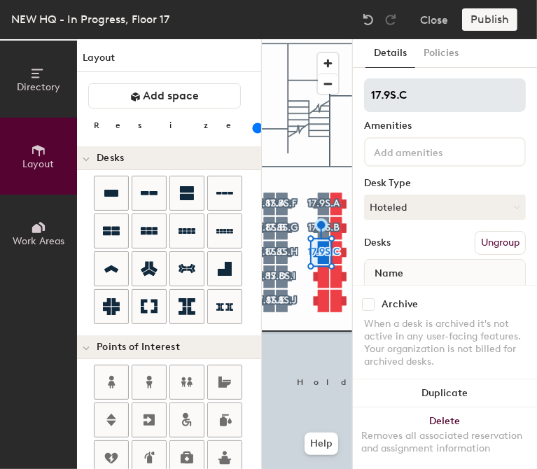
type input "17.9S.C"
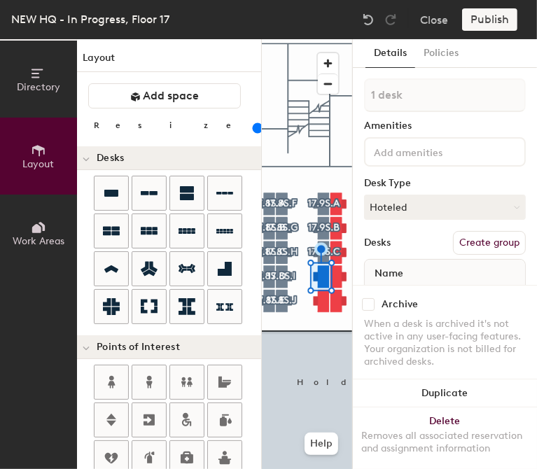
click at [486, 242] on button "Create group" at bounding box center [489, 243] width 73 height 24
type input "P"
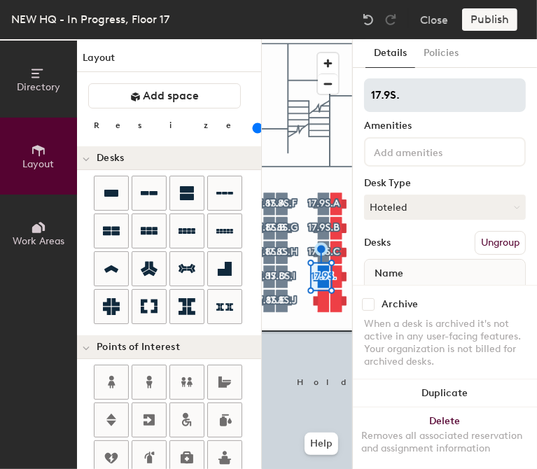
type input "17.9S.D"
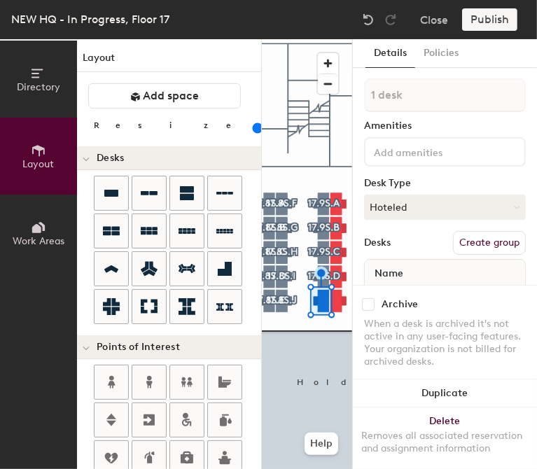
click at [468, 245] on button "Create group" at bounding box center [489, 243] width 73 height 24
type input "P"
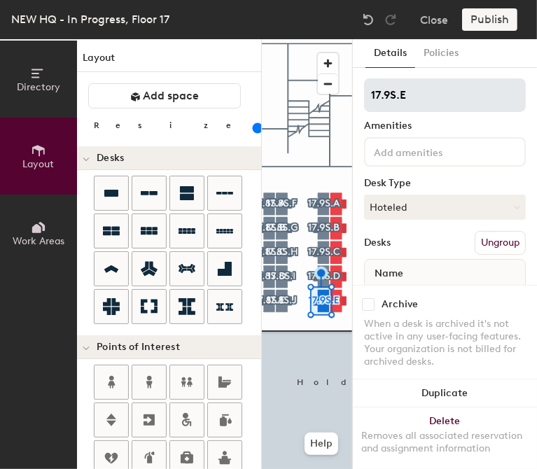
type input "17.9S.E"
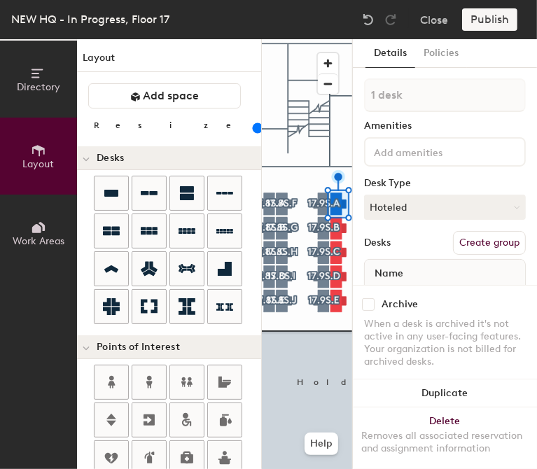
click at [491, 247] on button "Create group" at bounding box center [489, 243] width 73 height 24
type input "P"
type input "17.9S.F"
click at [477, 242] on button "Create group" at bounding box center [489, 243] width 73 height 24
type input "P"
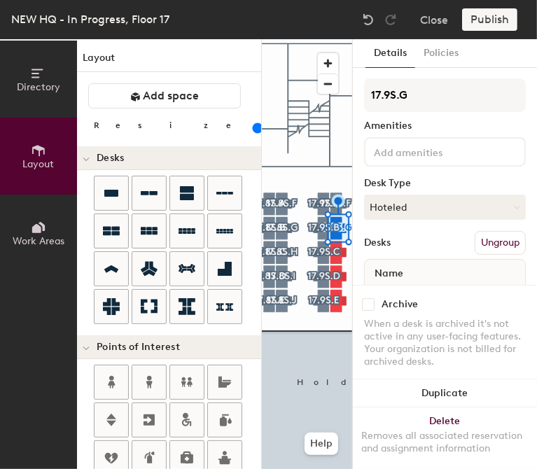
type input "17.9S.G"
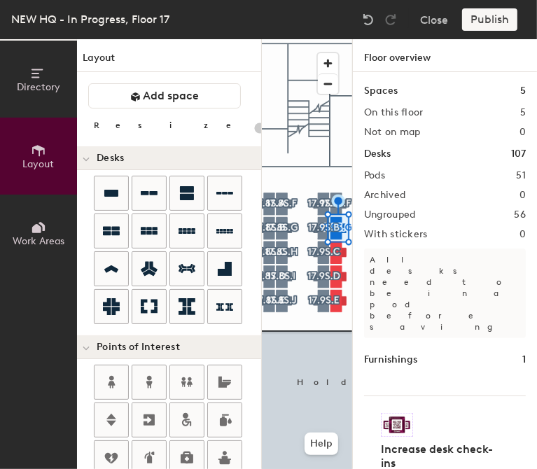
type input "140"
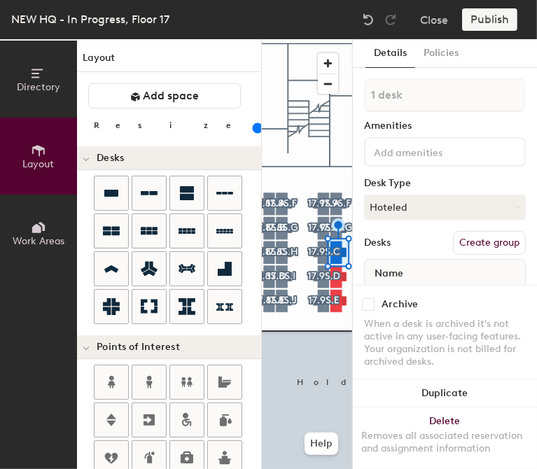
click at [471, 239] on button "Create group" at bounding box center [489, 243] width 73 height 24
type input "P"
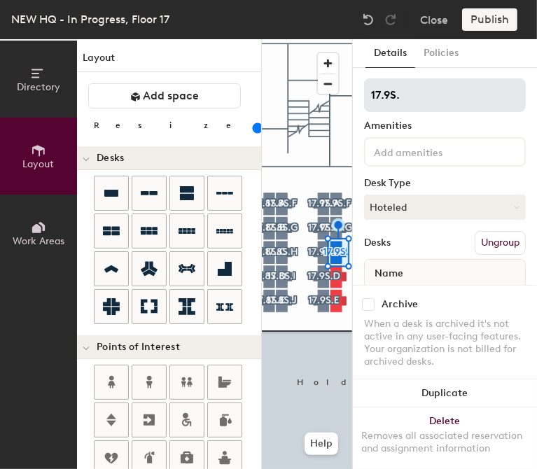
type input "17.9S.H"
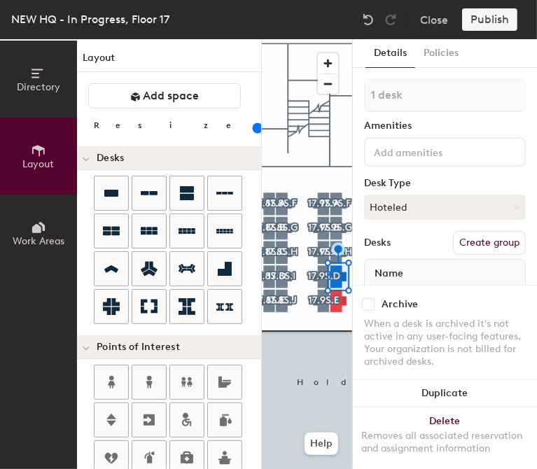
click at [472, 239] on button "Create group" at bounding box center [489, 243] width 73 height 24
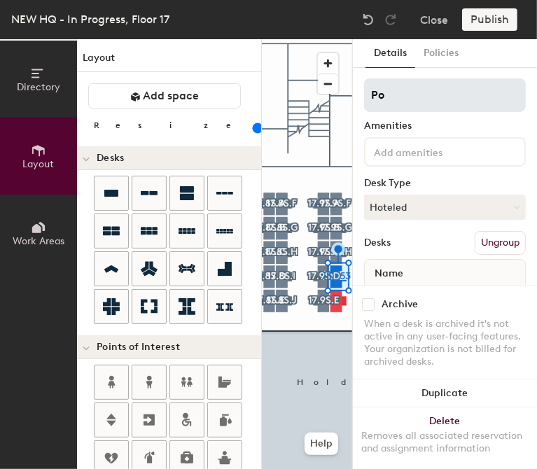
type input "P"
click at [425, 90] on input at bounding box center [445, 95] width 162 height 34
type input "17.9S.I"
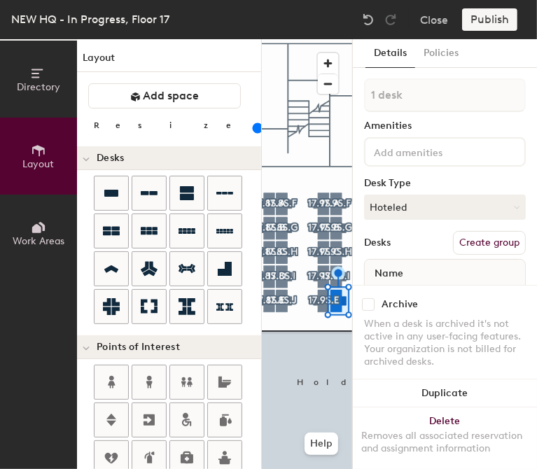
click at [471, 241] on button "Create group" at bounding box center [489, 243] width 73 height 24
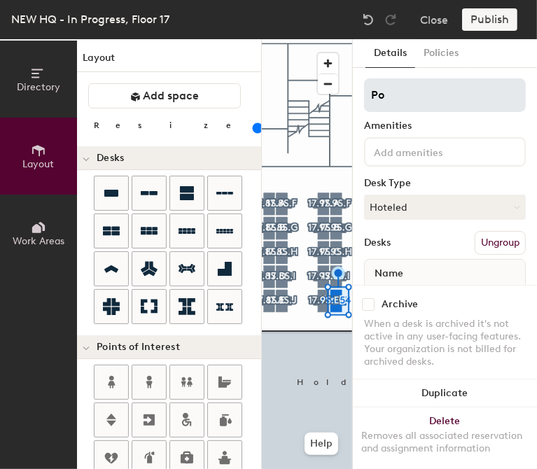
type input "P"
type input "17.9S.J"
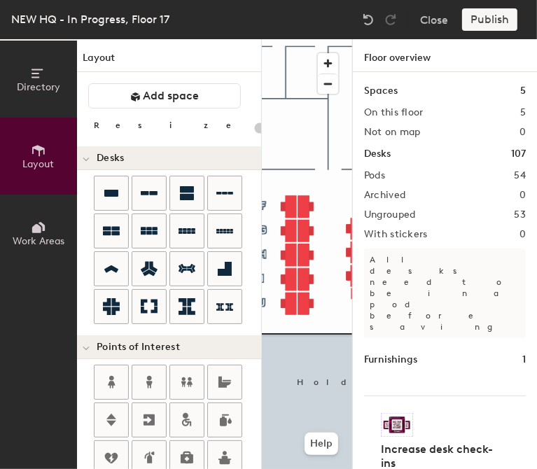
type input "140"
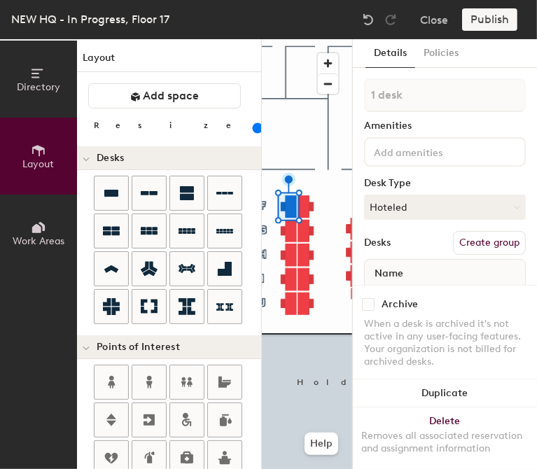
click at [463, 239] on button "Create group" at bounding box center [489, 243] width 73 height 24
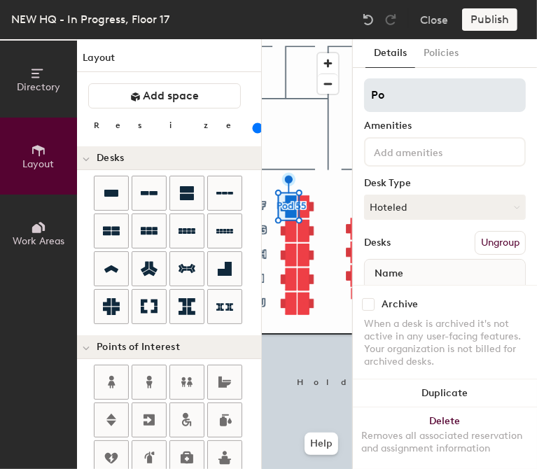
type input "P"
click at [387, 94] on input "17.9S.A" at bounding box center [445, 95] width 162 height 34
click at [392, 93] on input "17.9S.A" at bounding box center [445, 95] width 162 height 34
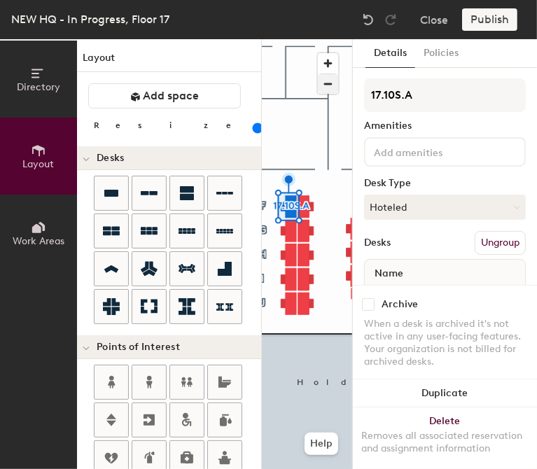
drag, startPoint x: 436, startPoint y: 99, endPoint x: 336, endPoint y: 88, distance: 101.5
click at [336, 88] on div "Directory Layout Work Areas Layout Add space Resize Desks Points of Interest Fu…" at bounding box center [268, 254] width 537 height 430
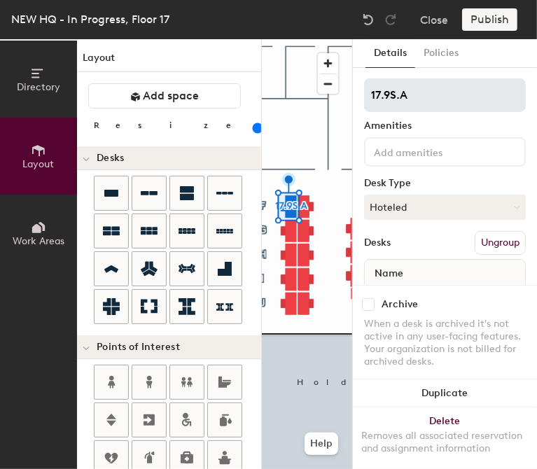
click at [389, 97] on input "17.9S.A" at bounding box center [445, 95] width 162 height 34
type input "17.10S.A"
drag, startPoint x: 424, startPoint y: 92, endPoint x: 370, endPoint y: 93, distance: 54.0
click at [370, 93] on input "17.10S.A" at bounding box center [445, 95] width 162 height 34
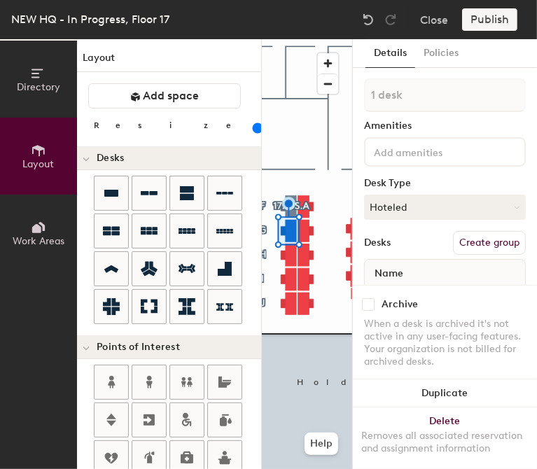
click at [460, 242] on button "Create group" at bounding box center [489, 243] width 73 height 24
type input "P"
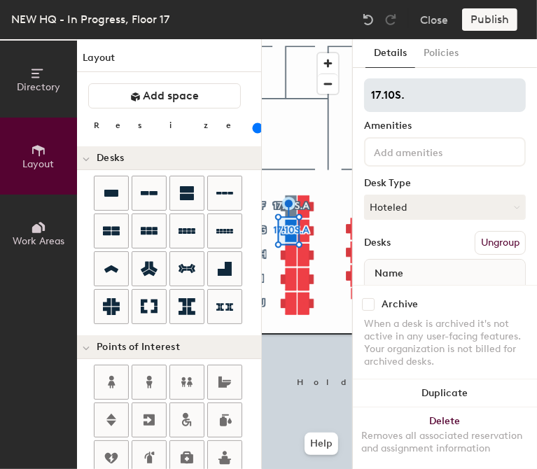
type input "17.10S.B"
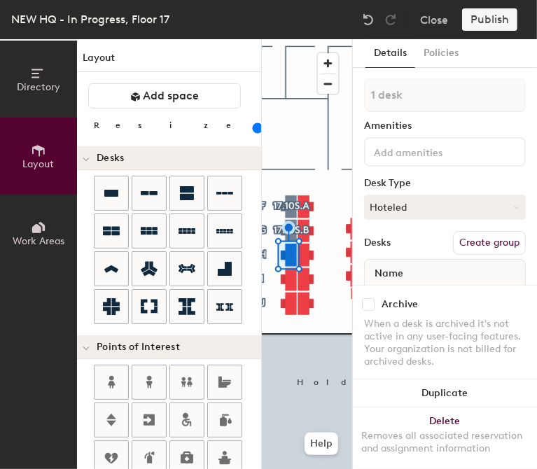
click at [473, 234] on button "Create group" at bounding box center [489, 243] width 73 height 24
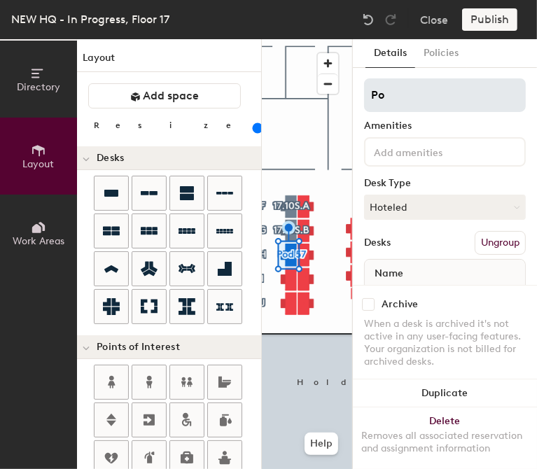
type input "P"
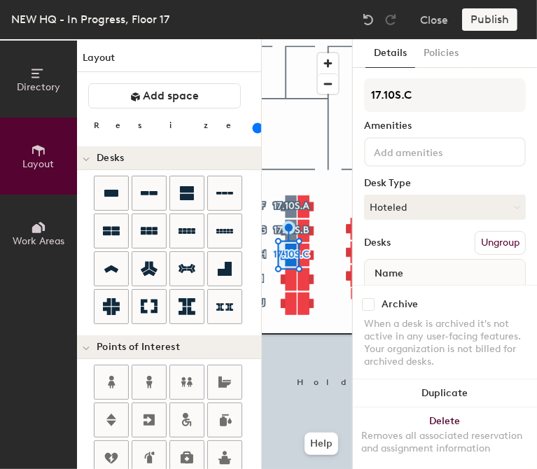
type input "17.10S.C"
click at [479, 234] on button "Create group" at bounding box center [489, 243] width 73 height 24
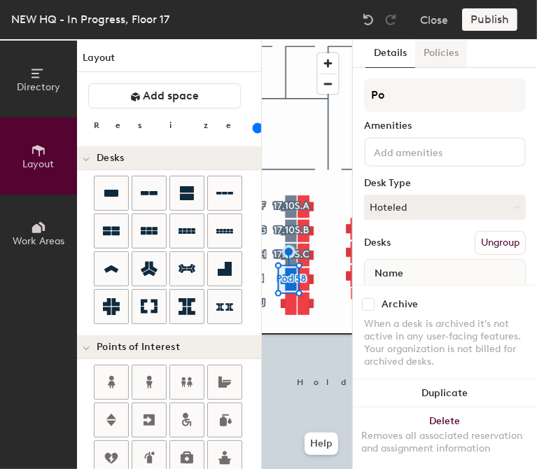
type input "P"
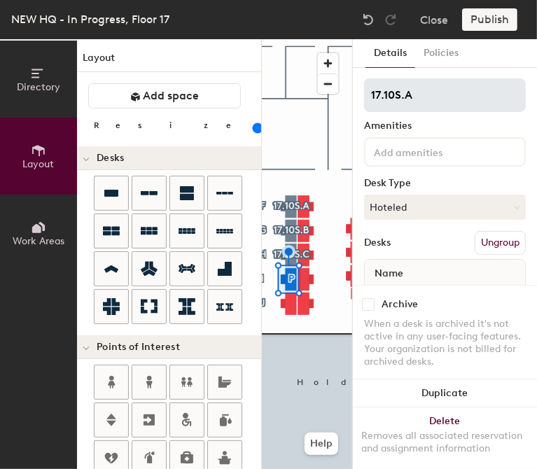
type input "17.10S.A"
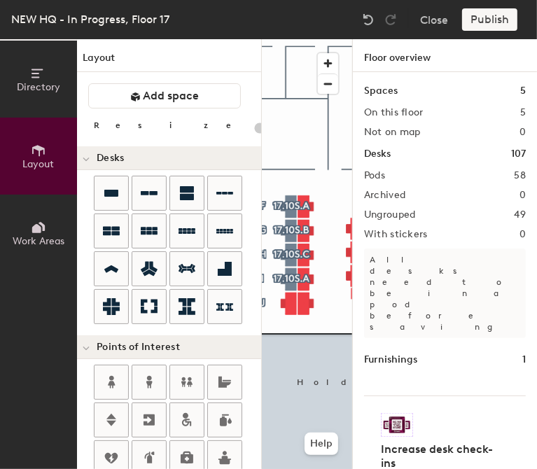
type input "140"
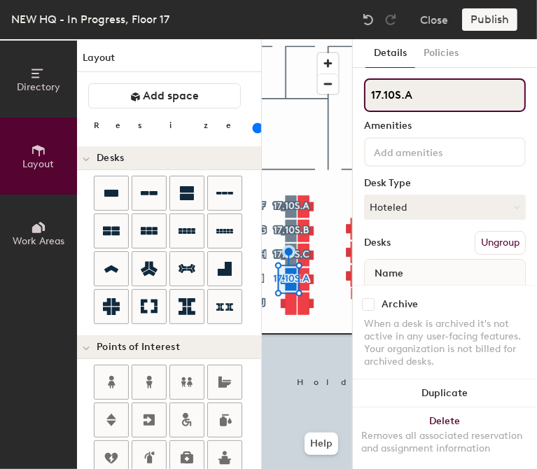
click at [431, 89] on input "17.10S.A" at bounding box center [445, 95] width 162 height 34
type input "17.10S.D"
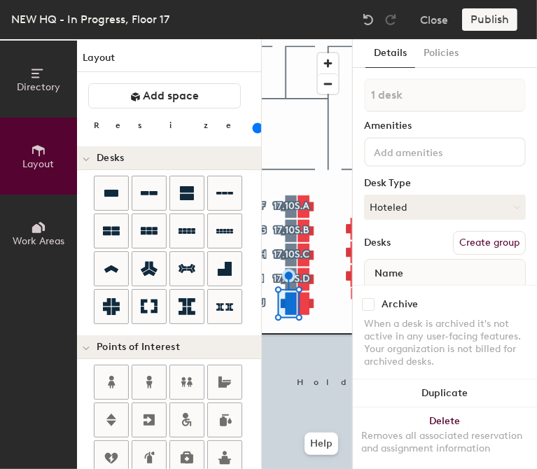
click at [467, 242] on button "Create group" at bounding box center [489, 243] width 73 height 24
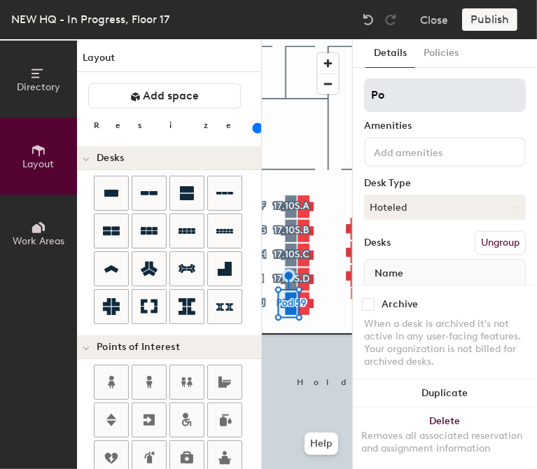
type input "P"
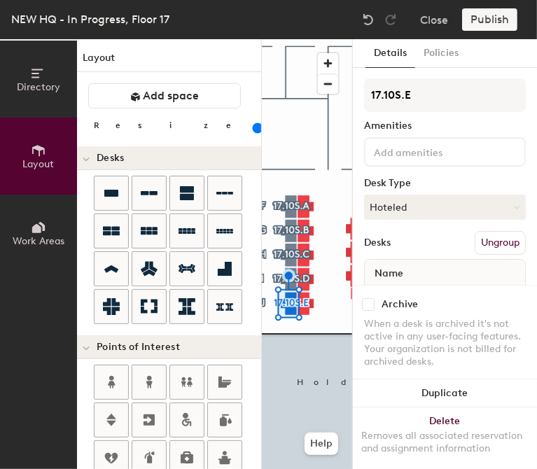
type input "17.10S.E"
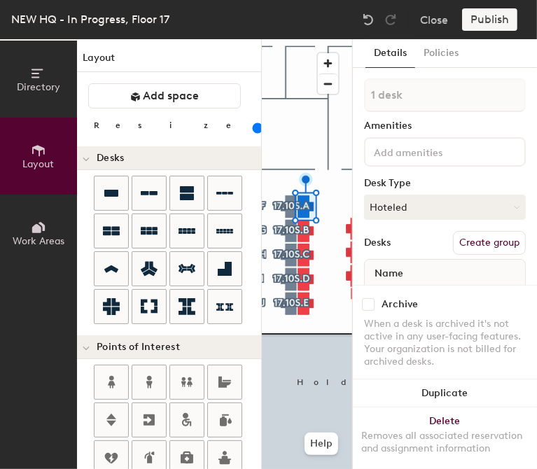
click at [481, 240] on button "Create group" at bounding box center [489, 243] width 73 height 24
type input "P"
type input "17.10S.E"
click at [464, 240] on button "Create group" at bounding box center [489, 243] width 73 height 24
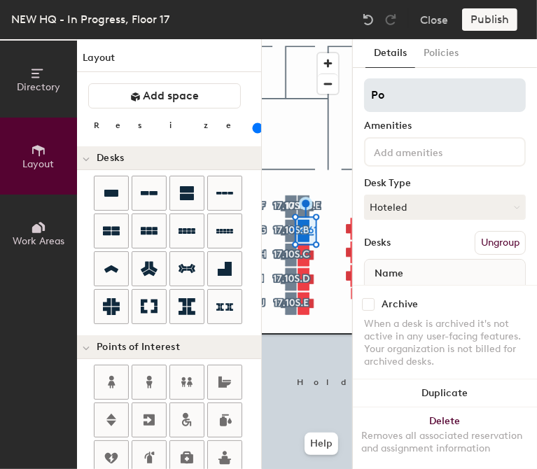
type input "P"
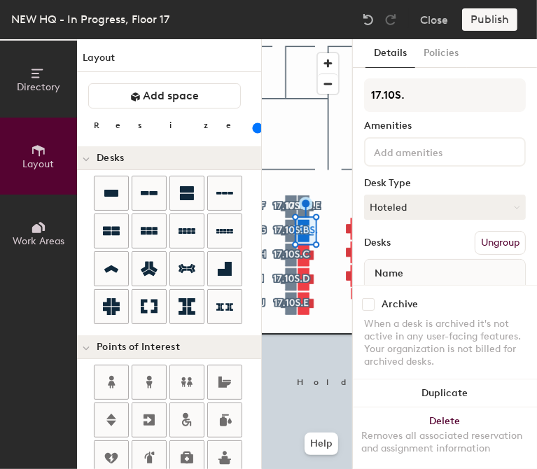
type input "17.10S.F"
click at [473, 244] on button "Create group" at bounding box center [489, 243] width 73 height 24
type input "P"
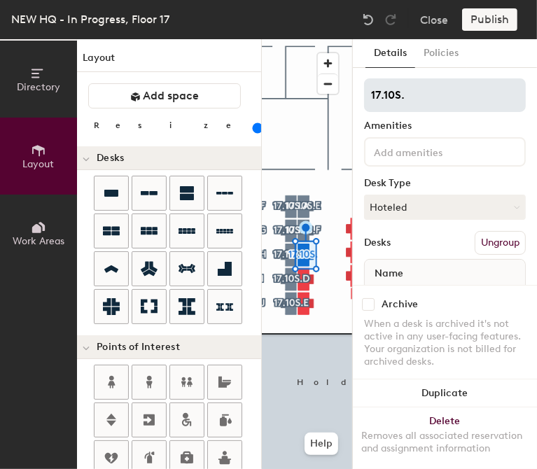
type input "17.10S.G"
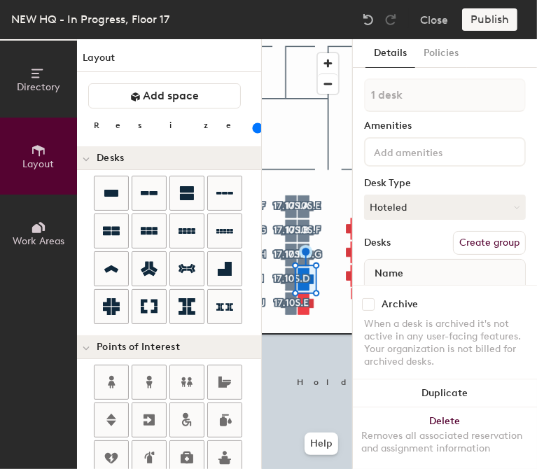
click at [468, 245] on button "Create group" at bounding box center [489, 243] width 73 height 24
type input "P"
type input "17.10S.H"
click at [465, 242] on button "Create group" at bounding box center [489, 243] width 73 height 24
type input "P"
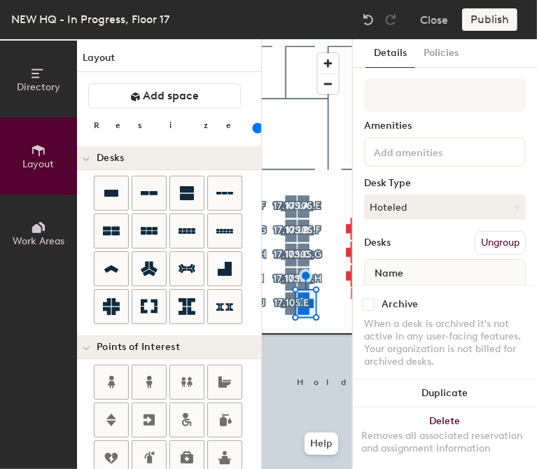
drag, startPoint x: 401, startPoint y: 98, endPoint x: 460, endPoint y: 130, distance: 67.1
click at [460, 130] on div "Amenities" at bounding box center [445, 125] width 162 height 11
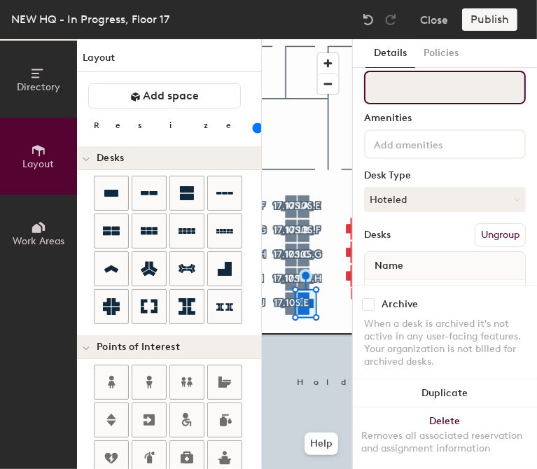
click at [443, 100] on input at bounding box center [445, 88] width 162 height 34
paste input "17.10S.A"
type input "17.10S.I"
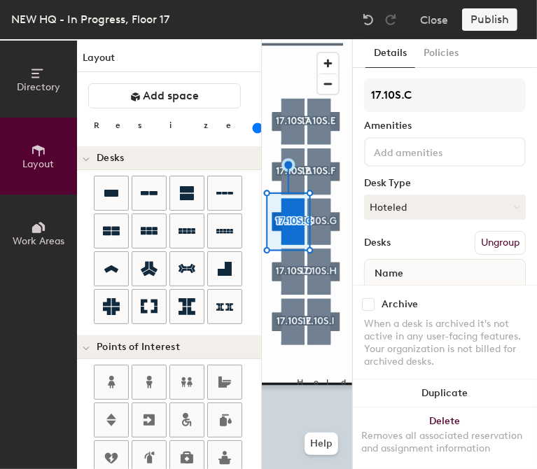
click at [294, 39] on div at bounding box center [307, 39] width 90 height 0
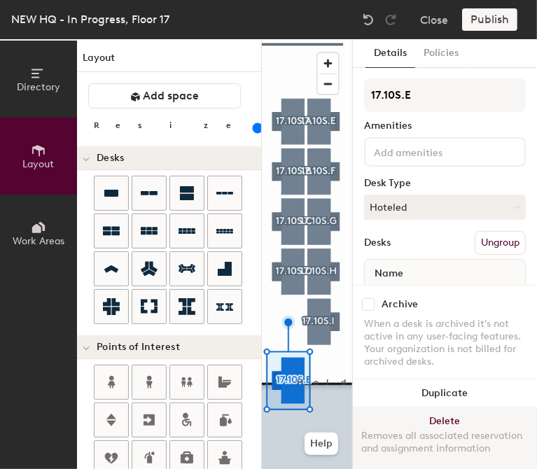
click at [422, 408] on button "Delete Removes all associated reservation and assignment information" at bounding box center [445, 439] width 184 height 62
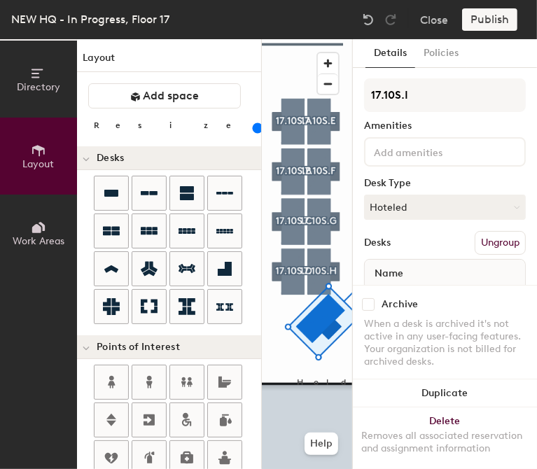
click at [353, 354] on div "Directory Layout Work Areas Layout Add space Resize Desks Points of Interest Fu…" at bounding box center [268, 254] width 537 height 430
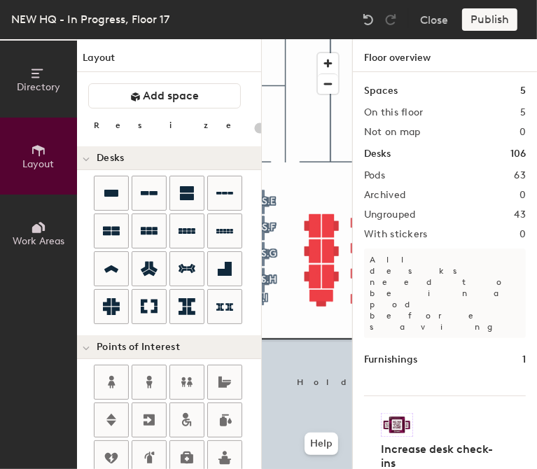
type input "140"
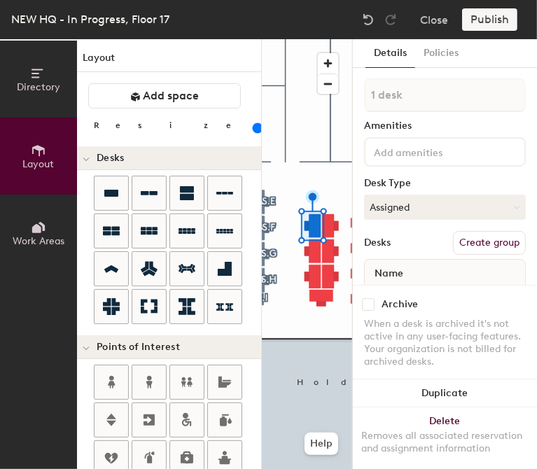
click at [472, 238] on button "Create group" at bounding box center [489, 243] width 73 height 24
type input "P"
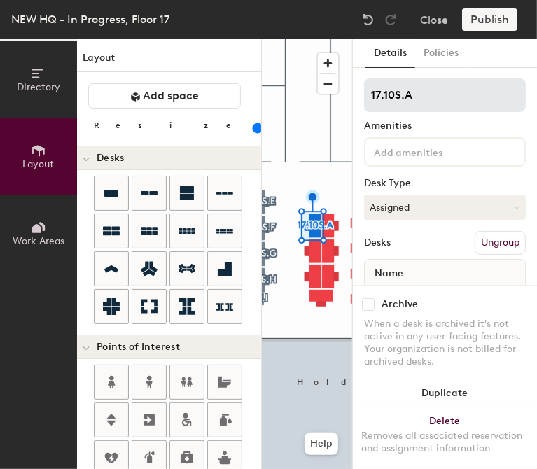
click at [393, 95] on input "17.10S.A" at bounding box center [445, 95] width 162 height 34
click at [402, 93] on input "17.11S.A" at bounding box center [445, 95] width 162 height 34
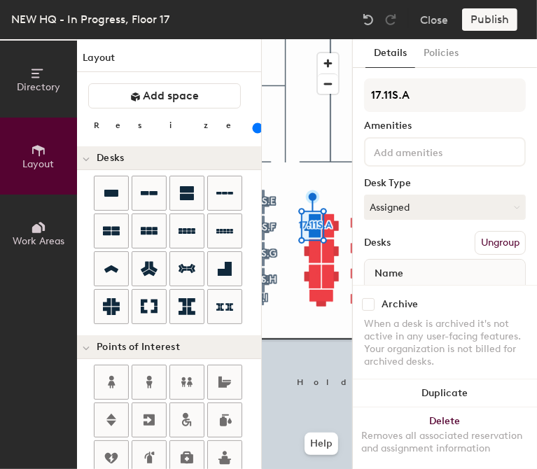
click at [350, 102] on div "Directory Layout Work Areas Layout Add space Resize Desks Points of Interest Fu…" at bounding box center [268, 254] width 537 height 430
type input "17.11S.A"
click at [389, 212] on button "Assigned" at bounding box center [445, 207] width 162 height 25
click at [388, 284] on div "Hoteled" at bounding box center [435, 292] width 140 height 21
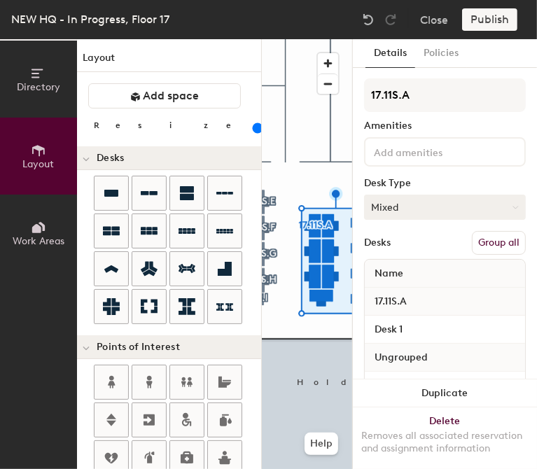
click at [436, 211] on button "Mixed" at bounding box center [445, 207] width 162 height 25
click at [400, 291] on div "Hoteled" at bounding box center [435, 292] width 140 height 21
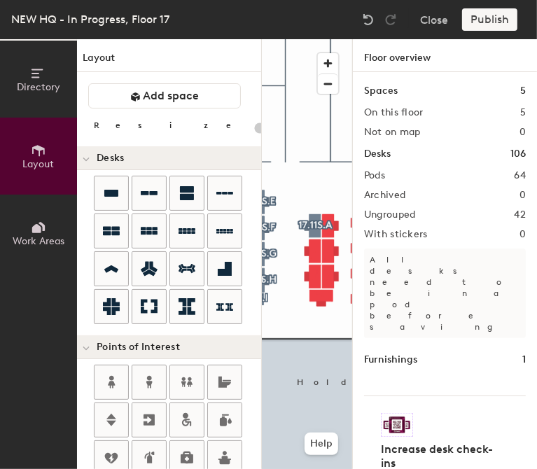
type input "140"
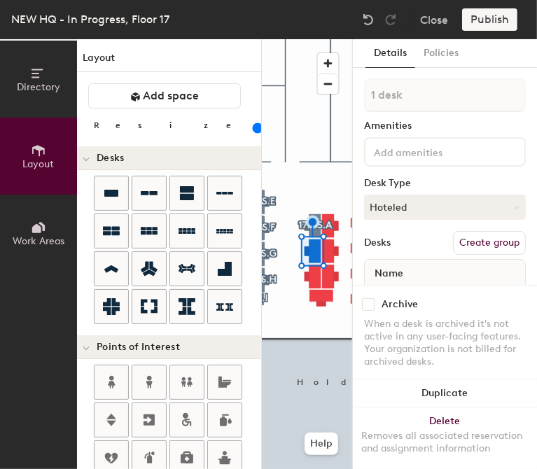
click at [470, 243] on button "Create group" at bounding box center [489, 243] width 73 height 24
type input "P"
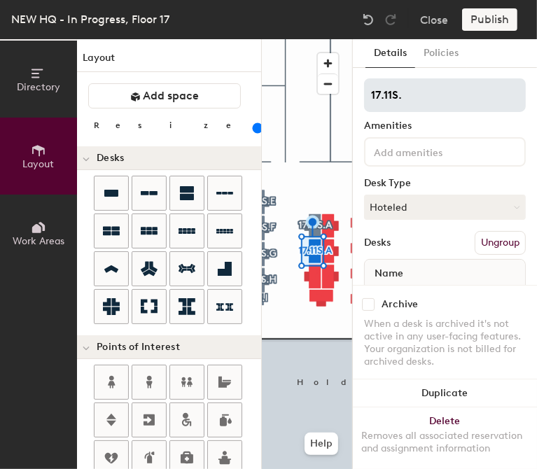
type input "17.11S.B"
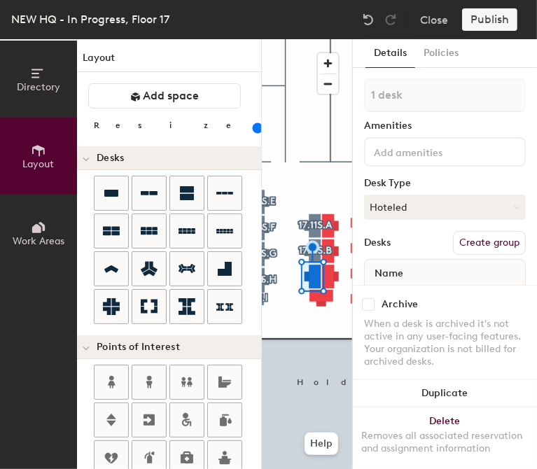
click at [455, 244] on button "Create group" at bounding box center [489, 243] width 73 height 24
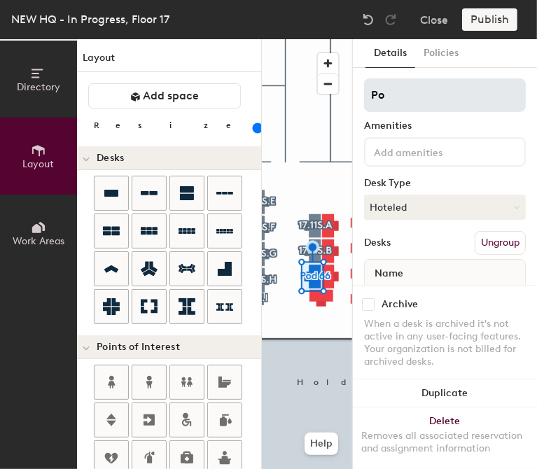
type input "P"
type input "17.11S.C"
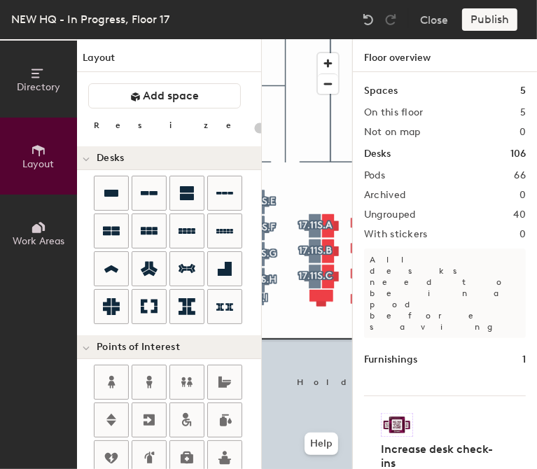
type input "140"
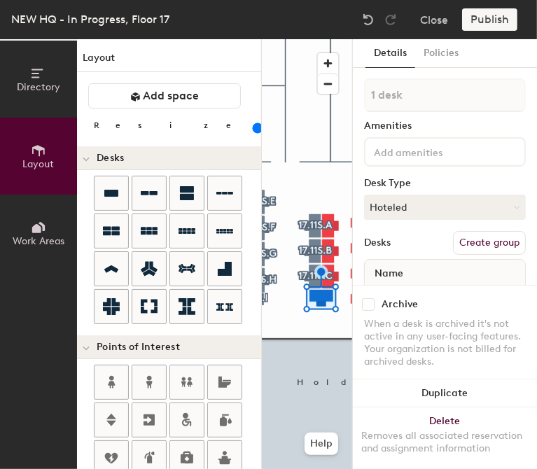
click at [464, 241] on button "Create group" at bounding box center [489, 243] width 73 height 24
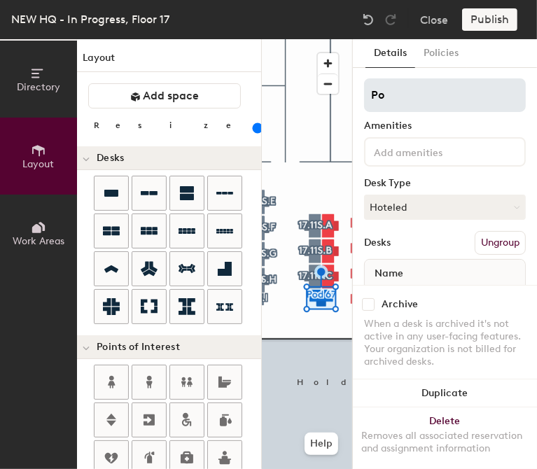
type input "P"
type input "17.11S.A"
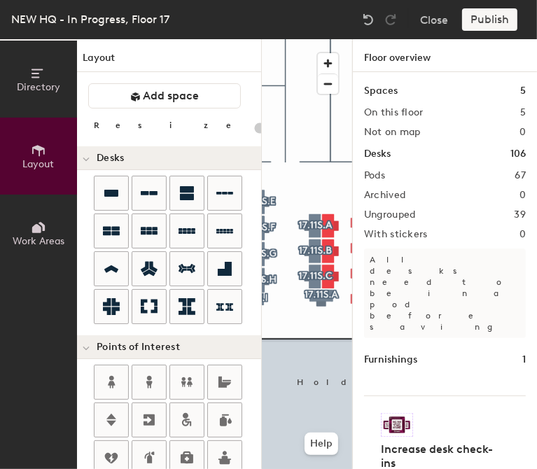
type input "140"
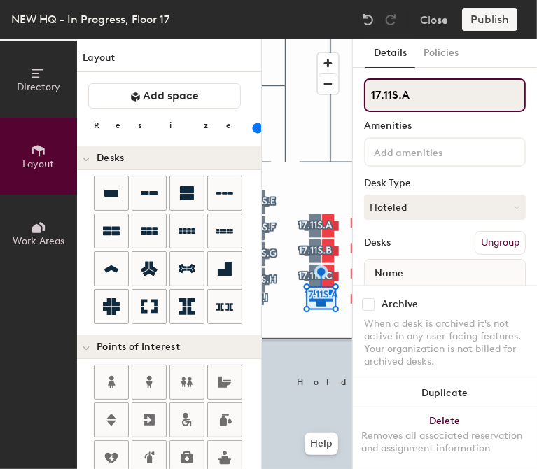
click at [434, 98] on input "17.11S.A" at bounding box center [445, 95] width 162 height 34
type input "17.11S.G"
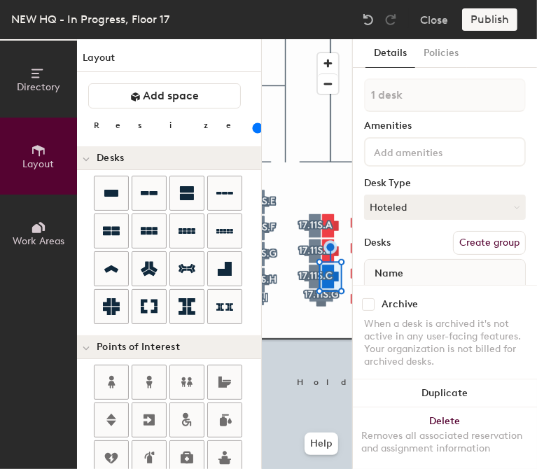
click at [487, 244] on button "Create group" at bounding box center [489, 243] width 73 height 24
type input "P"
type input "17.11S.F"
click at [506, 167] on div "Directory Layout Work Areas Layout Add space Resize Desks Points of Interest Fu…" at bounding box center [268, 254] width 537 height 430
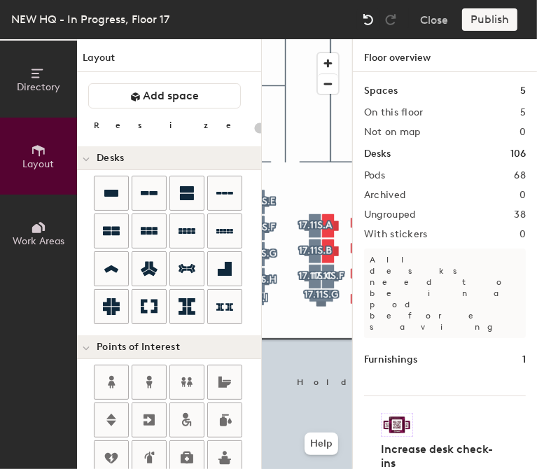
click at [365, 25] on img at bounding box center [368, 20] width 14 height 14
type input "140"
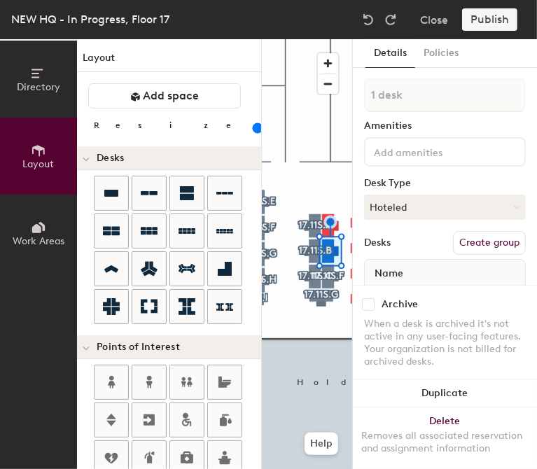
click at [478, 249] on button "Create group" at bounding box center [489, 243] width 73 height 24
type input "P"
type input "17.11S.E"
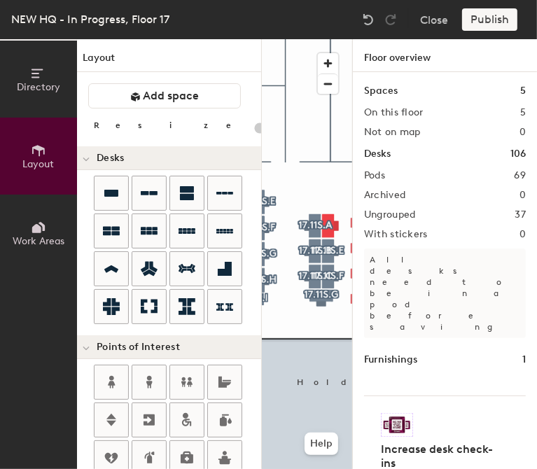
type input "140"
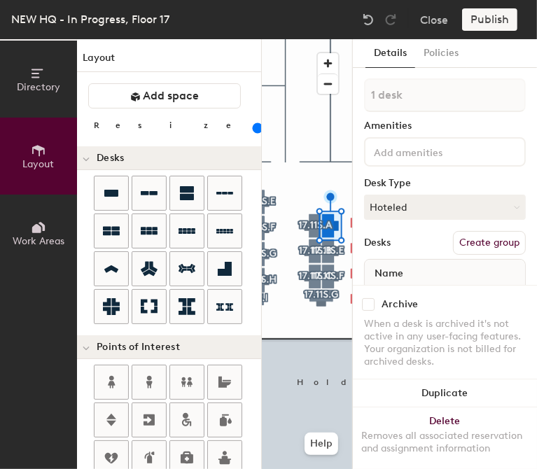
click at [470, 241] on button "Create group" at bounding box center [489, 243] width 73 height 24
type input "P"
type input "17.11S.D"
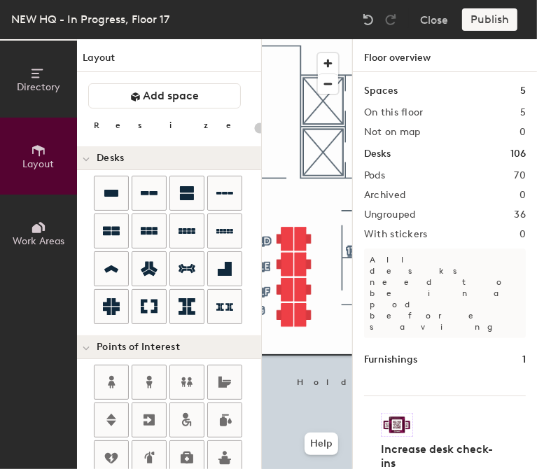
type input "140"
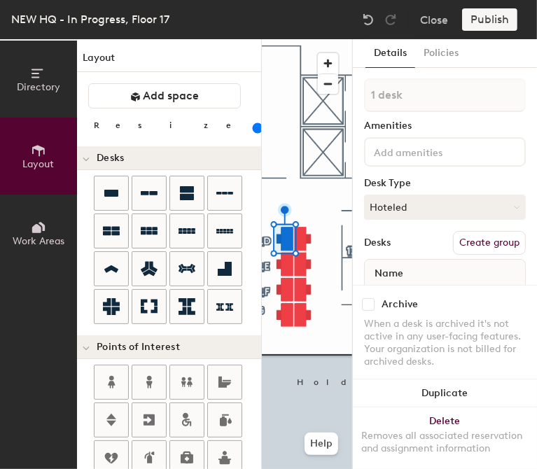
click at [470, 242] on button "Create group" at bounding box center [489, 243] width 73 height 24
type input "P"
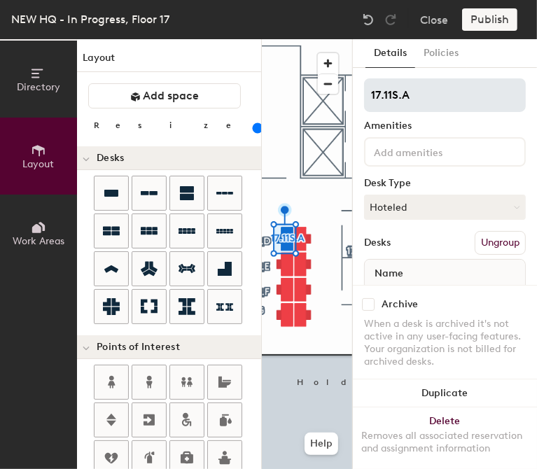
click at [391, 91] on input "17.11S.A" at bounding box center [445, 95] width 162 height 34
type input "17.12S.A"
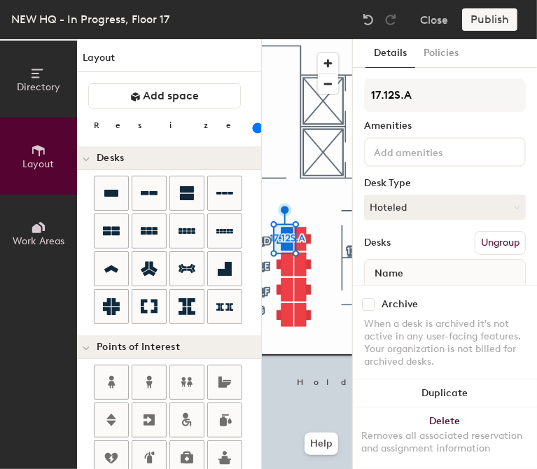
drag, startPoint x: 456, startPoint y: 104, endPoint x: 364, endPoint y: 112, distance: 92.1
click at [364, 112] on div "17.12S.A Amenities Desk Type Hoteled Desks Ungroup Name Desk 1" at bounding box center [445, 201] width 162 height 247
click at [480, 248] on button "Create group" at bounding box center [489, 243] width 73 height 24
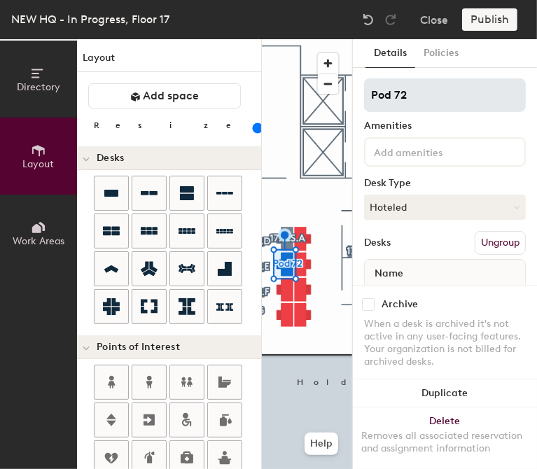
click at [429, 107] on input "Pod 72" at bounding box center [445, 95] width 162 height 34
type input "P"
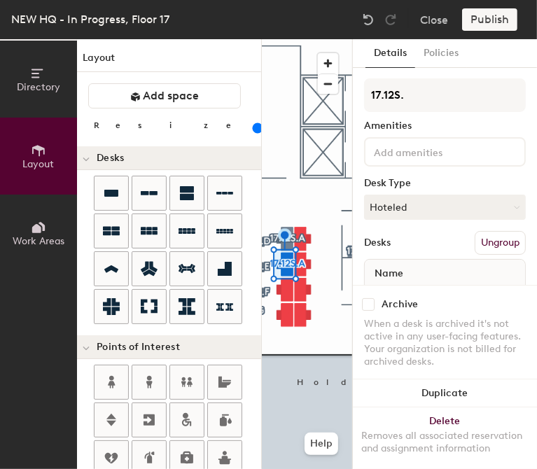
type input "17.12S.B"
click at [468, 240] on button "Create group" at bounding box center [489, 243] width 73 height 24
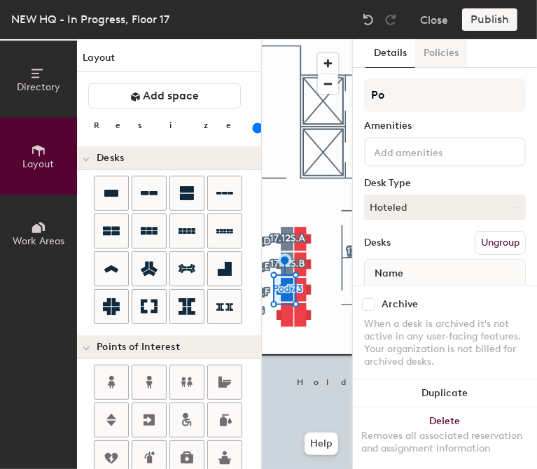
type input "P"
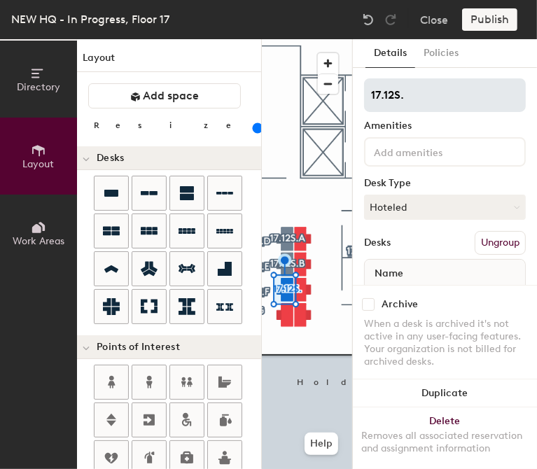
type input "17.12S.C"
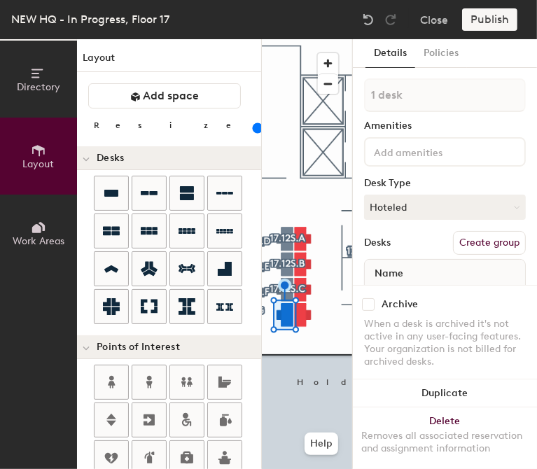
click at [483, 235] on button "Create group" at bounding box center [489, 243] width 73 height 24
type input "P"
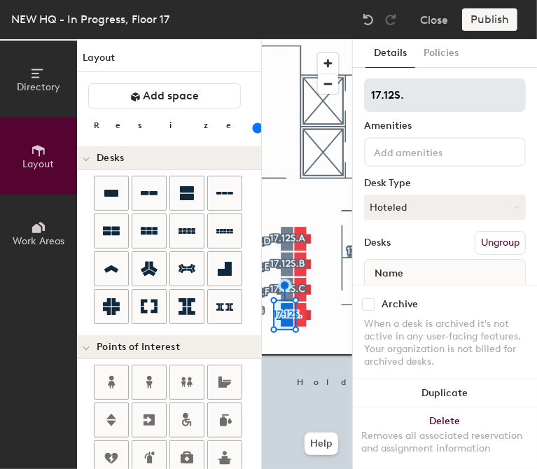
type input "17.12S.D"
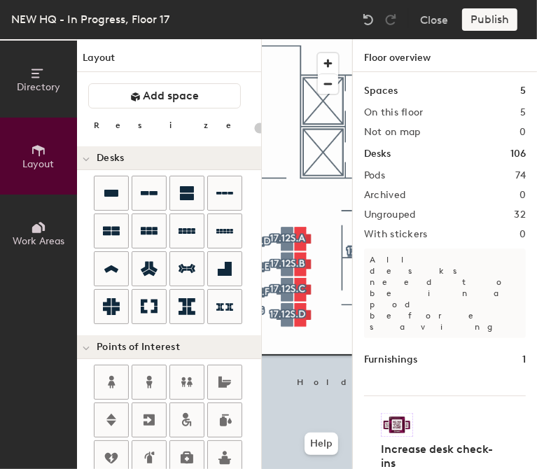
type input "140"
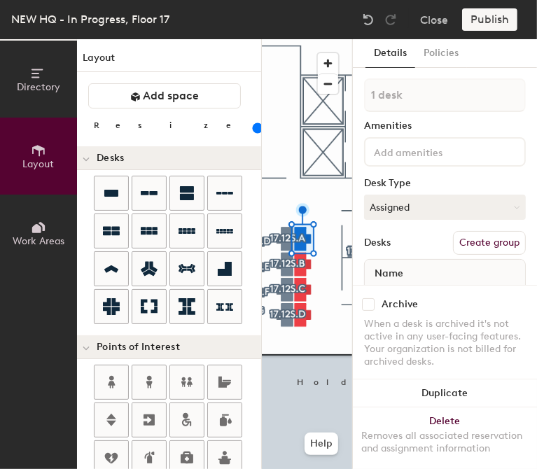
click at [453, 244] on button "Create group" at bounding box center [489, 243] width 73 height 24
type input "P"
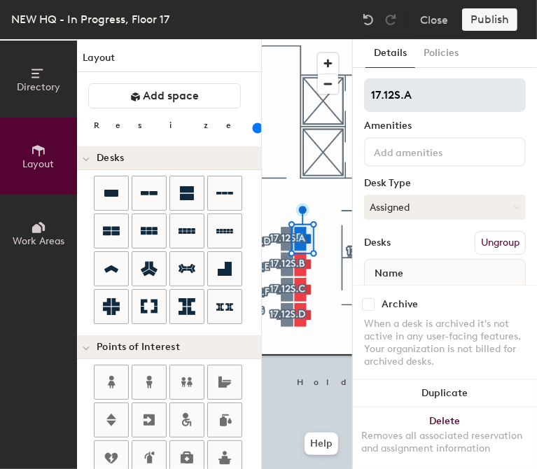
type input "17.12S.A"
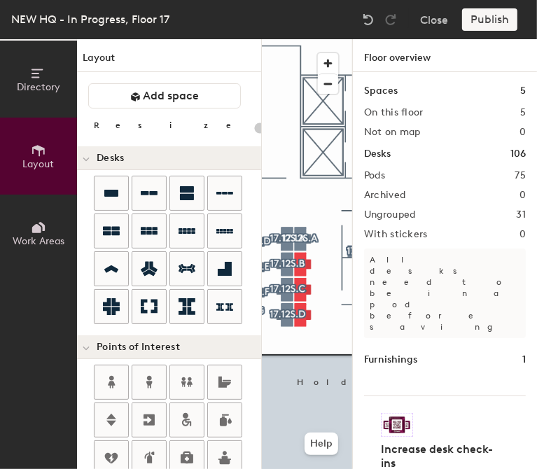
type input "140"
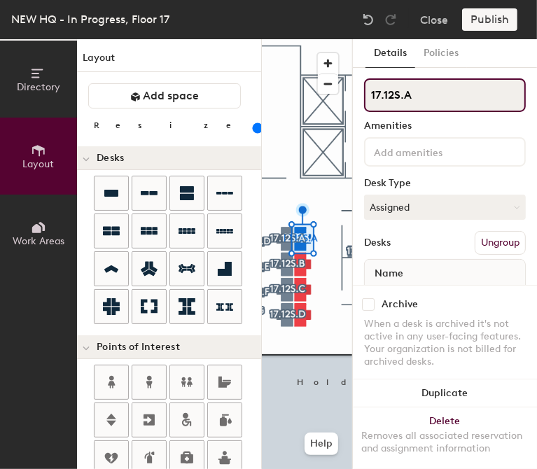
click at [434, 99] on input "17.12S.A" at bounding box center [445, 95] width 162 height 34
type input "17.12S.E"
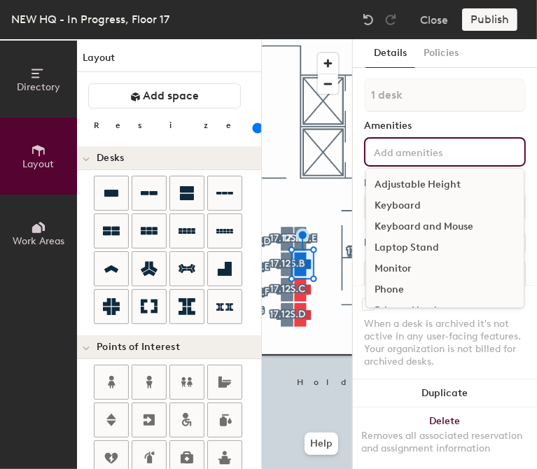
click at [437, 139] on div "Adjustable Height Keyboard Keyboard and Mouse Laptop Stand Monitor Phone Privac…" at bounding box center [445, 151] width 162 height 29
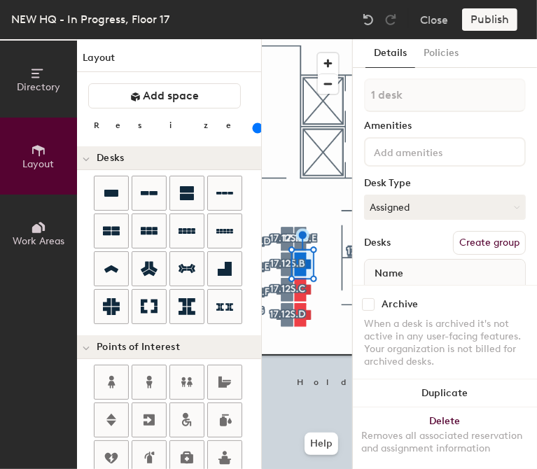
click at [399, 336] on div "When a desk is archived it's not active in any user-facing features. Your organ…" at bounding box center [445, 343] width 162 height 50
click at [432, 206] on button "Assigned" at bounding box center [445, 207] width 162 height 25
click at [419, 291] on div "Hoteled" at bounding box center [435, 292] width 140 height 21
click at [374, 213] on button "Assigned" at bounding box center [445, 207] width 162 height 25
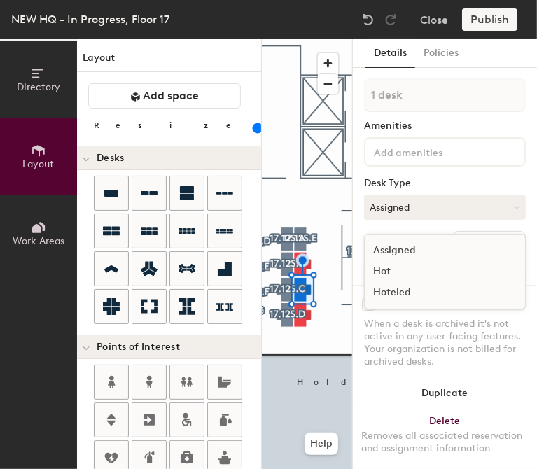
click at [382, 289] on div "Hoteled" at bounding box center [435, 292] width 140 height 21
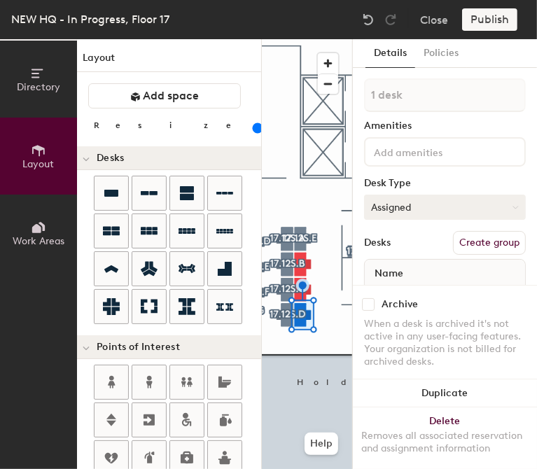
click at [375, 216] on button "Assigned" at bounding box center [445, 207] width 162 height 25
click at [387, 289] on div "Hoteled" at bounding box center [435, 292] width 140 height 21
click at [465, 236] on button "Create group" at bounding box center [489, 243] width 73 height 24
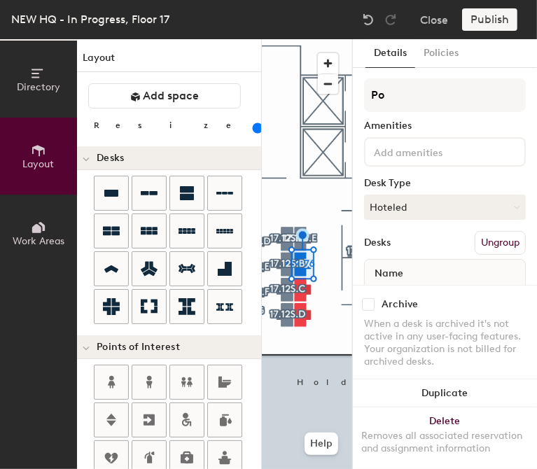
type input "P"
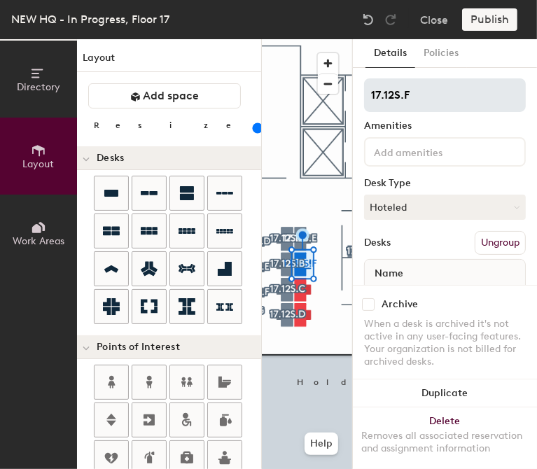
type input "17.12S.F"
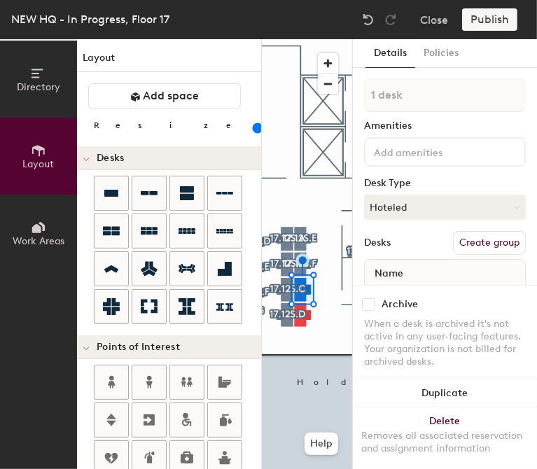
click at [454, 249] on button "Create group" at bounding box center [489, 243] width 73 height 24
type input "P"
type input "17.12S.G"
click at [298, 39] on div at bounding box center [307, 39] width 90 height 0
click at [486, 253] on button "Create group" at bounding box center [489, 243] width 73 height 24
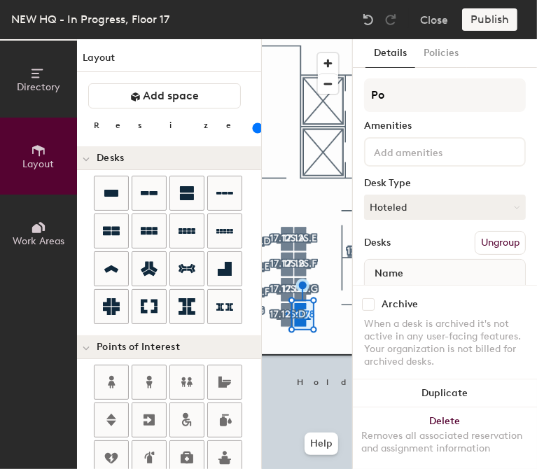
type input "P"
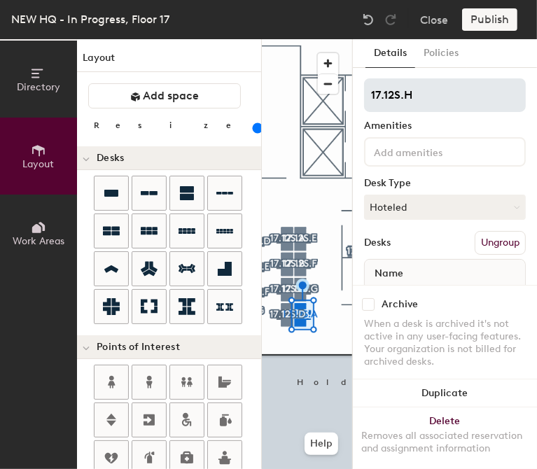
type input "17.12S.H"
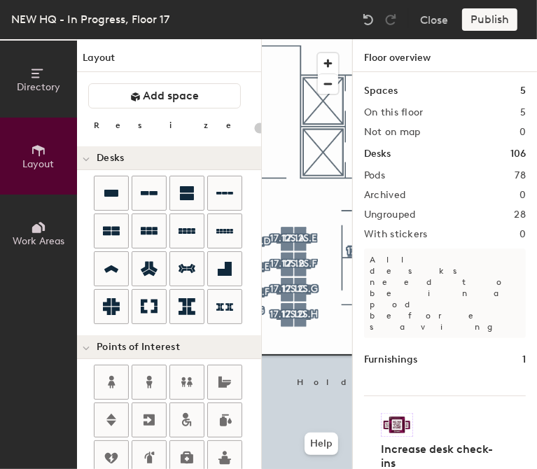
click at [230, 331] on div "Directory Layout Work Areas Layout Add space Resize Desks Points of Interest Fu…" at bounding box center [268, 254] width 537 height 430
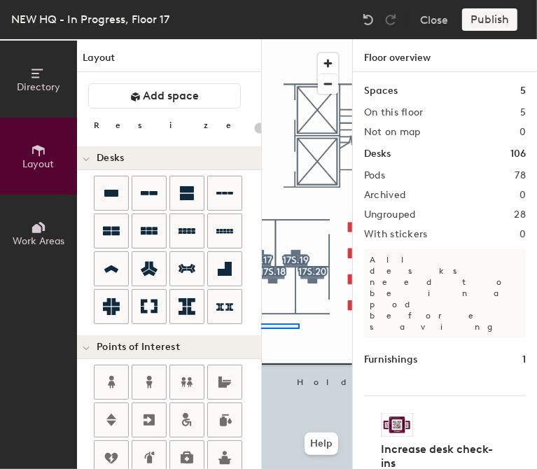
click at [257, 329] on div "Directory Layout Work Areas Layout Add space Resize Desks Points of Interest Fu…" at bounding box center [268, 254] width 537 height 430
click at [199, 340] on div "Directory Layout Work Areas Layout Add space Resize Desks Points of Interest Fu…" at bounding box center [268, 254] width 537 height 430
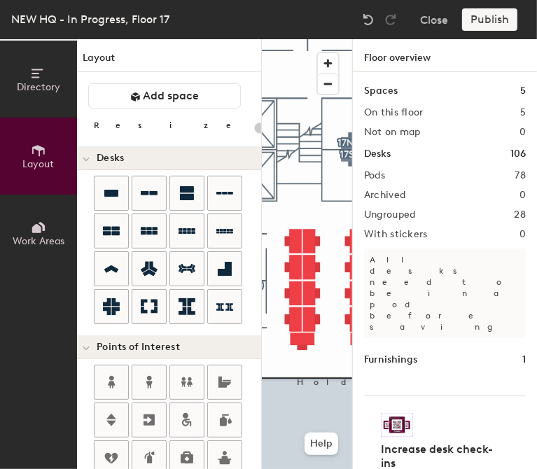
type input "140"
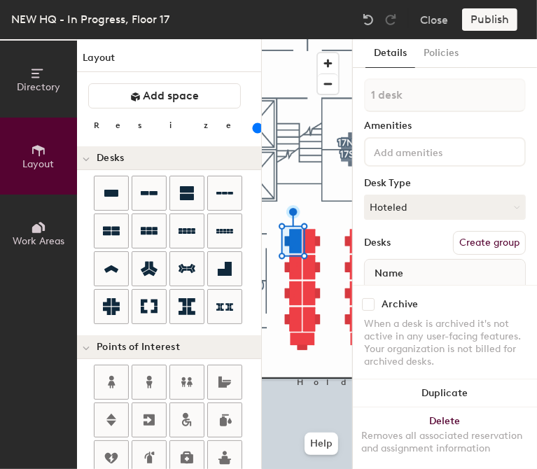
click at [477, 238] on button "Create group" at bounding box center [489, 243] width 73 height 24
type input "P"
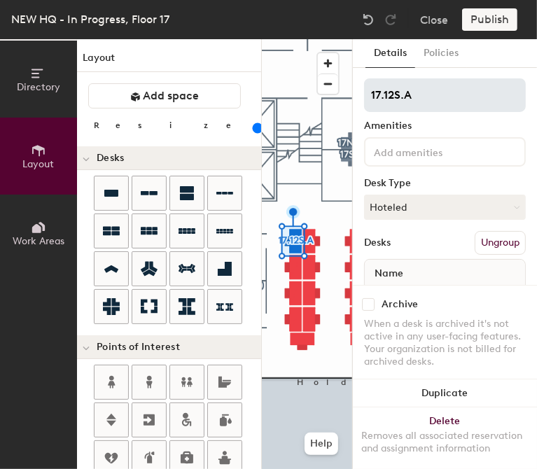
click at [392, 92] on input "17.12S.A" at bounding box center [445, 95] width 162 height 34
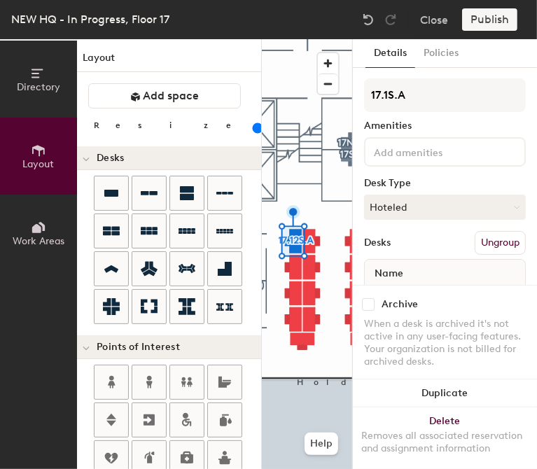
type input "17.13S.A"
drag, startPoint x: 440, startPoint y: 90, endPoint x: 357, endPoint y: 93, distance: 83.4
click at [357, 93] on div "Details Policies 17.13S.A Amenities Desk Type Hoteled Desks Ungroup Name Desk 1…" at bounding box center [445, 254] width 184 height 430
click at [465, 249] on button "Create group" at bounding box center [489, 243] width 73 height 24
type input "P"
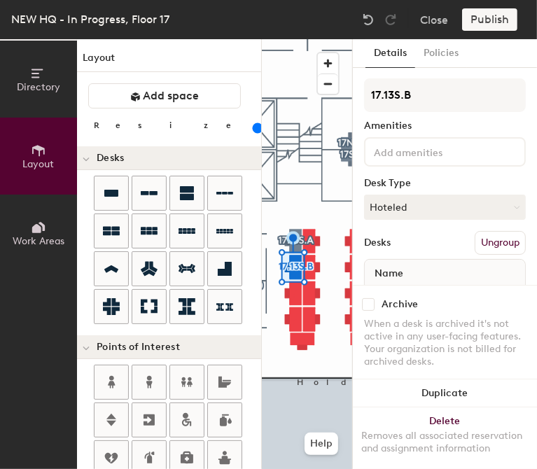
type input "17.13S.B"
click at [490, 236] on button "Create group" at bounding box center [489, 243] width 73 height 24
type input "P"
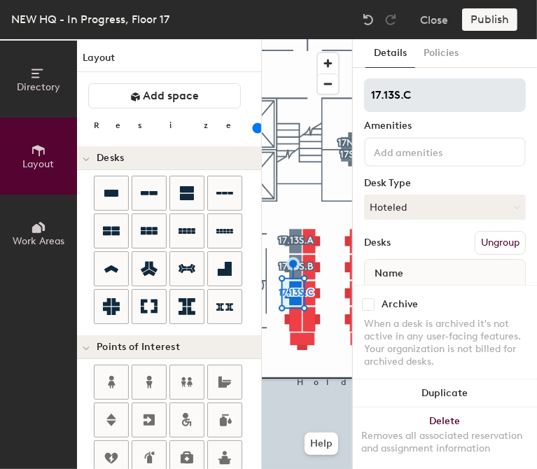
type input "17.13S.C"
click at [283, 39] on div at bounding box center [307, 39] width 90 height 0
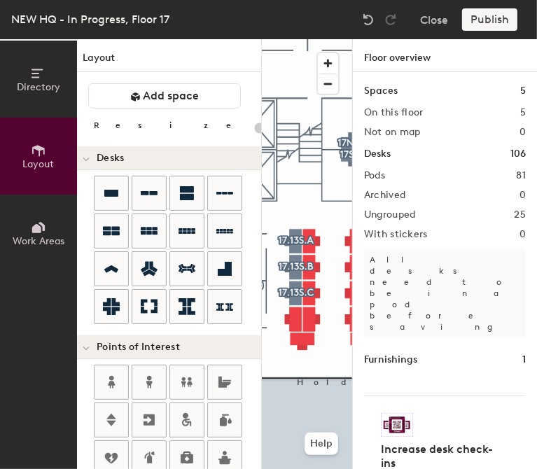
type input "140"
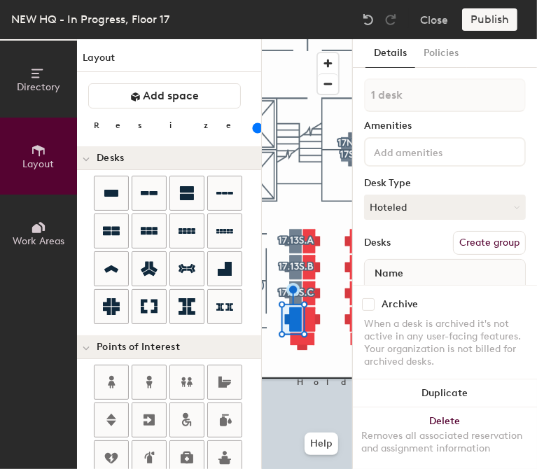
click at [490, 236] on button "Create group" at bounding box center [489, 243] width 73 height 24
type input "P"
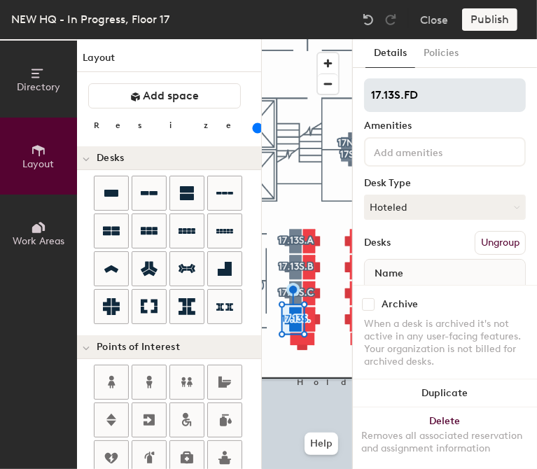
type input "17.13S.FD"
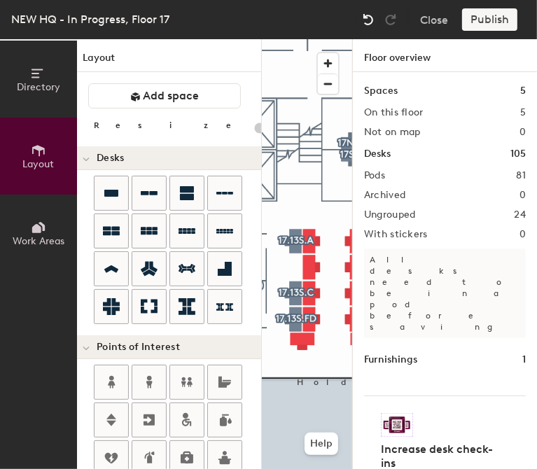
click at [373, 12] on div at bounding box center [368, 19] width 22 height 22
type input "140"
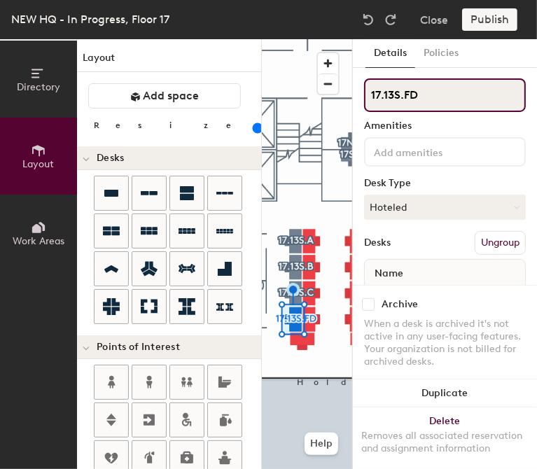
click at [425, 99] on input "17.13S.FD" at bounding box center [445, 95] width 162 height 34
type input "17.13S.D"
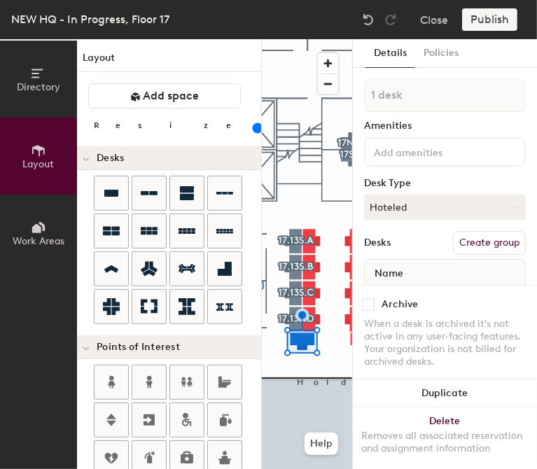
click at [489, 241] on button "Create group" at bounding box center [489, 243] width 73 height 24
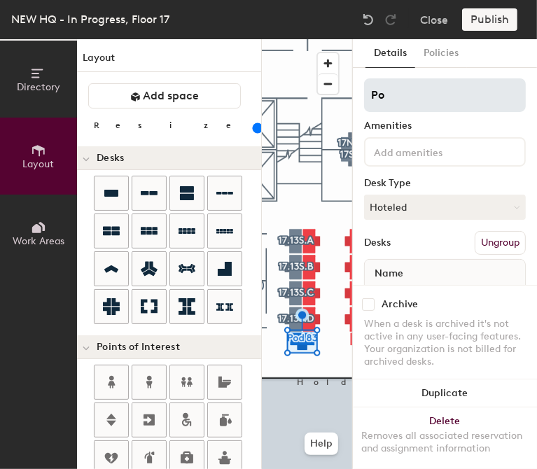
type input "P"
type input "17.13S.A"
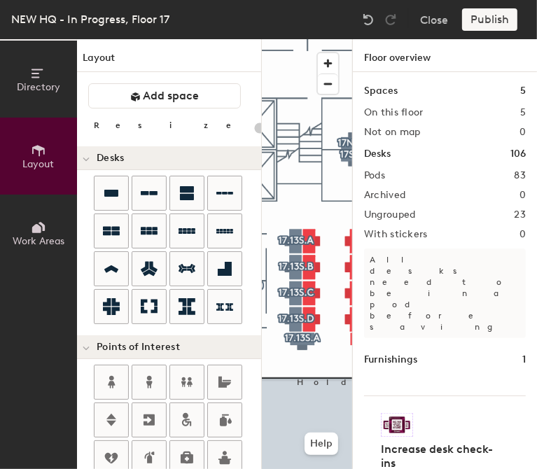
type input "140"
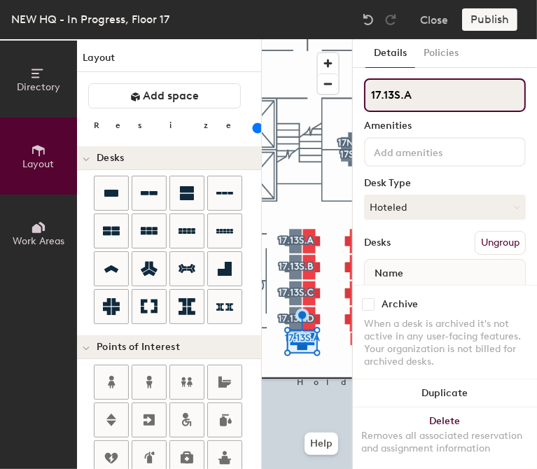
click at [430, 102] on input "17.13S.A" at bounding box center [445, 95] width 162 height 34
type input "17.13S.I"
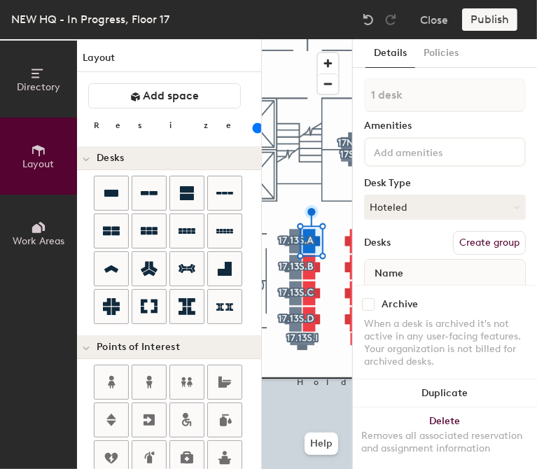
click at [493, 242] on button "Create group" at bounding box center [489, 243] width 73 height 24
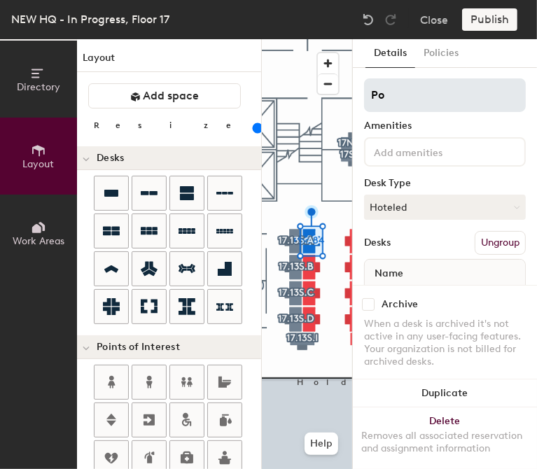
type input "P"
type input "17.13S.E"
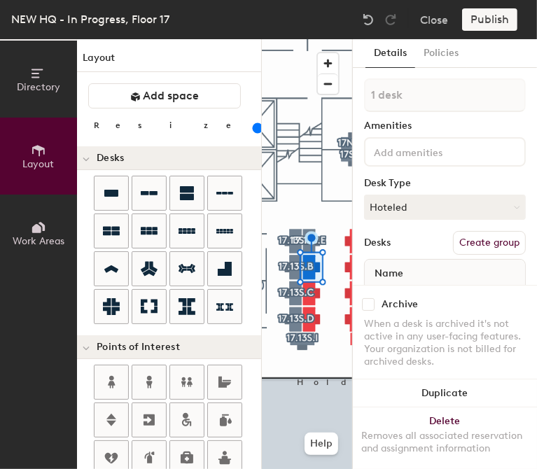
click at [454, 245] on button "Create group" at bounding box center [489, 243] width 73 height 24
type input "P"
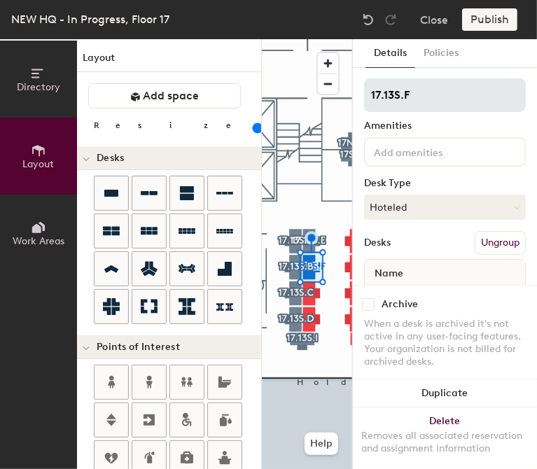
type input "17.13S.F"
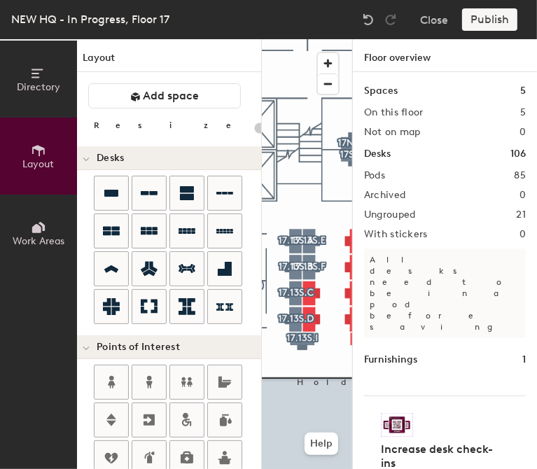
type input "140"
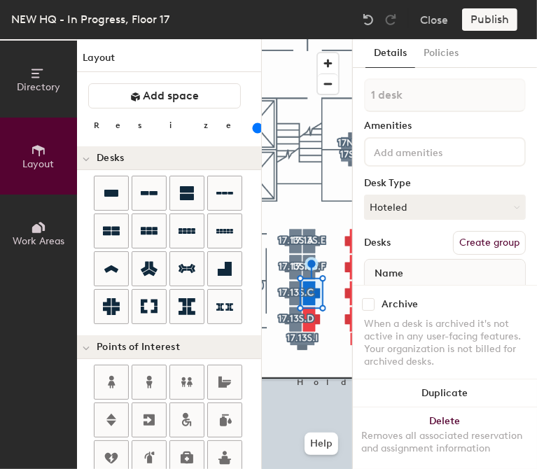
click at [457, 238] on button "Create group" at bounding box center [489, 243] width 73 height 24
type input "P"
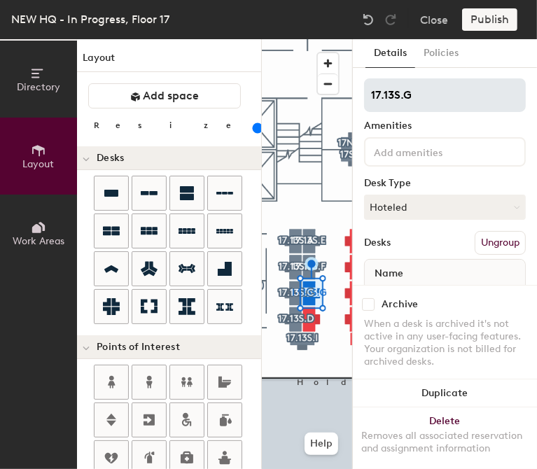
type input "17.13S.G"
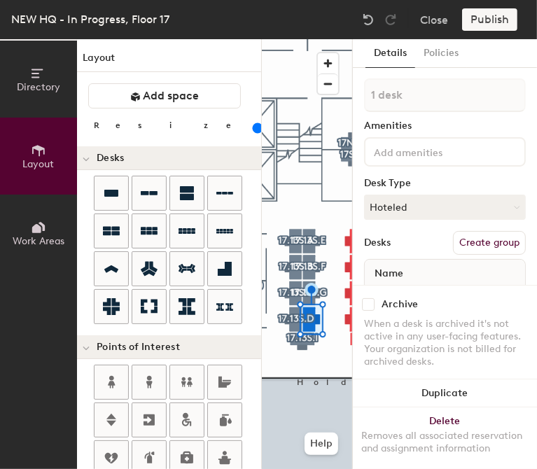
click at [493, 242] on button "Create group" at bounding box center [489, 243] width 73 height 24
type input "P"
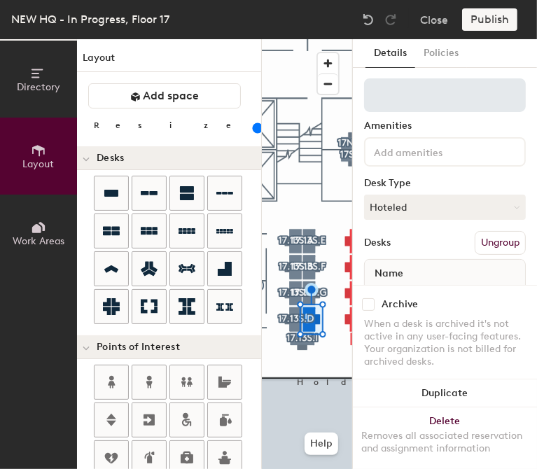
drag, startPoint x: 0, startPoint y: 0, endPoint x: 416, endPoint y: 104, distance: 428.8
click at [416, 104] on input at bounding box center [445, 95] width 162 height 34
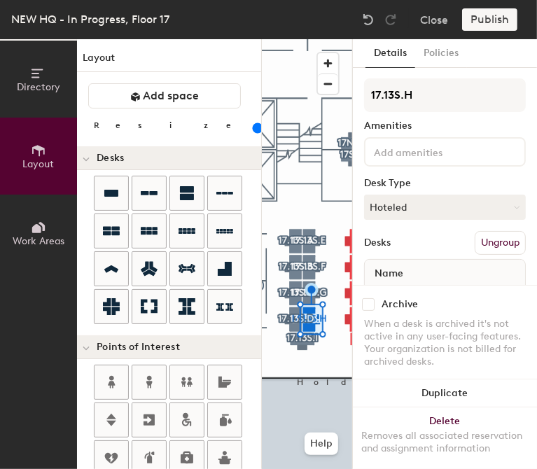
type input "17.13S.H"
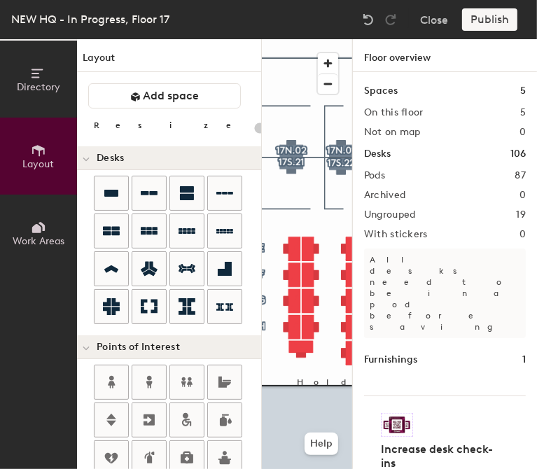
type input "140"
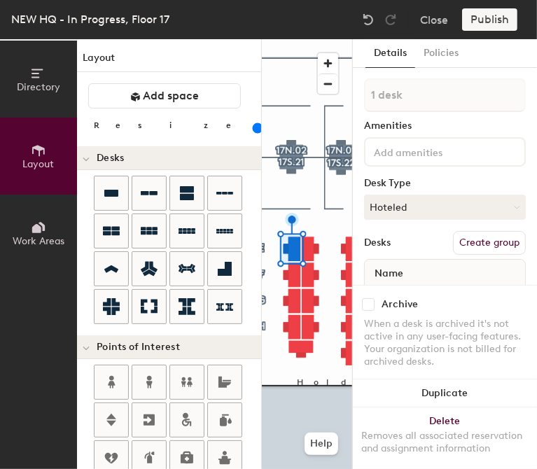
click at [474, 243] on button "Create group" at bounding box center [489, 243] width 73 height 24
type input "P"
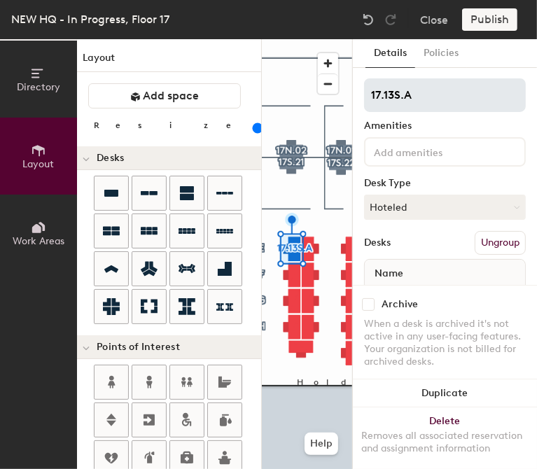
click at [391, 96] on input "17.13S.A" at bounding box center [445, 95] width 162 height 34
click at [420, 92] on input "17.14S.A" at bounding box center [445, 95] width 162 height 34
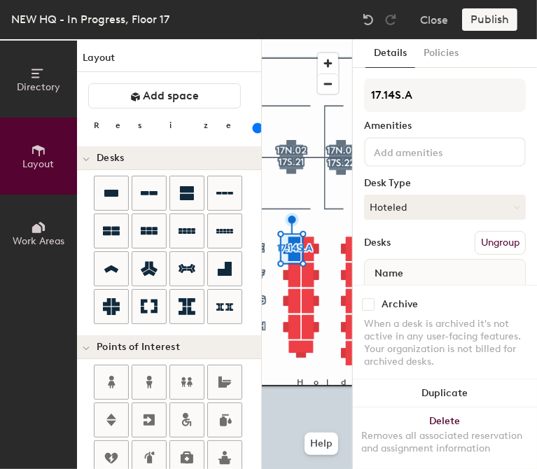
click at [338, 103] on div "Directory Layout Work Areas Layout Add space Resize Desks Points of Interest Fu…" at bounding box center [268, 254] width 537 height 430
type input "17.14S.A"
click at [482, 240] on button "Create group" at bounding box center [489, 243] width 73 height 24
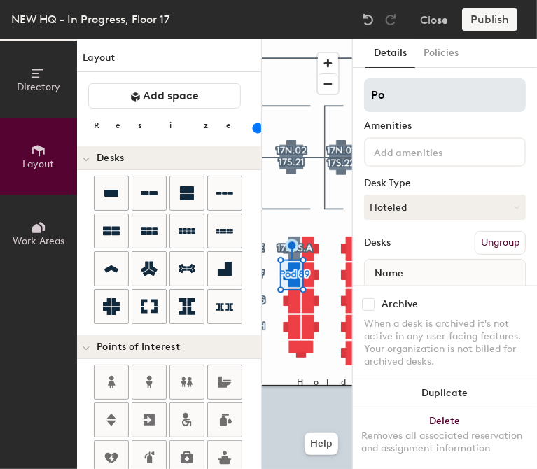
type input "P"
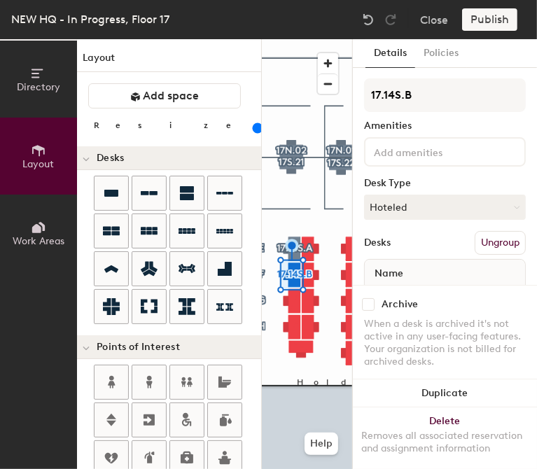
type input "17.14S.B"
click at [468, 239] on button "Create group" at bounding box center [489, 243] width 73 height 24
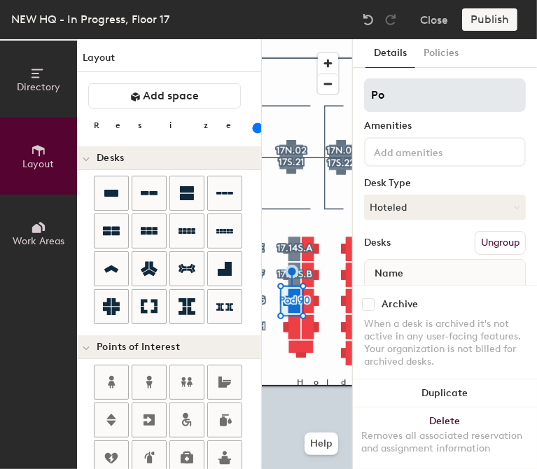
type input "P"
type input "17.14S.C"
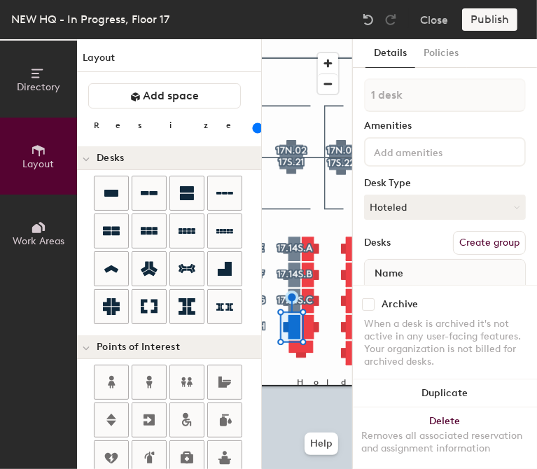
click at [474, 242] on button "Create group" at bounding box center [489, 243] width 73 height 24
type input "P"
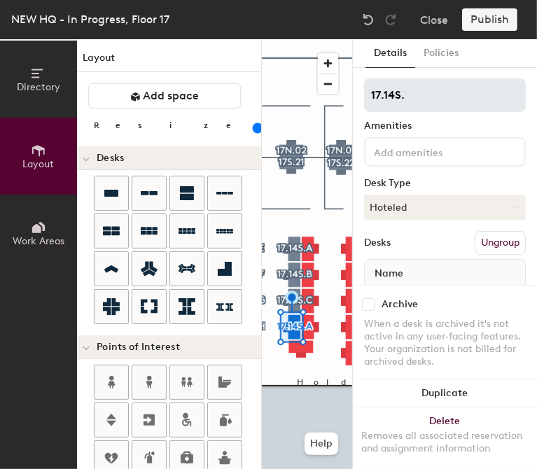
type input "17.14S.D"
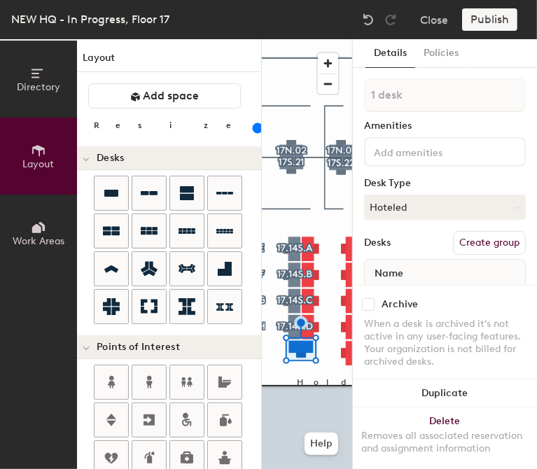
click at [473, 242] on button "Create group" at bounding box center [489, 243] width 73 height 24
type input "P"
type input "17.14S.I"
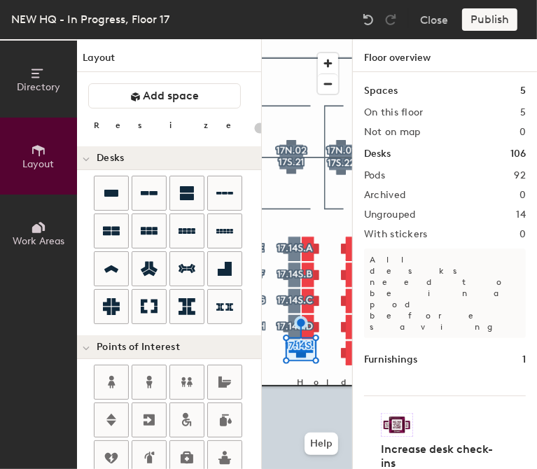
type input "140"
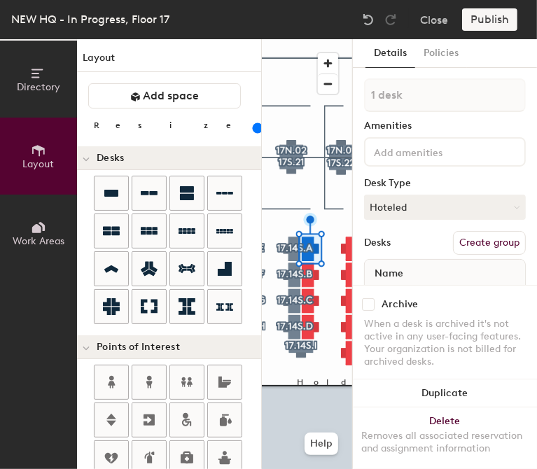
click at [480, 237] on button "Create group" at bounding box center [489, 243] width 73 height 24
type input "P"
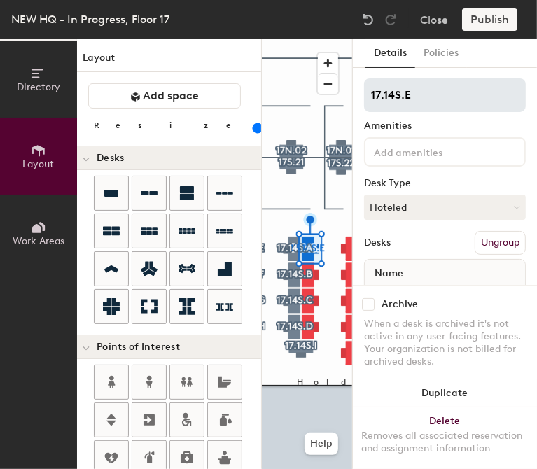
type input "17.14S.E"
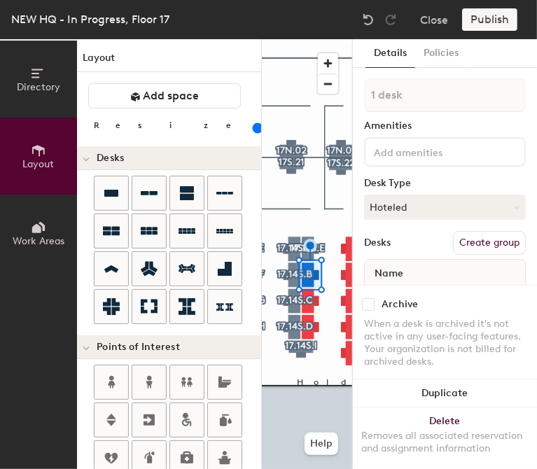
click at [485, 244] on button "Create group" at bounding box center [489, 243] width 73 height 24
type input "P"
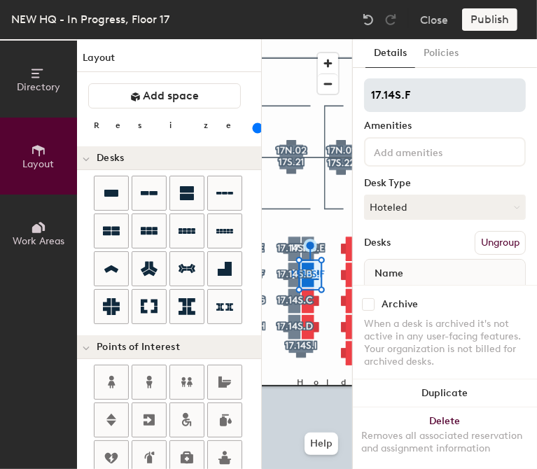
type input "17.14S.F"
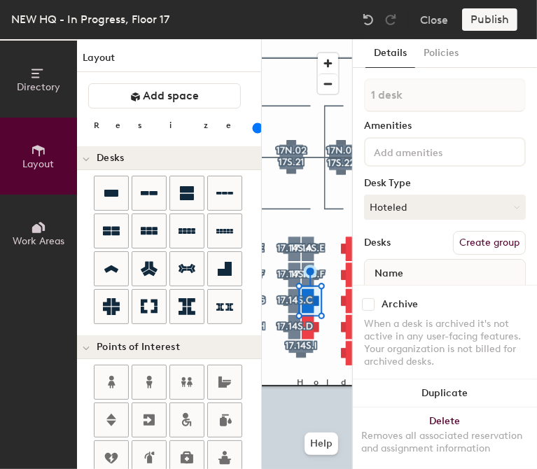
click at [477, 237] on button "Create group" at bounding box center [489, 243] width 73 height 24
type input "P"
type input "17.14S.A"
click at [359, 272] on div "Details Policies 17.14S.A Amenities Desk Type Hoteled Desks Ungroup Name Desk 1…" at bounding box center [445, 254] width 184 height 430
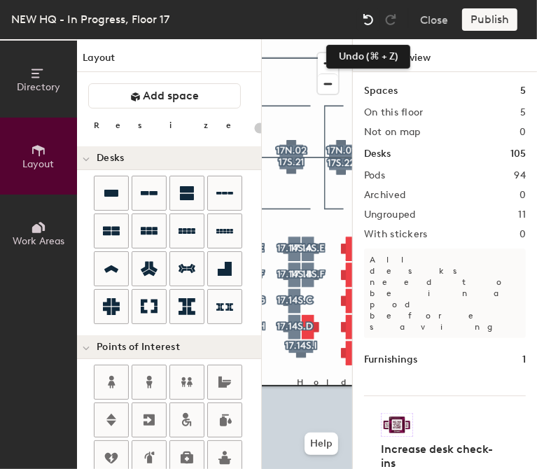
click at [362, 22] on img at bounding box center [368, 20] width 14 height 14
type input "140"
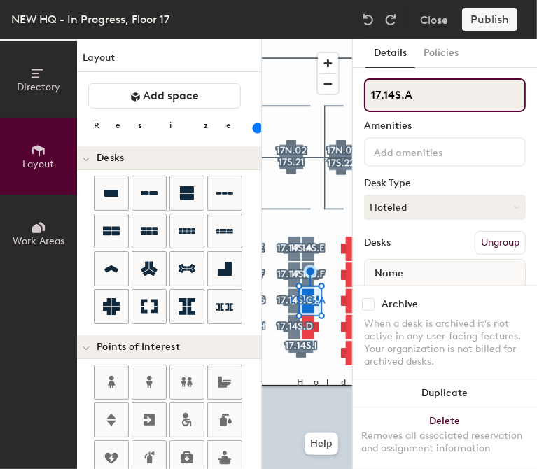
click at [434, 99] on input "17.14S.A" at bounding box center [445, 95] width 162 height 34
type input "17.14S.G"
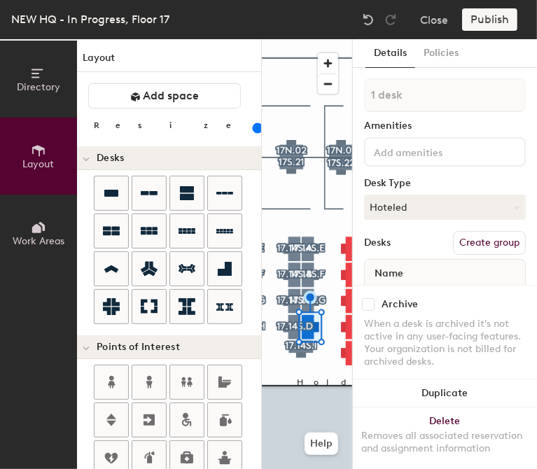
click at [464, 240] on button "Create group" at bounding box center [489, 243] width 73 height 24
type input "P"
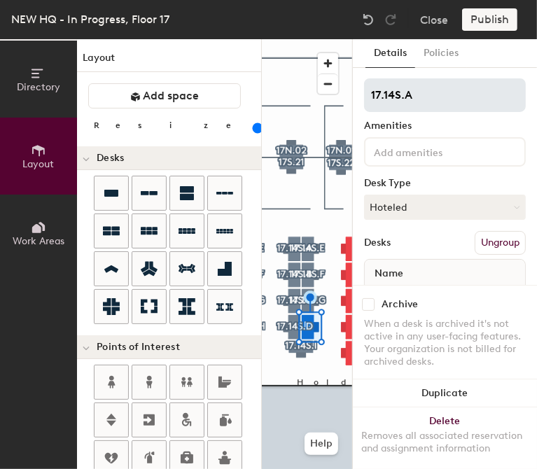
type input "17.14S.A"
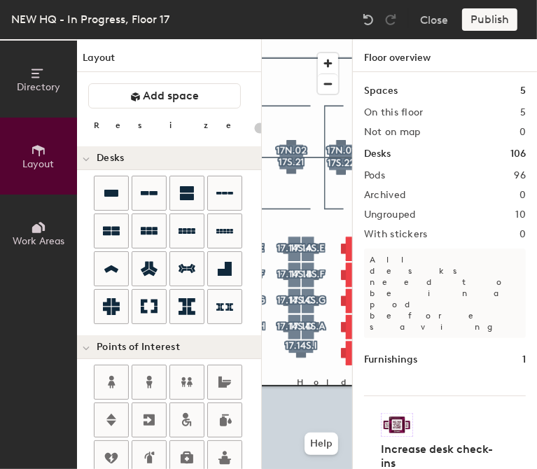
type input "140"
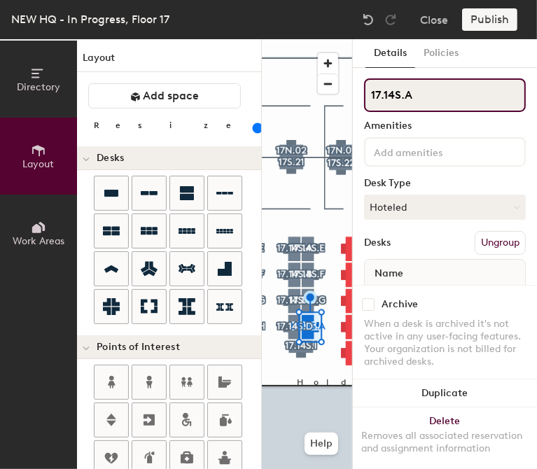
click at [427, 106] on input "17.14S.A" at bounding box center [445, 95] width 162 height 34
type input "17.14S.H"
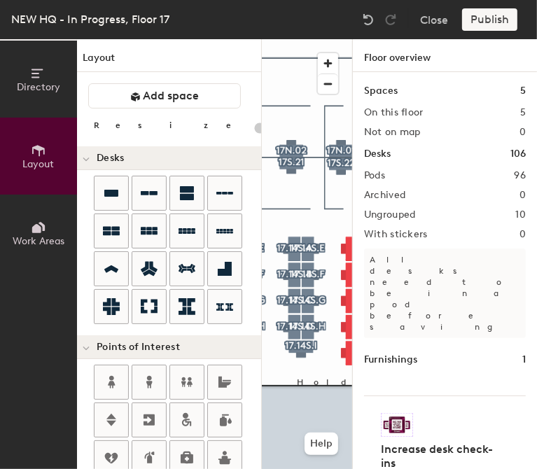
click at [254, 205] on div "Directory Layout Work Areas Layout Add space Resize Desks Points of Interest Fu…" at bounding box center [268, 254] width 537 height 430
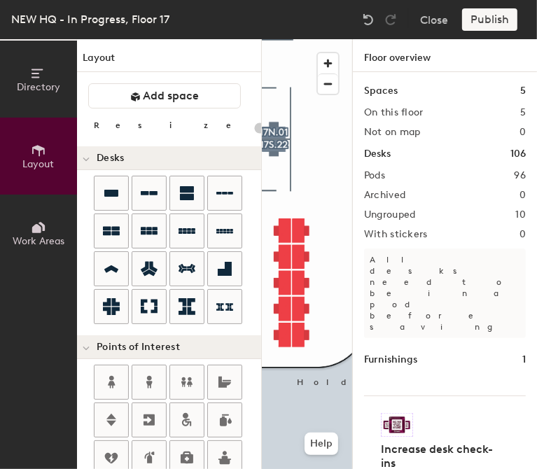
type input "140"
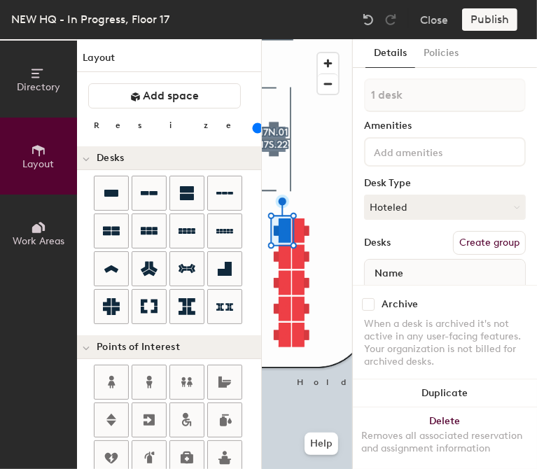
click at [457, 242] on button "Create group" at bounding box center [489, 243] width 73 height 24
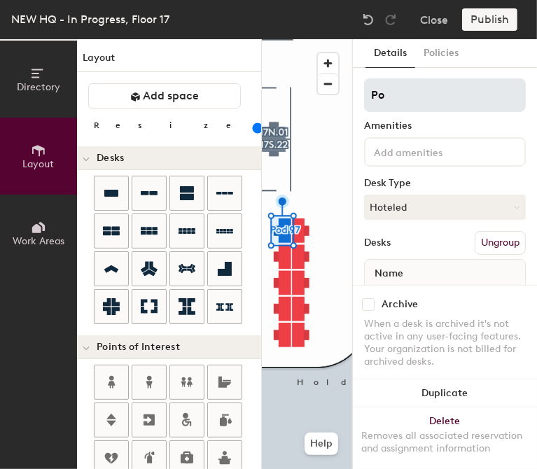
type input "P"
click at [390, 97] on input "17.14S.A" at bounding box center [445, 95] width 162 height 34
click at [395, 102] on input "17.14S.A" at bounding box center [445, 95] width 162 height 34
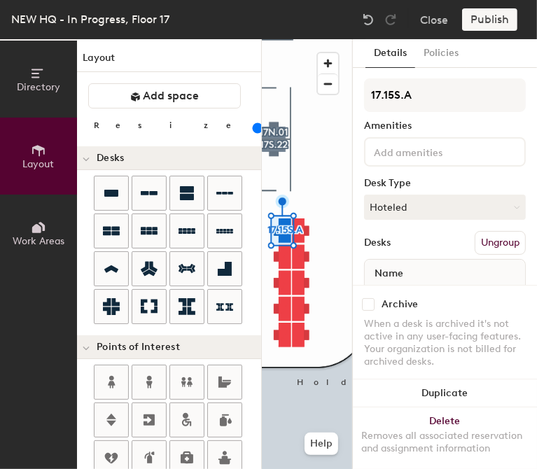
drag, startPoint x: 437, startPoint y: 101, endPoint x: 363, endPoint y: 97, distance: 74.4
click at [363, 97] on div "Details Policies 17.15S.A Amenities Desk Type Hoteled Desks Ungroup Name Desk 1…" at bounding box center [445, 254] width 184 height 430
type input "17.15S.A"
click at [484, 236] on button "Create group" at bounding box center [489, 243] width 73 height 24
type input "P"
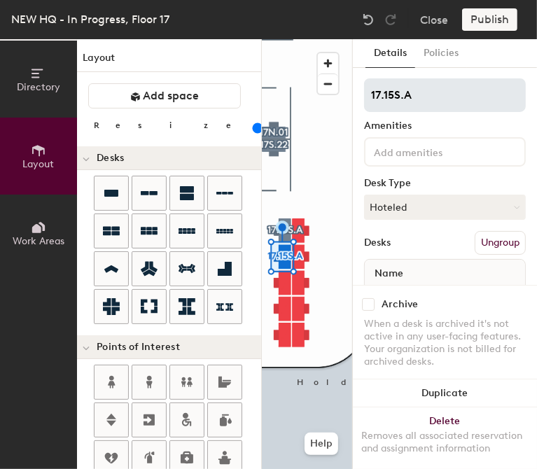
type input "17.15S.A"
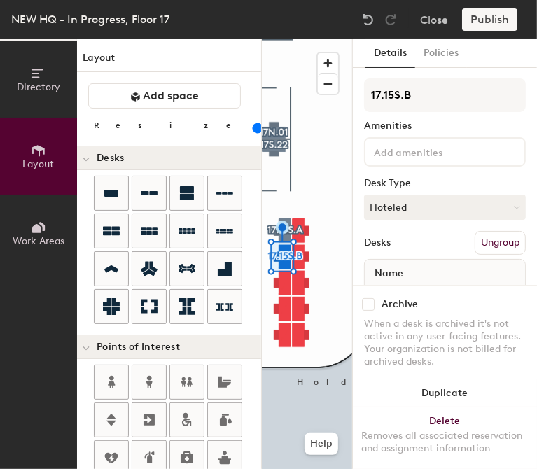
type input "17.15S.B"
click at [463, 233] on button "Create group" at bounding box center [489, 243] width 73 height 24
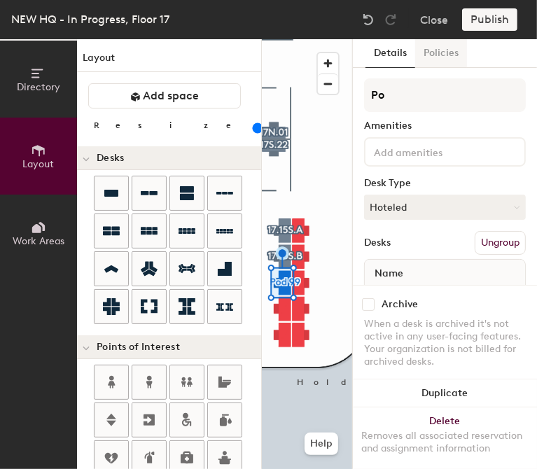
type input "P"
type input "17.15S.C"
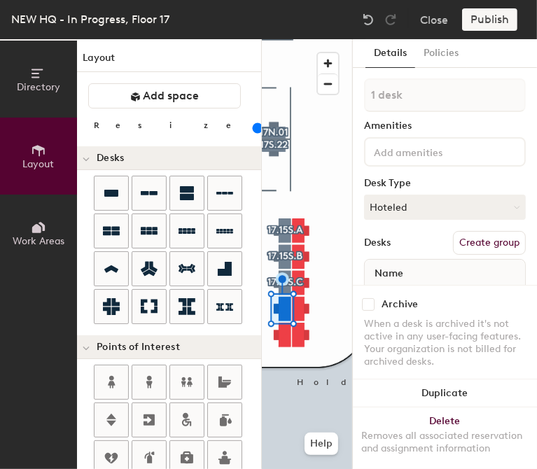
click at [481, 233] on button "Create group" at bounding box center [489, 243] width 73 height 24
type input "P"
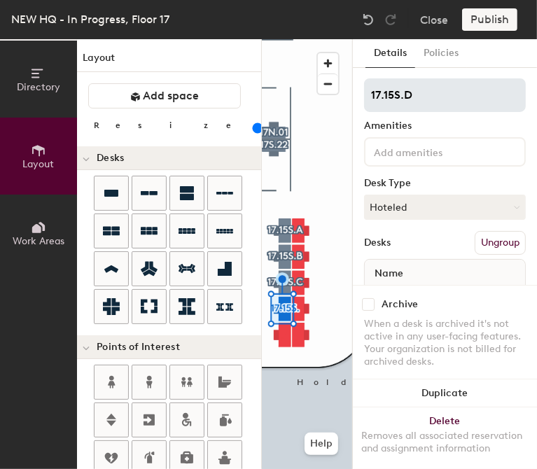
type input "17.15S.D"
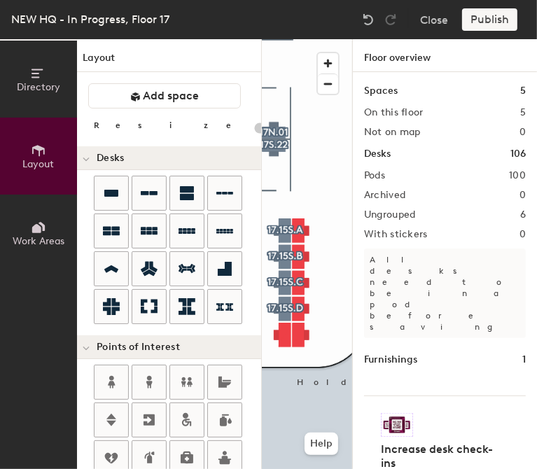
type input "140"
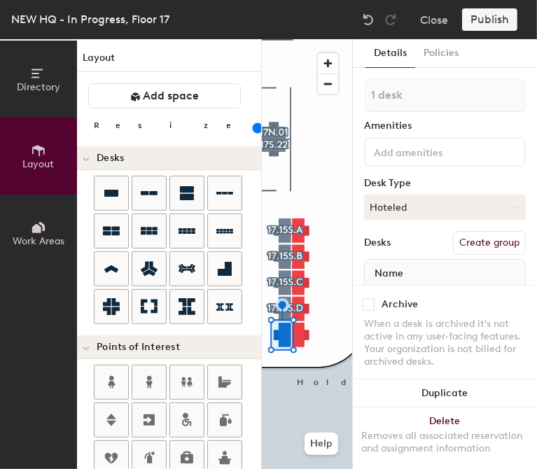
click at [496, 237] on button "Create group" at bounding box center [489, 243] width 73 height 24
type input "P"
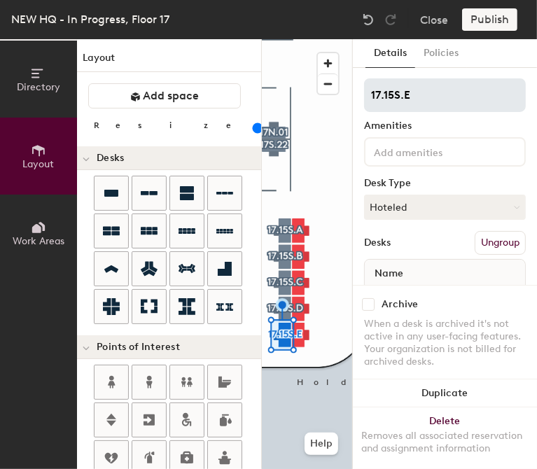
type input "17.15S.E"
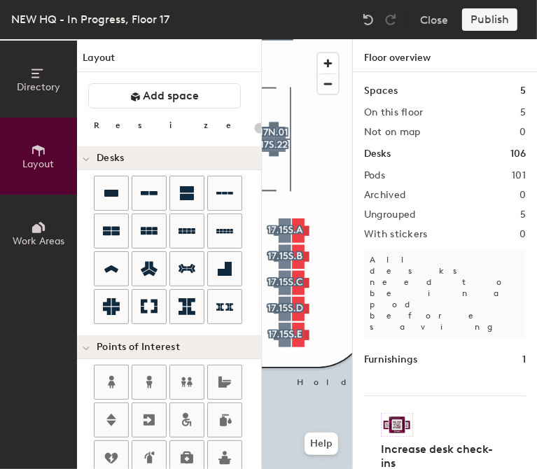
type input "140"
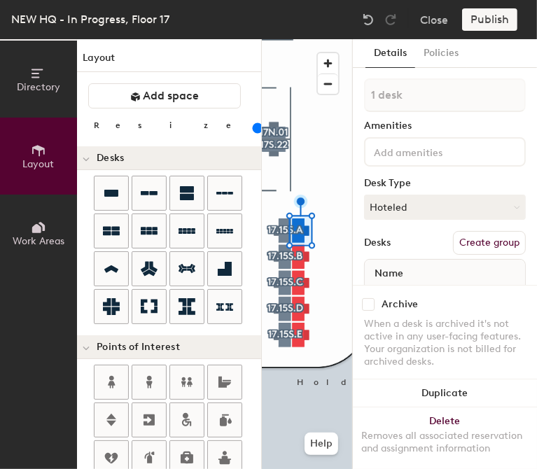
click at [468, 239] on button "Create group" at bounding box center [489, 243] width 73 height 24
type input "P"
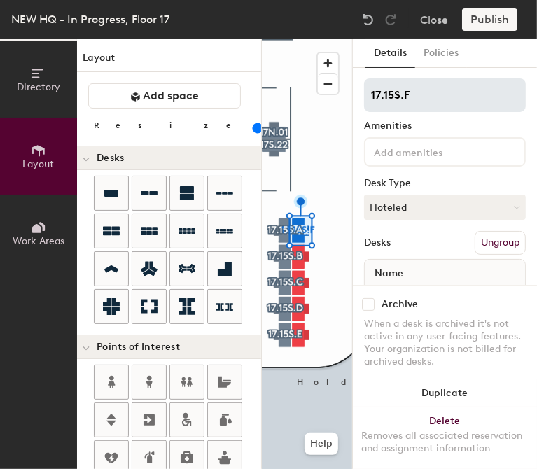
type input "17.15S.F"
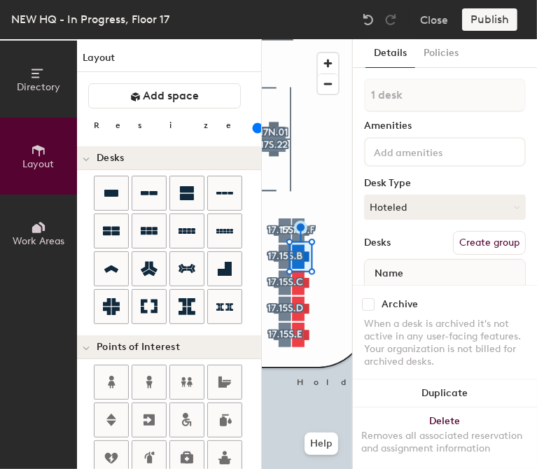
click at [468, 239] on button "Create group" at bounding box center [489, 243] width 73 height 24
type input "P"
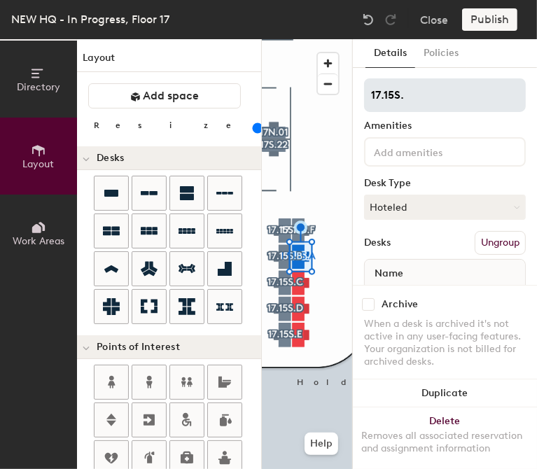
type input "17.15S.G"
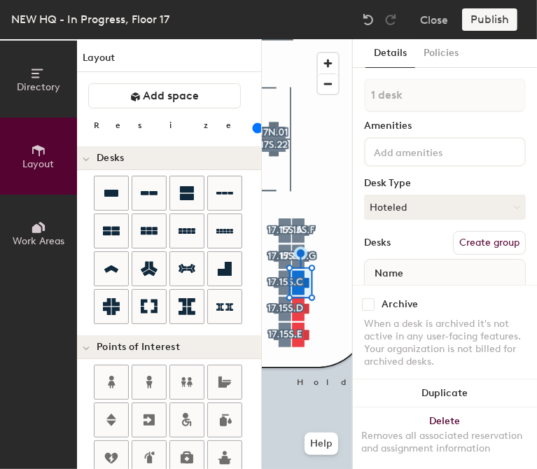
click at [455, 245] on button "Create group" at bounding box center [489, 243] width 73 height 24
type input "P"
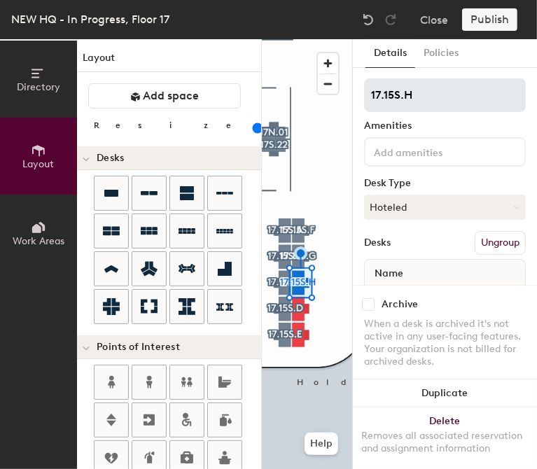
type input "17.15S.H"
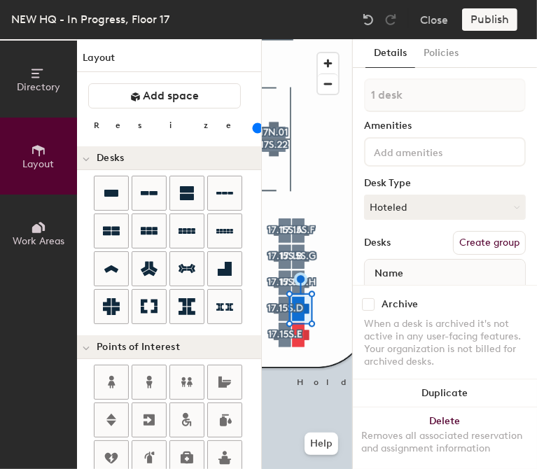
click at [472, 239] on button "Create group" at bounding box center [489, 243] width 73 height 24
type input "P"
type input "17.15S.H"
click at [474, 242] on button "Create group" at bounding box center [489, 243] width 73 height 24
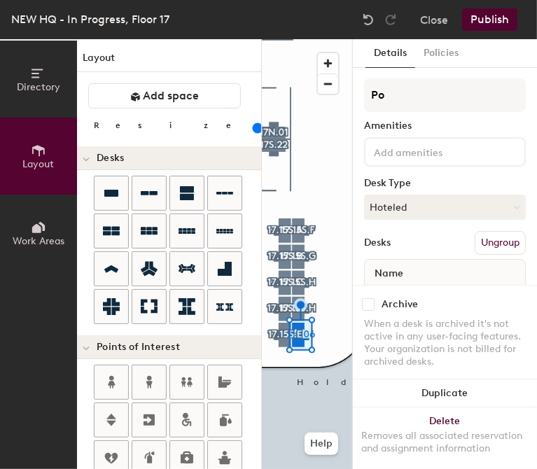
type input "P"
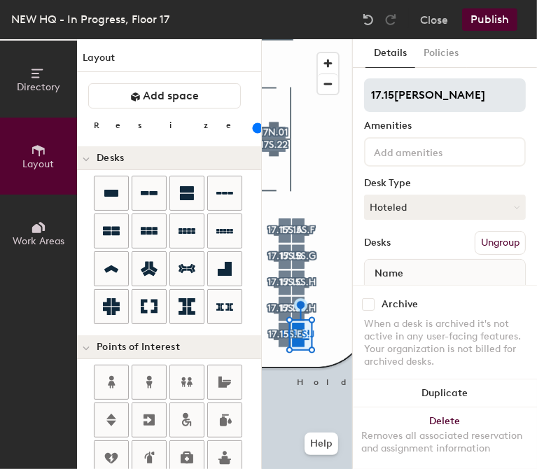
type input "17.15S.J"
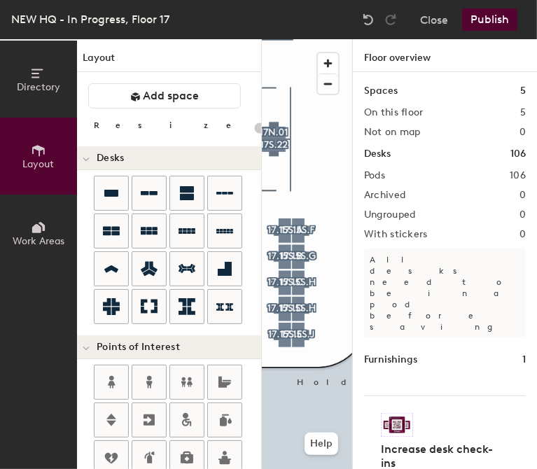
type input "140"
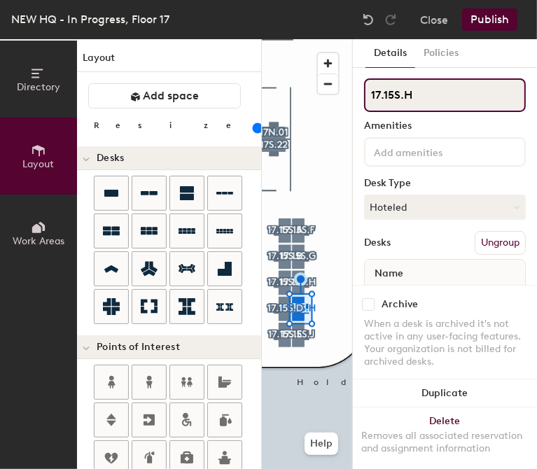
click at [437, 109] on input "17.15S.H" at bounding box center [445, 95] width 162 height 34
type input "17.15S.I"
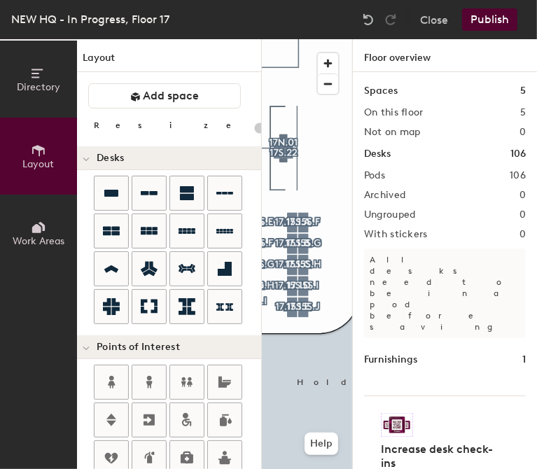
click at [490, 23] on button "Publish" at bounding box center [489, 19] width 55 height 22
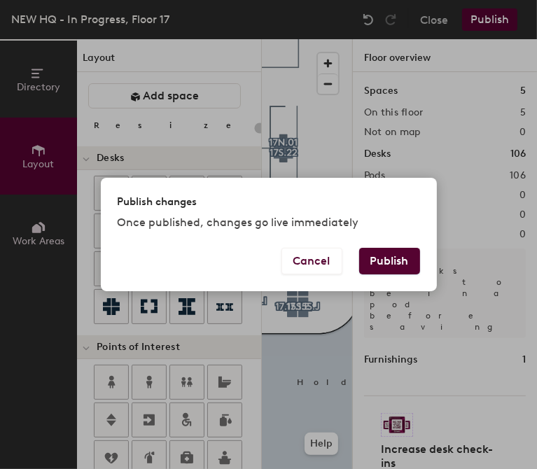
click at [387, 271] on button "Publish" at bounding box center [389, 261] width 61 height 27
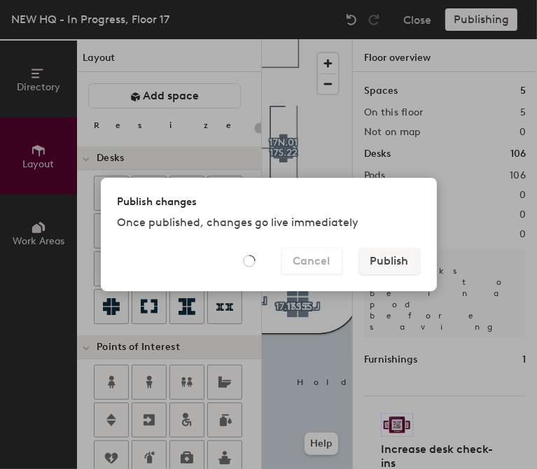
type input "20"
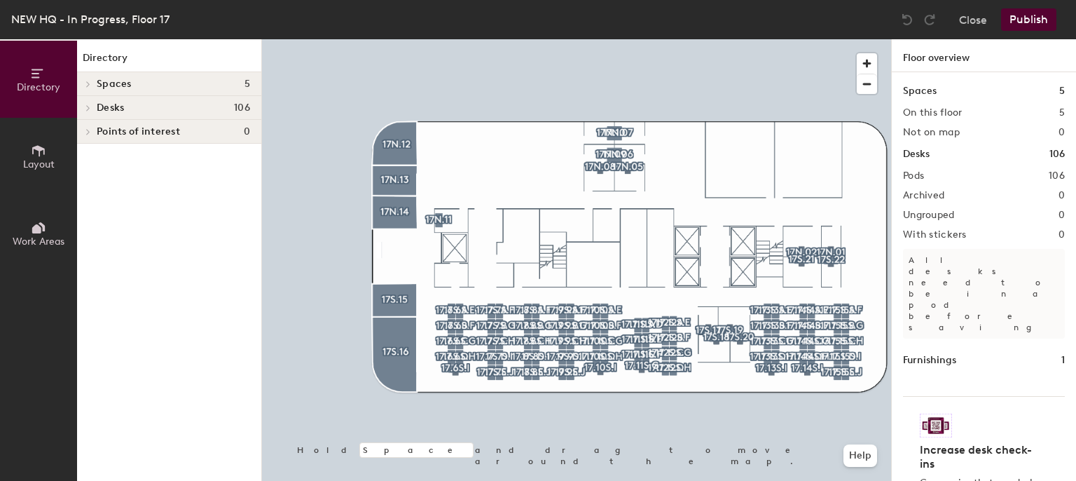
click at [1025, 22] on button "Publish" at bounding box center [1028, 19] width 55 height 22
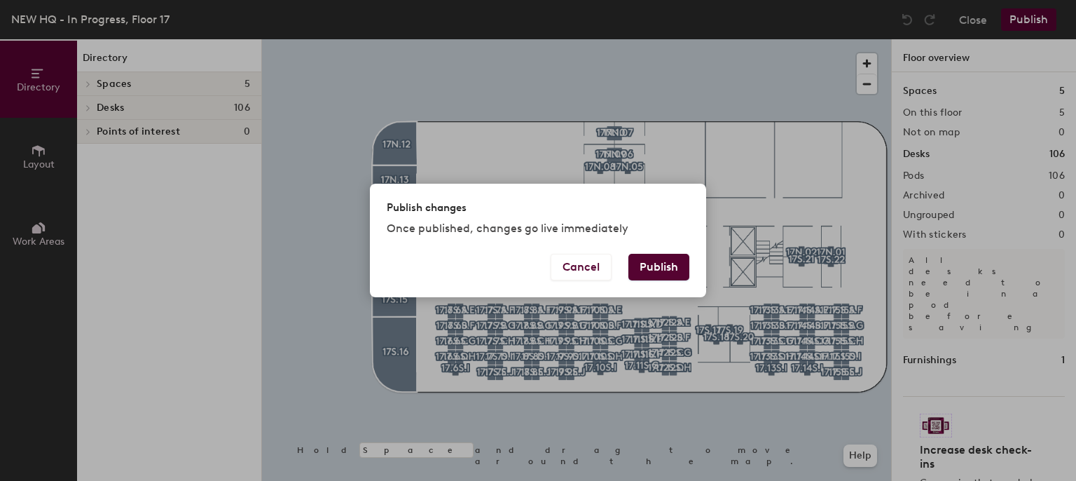
click at [644, 277] on button "Publish" at bounding box center [658, 267] width 61 height 27
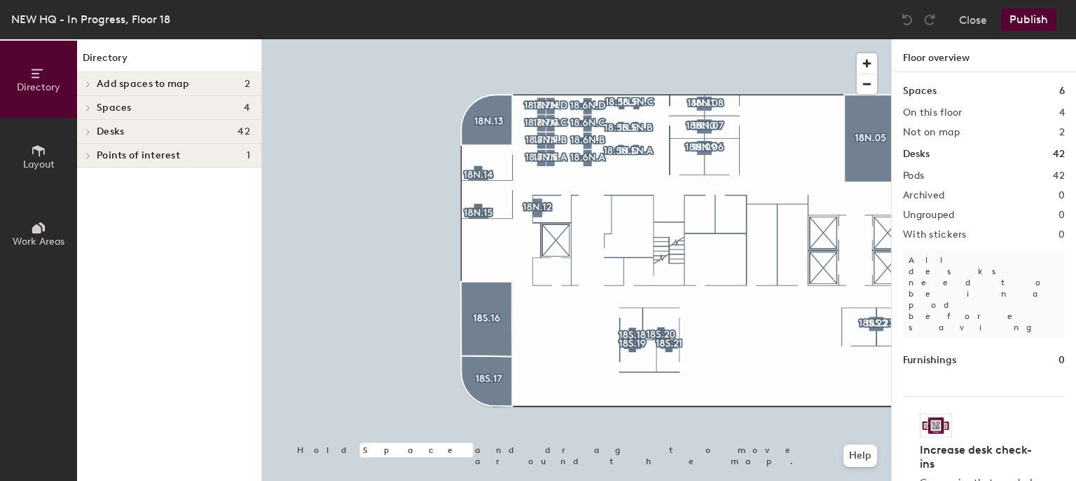
click at [1019, 20] on button "Publish" at bounding box center [1028, 19] width 55 height 22
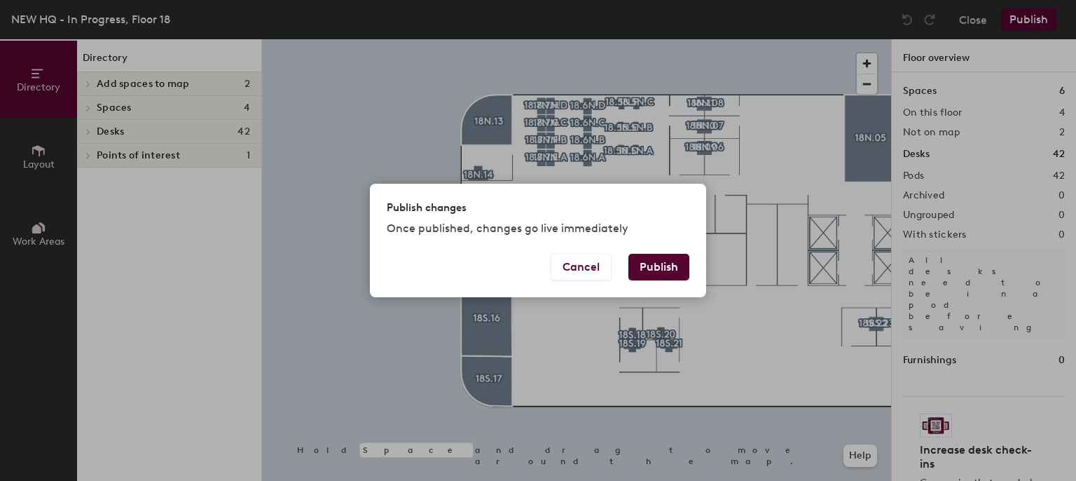
click at [663, 258] on button "Publish" at bounding box center [658, 267] width 61 height 27
